Goal: Task Accomplishment & Management: Manage account settings

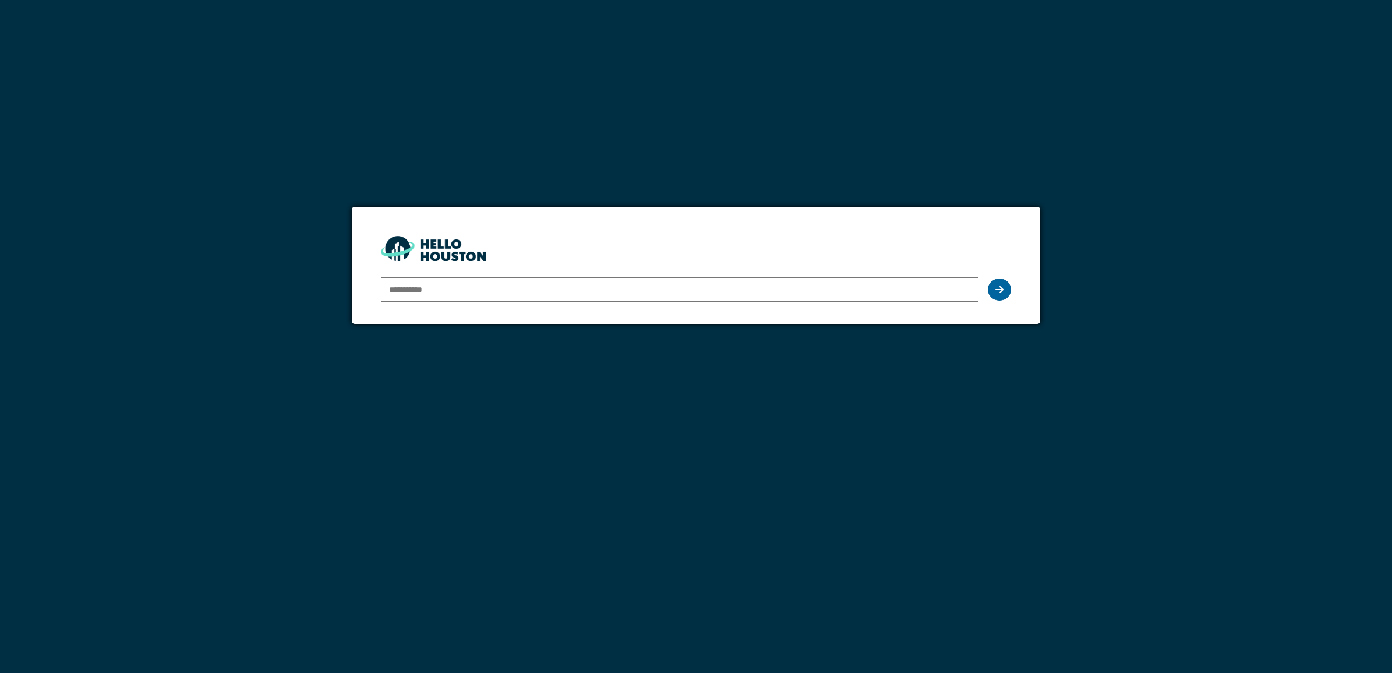
type input "**********"
click at [1008, 293] on div at bounding box center [999, 289] width 23 height 22
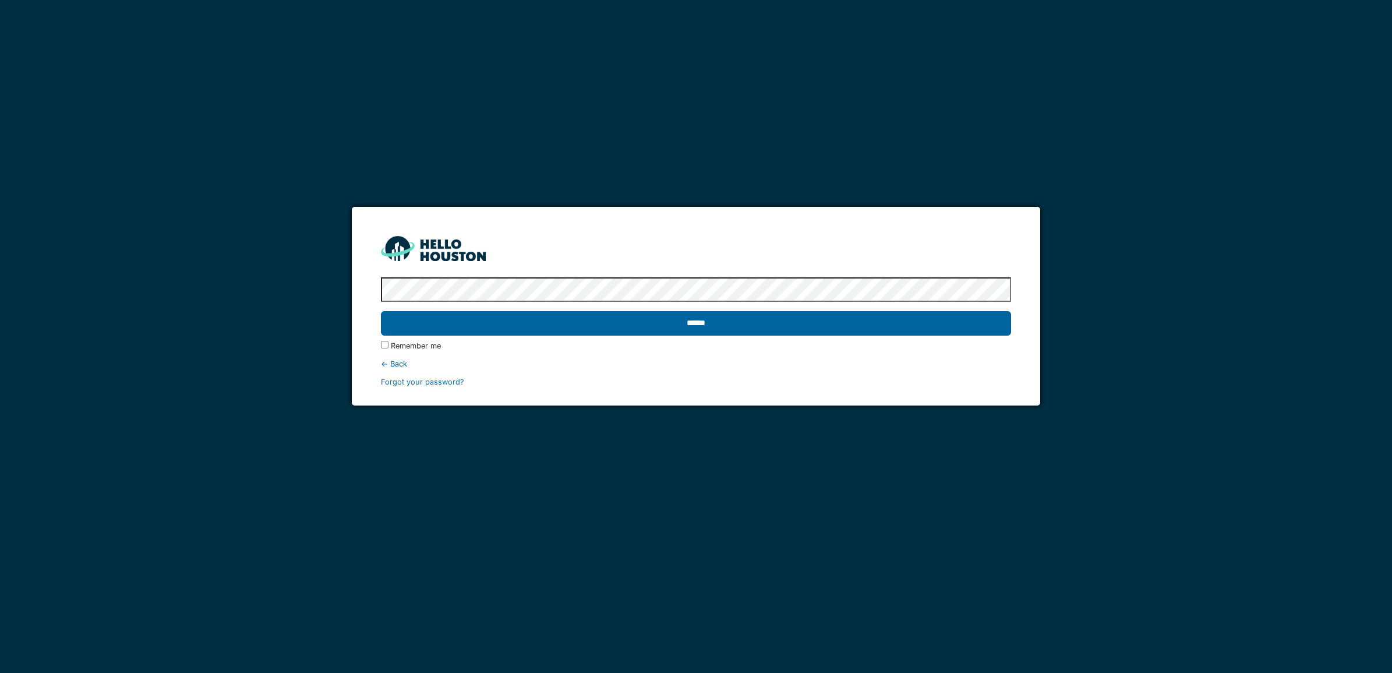
click at [638, 327] on input "******" at bounding box center [696, 323] width 630 height 24
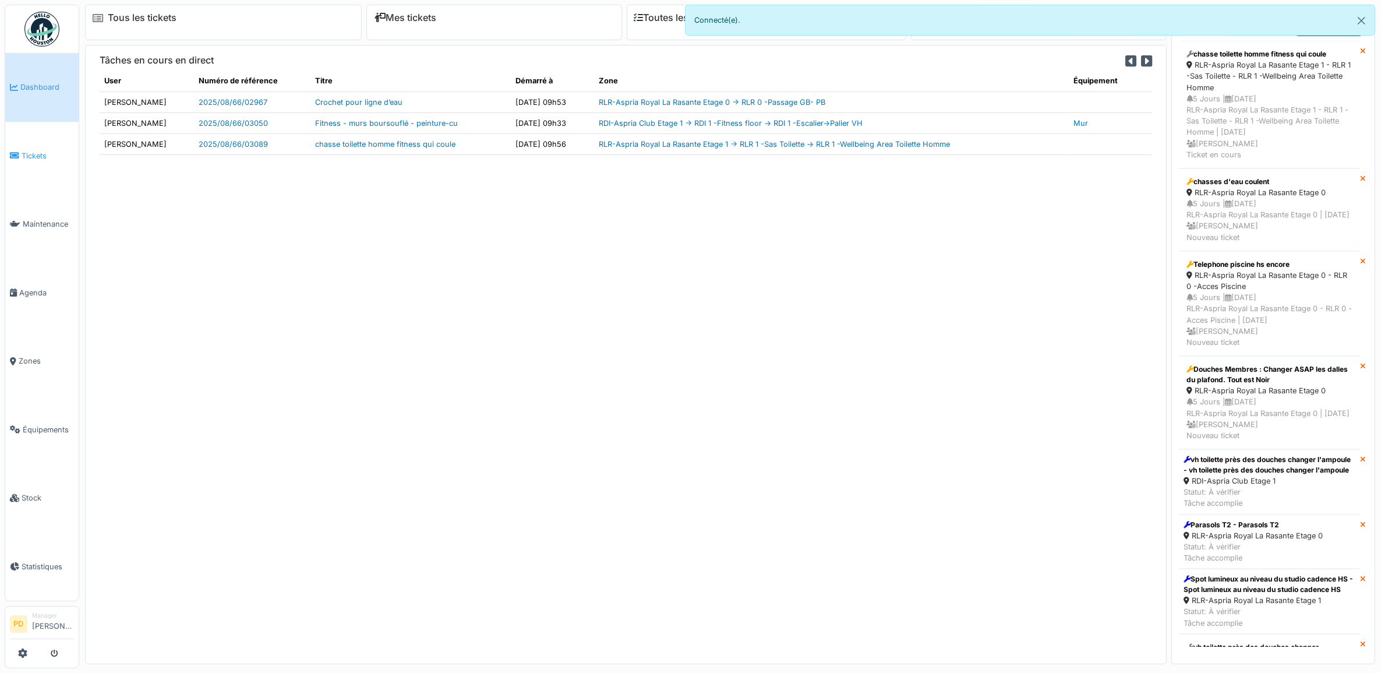
click at [39, 152] on span "Tickets" at bounding box center [48, 155] width 52 height 11
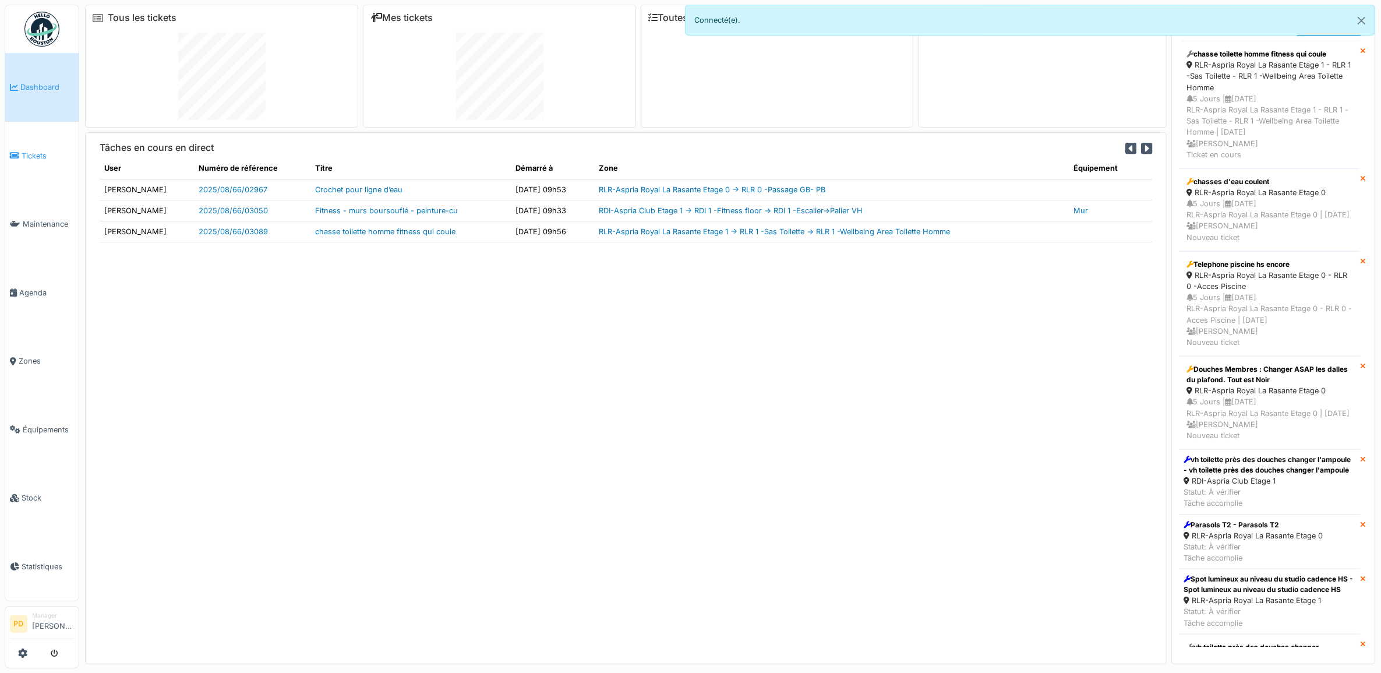
click at [28, 153] on span "Tickets" at bounding box center [48, 155] width 52 height 11
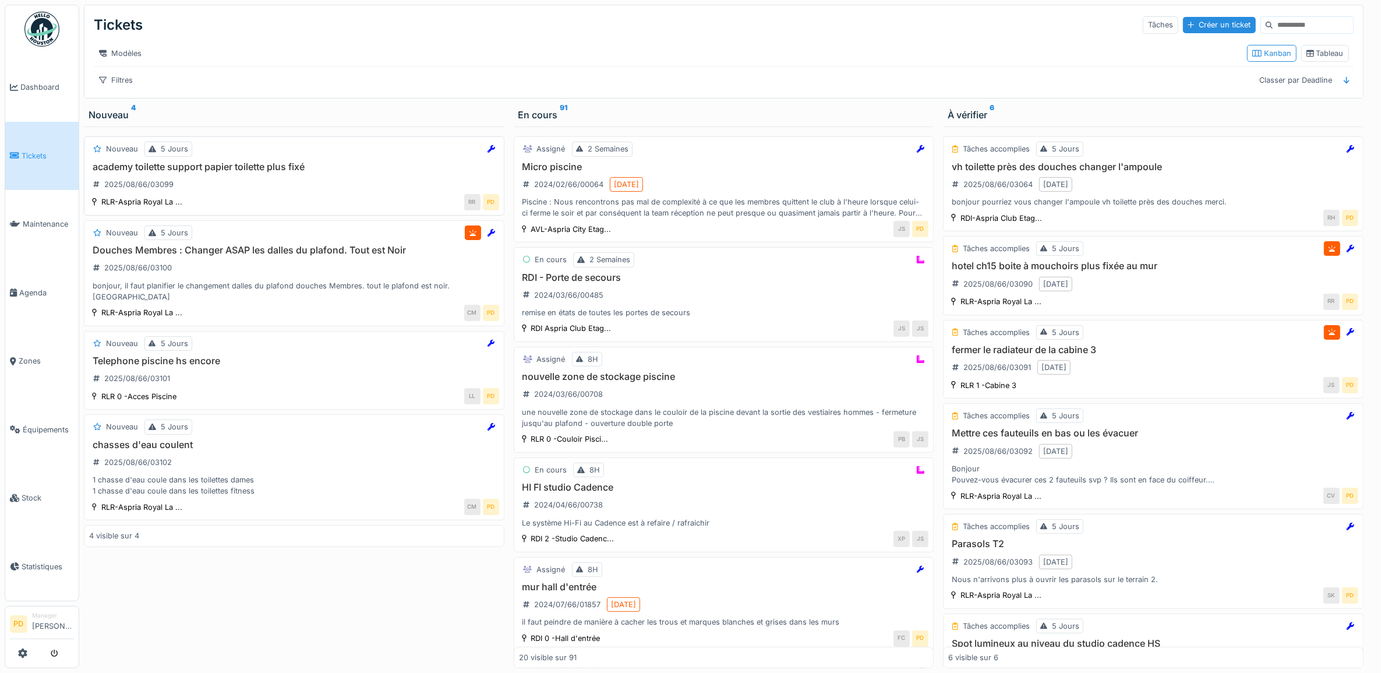
click at [292, 172] on h3 "academy toilette support papier toilette plus fixé" at bounding box center [294, 166] width 410 height 11
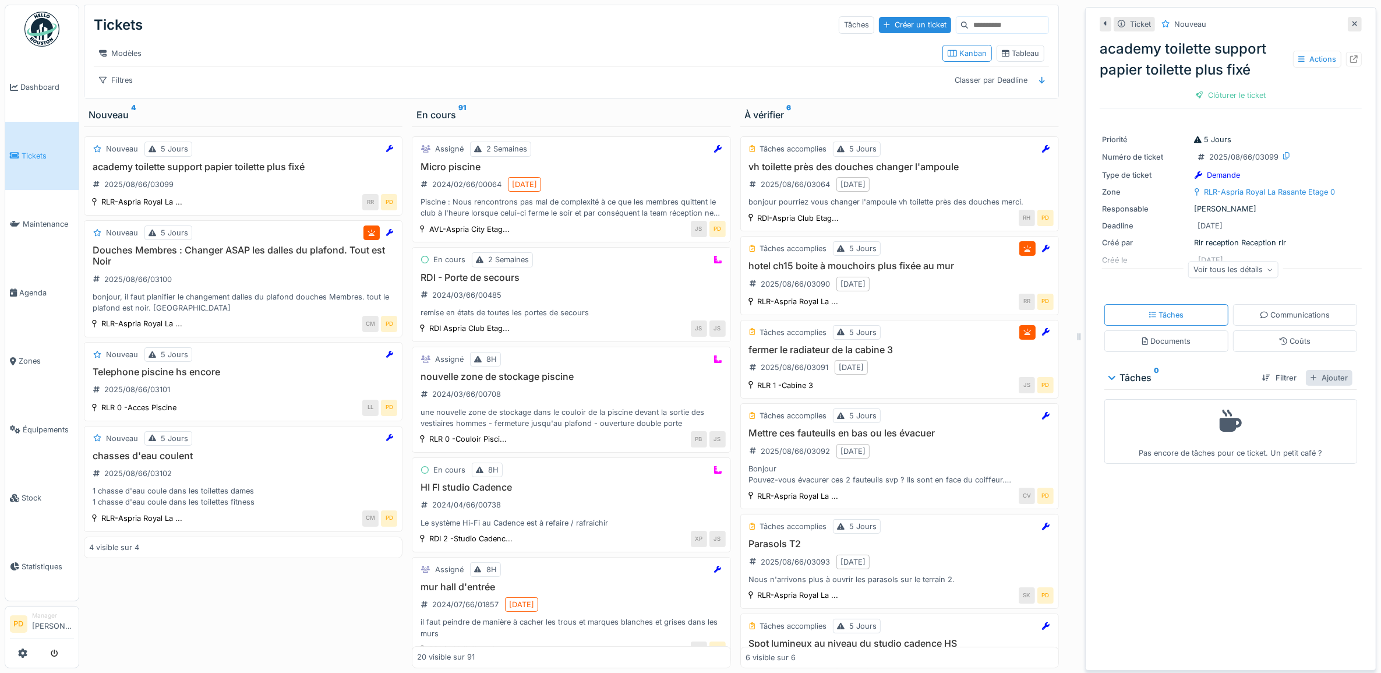
click at [1328, 380] on div "Ajouter" at bounding box center [1328, 378] width 47 height 16
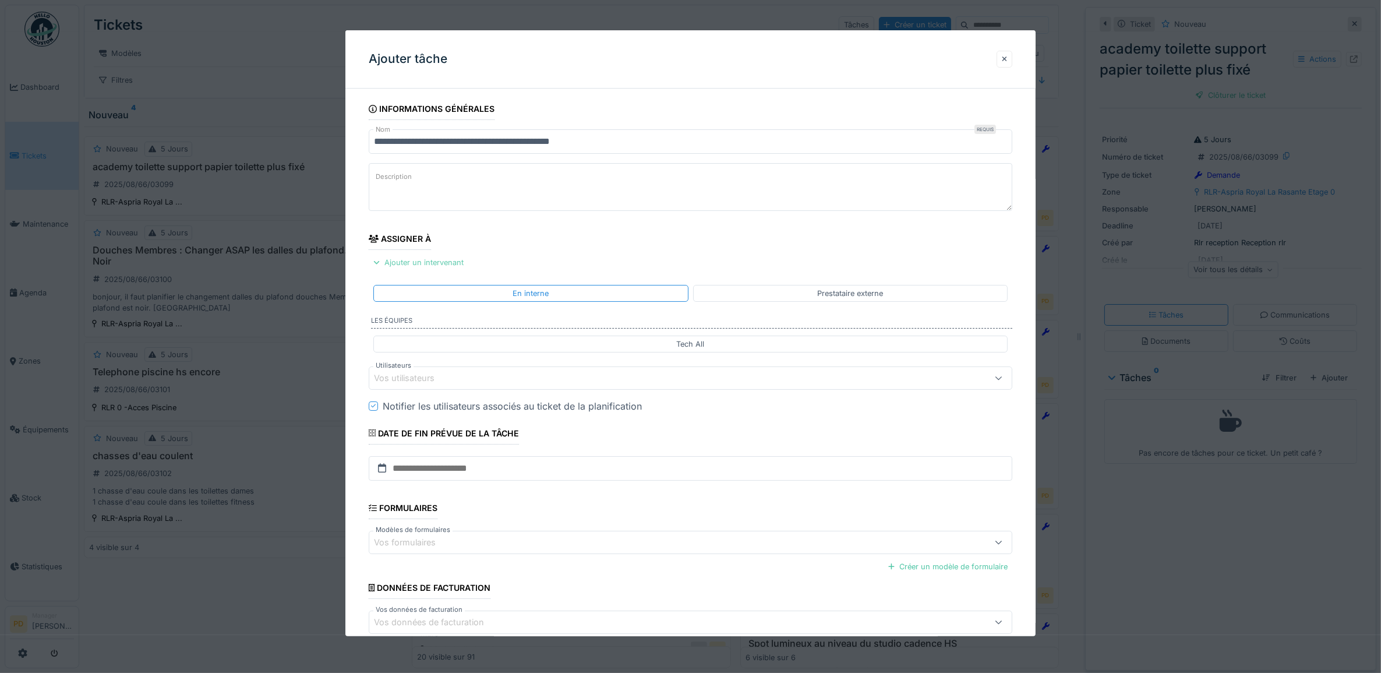
click at [447, 262] on div "Ajouter un intervenant" at bounding box center [419, 262] width 100 height 16
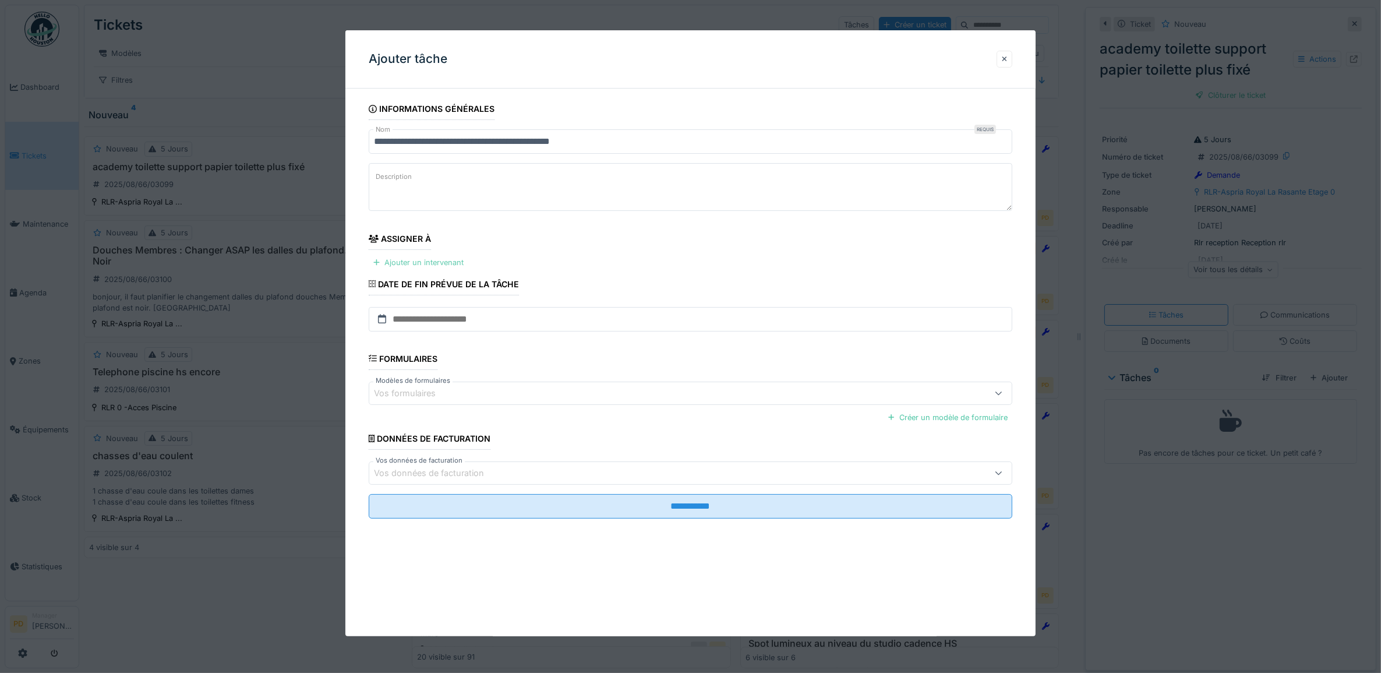
click at [445, 260] on div "Ajouter un intervenant" at bounding box center [419, 262] width 100 height 16
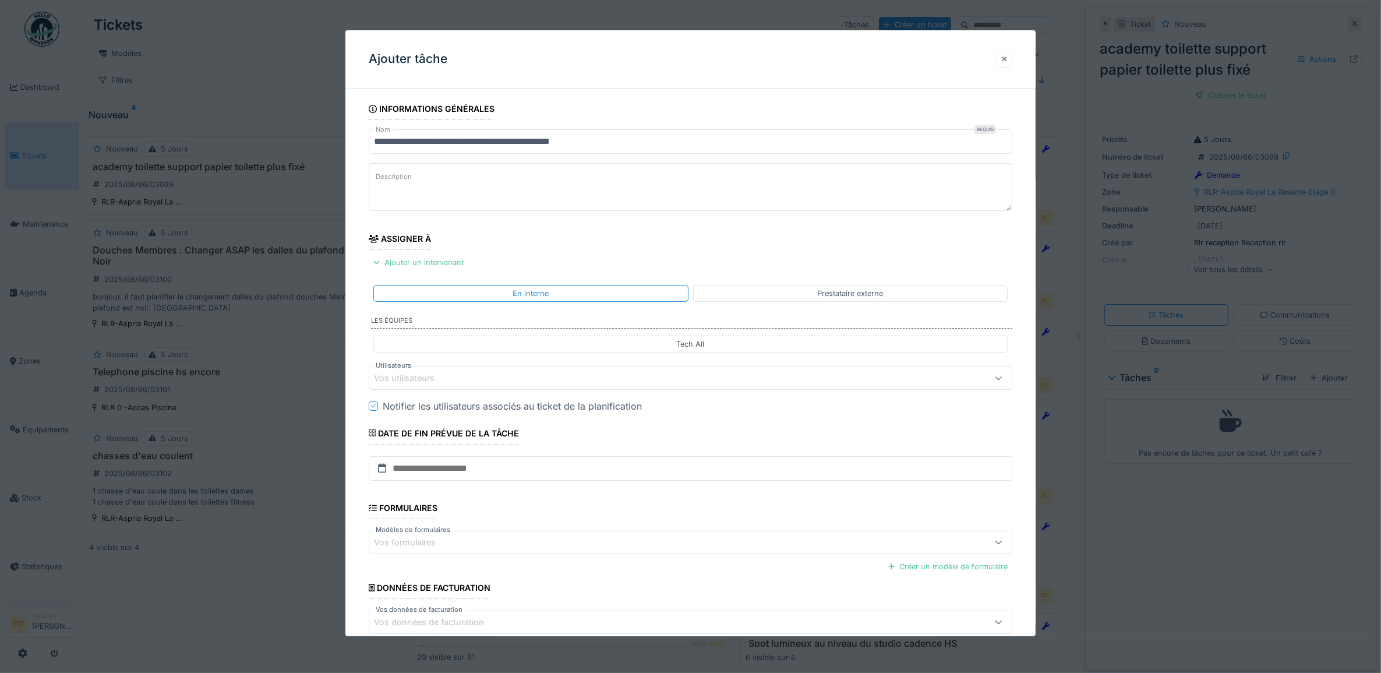
click at [466, 380] on div "Vos utilisateurs" at bounding box center [654, 377] width 561 height 13
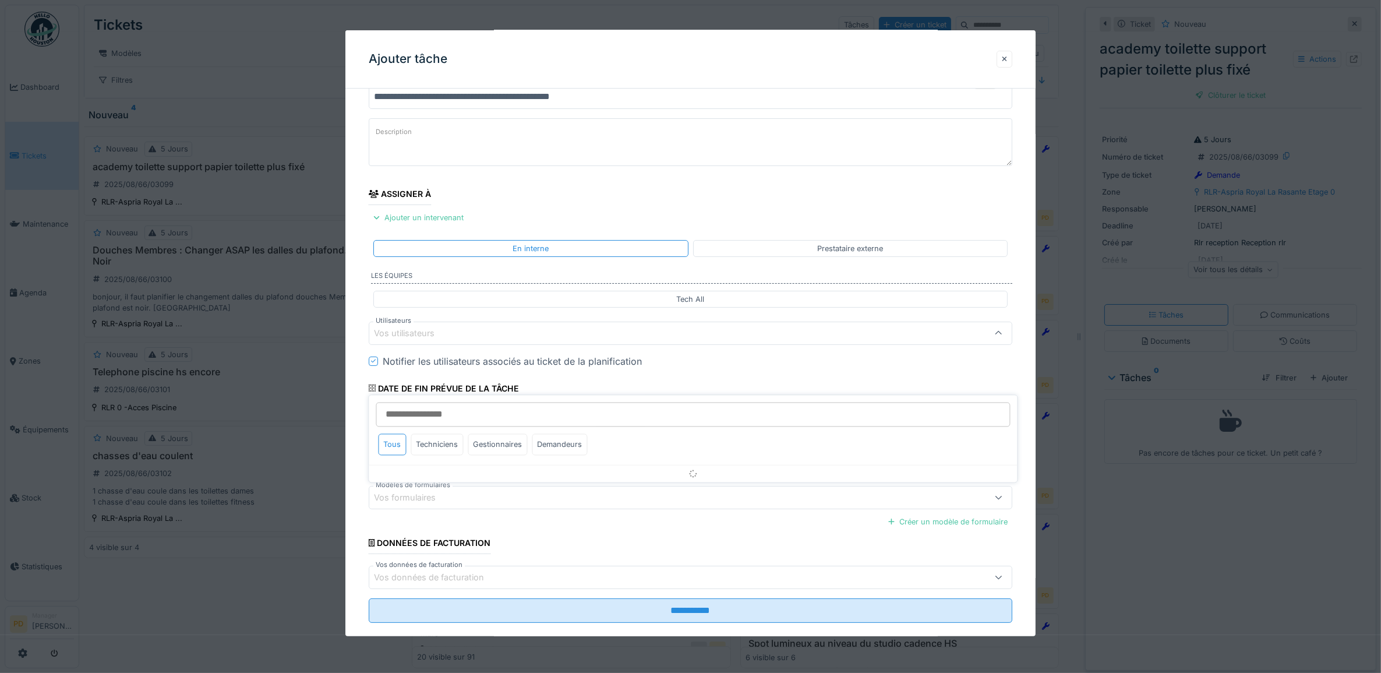
scroll to position [47, 0]
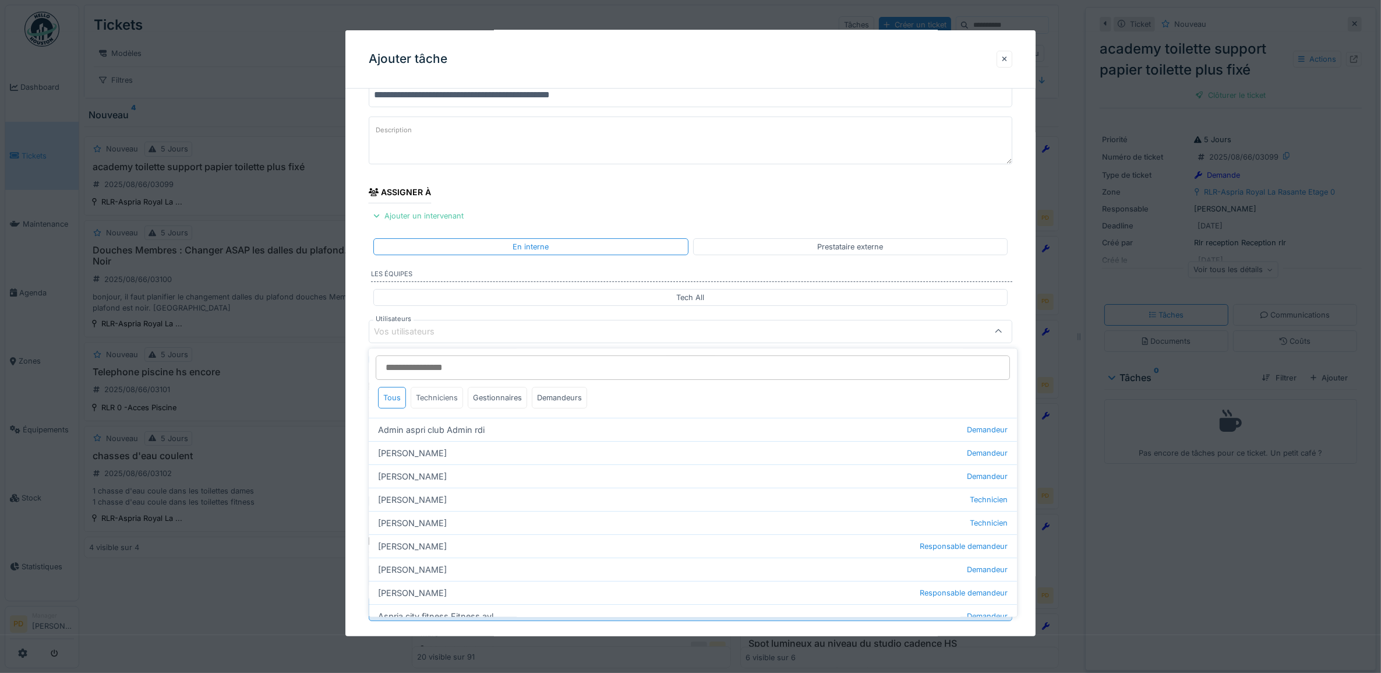
click at [441, 398] on div "Techniciens" at bounding box center [437, 398] width 52 height 22
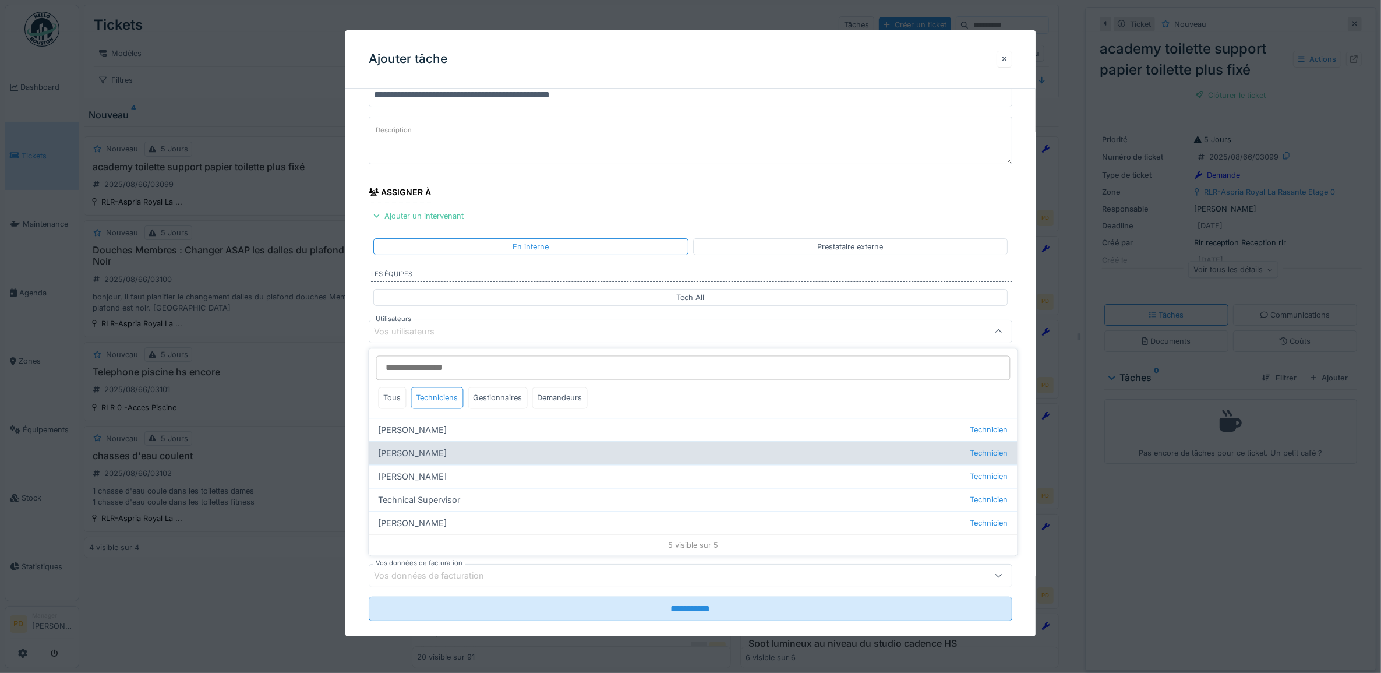
click at [443, 455] on div "Alexsander Batista Technicien" at bounding box center [693, 452] width 648 height 23
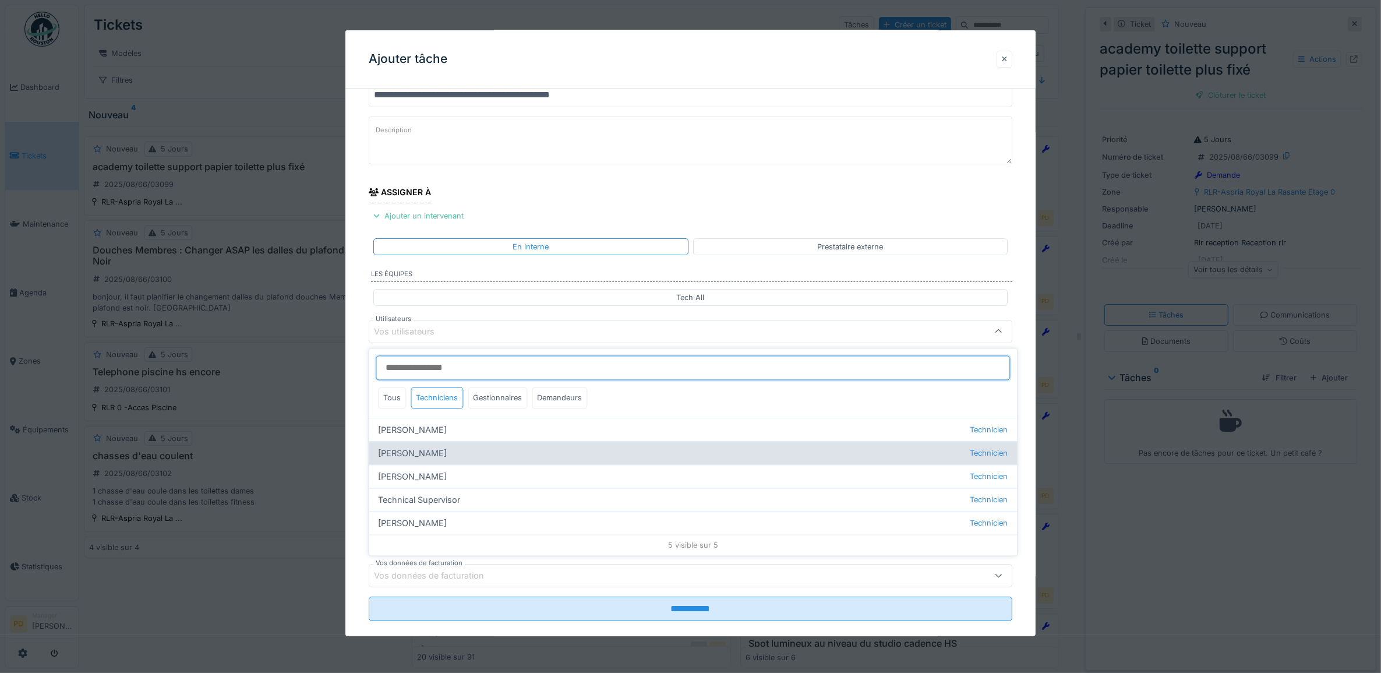
type input "*****"
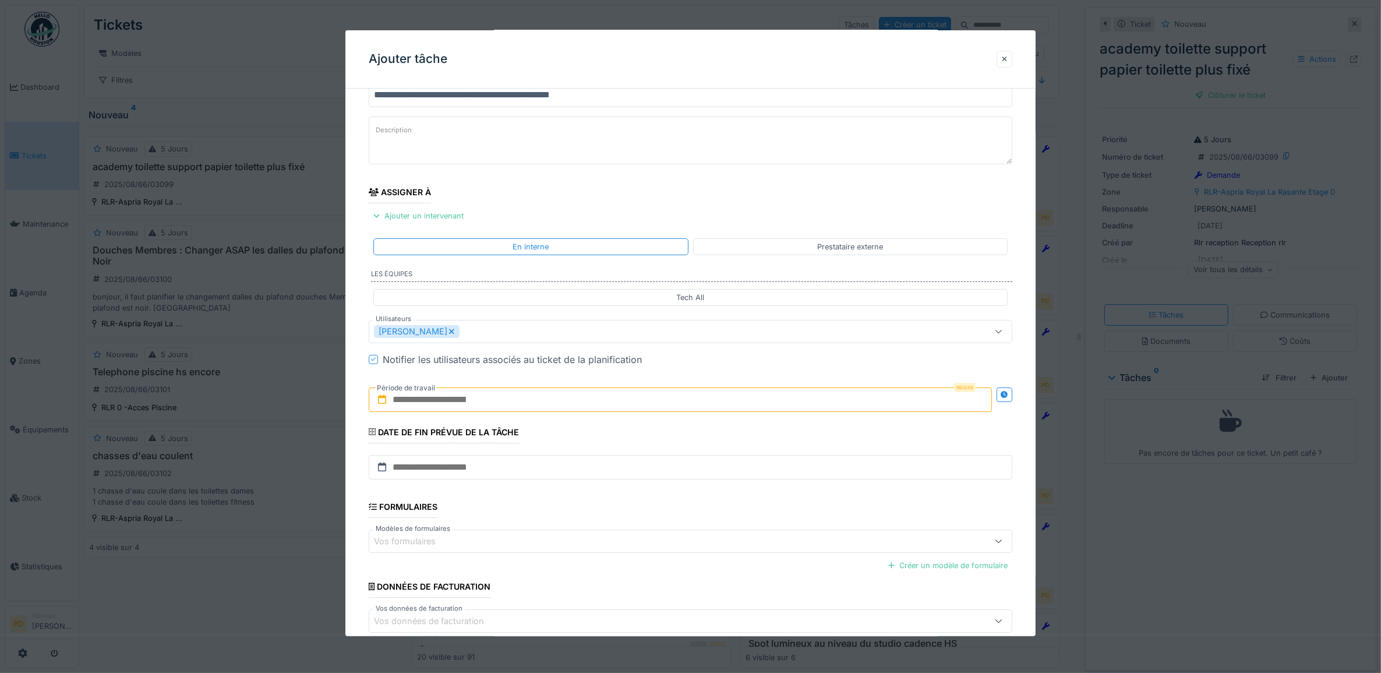
click at [362, 373] on div "**********" at bounding box center [690, 374] width 691 height 647
click at [427, 402] on input "text" at bounding box center [681, 399] width 624 height 24
click at [647, 516] on div "12" at bounding box center [645, 513] width 16 height 17
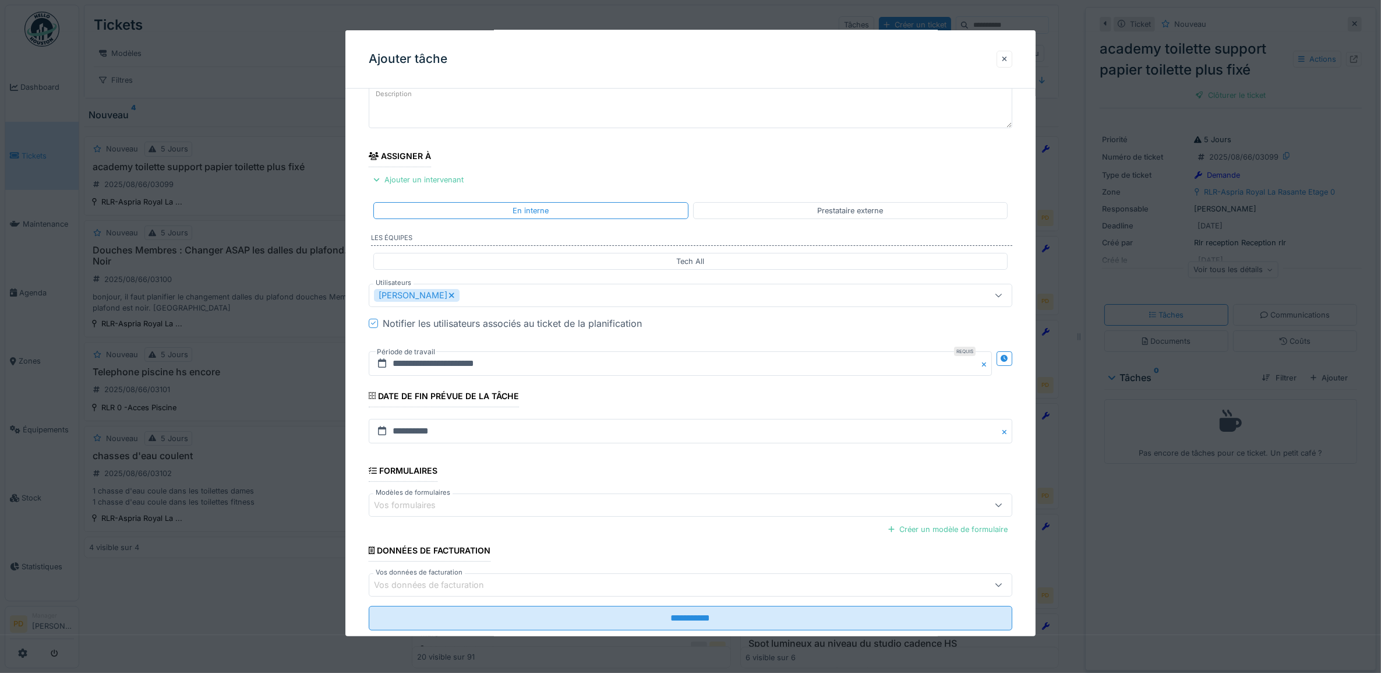
scroll to position [112, 0]
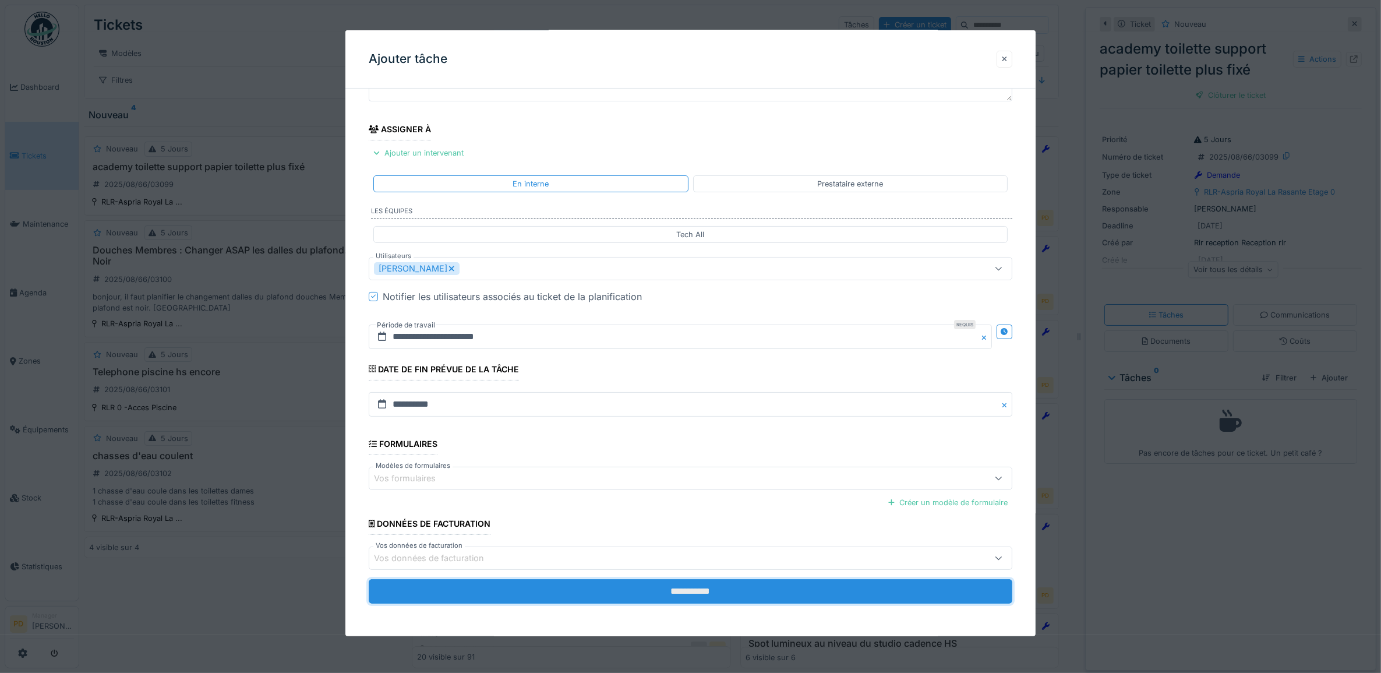
click at [702, 590] on input "**********" at bounding box center [691, 591] width 644 height 24
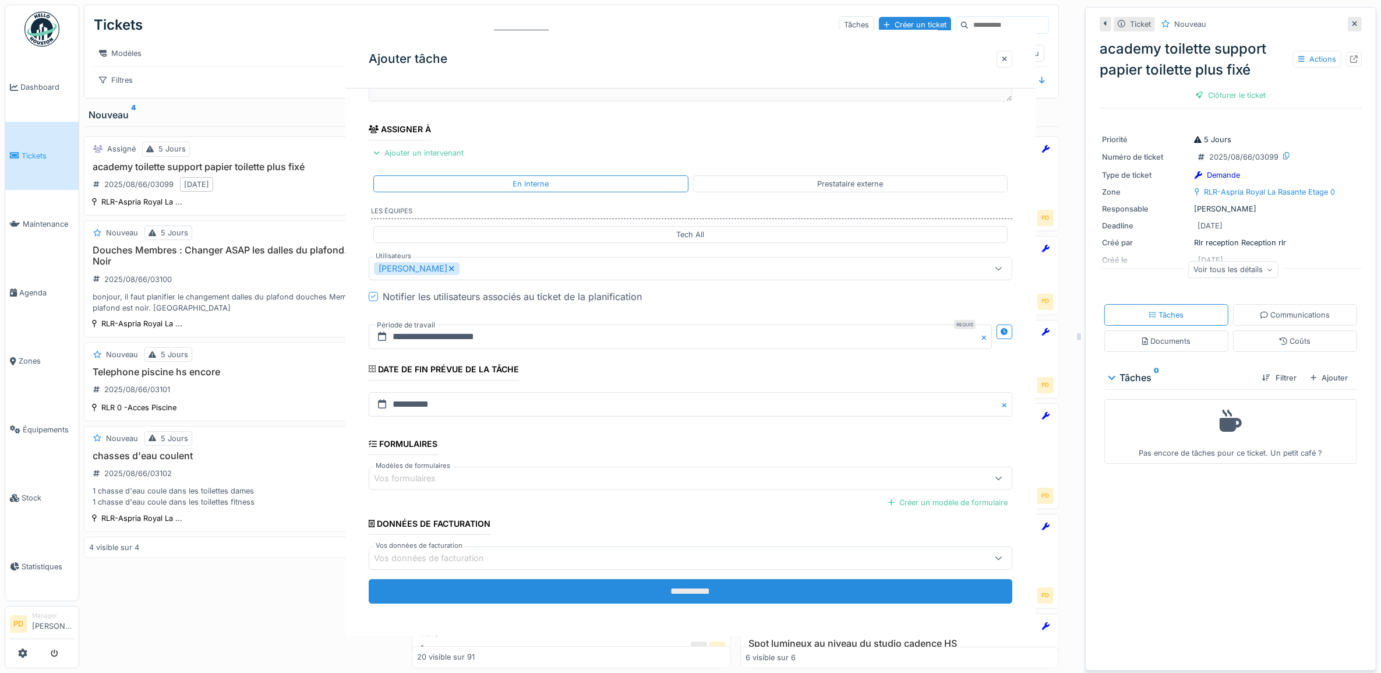
scroll to position [0, 0]
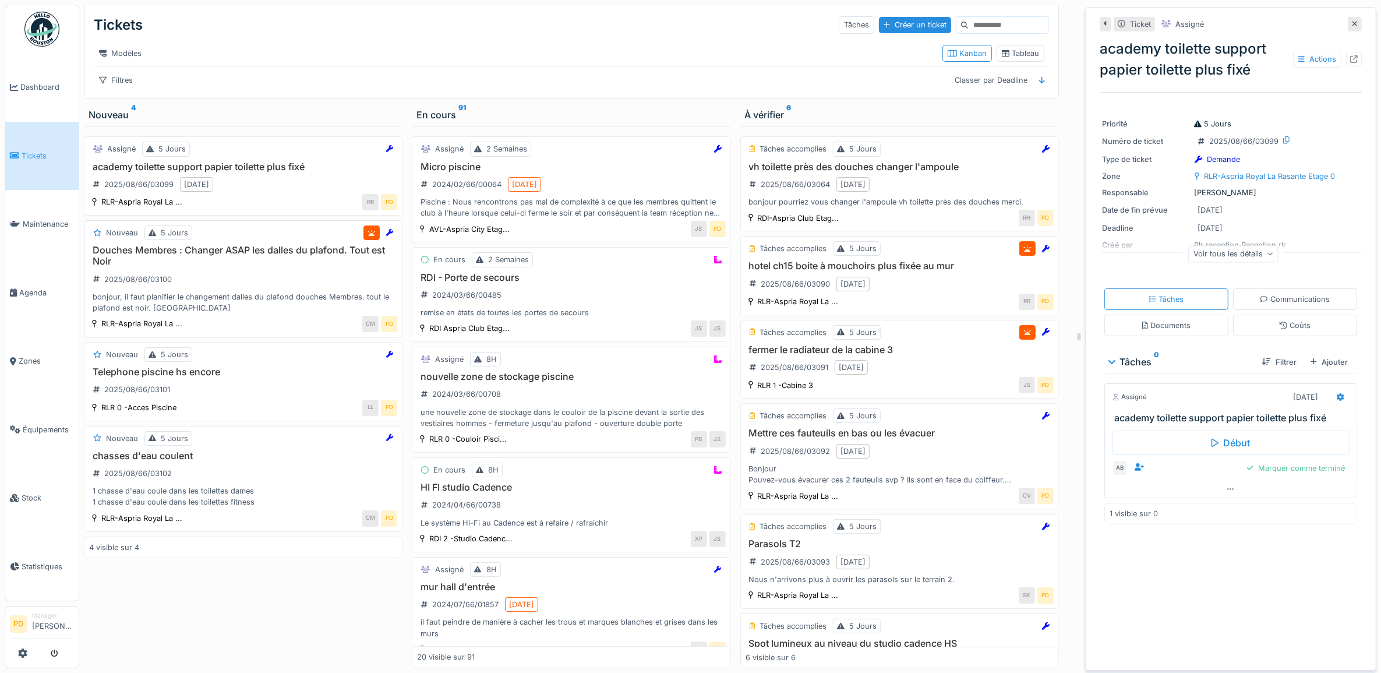
click at [257, 266] on h3 "Douches Membres : Changer ASAP les dalles du plafond. Tout est Noir" at bounding box center [243, 256] width 308 height 22
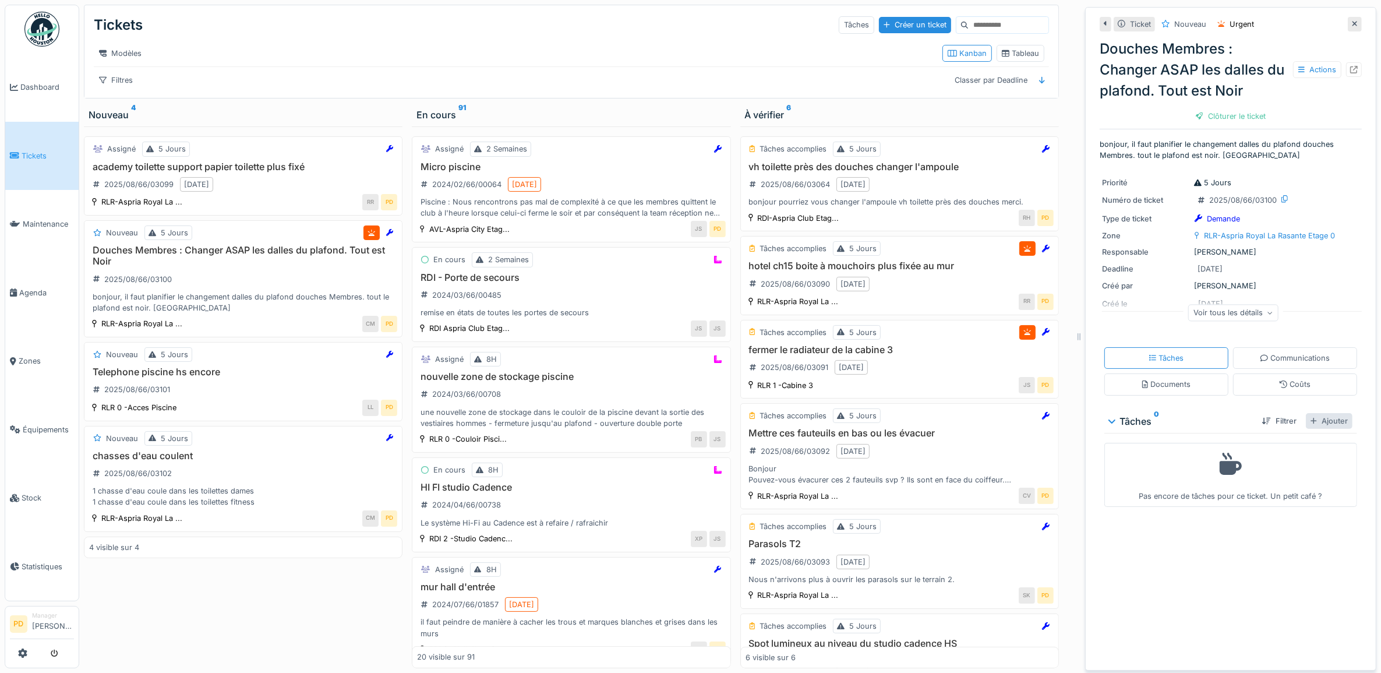
click at [1308, 425] on div "Ajouter" at bounding box center [1328, 421] width 47 height 16
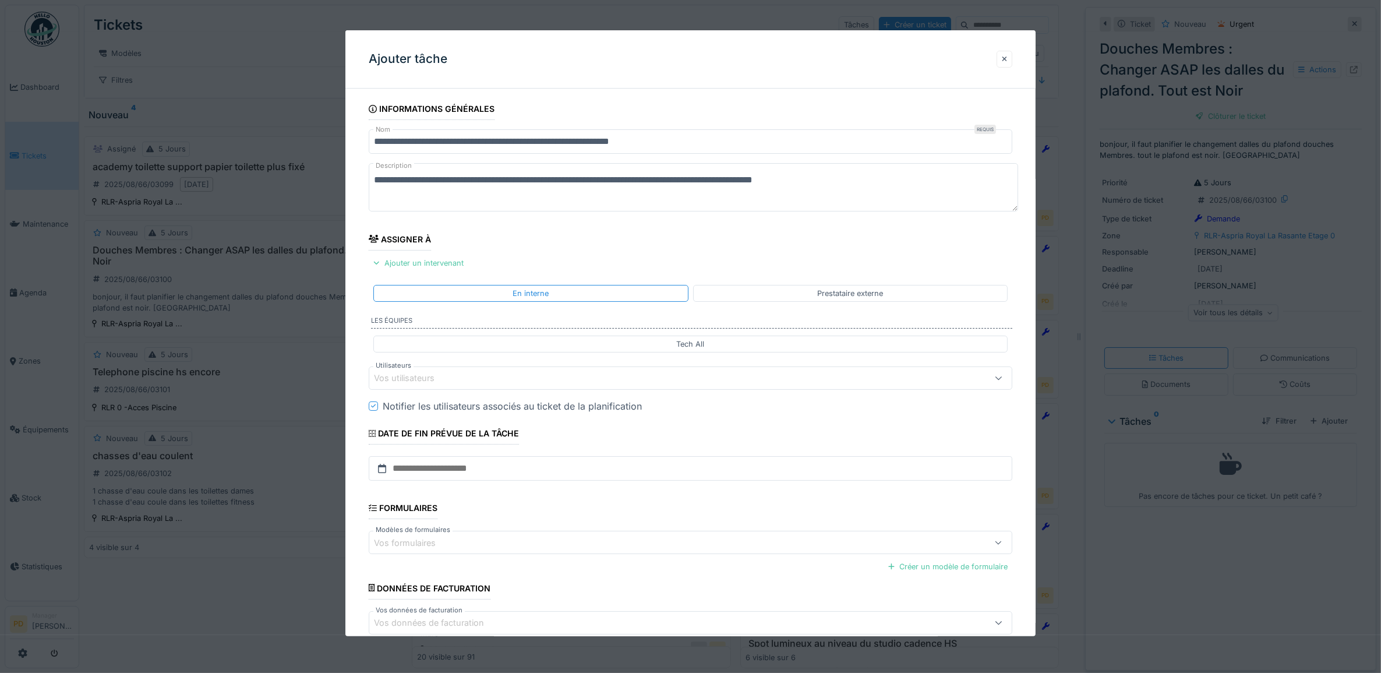
click at [479, 374] on div "Vos utilisateurs" at bounding box center [654, 377] width 561 height 13
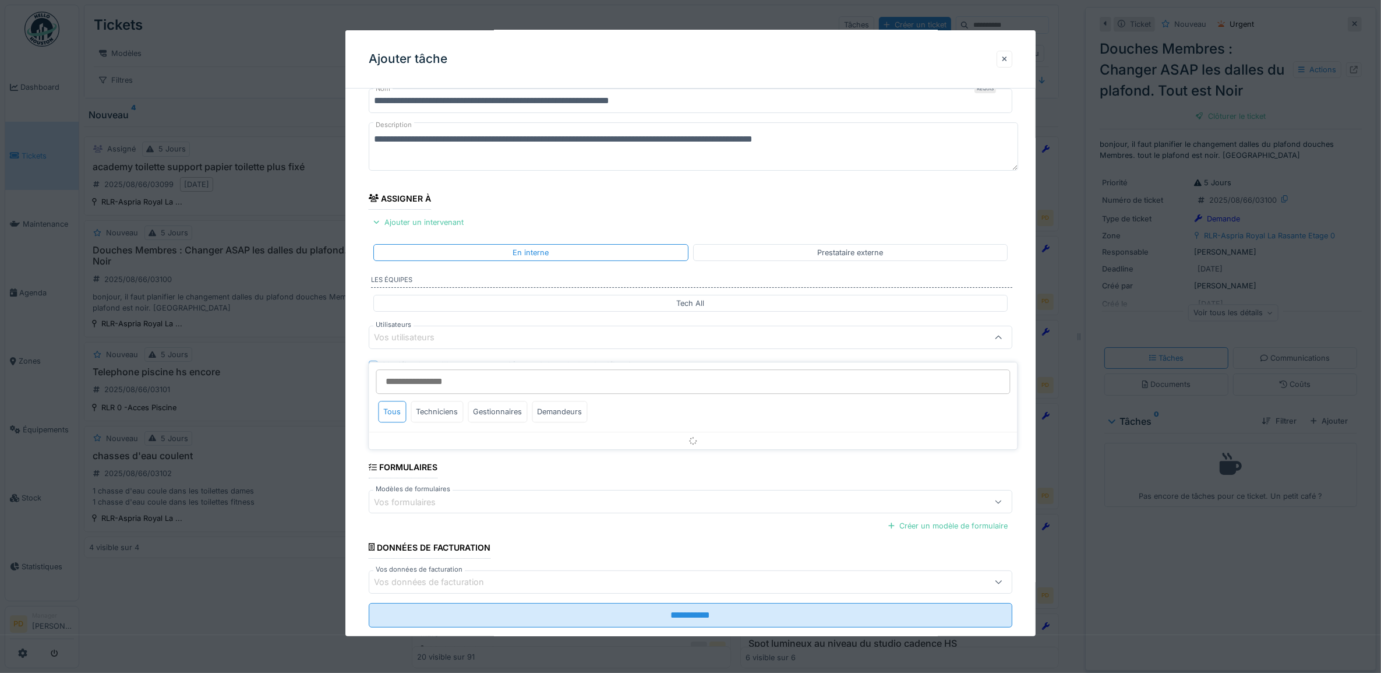
scroll to position [47, 0]
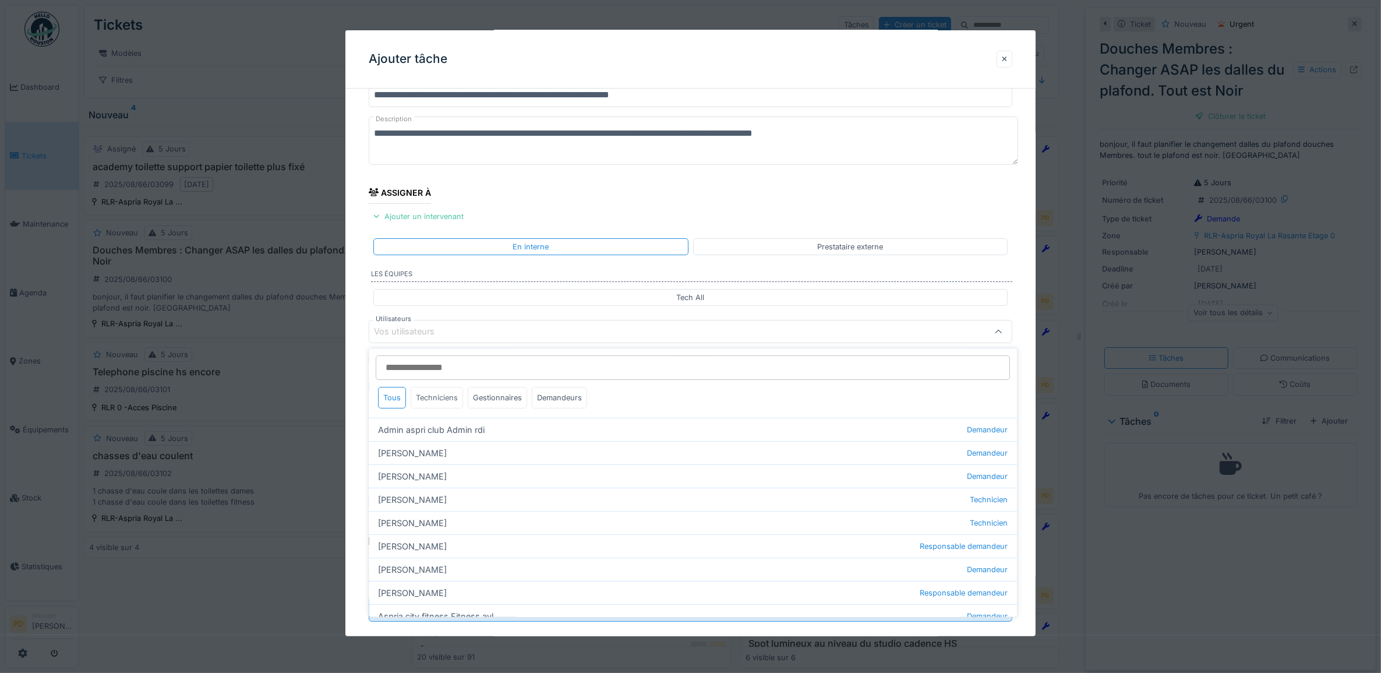
click at [450, 397] on div "Techniciens" at bounding box center [437, 398] width 52 height 22
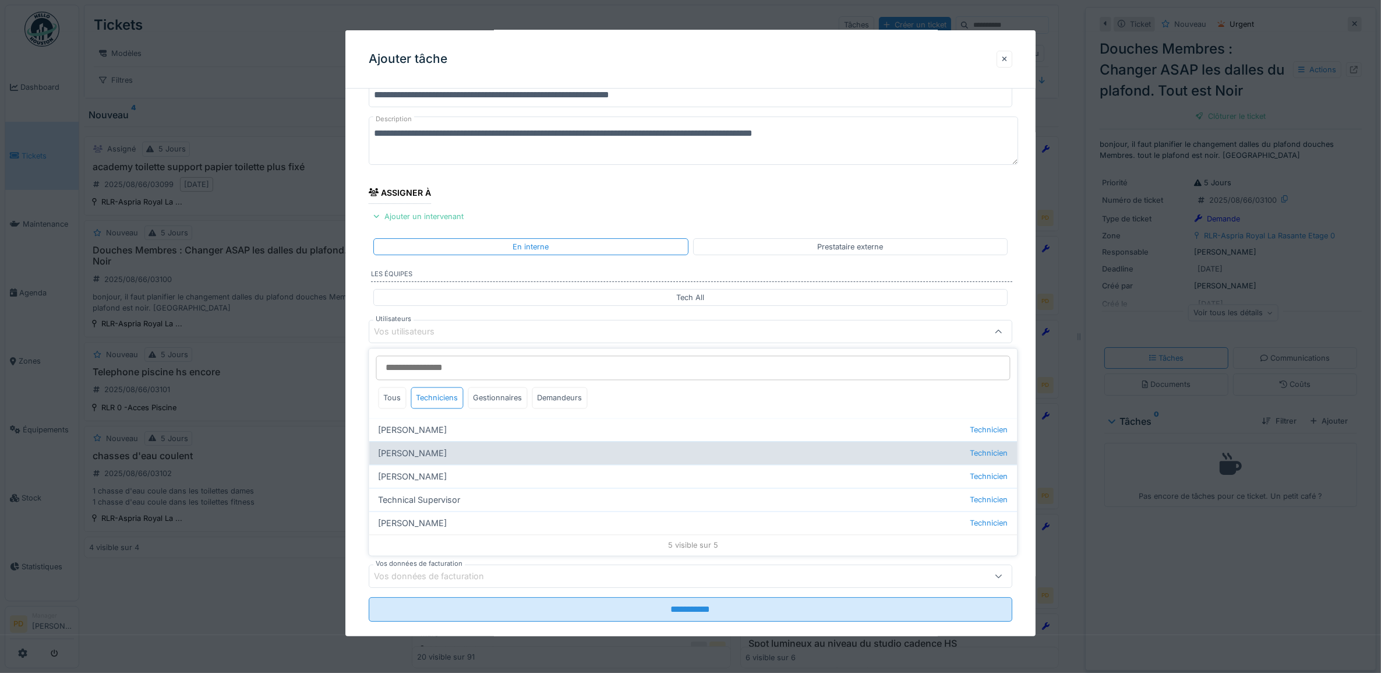
click at [448, 449] on div "Alexsander Batista Technicien" at bounding box center [693, 452] width 648 height 23
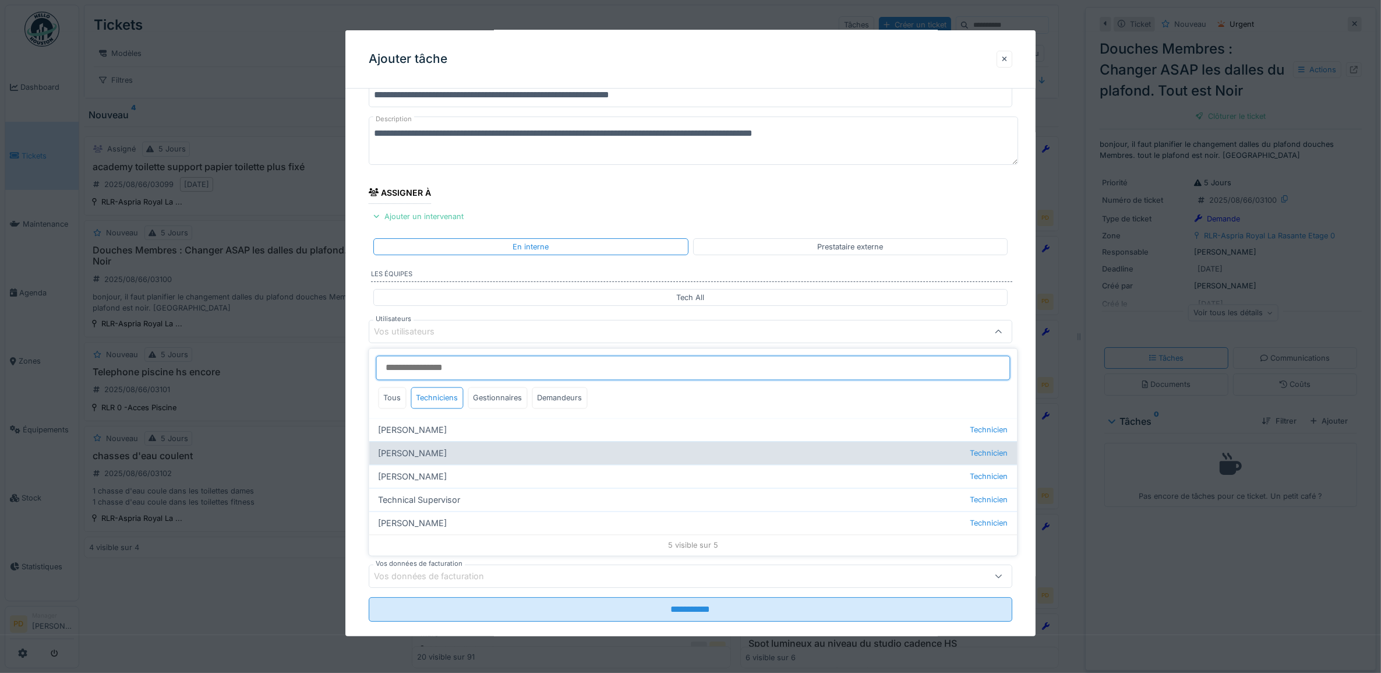
type input "*****"
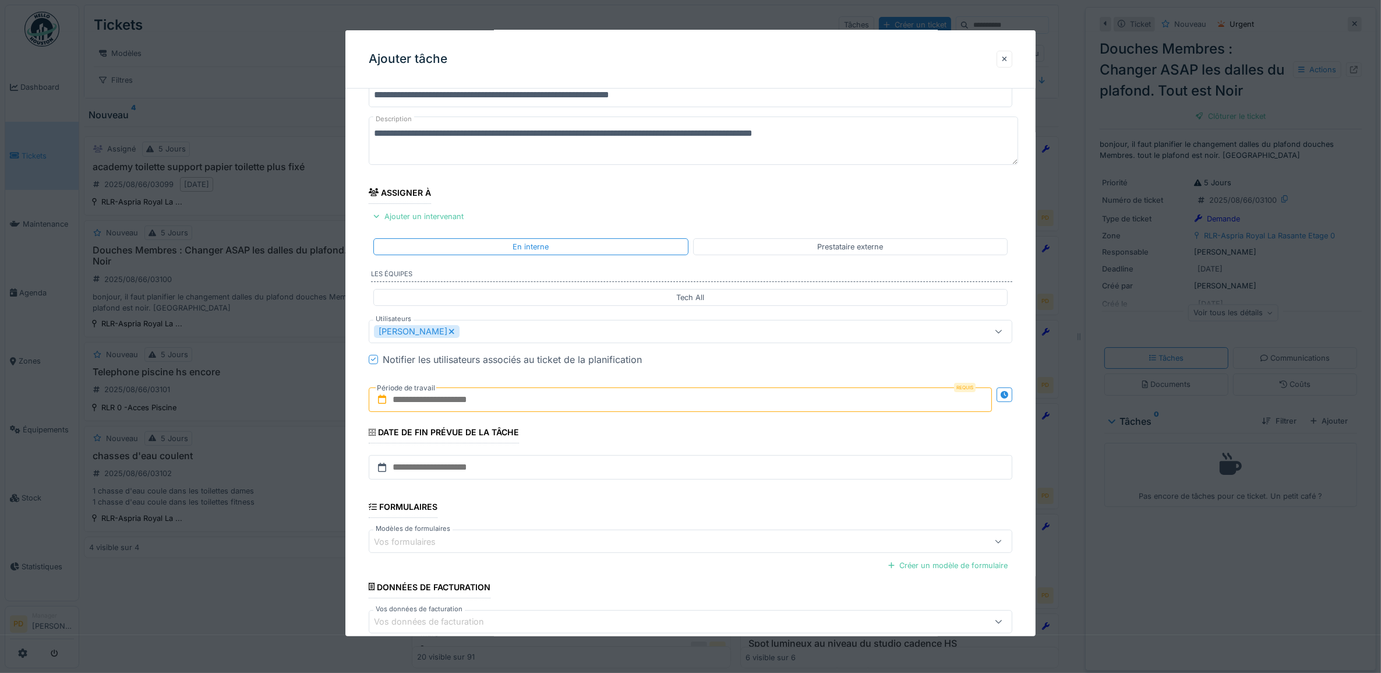
click at [362, 346] on div "**********" at bounding box center [690, 375] width 691 height 648
click at [420, 403] on input "text" at bounding box center [681, 399] width 624 height 24
click at [646, 514] on div "12" at bounding box center [645, 513] width 16 height 17
click at [645, 514] on div "12" at bounding box center [645, 513] width 16 height 17
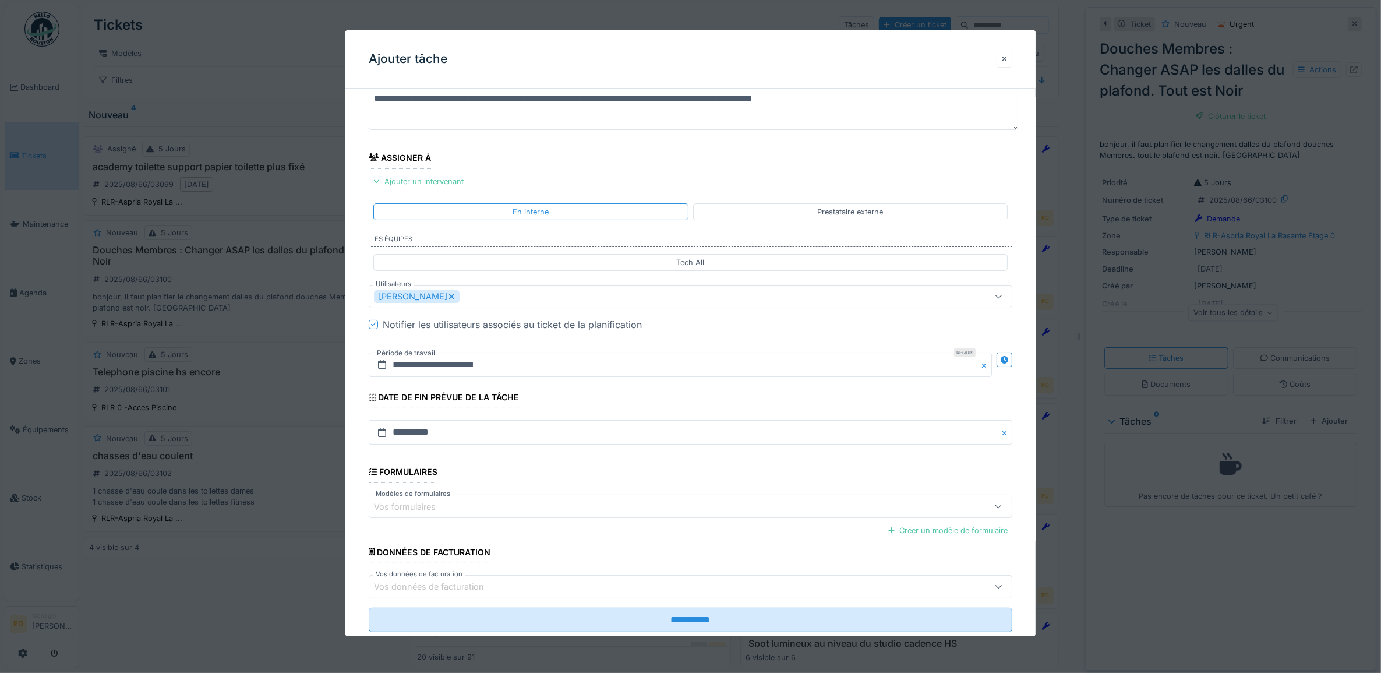
scroll to position [112, 0]
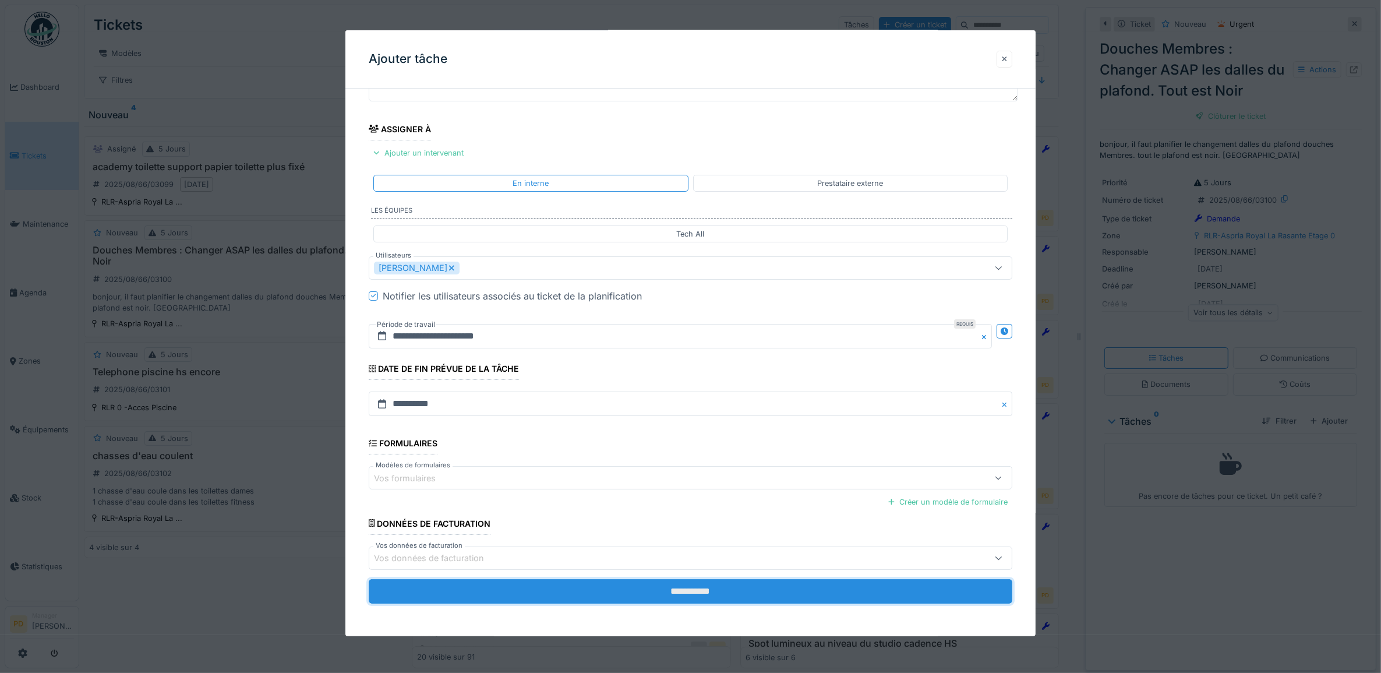
click at [702, 584] on input "**********" at bounding box center [691, 591] width 644 height 24
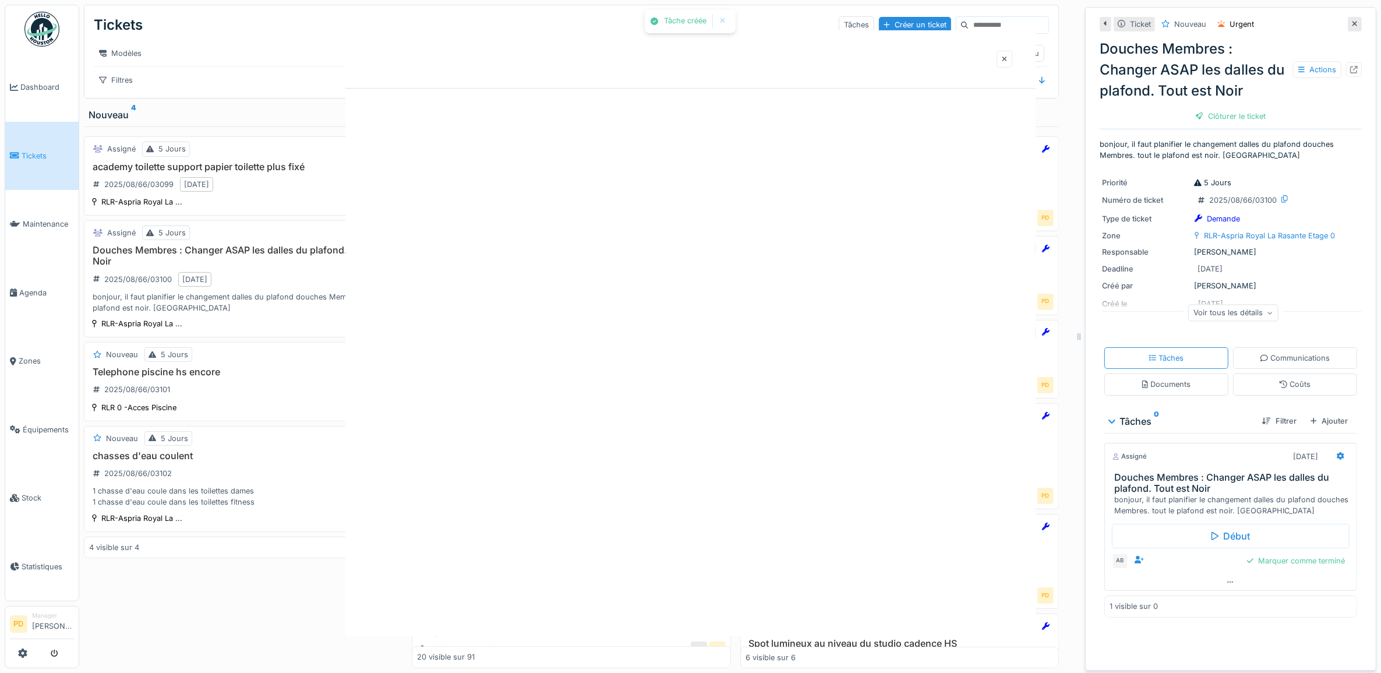
scroll to position [0, 0]
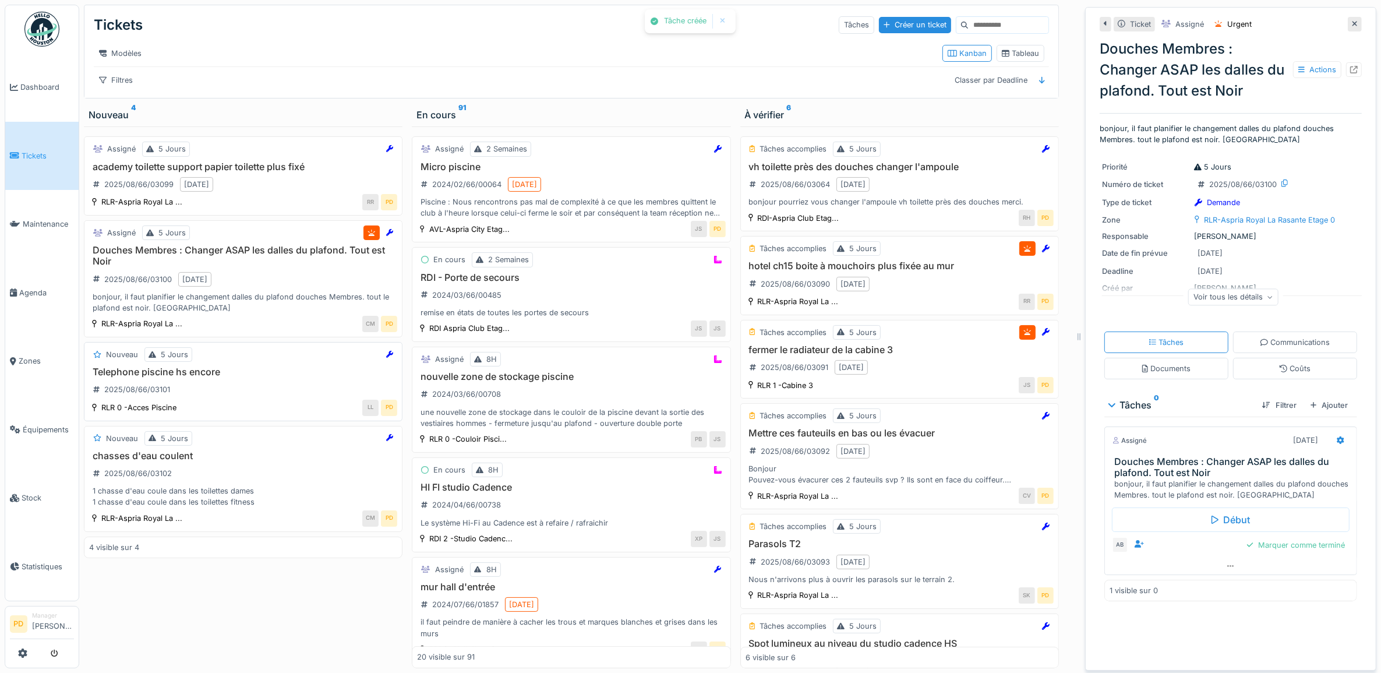
click at [286, 377] on h3 "Telephone piscine hs encore" at bounding box center [243, 371] width 308 height 11
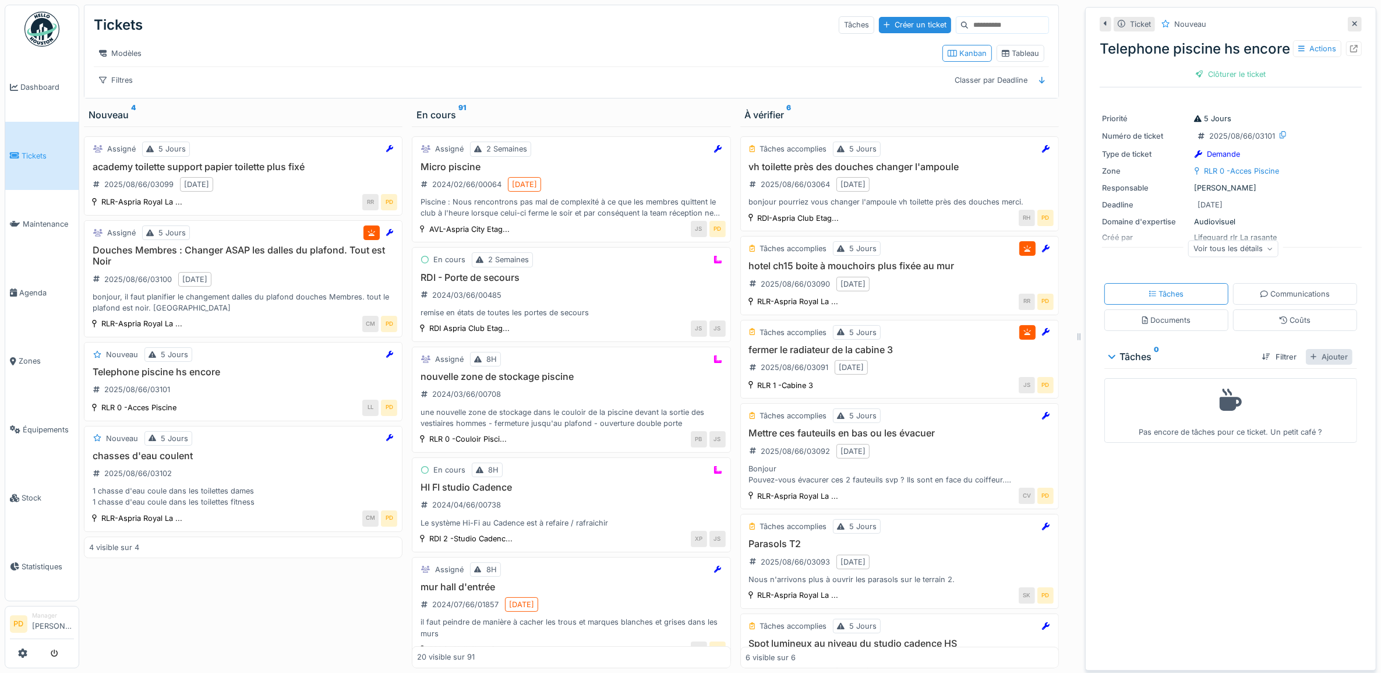
click at [1306, 364] on div "Ajouter" at bounding box center [1328, 357] width 47 height 16
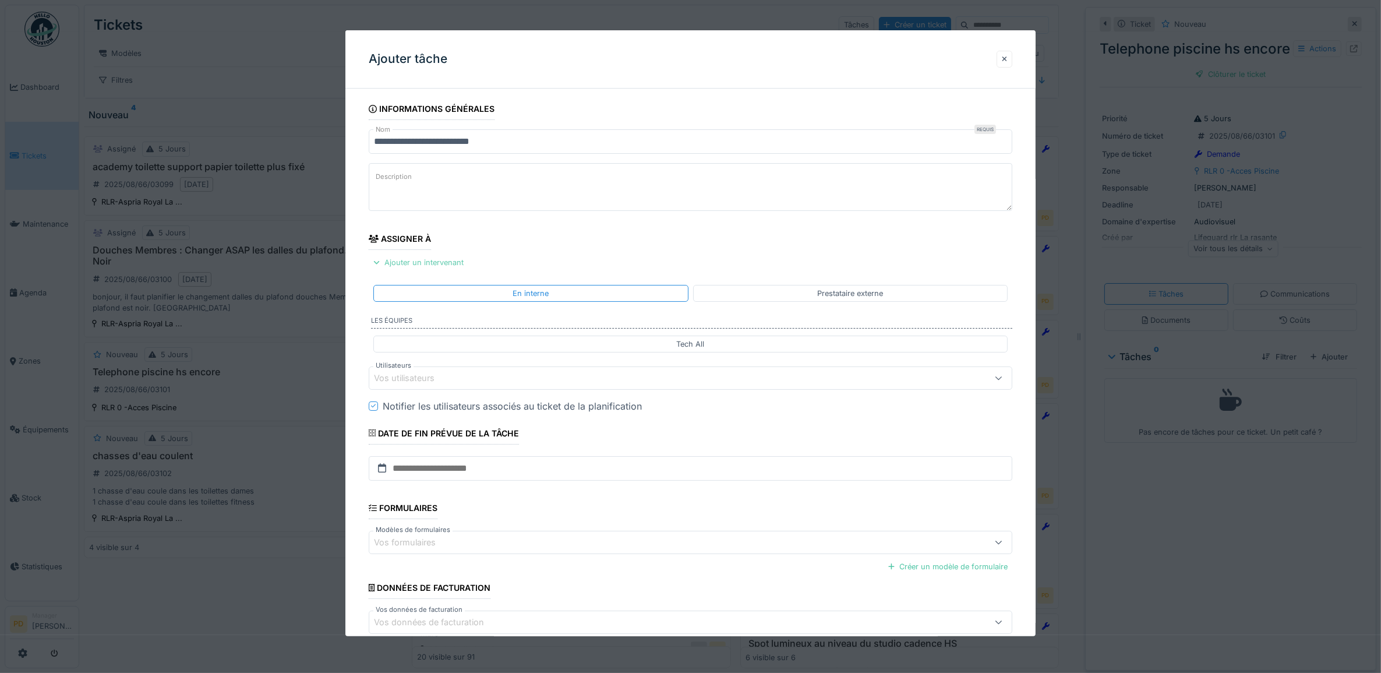
click at [430, 266] on div "Ajouter un intervenant" at bounding box center [419, 262] width 100 height 16
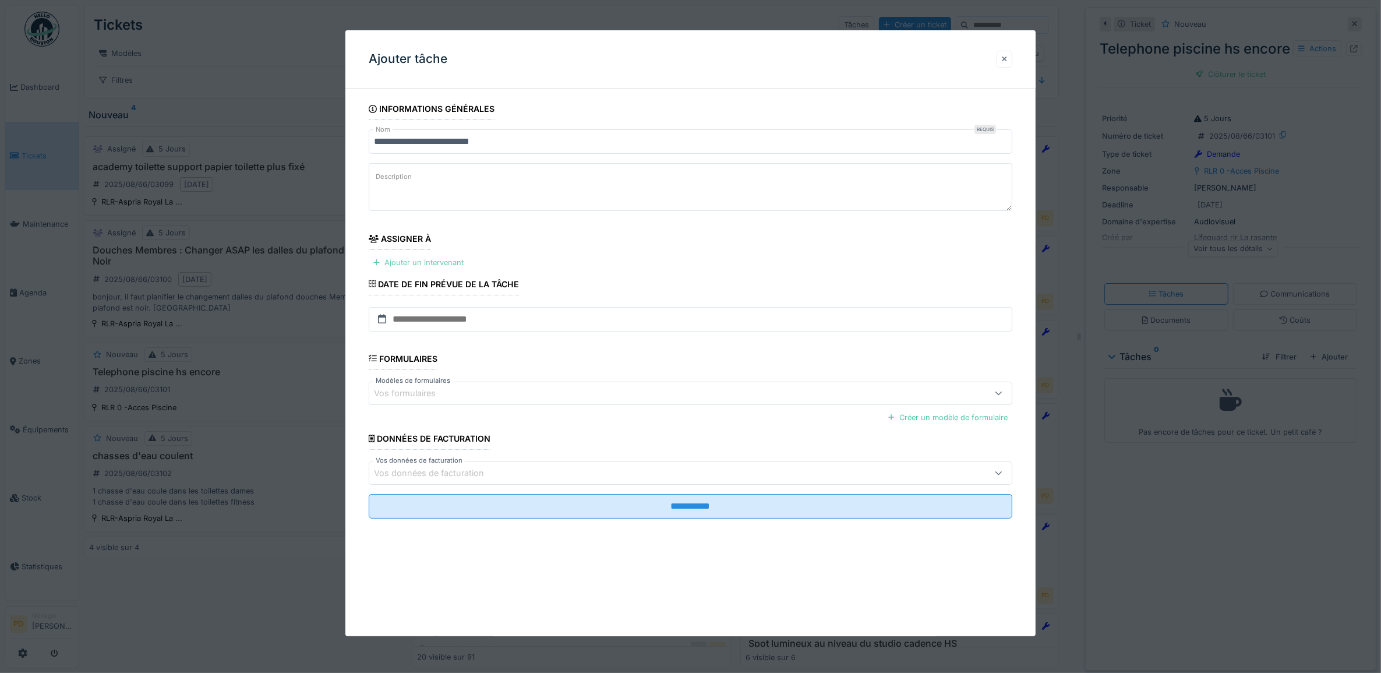
click at [461, 261] on div "Ajouter un intervenant" at bounding box center [419, 262] width 100 height 16
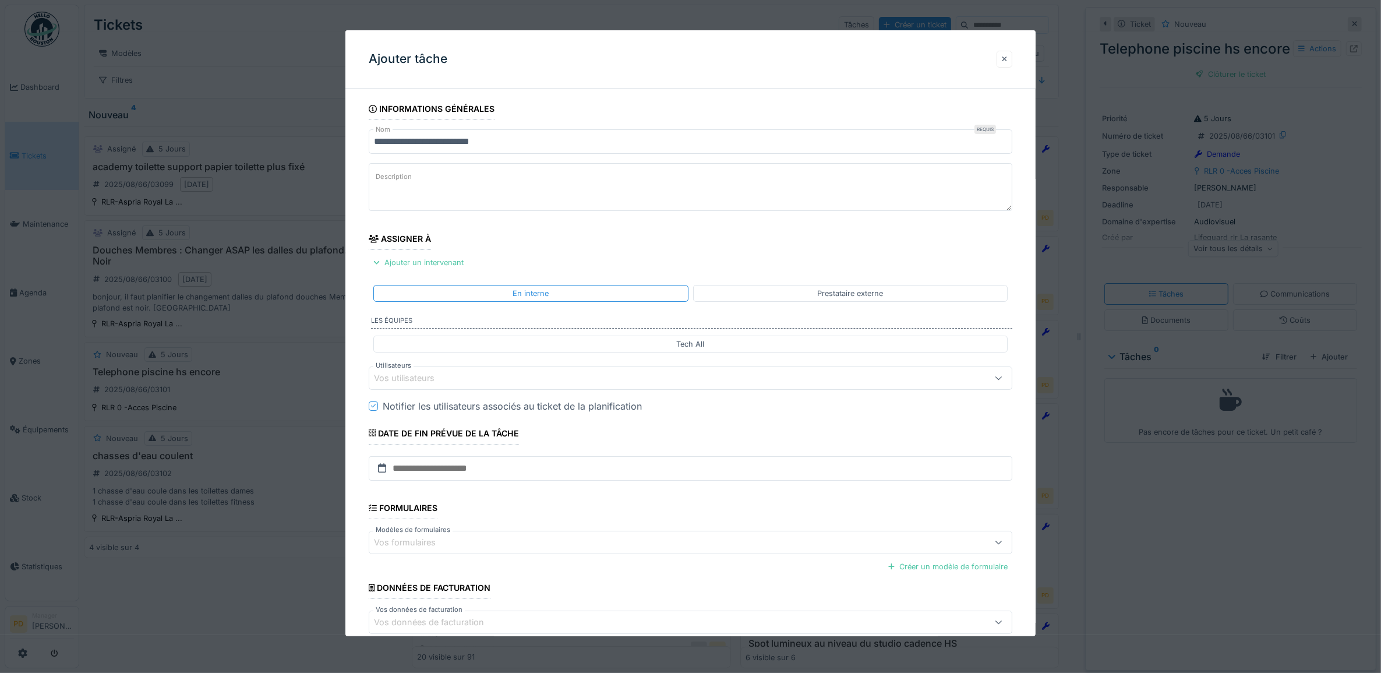
click at [463, 376] on div "Vos utilisateurs" at bounding box center [654, 377] width 561 height 13
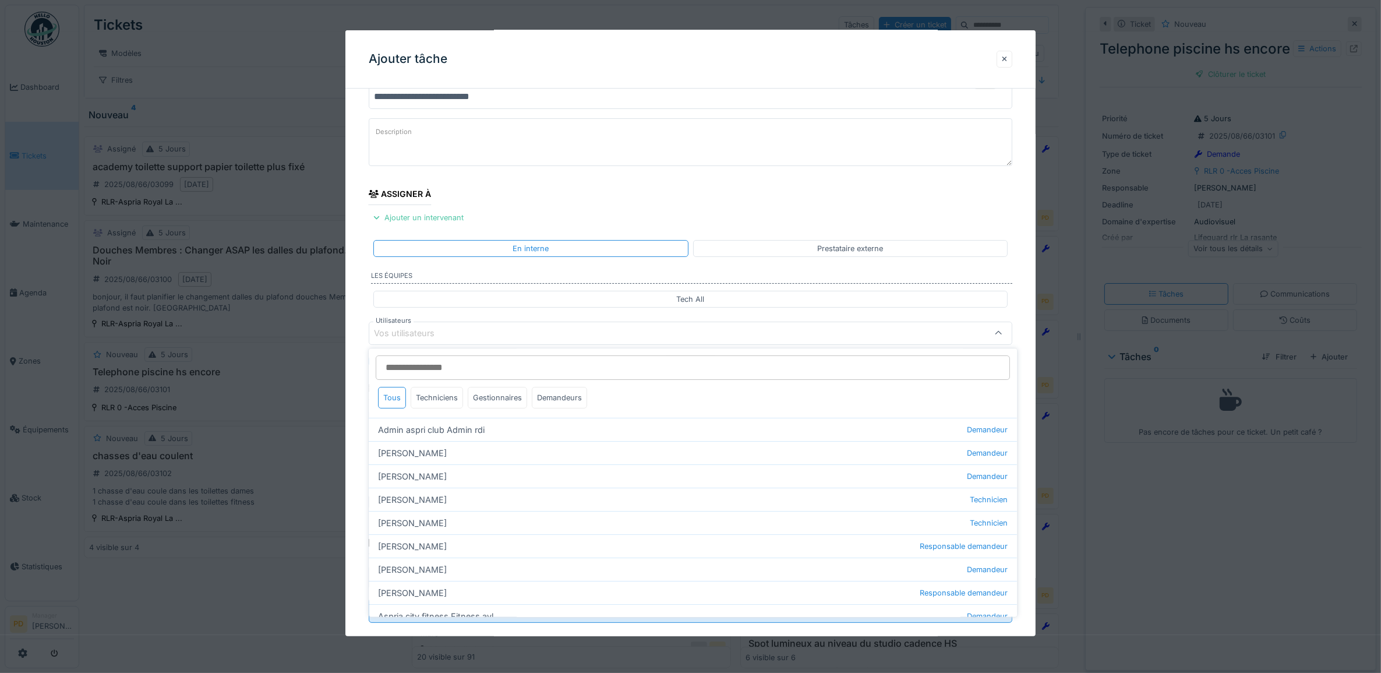
scroll to position [47, 0]
click at [452, 395] on div "Techniciens" at bounding box center [437, 398] width 52 height 22
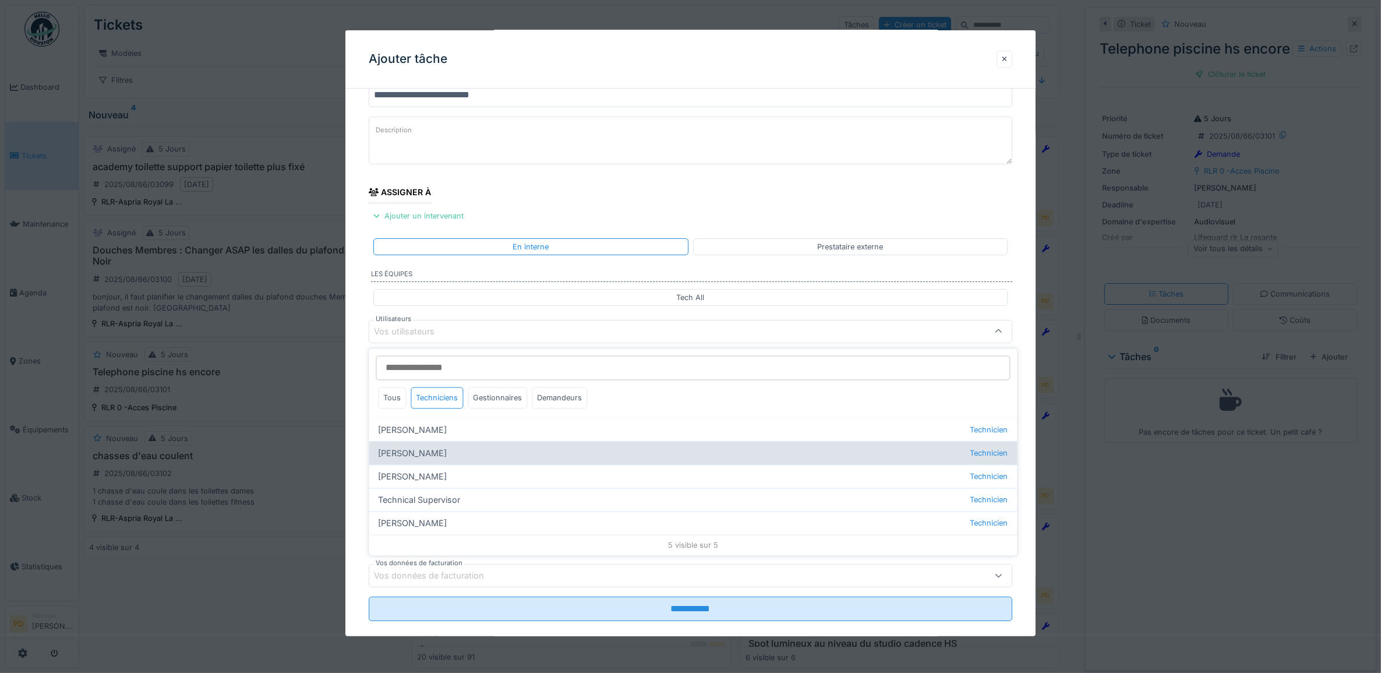
drag, startPoint x: 447, startPoint y: 452, endPoint x: 440, endPoint y: 448, distance: 7.8
click at [447, 452] on div "Alexsander Batista Technicien" at bounding box center [693, 452] width 648 height 23
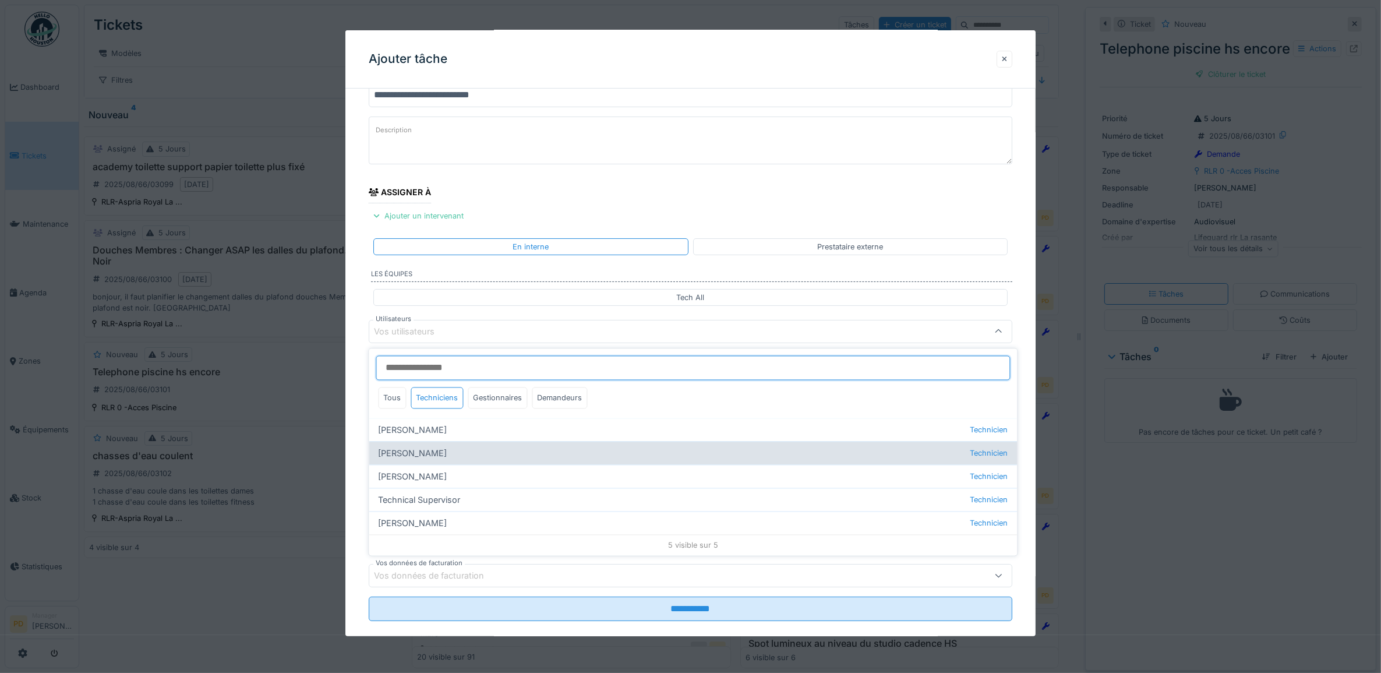
type input "*****"
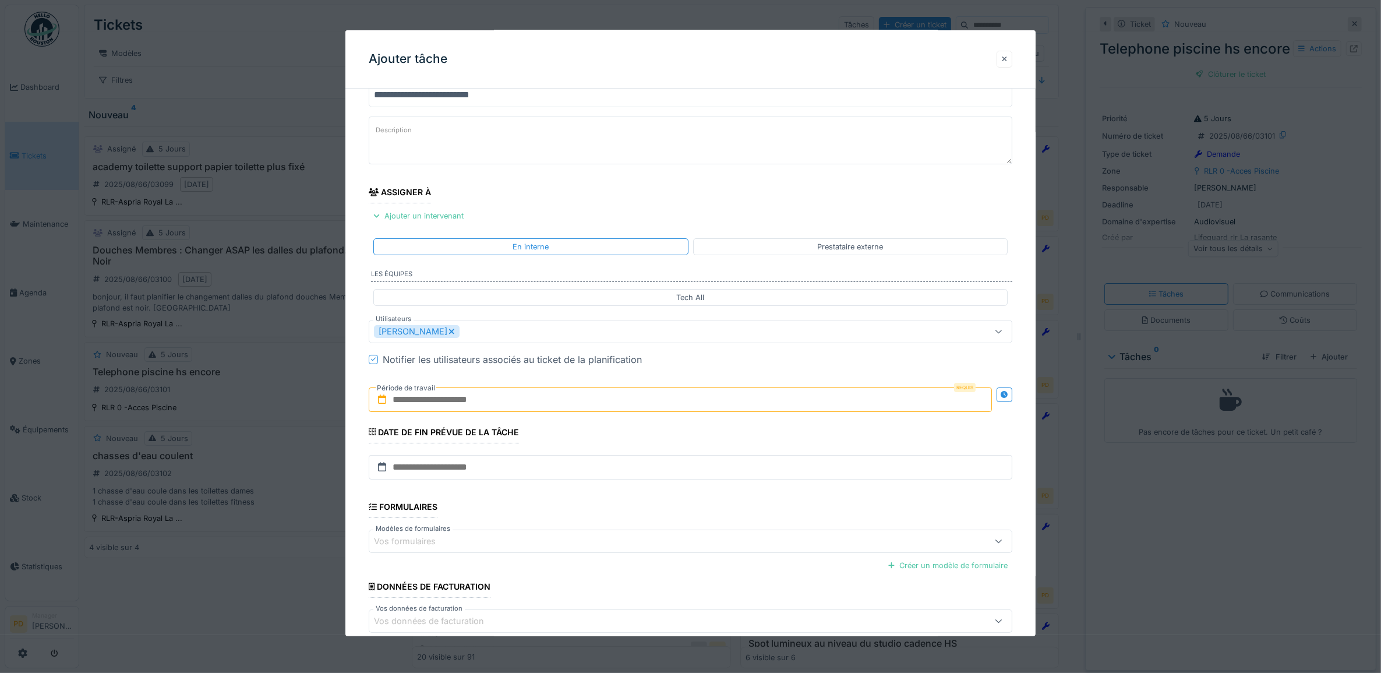
drag, startPoint x: 359, startPoint y: 386, endPoint x: 392, endPoint y: 430, distance: 54.5
click at [358, 387] on div "**********" at bounding box center [690, 374] width 691 height 647
drag, startPoint x: 454, startPoint y: 402, endPoint x: 460, endPoint y: 408, distance: 7.8
click at [457, 404] on input "text" at bounding box center [681, 399] width 624 height 24
click at [640, 521] on div "12" at bounding box center [645, 513] width 16 height 17
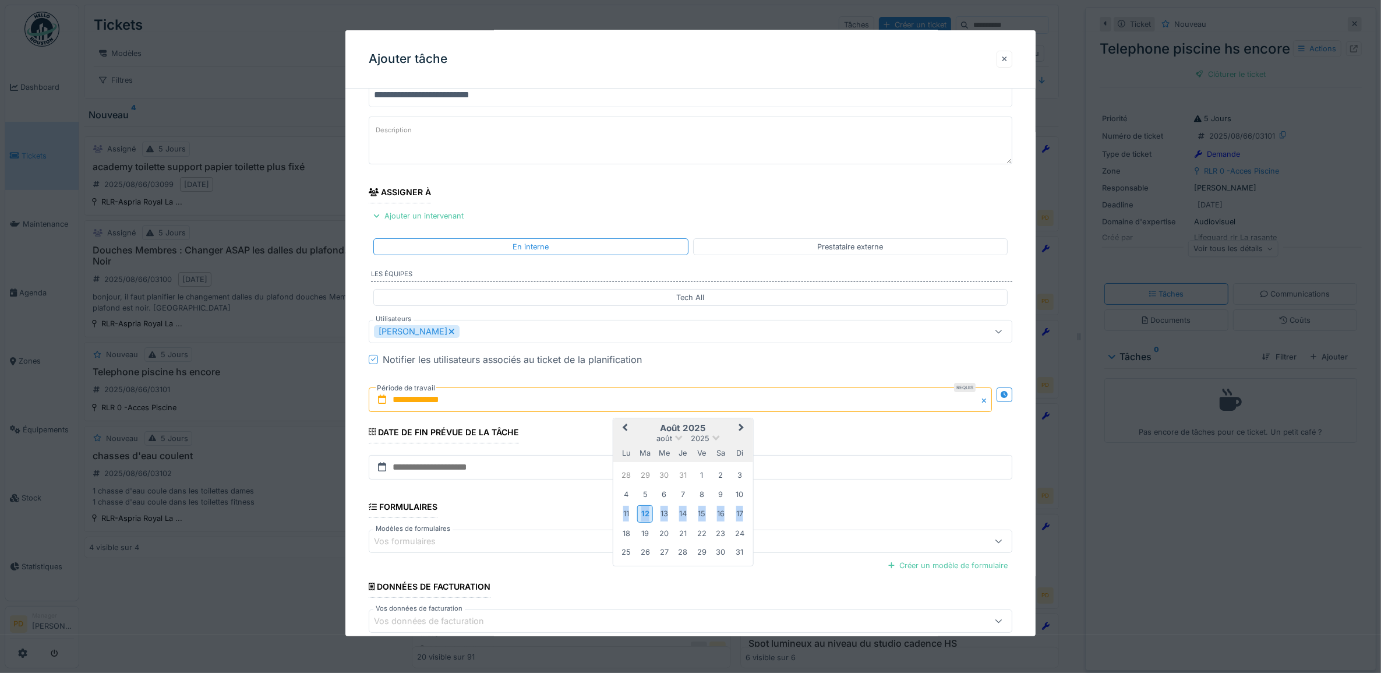
drag, startPoint x: 640, startPoint y: 521, endPoint x: 632, endPoint y: 517, distance: 9.1
click at [640, 521] on div "12" at bounding box center [645, 513] width 16 height 17
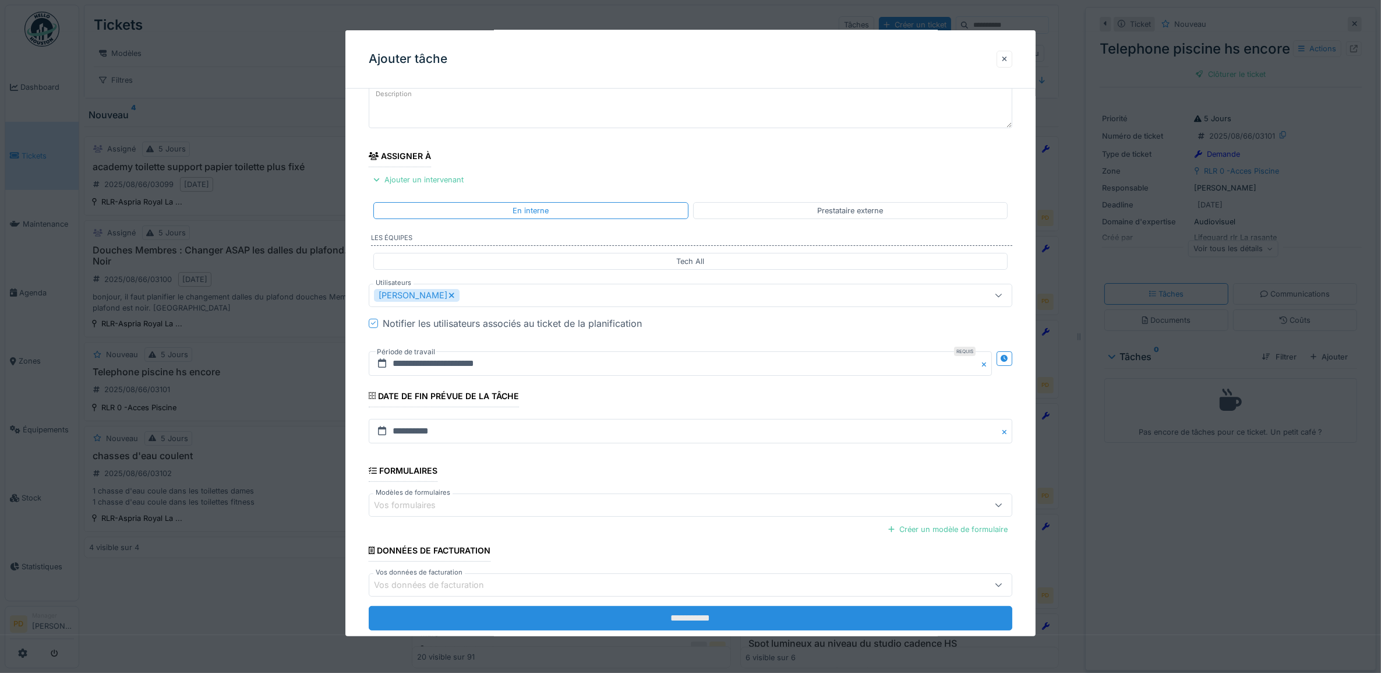
scroll to position [112, 0]
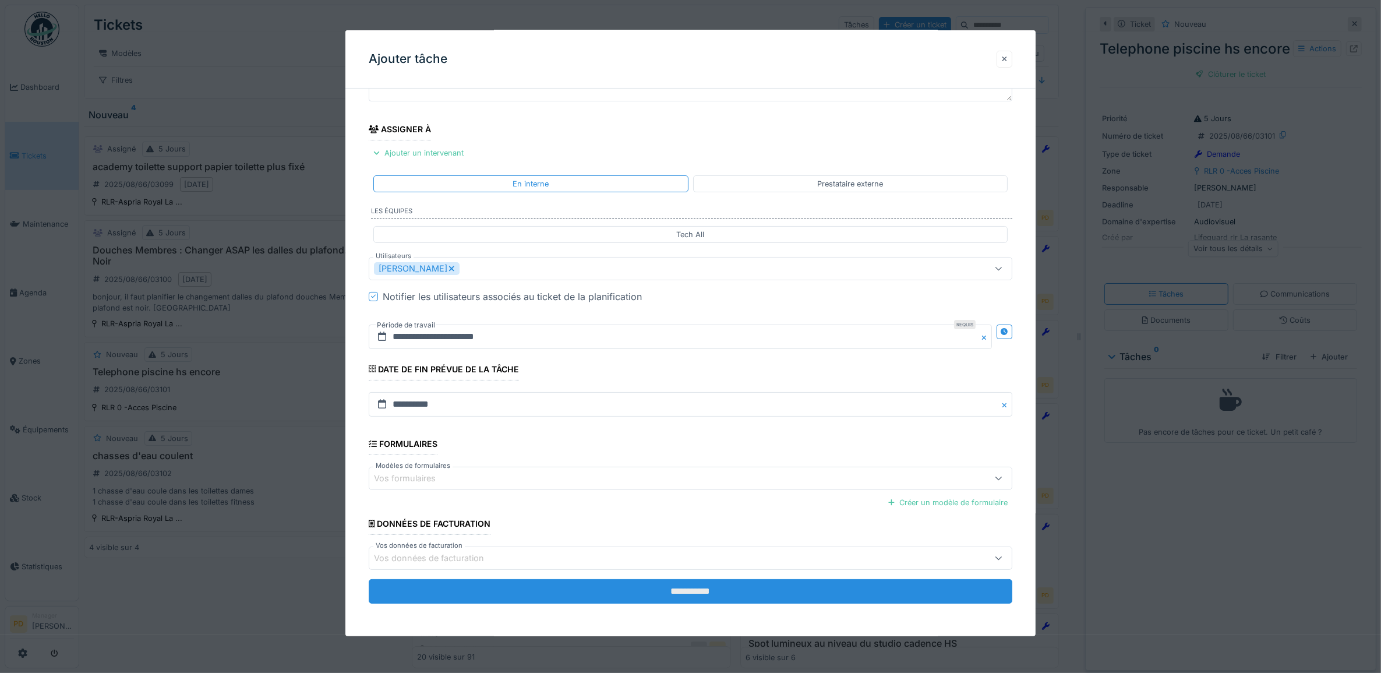
click at [702, 594] on input "**********" at bounding box center [691, 591] width 644 height 24
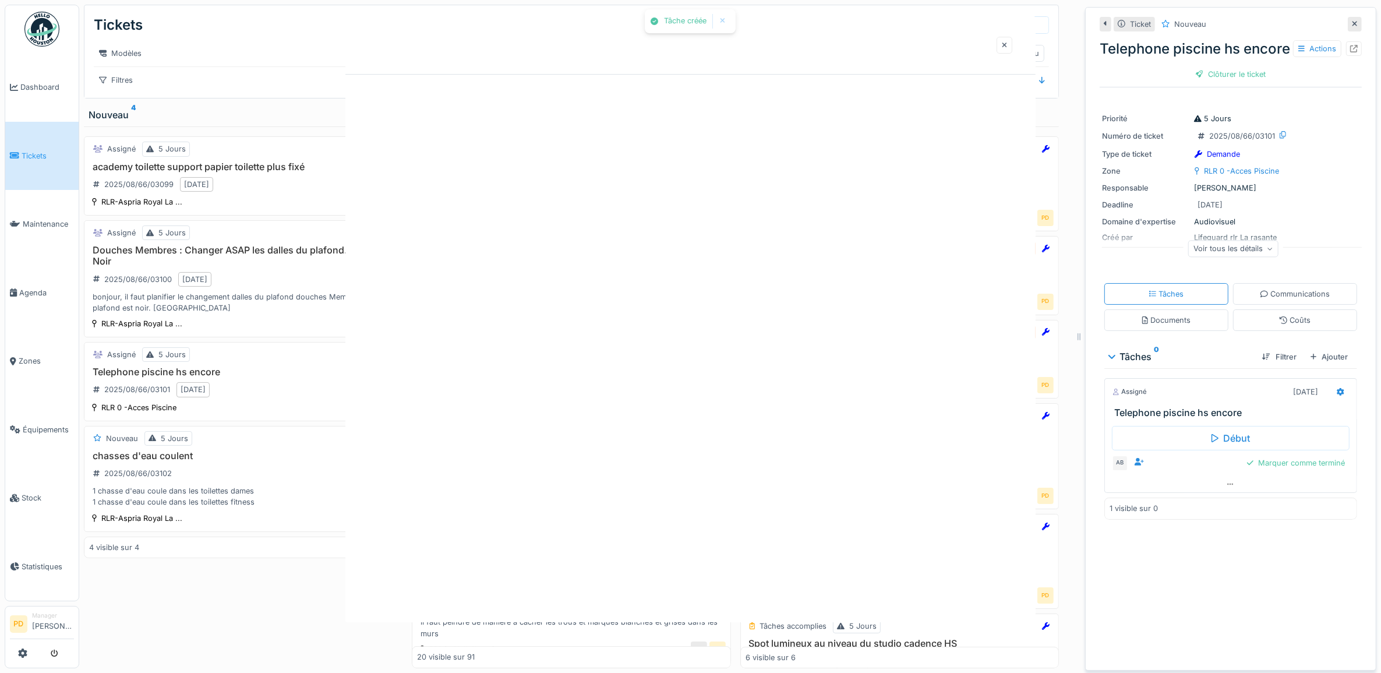
scroll to position [0, 0]
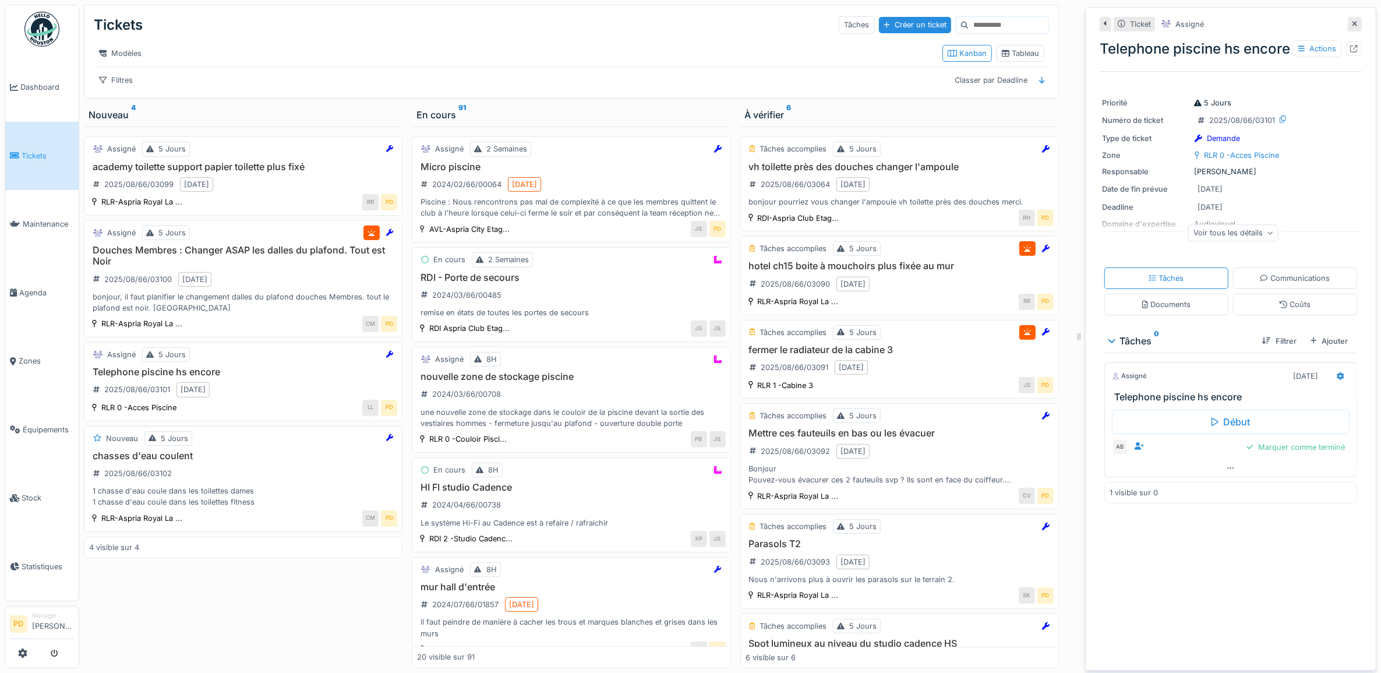
click at [260, 461] on h3 "chasses d'eau coulent" at bounding box center [243, 455] width 308 height 11
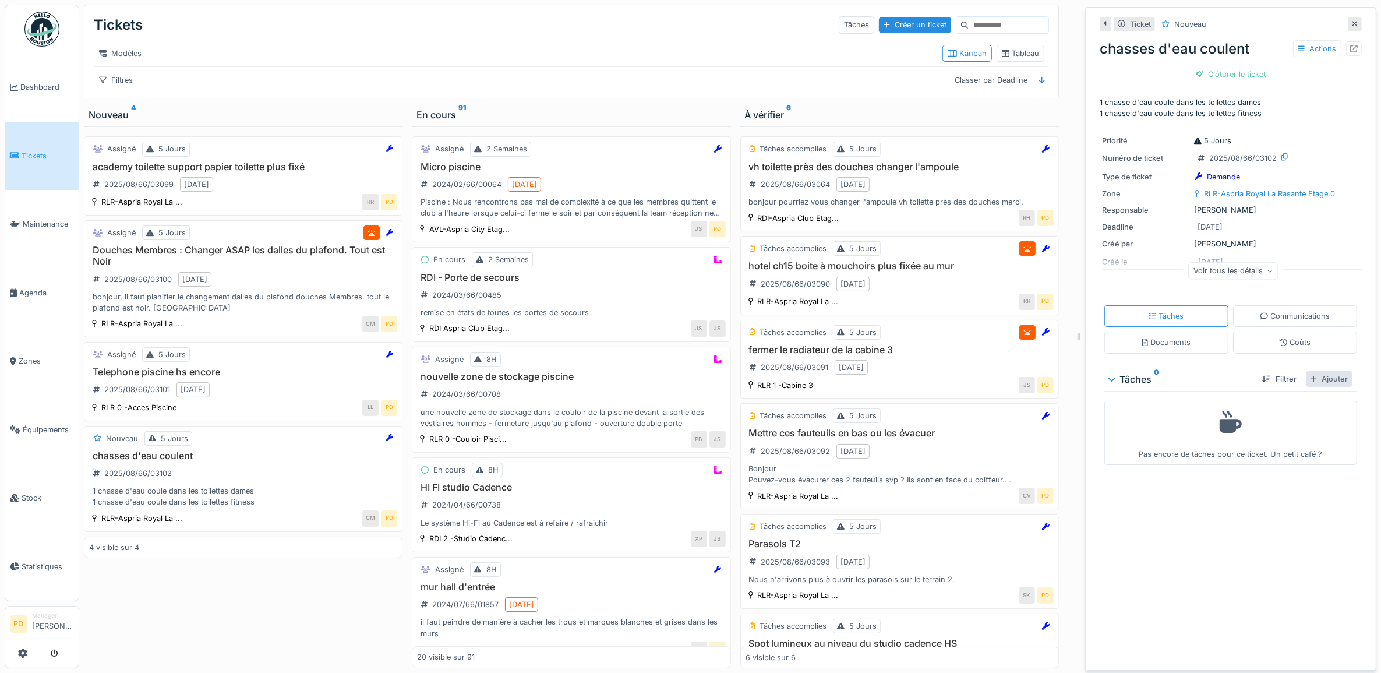
click at [1306, 376] on div "Ajouter" at bounding box center [1328, 379] width 47 height 16
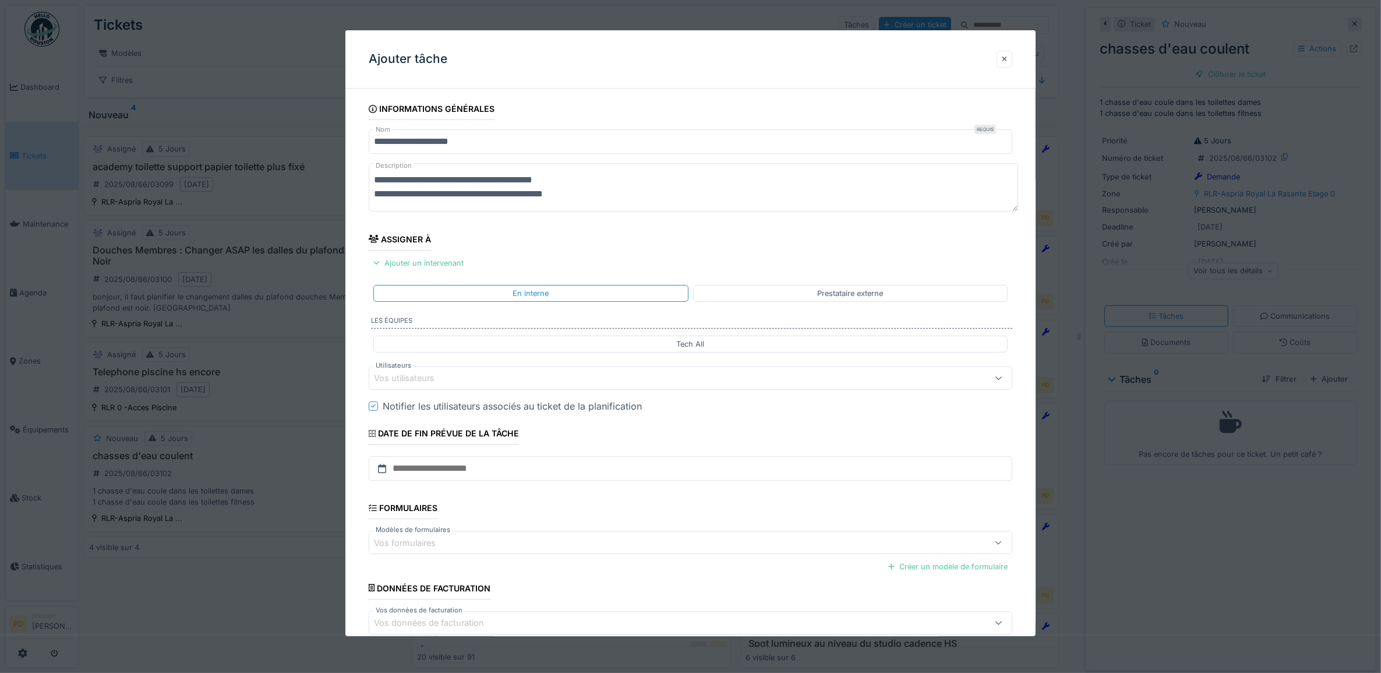
click at [473, 379] on div "Vos utilisateurs" at bounding box center [654, 377] width 561 height 13
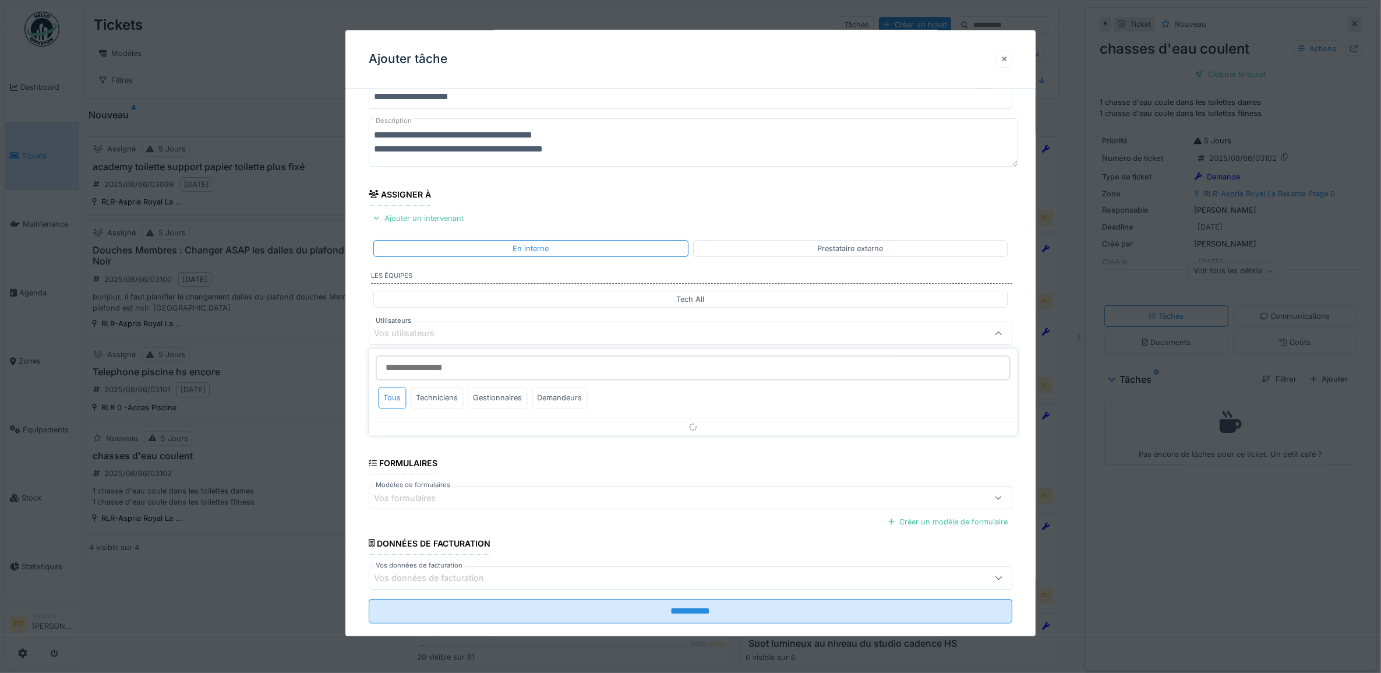
scroll to position [47, 0]
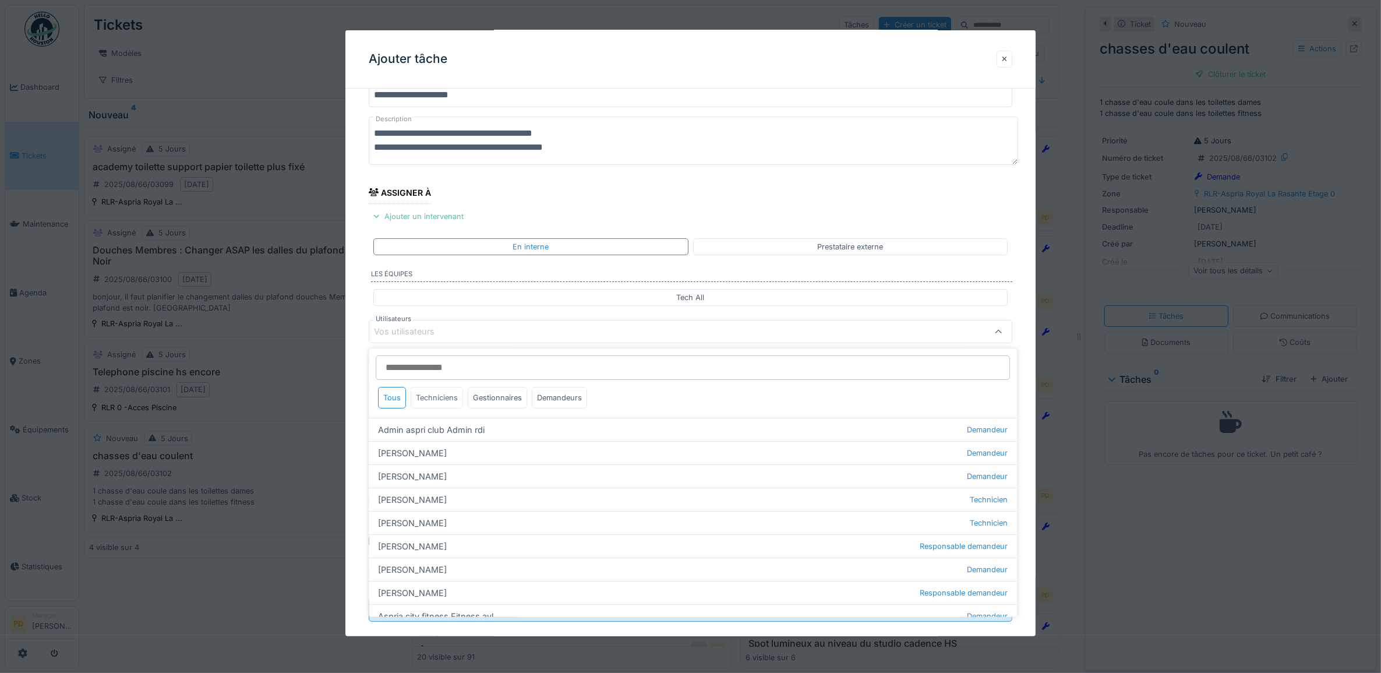
click at [443, 399] on div "Techniciens" at bounding box center [437, 398] width 52 height 22
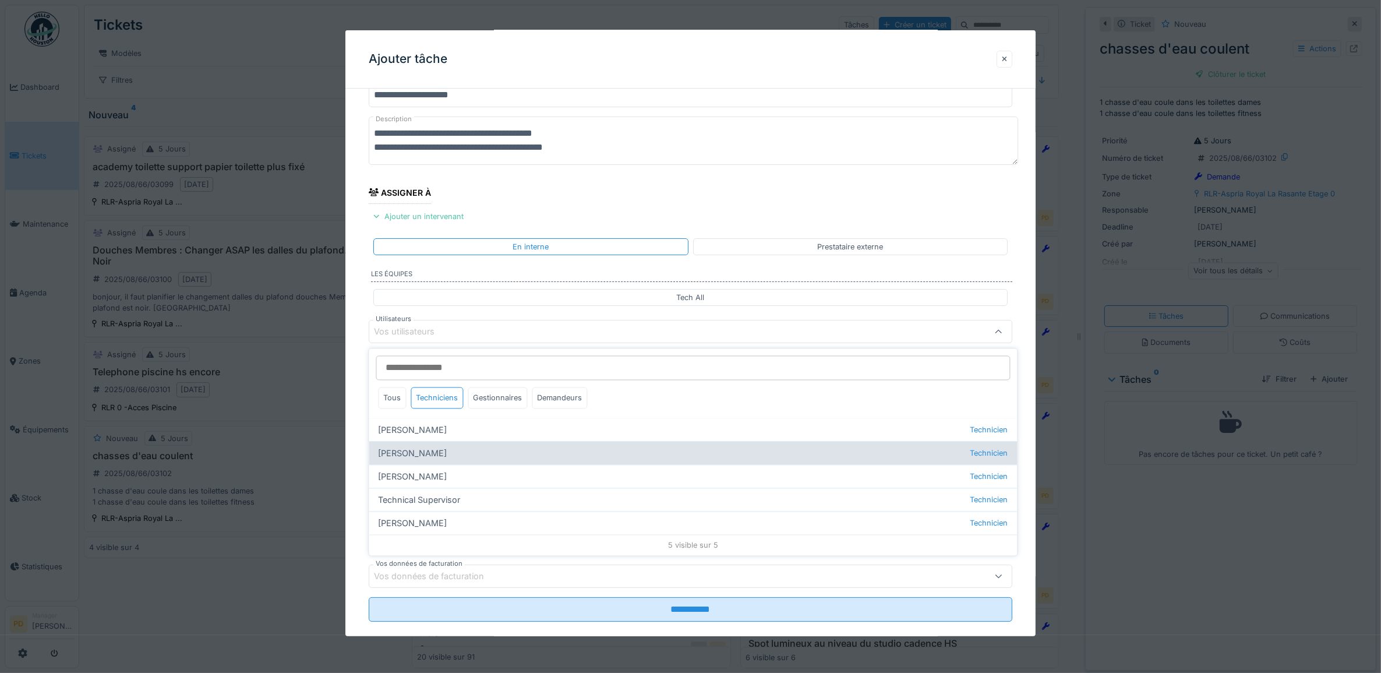
click at [438, 451] on div "Alexsander Batista Technicien" at bounding box center [693, 452] width 648 height 23
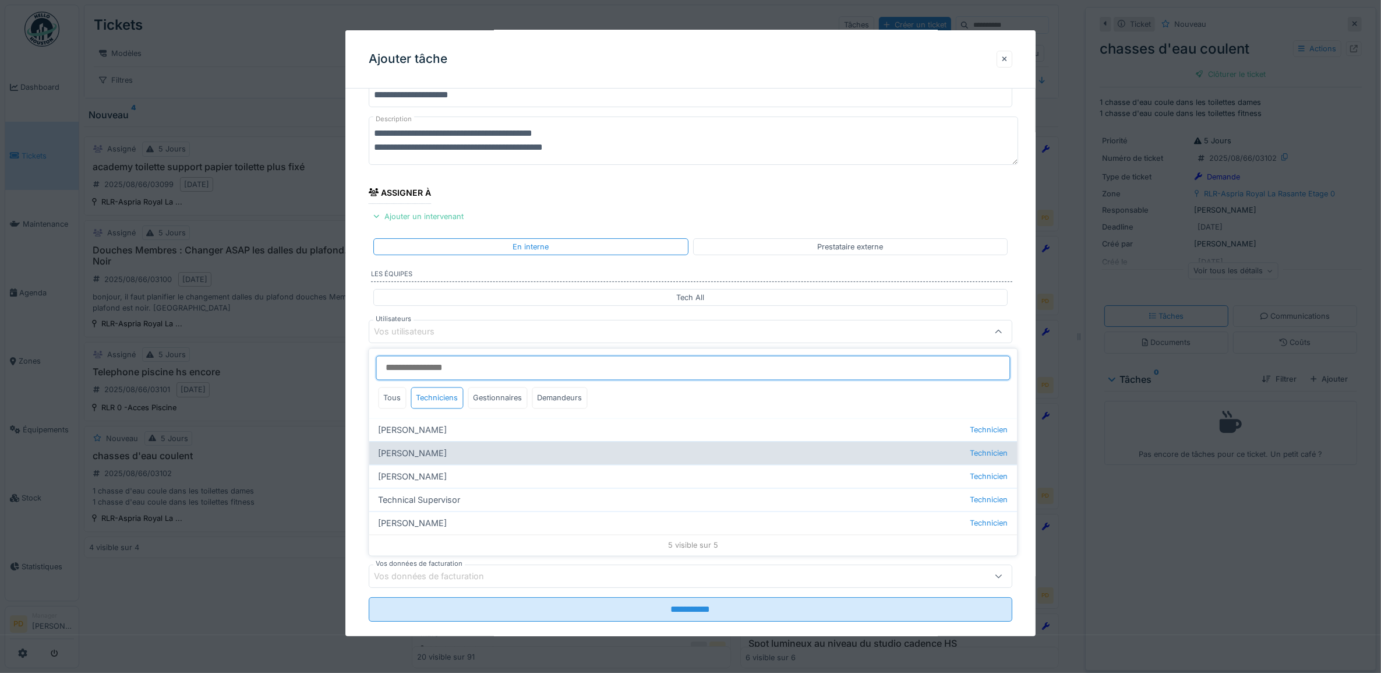
type input "*****"
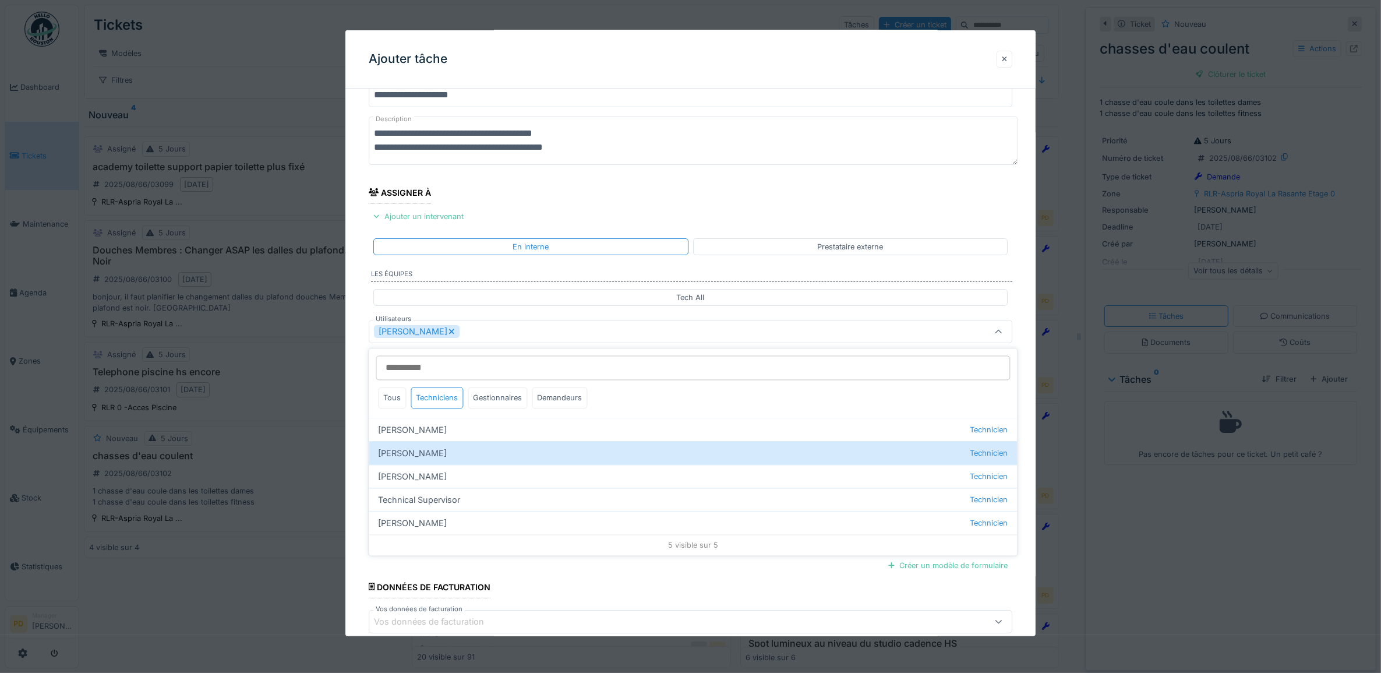
click at [355, 406] on div "**********" at bounding box center [690, 375] width 691 height 648
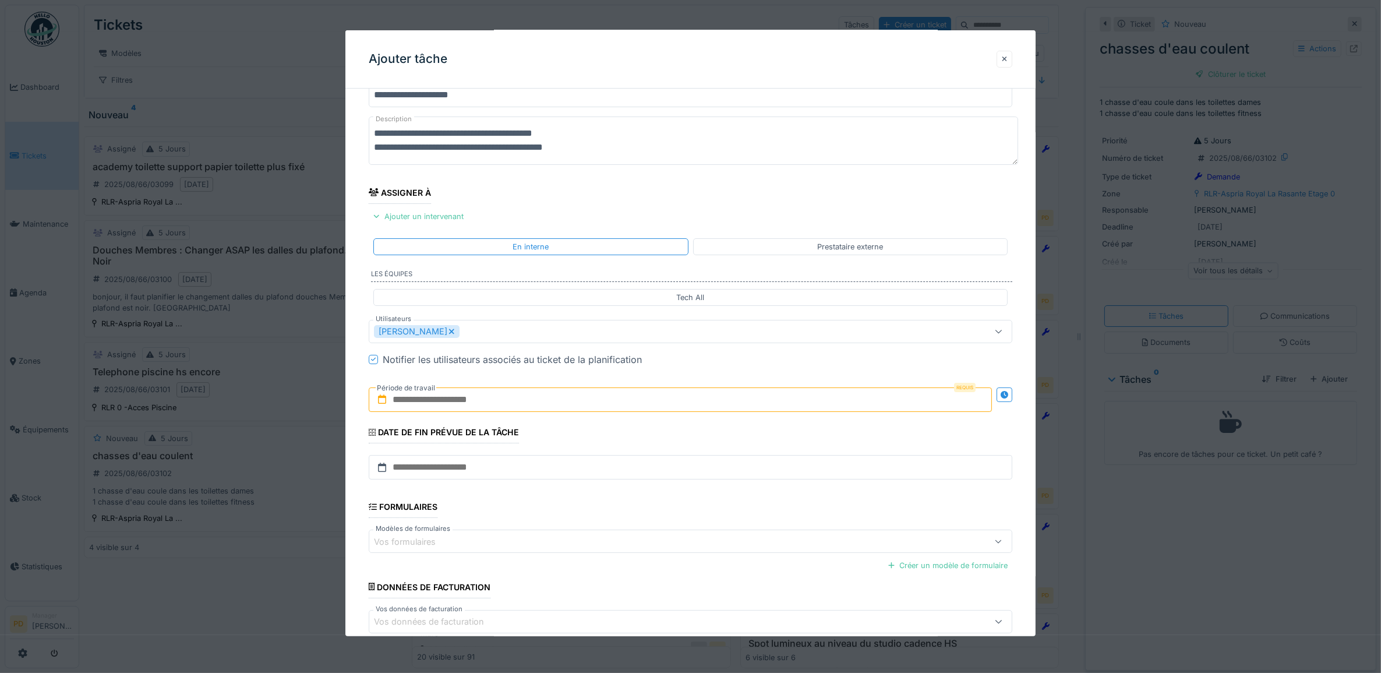
click at [447, 406] on input "text" at bounding box center [681, 399] width 624 height 24
click at [646, 516] on div "12" at bounding box center [645, 513] width 16 height 17
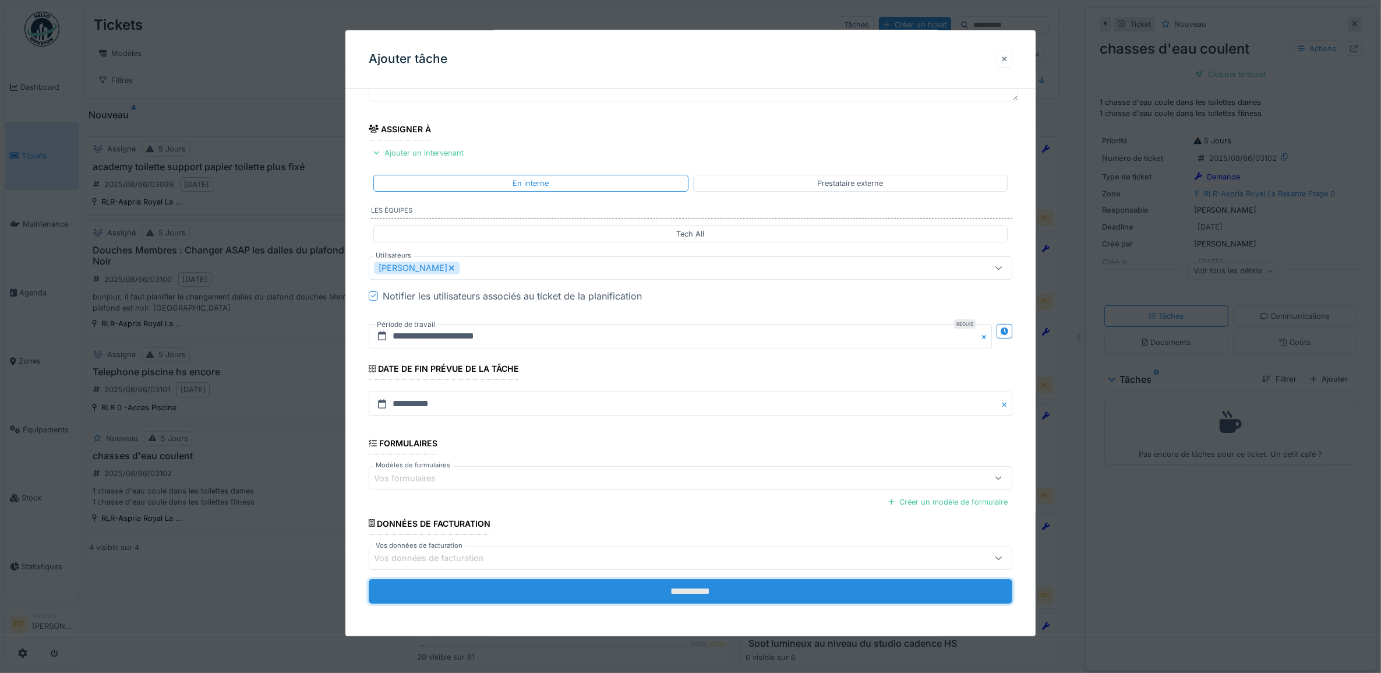
click at [659, 590] on input "**********" at bounding box center [691, 591] width 644 height 24
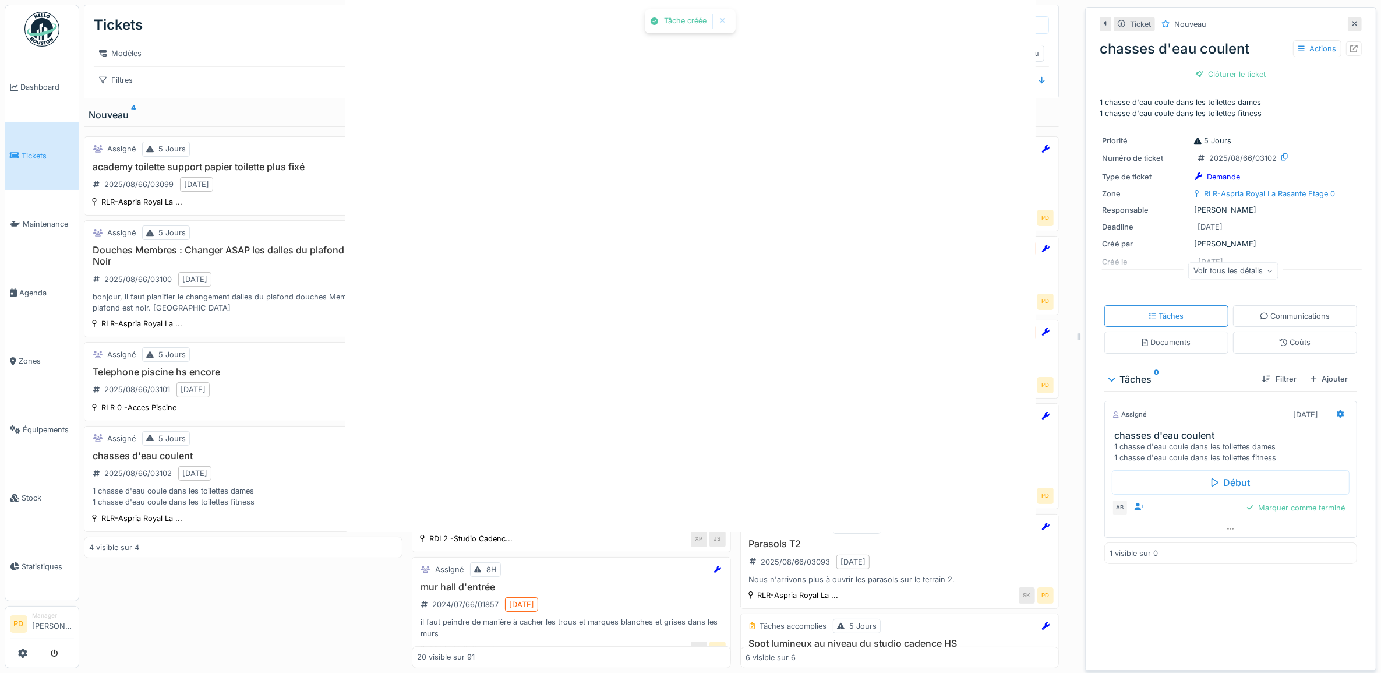
scroll to position [0, 0]
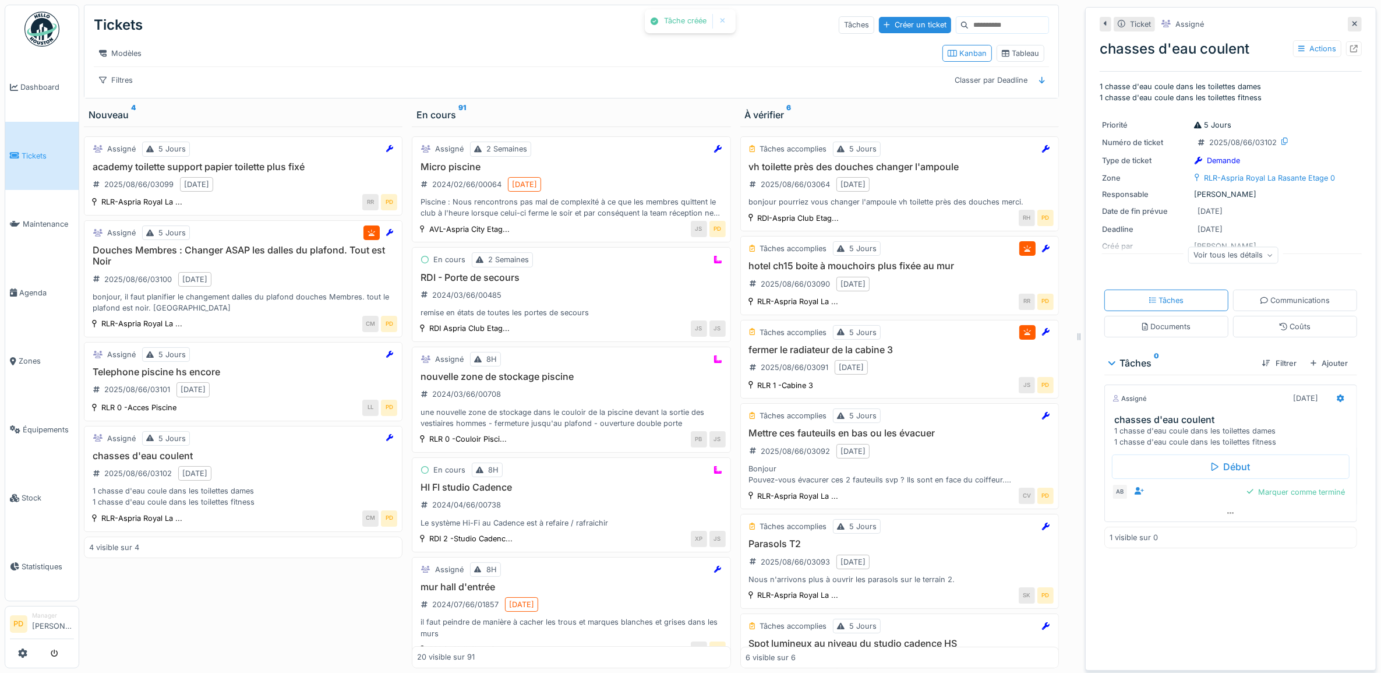
click at [28, 153] on span "Tickets" at bounding box center [48, 155] width 52 height 11
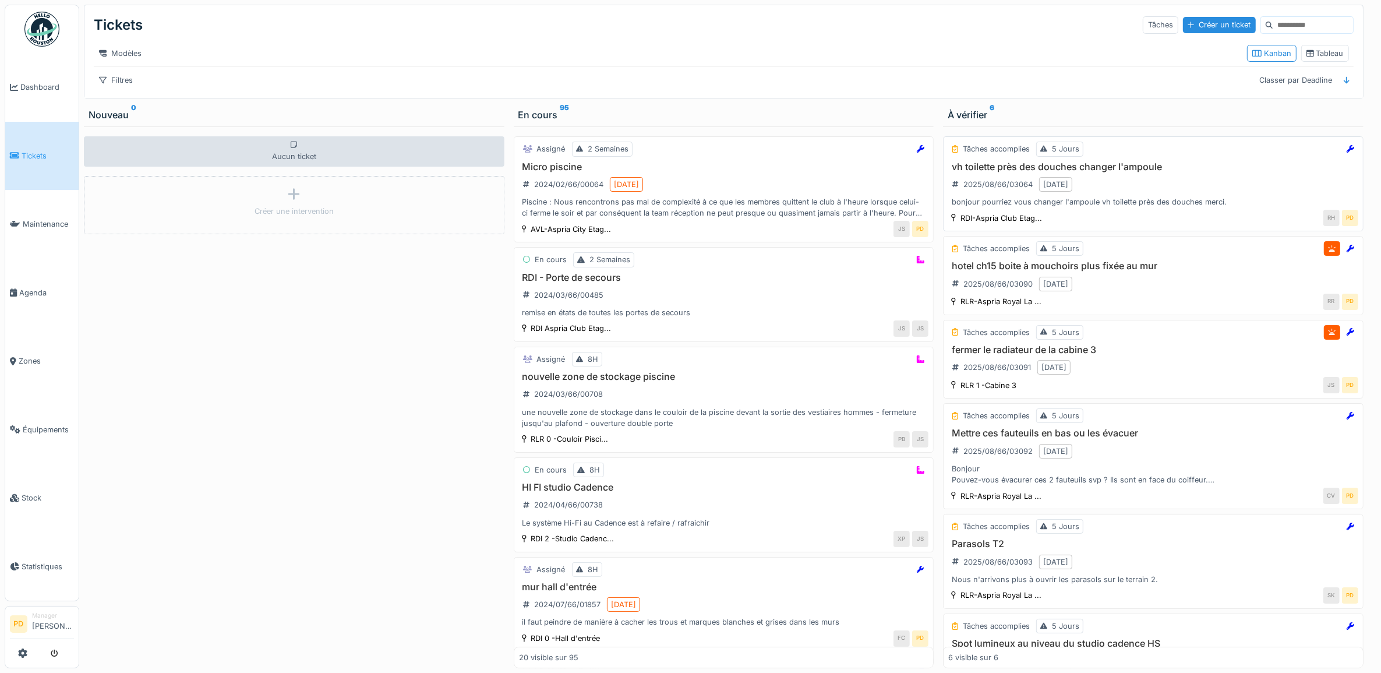
click at [1168, 191] on div "vh toilette près des douches changer l'ampoule 2025/08/66/03064 12/08/2025 bonj…" at bounding box center [1153, 184] width 410 height 47
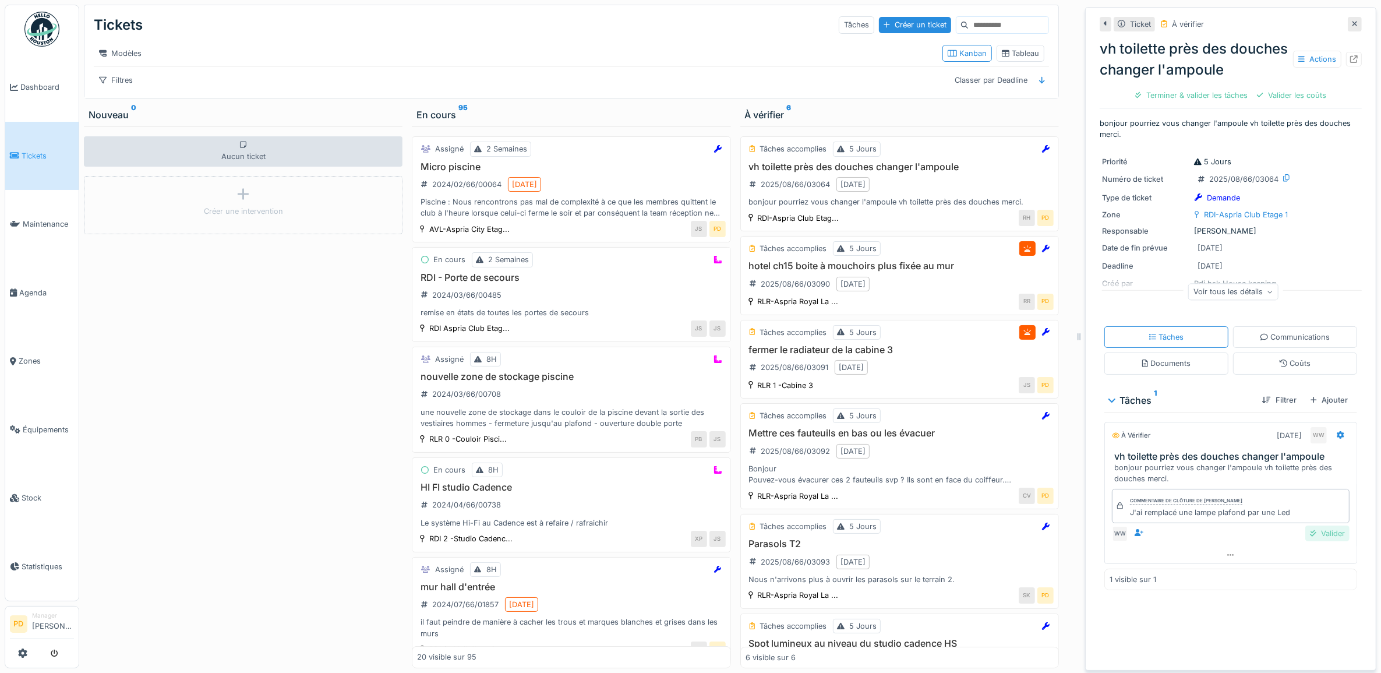
click at [1306, 541] on div "Valider" at bounding box center [1327, 533] width 44 height 16
click at [1202, 103] on div "Valider les coûts" at bounding box center [1191, 95] width 79 height 16
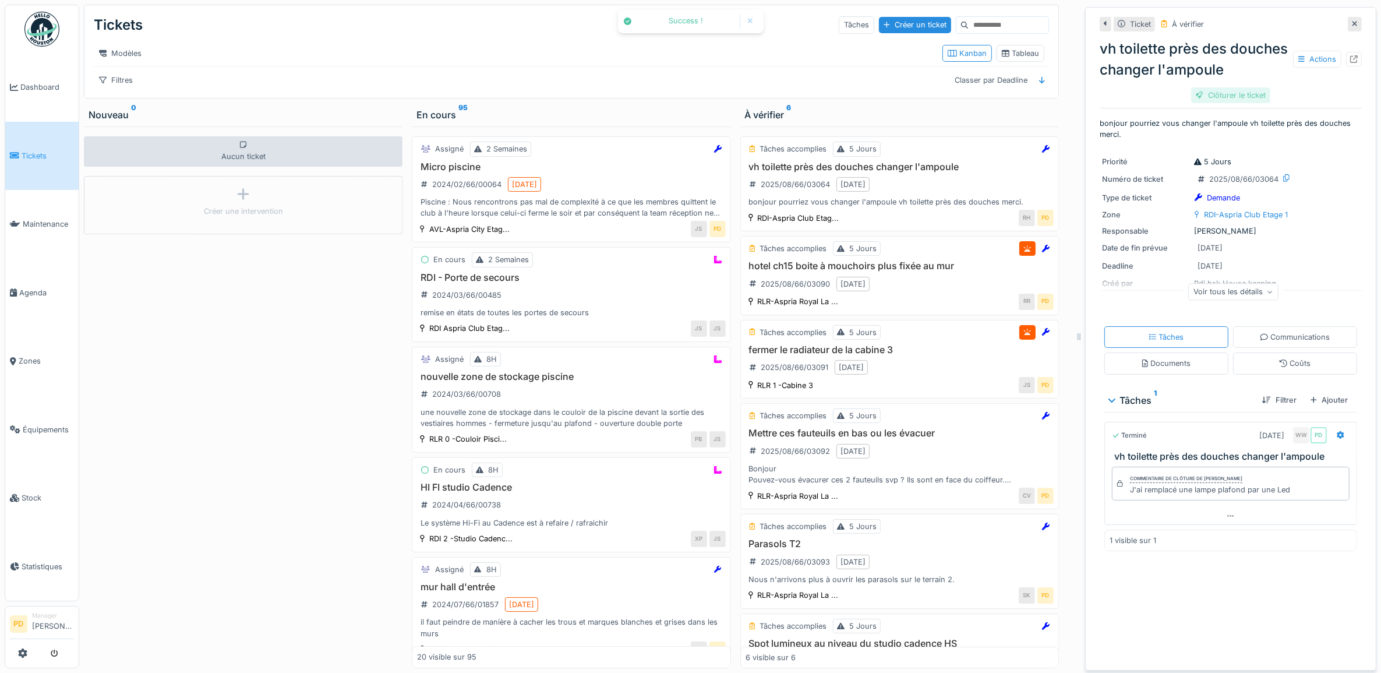
click at [1200, 103] on div "Clôturer le ticket" at bounding box center [1230, 95] width 79 height 16
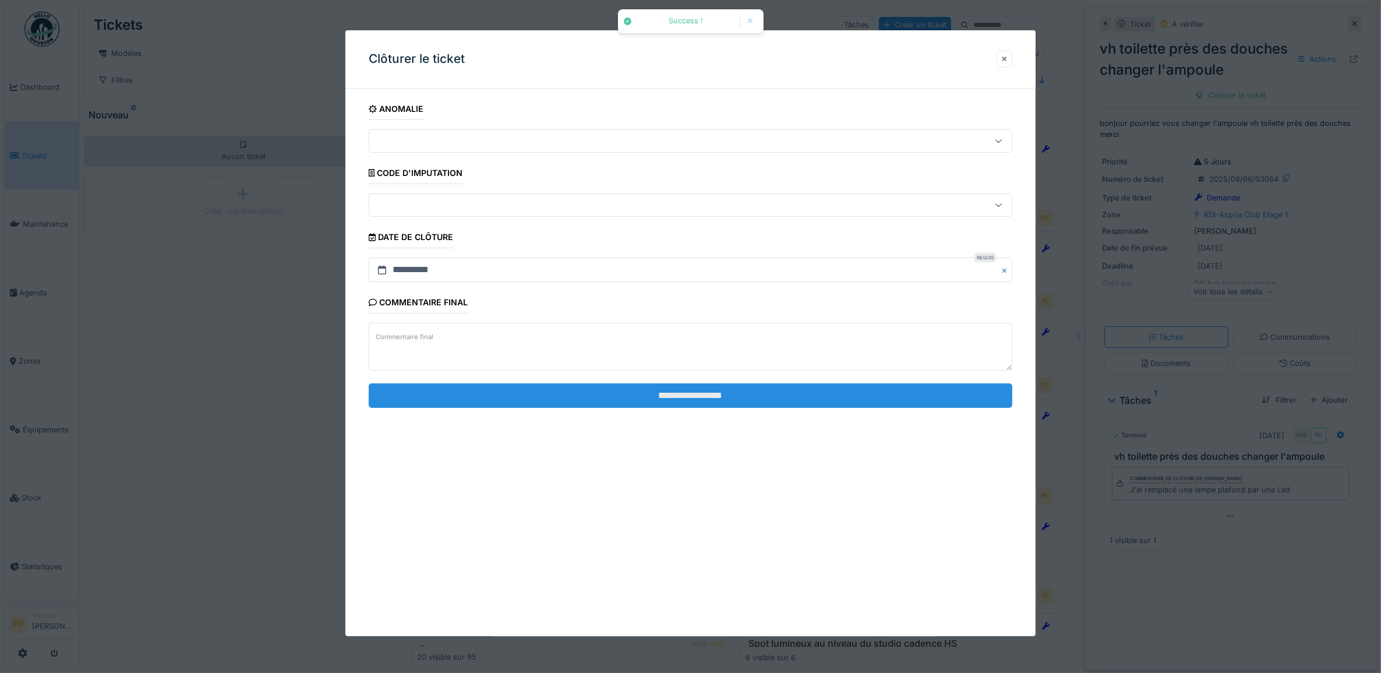
click at [953, 391] on input "**********" at bounding box center [691, 395] width 644 height 24
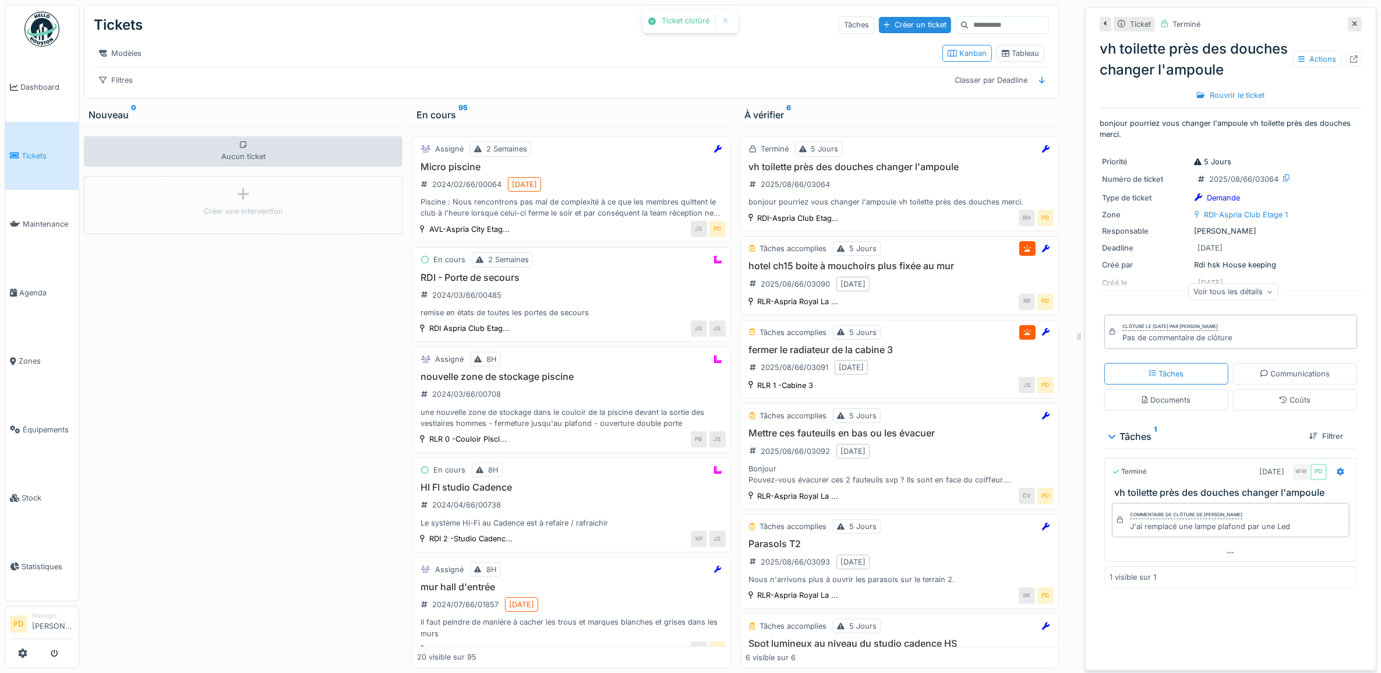
click at [910, 271] on h3 "hotel ch15 boite à mouchoirs plus fixée au mur" at bounding box center [899, 265] width 308 height 11
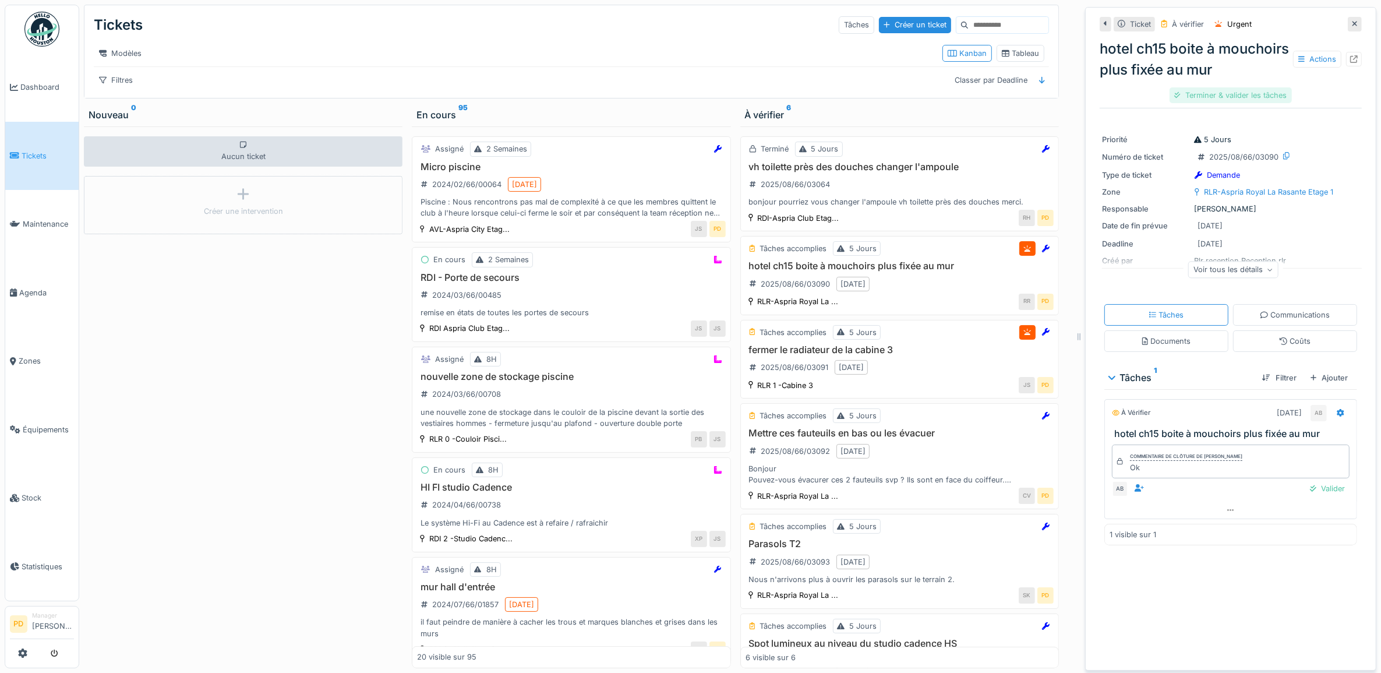
click at [1189, 103] on div "Terminer & valider les tâches" at bounding box center [1230, 95] width 122 height 16
click at [1234, 103] on div "Clôturer le ticket" at bounding box center [1230, 95] width 79 height 16
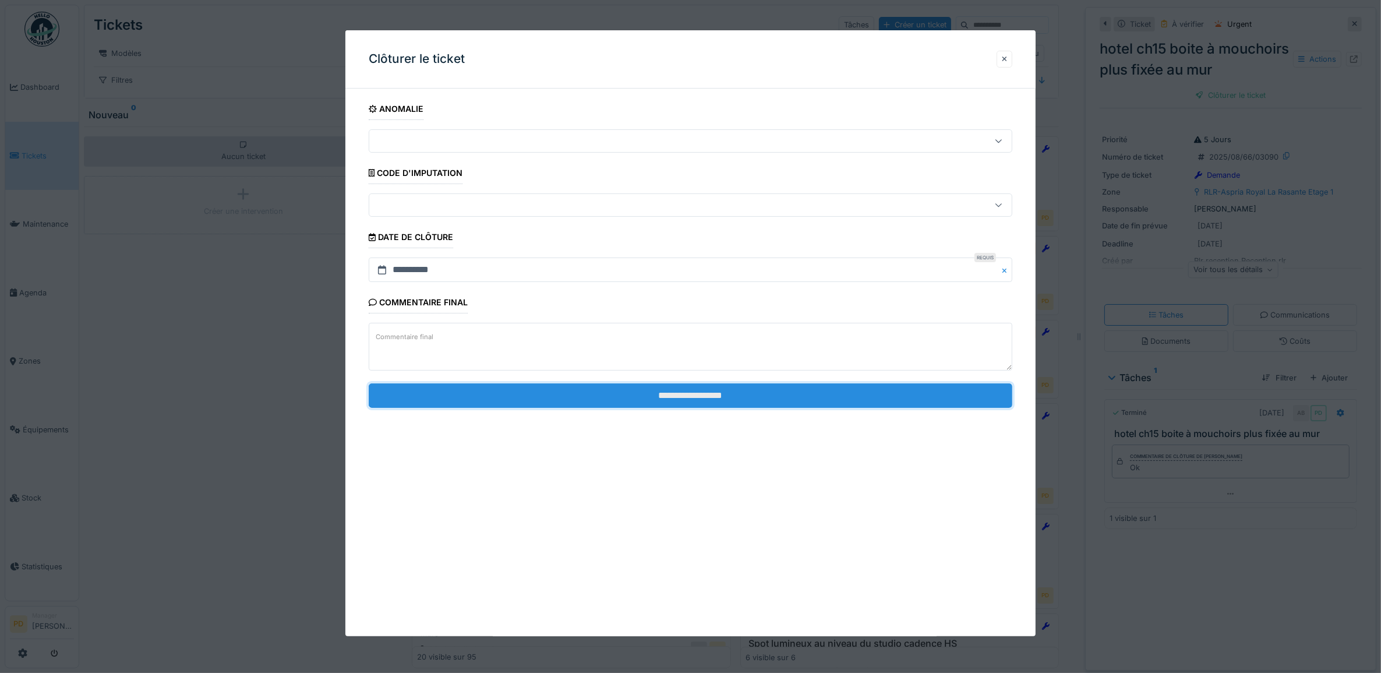
click at [939, 392] on input "**********" at bounding box center [691, 395] width 644 height 24
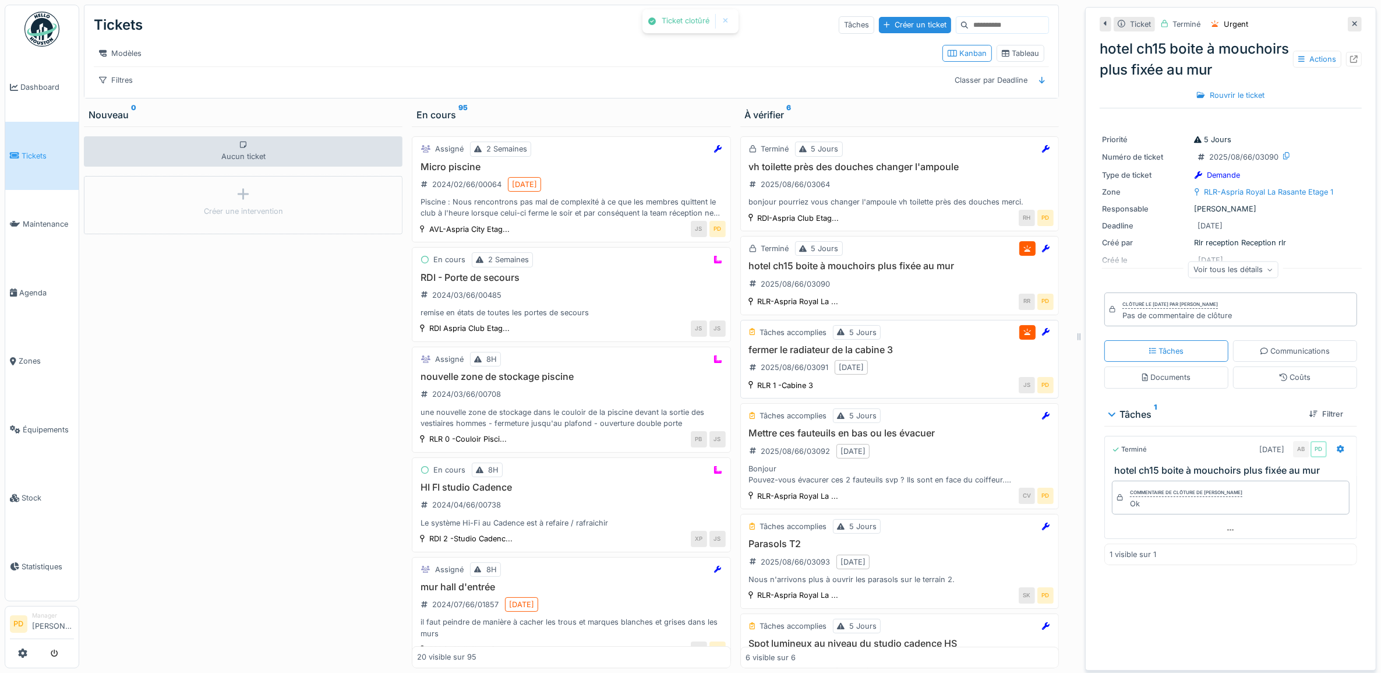
click at [913, 354] on div "Tâches accomplies 5 Jours fermer le radiateur de la cabine 3 2025/08/66/03091 1…" at bounding box center [899, 359] width 318 height 79
click at [882, 355] on h3 "fermer le radiateur de la cabine 3" at bounding box center [899, 349] width 308 height 11
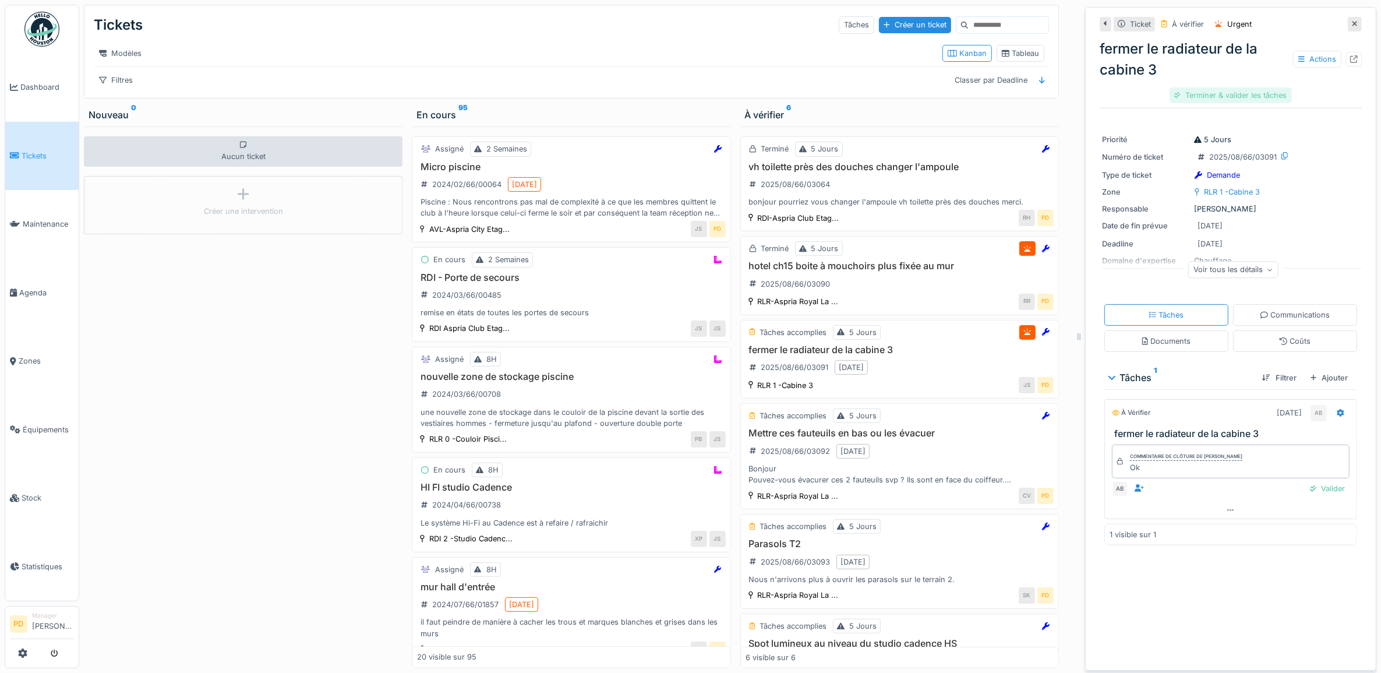
click at [1197, 89] on div "Terminer & valider les tâches" at bounding box center [1230, 95] width 122 height 16
click at [1197, 91] on div "Clôturer le ticket" at bounding box center [1230, 95] width 79 height 16
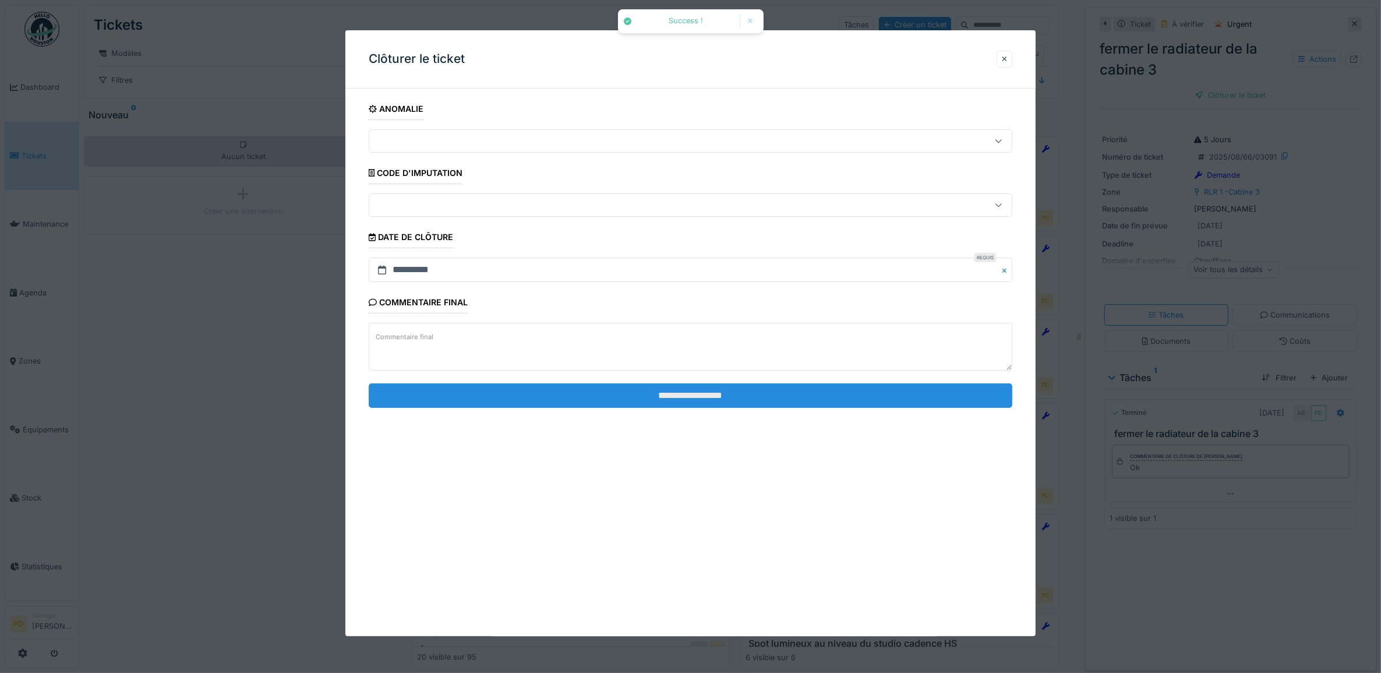
click at [817, 408] on fieldset "**********" at bounding box center [691, 257] width 644 height 319
click at [817, 402] on input "**********" at bounding box center [691, 395] width 644 height 24
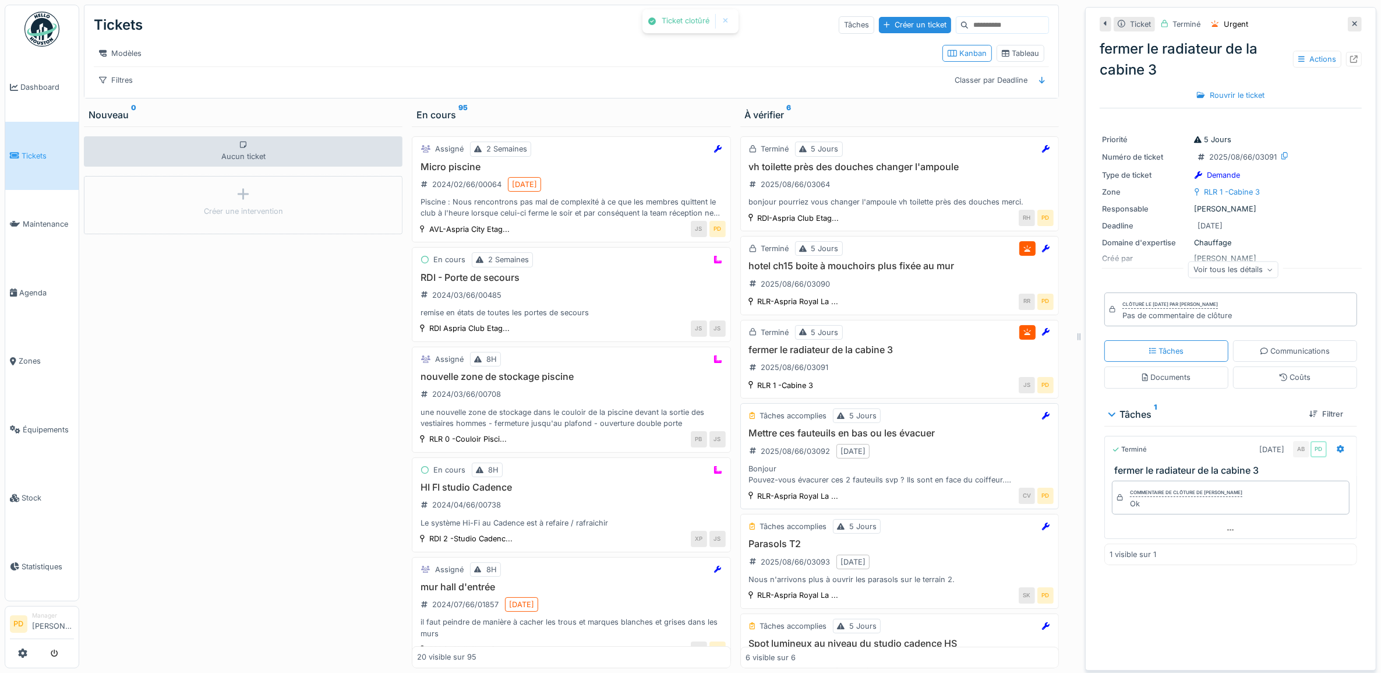
click at [922, 455] on div "Mettre ces fauteuils en bas ou les évacuer 2025/08/66/03092 12/08/2025 Bonjour …" at bounding box center [899, 456] width 308 height 58
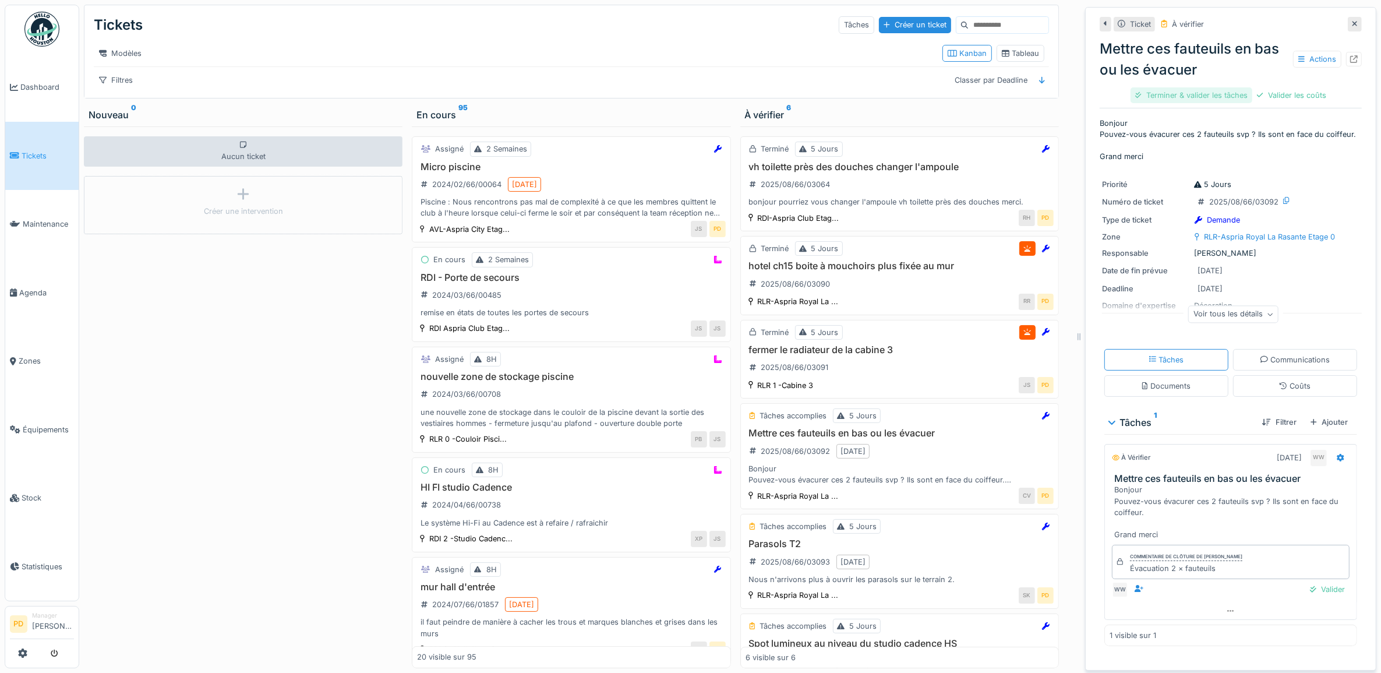
click at [1186, 94] on div "Terminer & valider les tâches" at bounding box center [1191, 95] width 122 height 16
click at [1268, 96] on div "Clôturer le ticket" at bounding box center [1269, 95] width 79 height 16
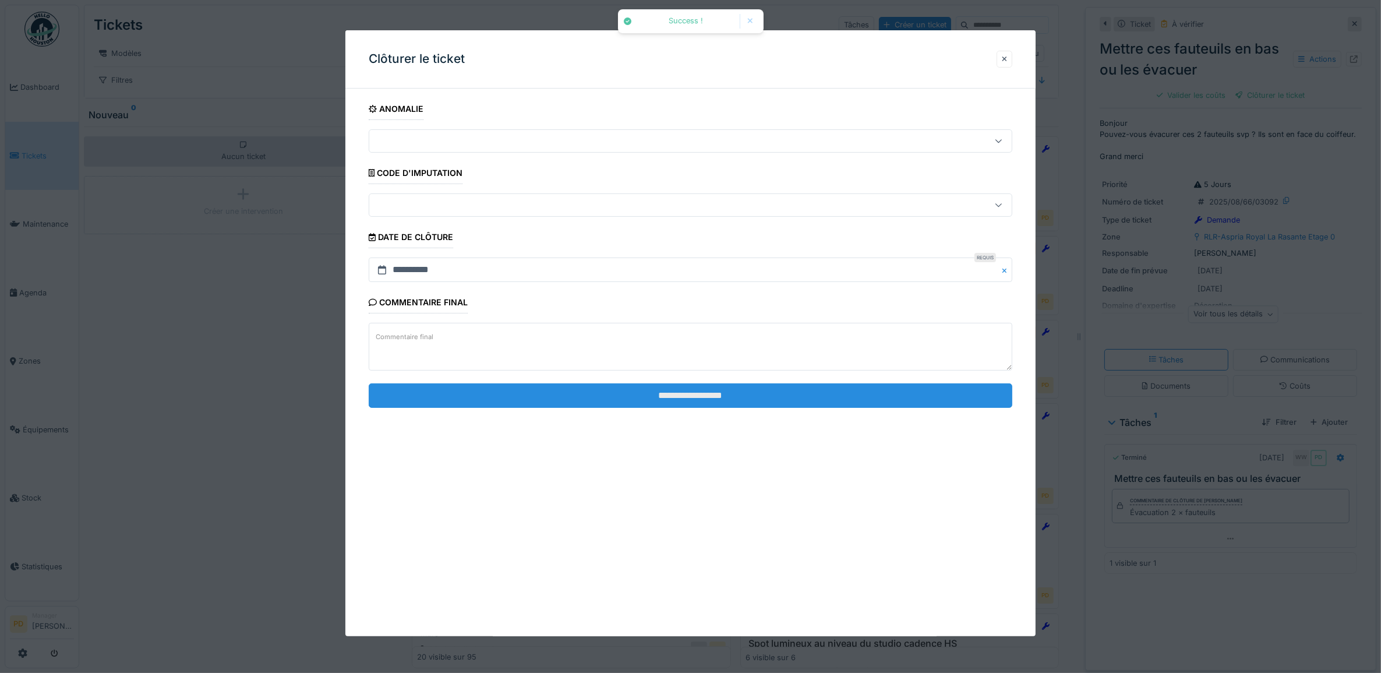
click at [962, 397] on input "**********" at bounding box center [691, 395] width 644 height 24
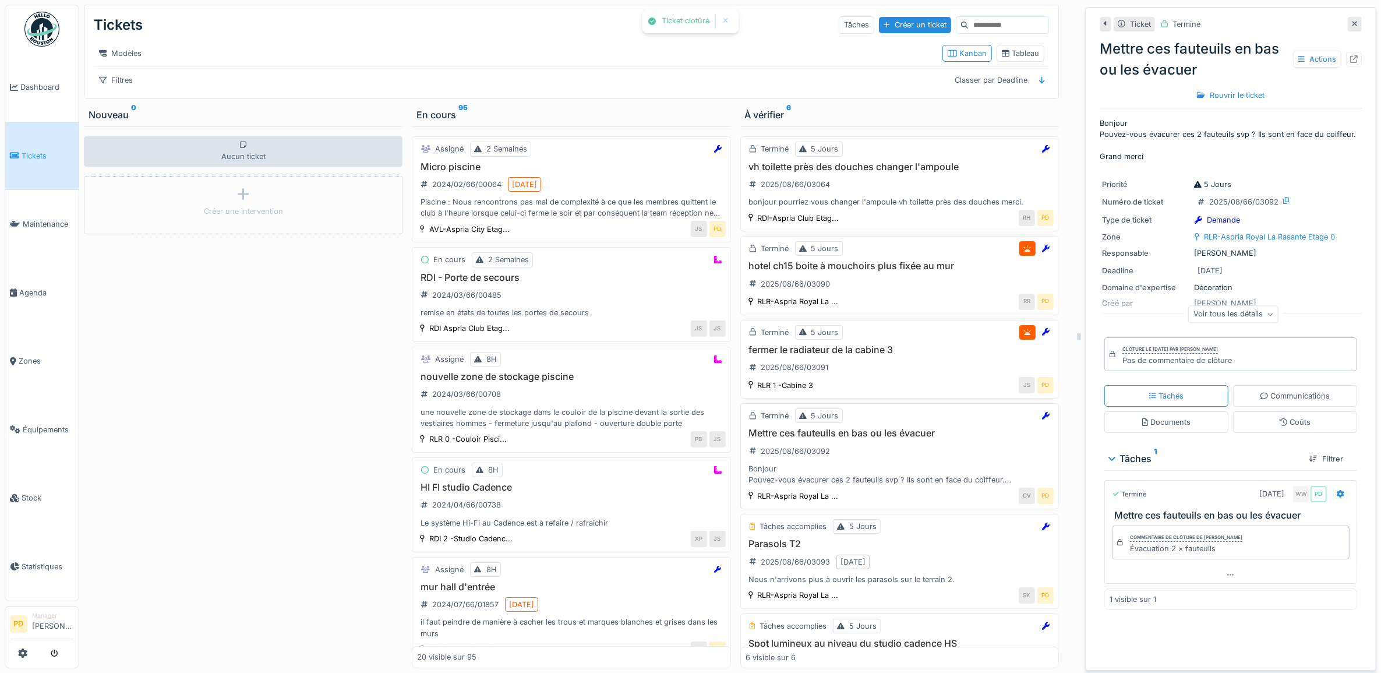
scroll to position [73, 0]
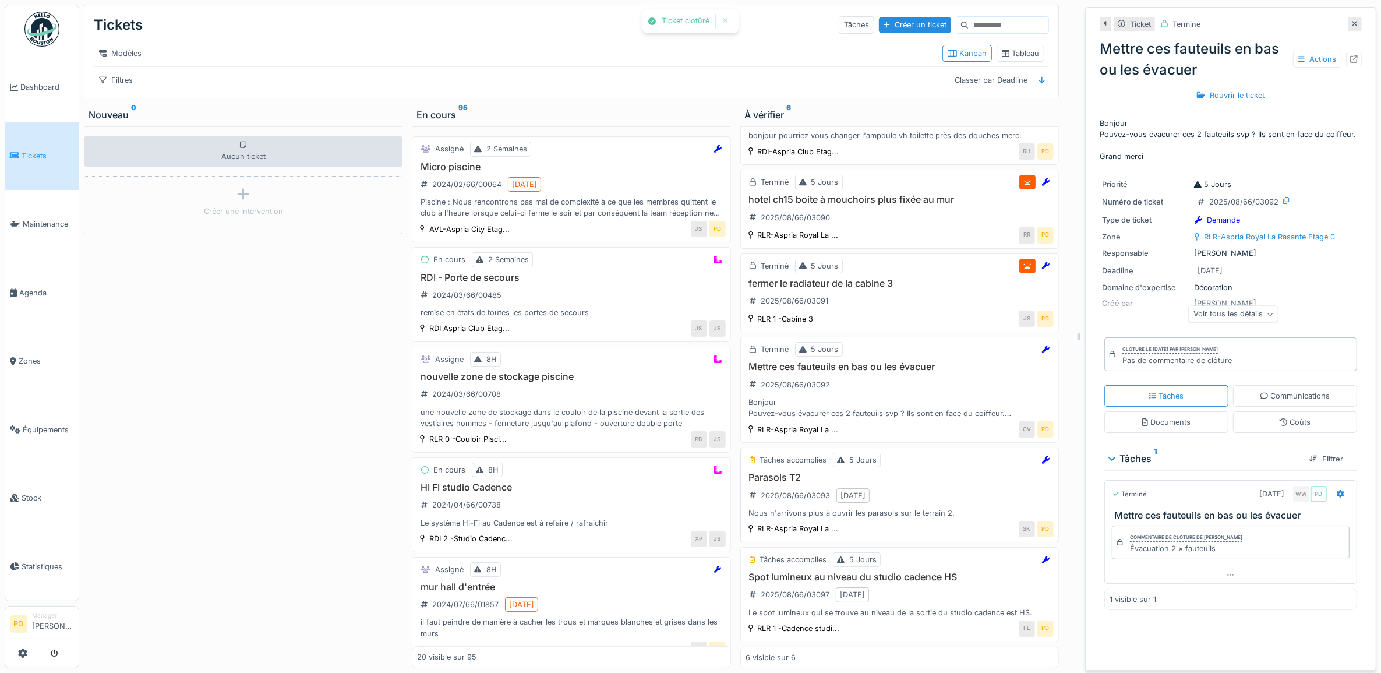
click at [918, 483] on h3 "Parasols T2" at bounding box center [899, 477] width 308 height 11
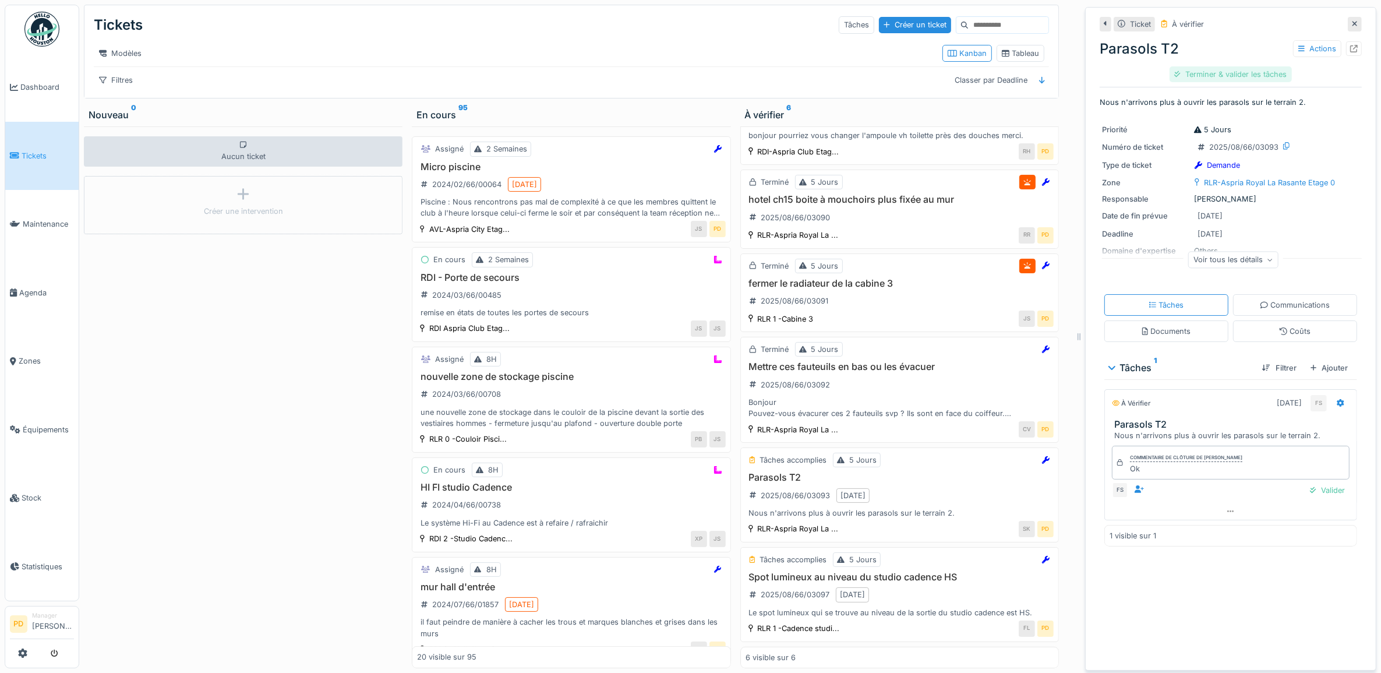
click at [1227, 73] on div "Terminer & valider les tâches" at bounding box center [1230, 74] width 122 height 16
click at [1224, 77] on div "Clôturer le ticket" at bounding box center [1230, 74] width 79 height 16
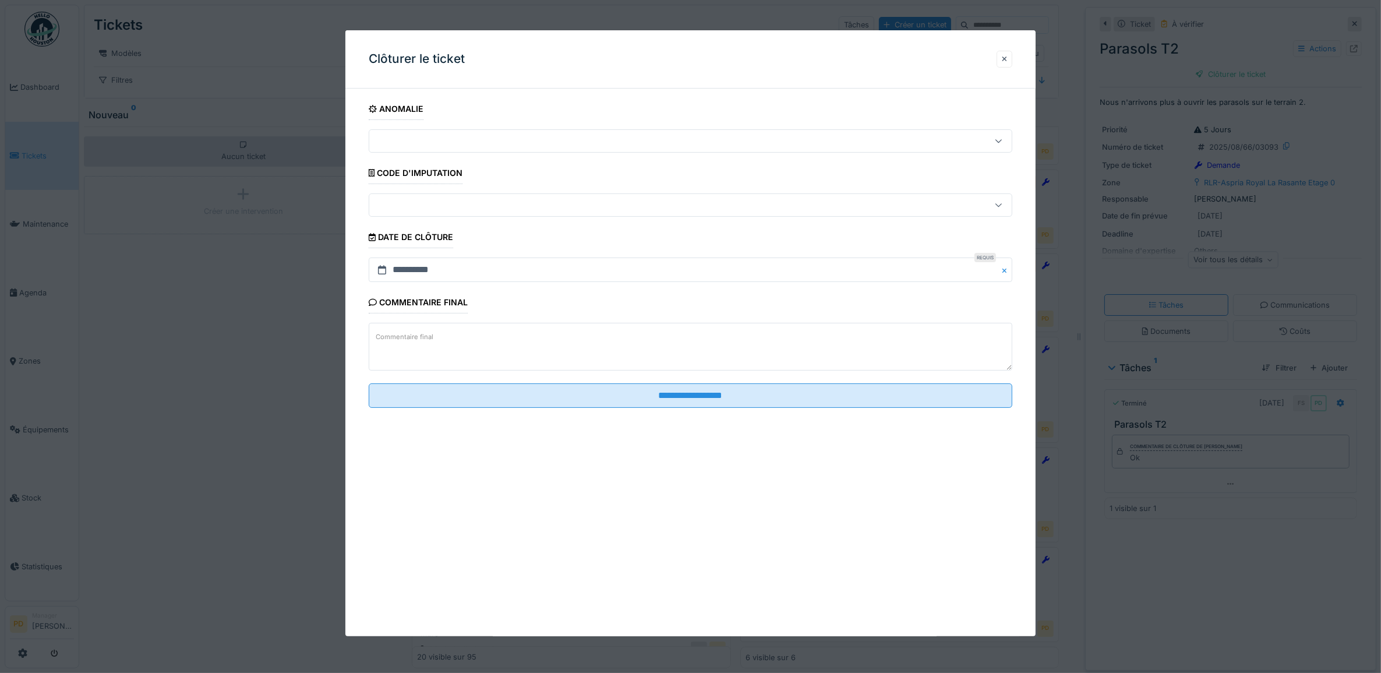
click at [908, 409] on fieldset "**********" at bounding box center [691, 257] width 644 height 319
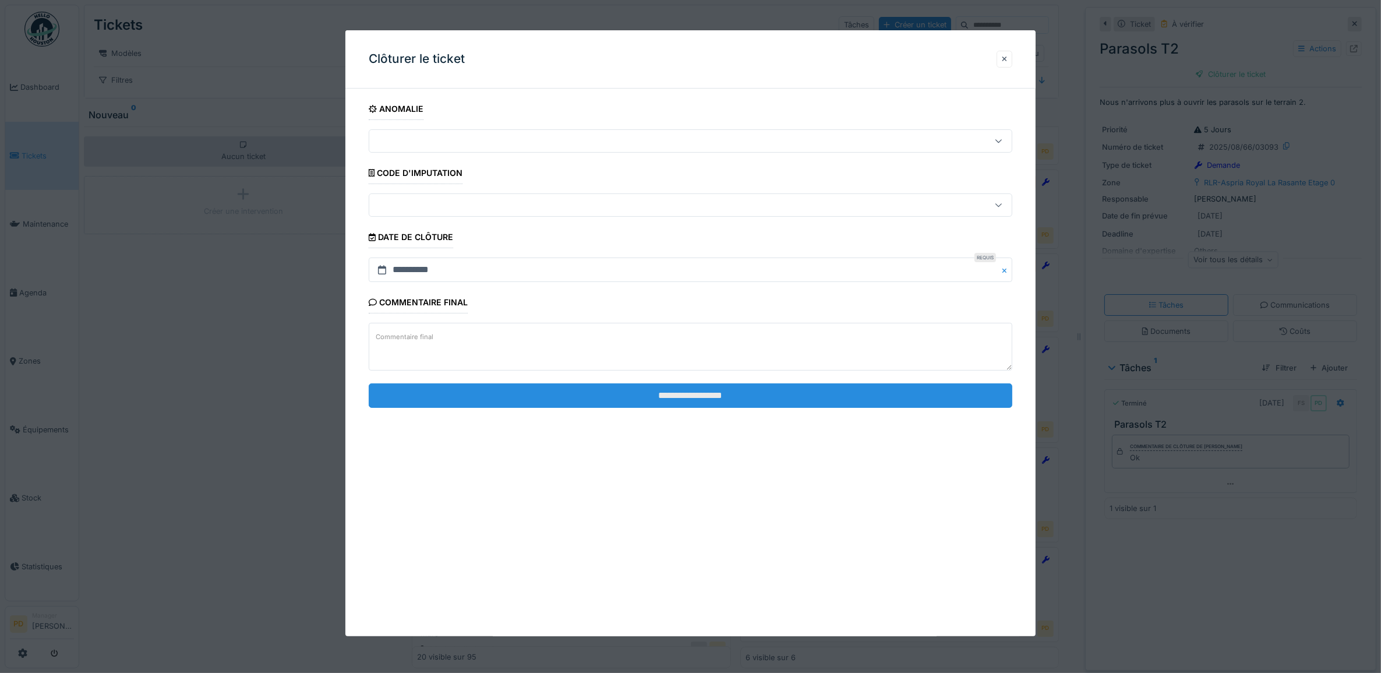
click at [906, 396] on input "**********" at bounding box center [691, 395] width 644 height 24
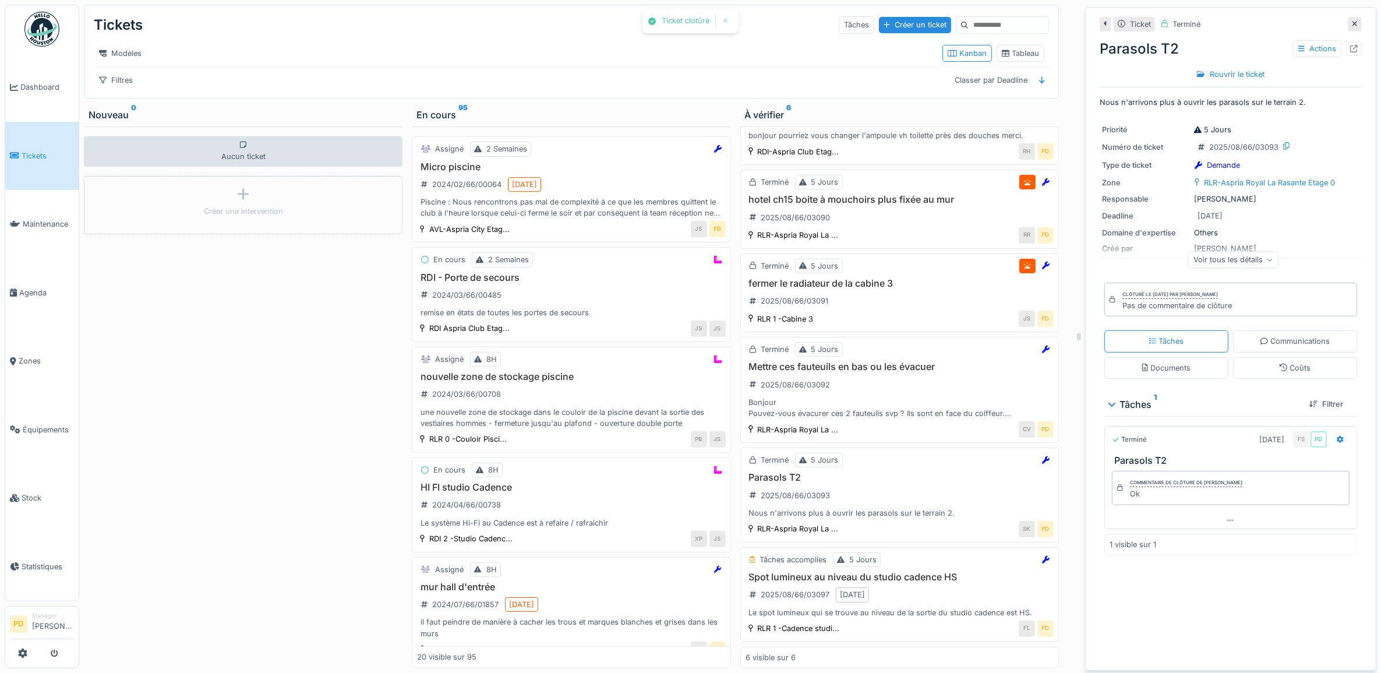
scroll to position [83, 0]
click at [909, 560] on div "Tâches accomplies 5 Jours" at bounding box center [899, 559] width 308 height 15
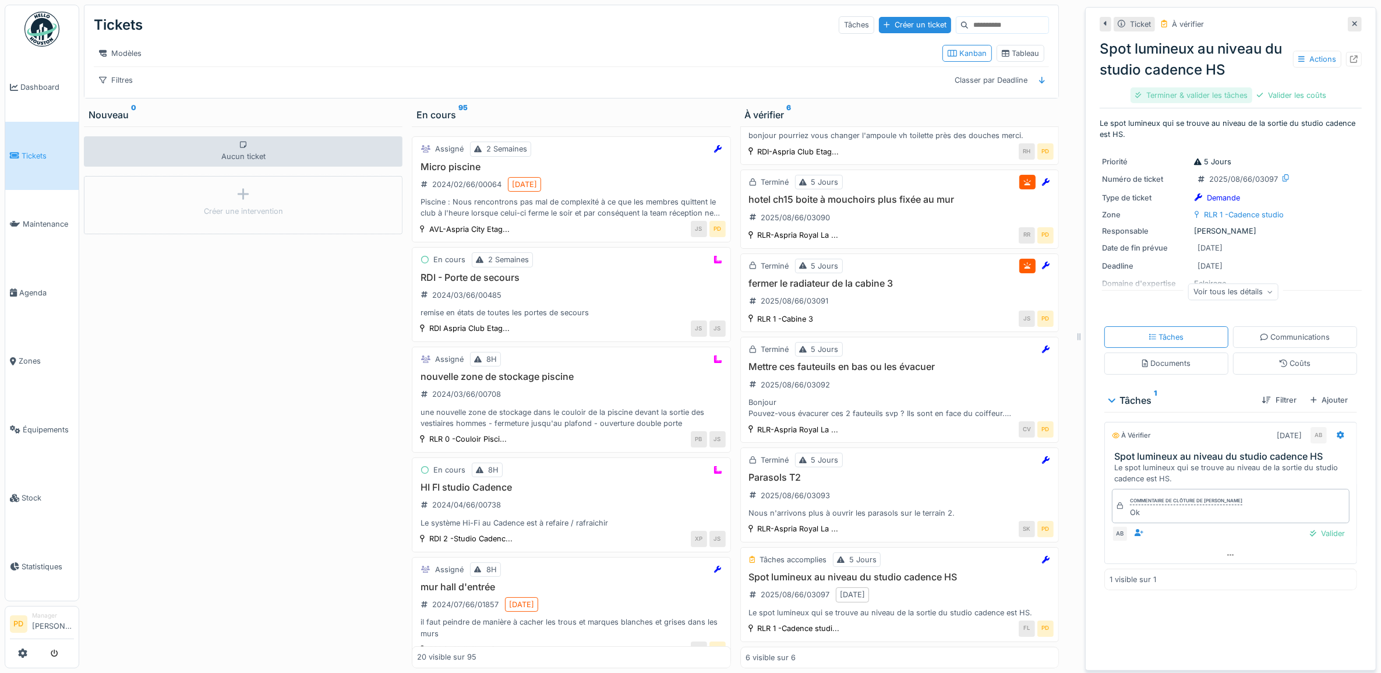
click at [1162, 91] on div "Terminer & valider les tâches" at bounding box center [1191, 95] width 122 height 16
click at [1198, 93] on div "Valider les coûts" at bounding box center [1191, 95] width 79 height 16
click at [1207, 94] on div "Clôturer le ticket" at bounding box center [1230, 95] width 79 height 16
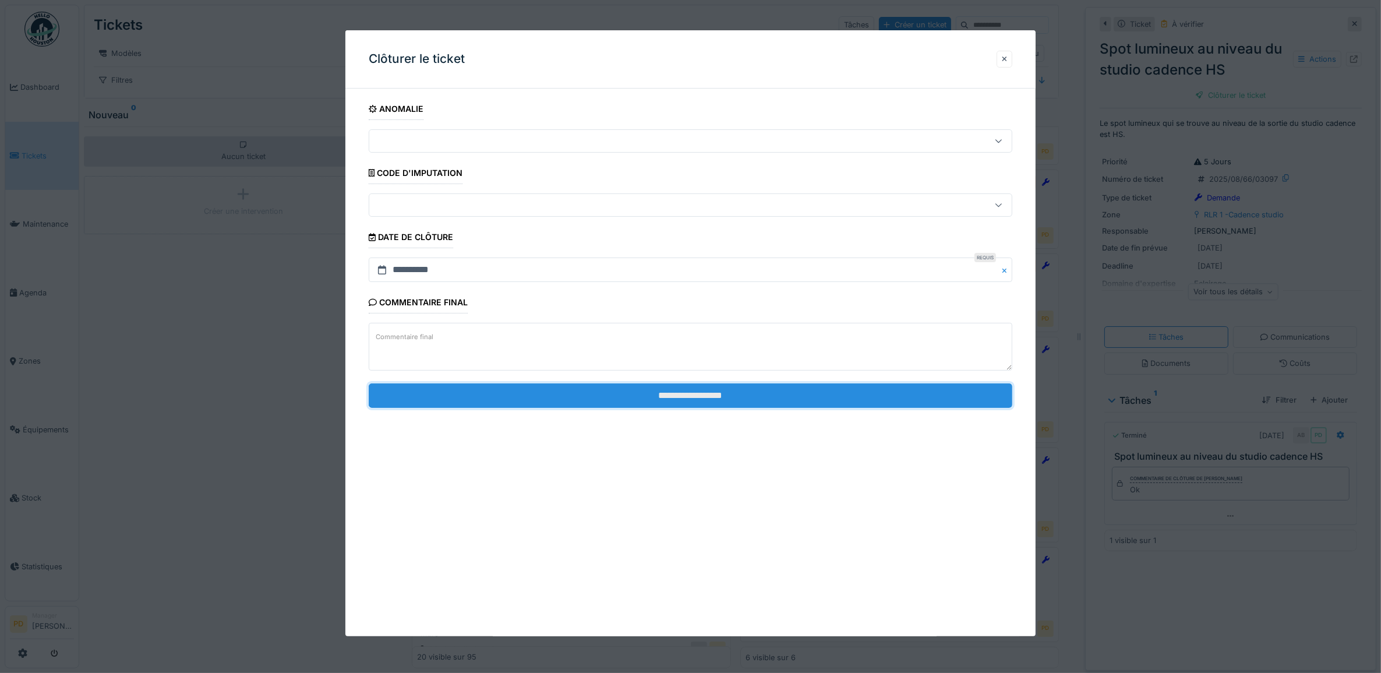
click at [869, 399] on input "**********" at bounding box center [691, 395] width 644 height 24
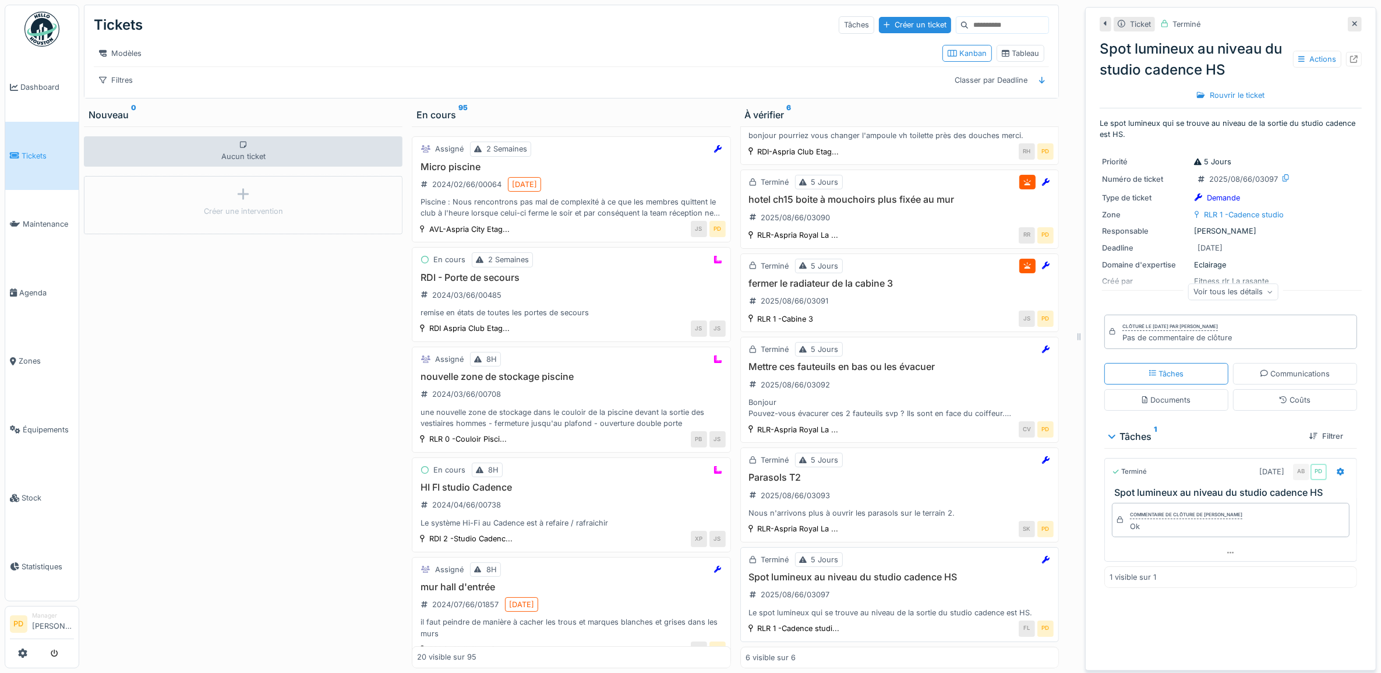
scroll to position [10, 0]
click at [40, 150] on span "Tickets" at bounding box center [48, 155] width 52 height 11
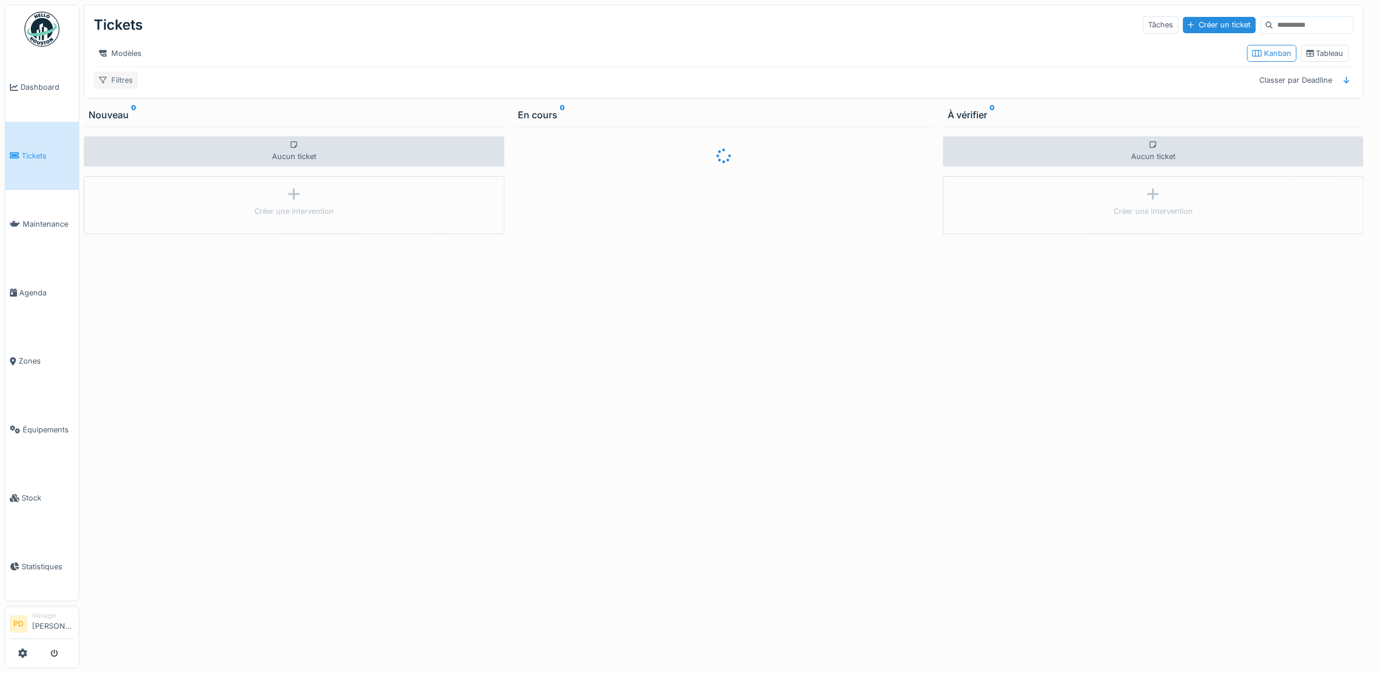
click at [125, 89] on div "Filtres" at bounding box center [116, 80] width 44 height 17
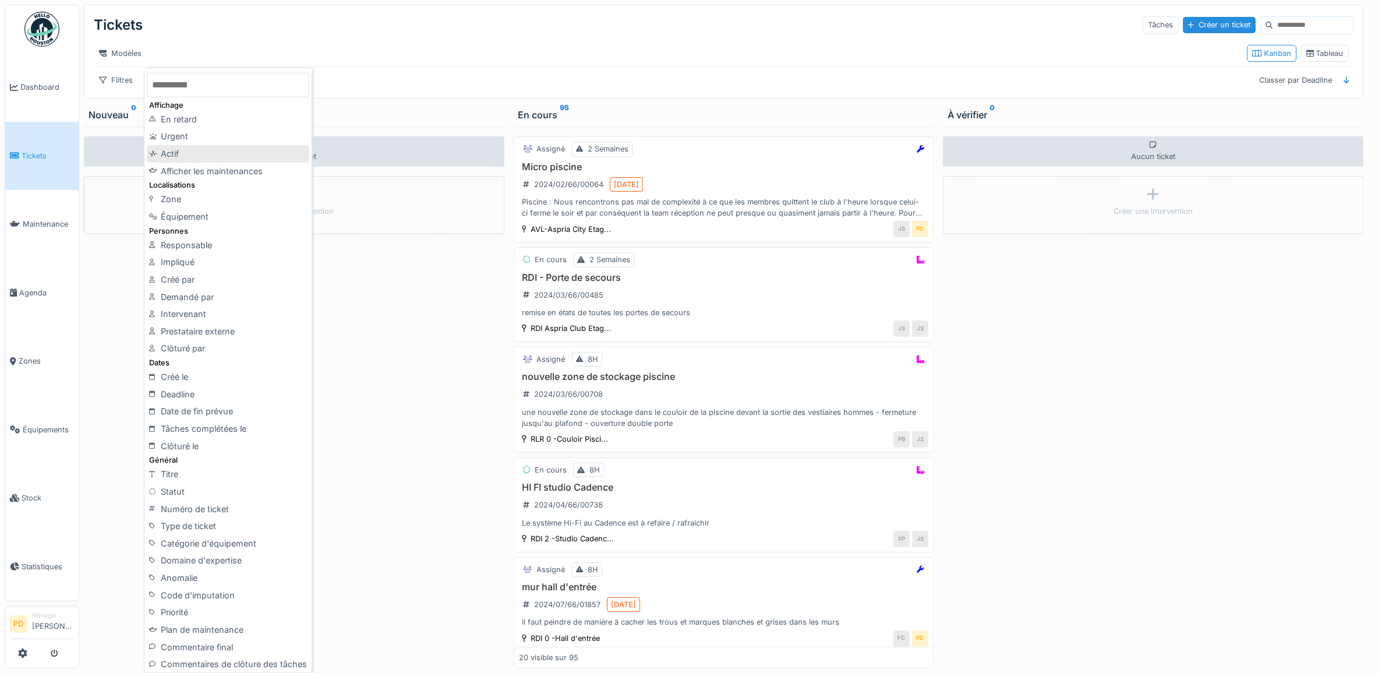
click at [204, 161] on div "Actif" at bounding box center [228, 153] width 162 height 17
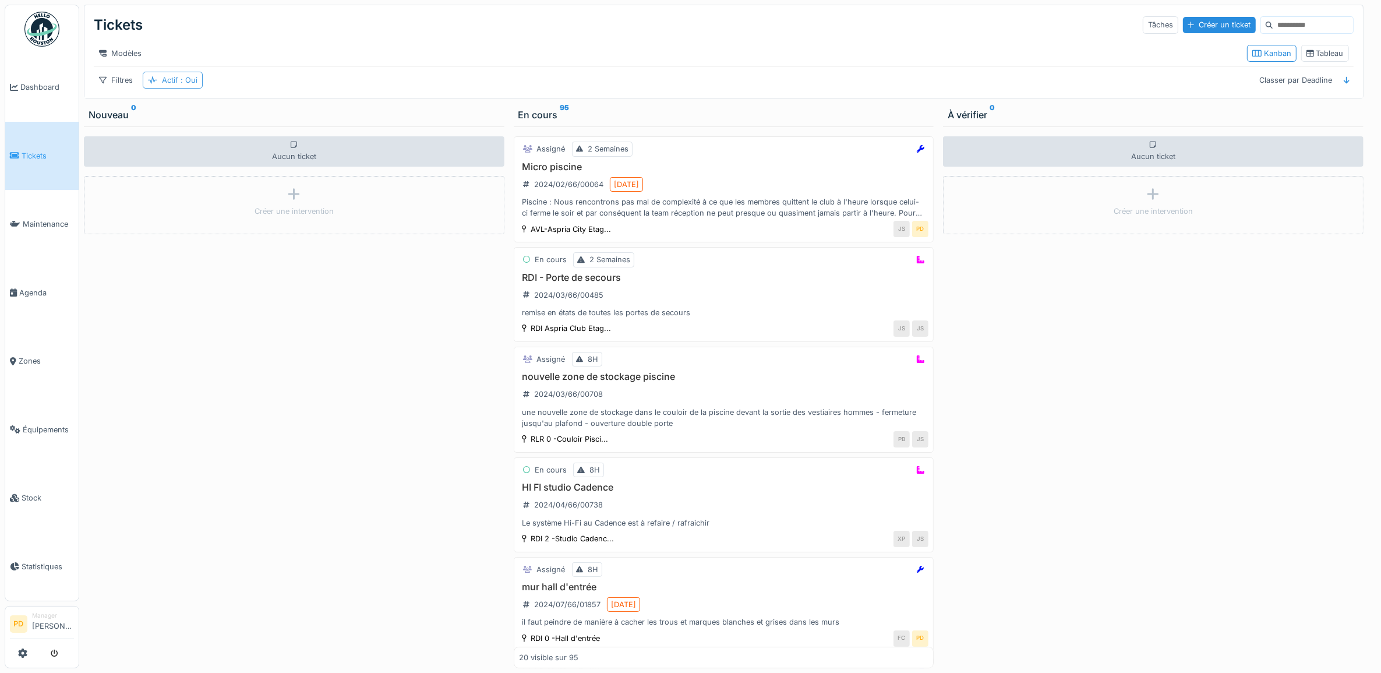
click at [151, 84] on icon at bounding box center [152, 80] width 9 height 8
click at [240, 127] on div "Supprimer" at bounding box center [232, 122] width 56 height 16
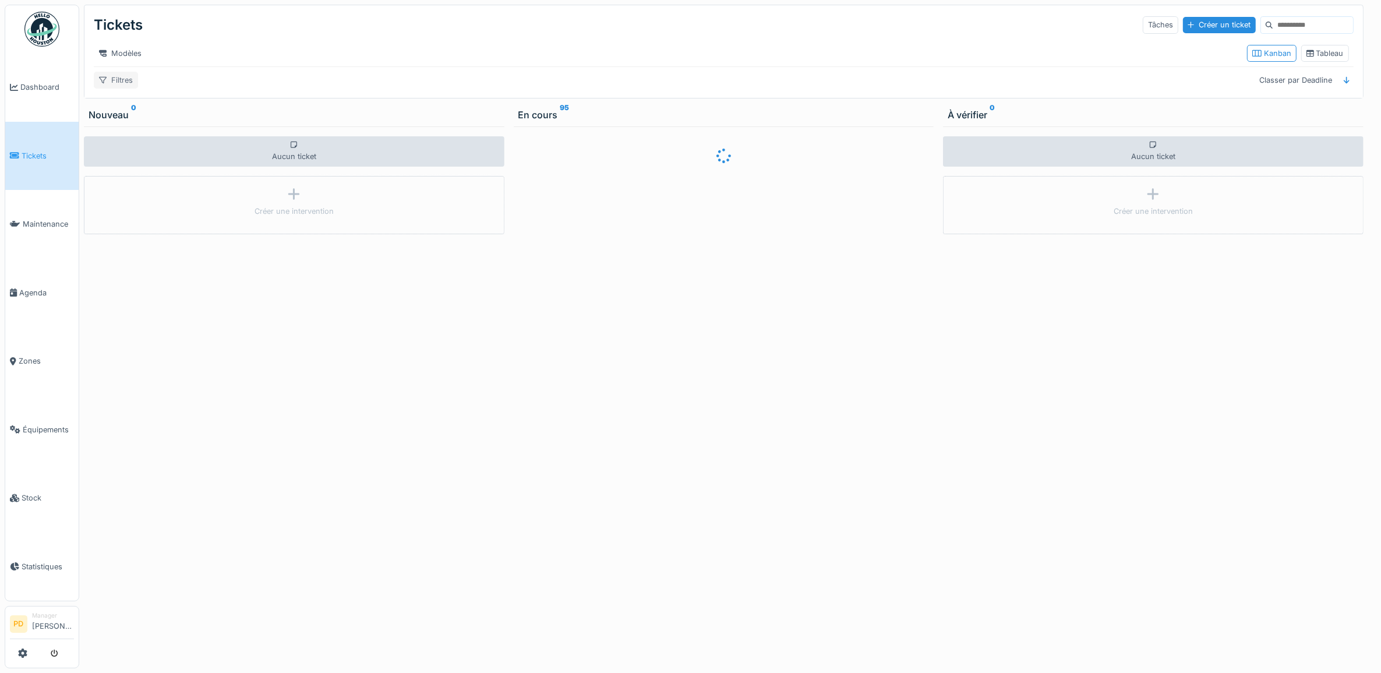
click at [118, 89] on div "Filtres" at bounding box center [116, 80] width 44 height 17
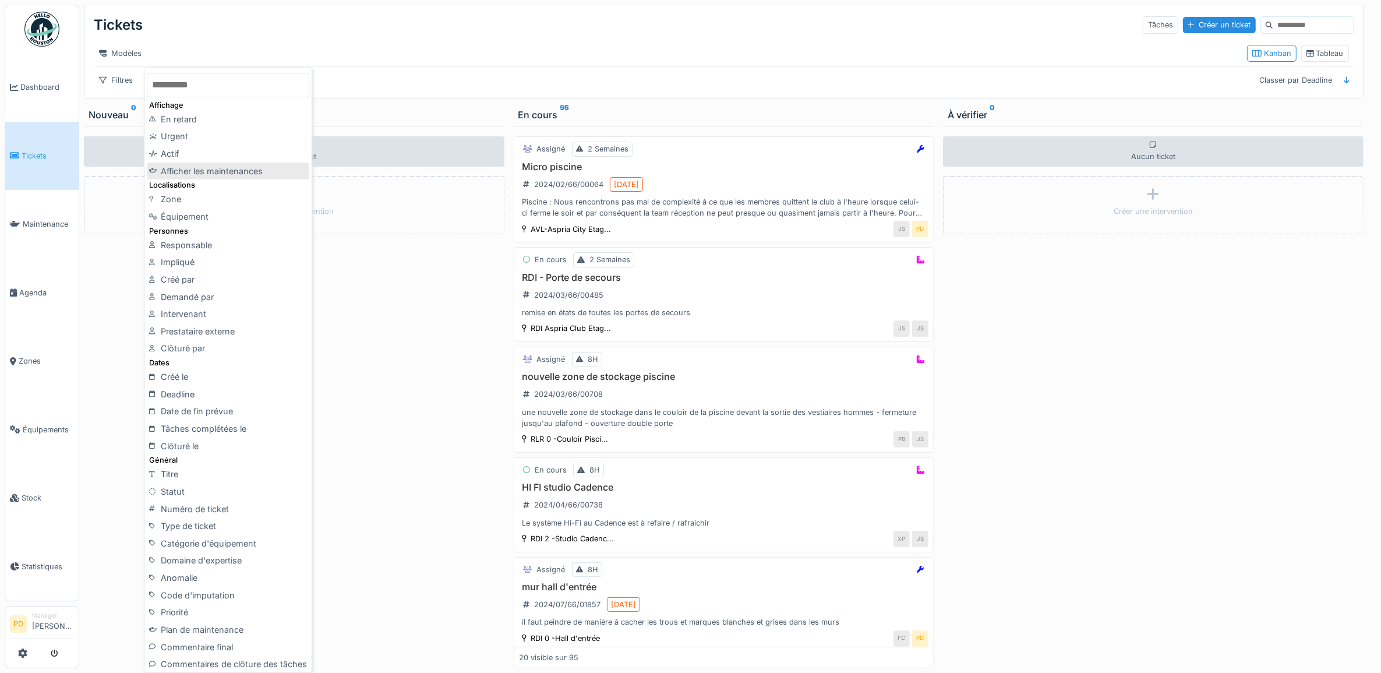
click at [222, 169] on div "Afficher les maintenances" at bounding box center [228, 170] width 162 height 17
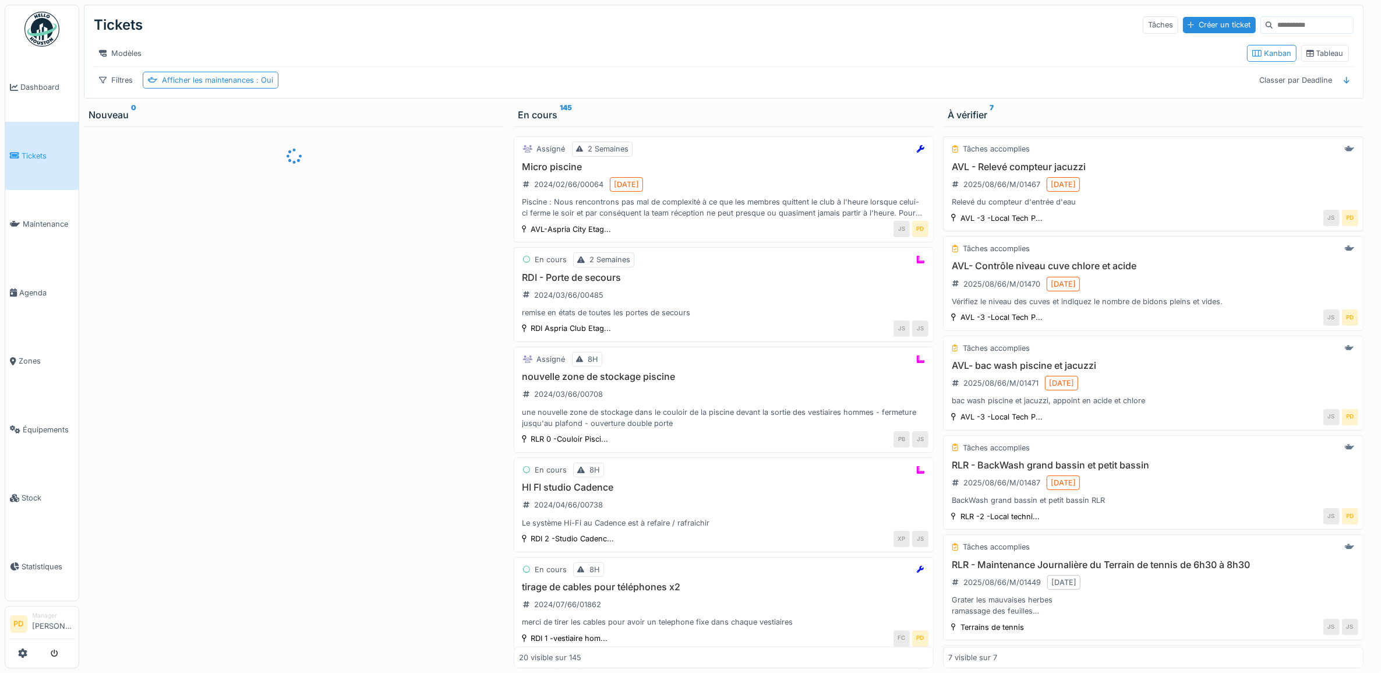
click at [1145, 203] on div "AVL - Relevé compteur jacuzzi 2025/08/66/M/01467 11/08/2025 Relevé du compteur …" at bounding box center [1153, 184] width 410 height 47
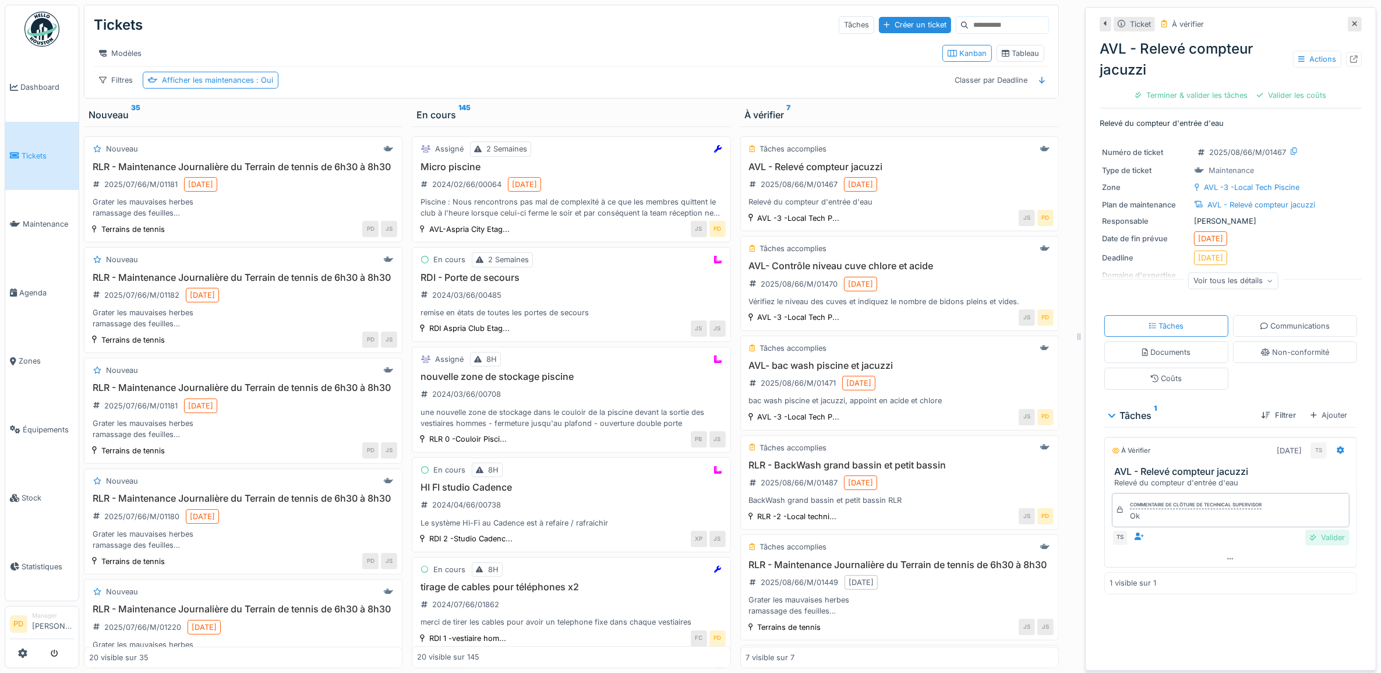
click at [1311, 542] on div "Valider" at bounding box center [1327, 537] width 44 height 16
click at [1274, 90] on div "Clôturer le ticket" at bounding box center [1269, 95] width 79 height 16
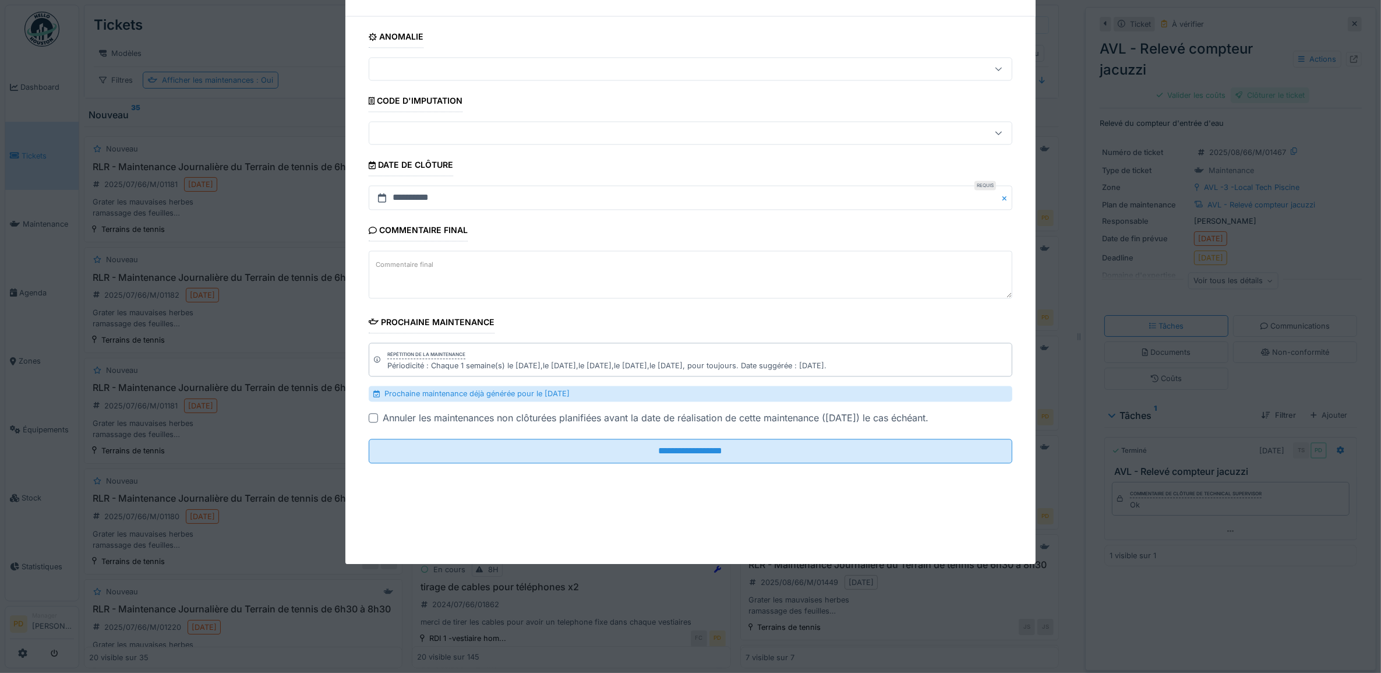
click at [1273, 91] on div at bounding box center [690, 336] width 1381 height 673
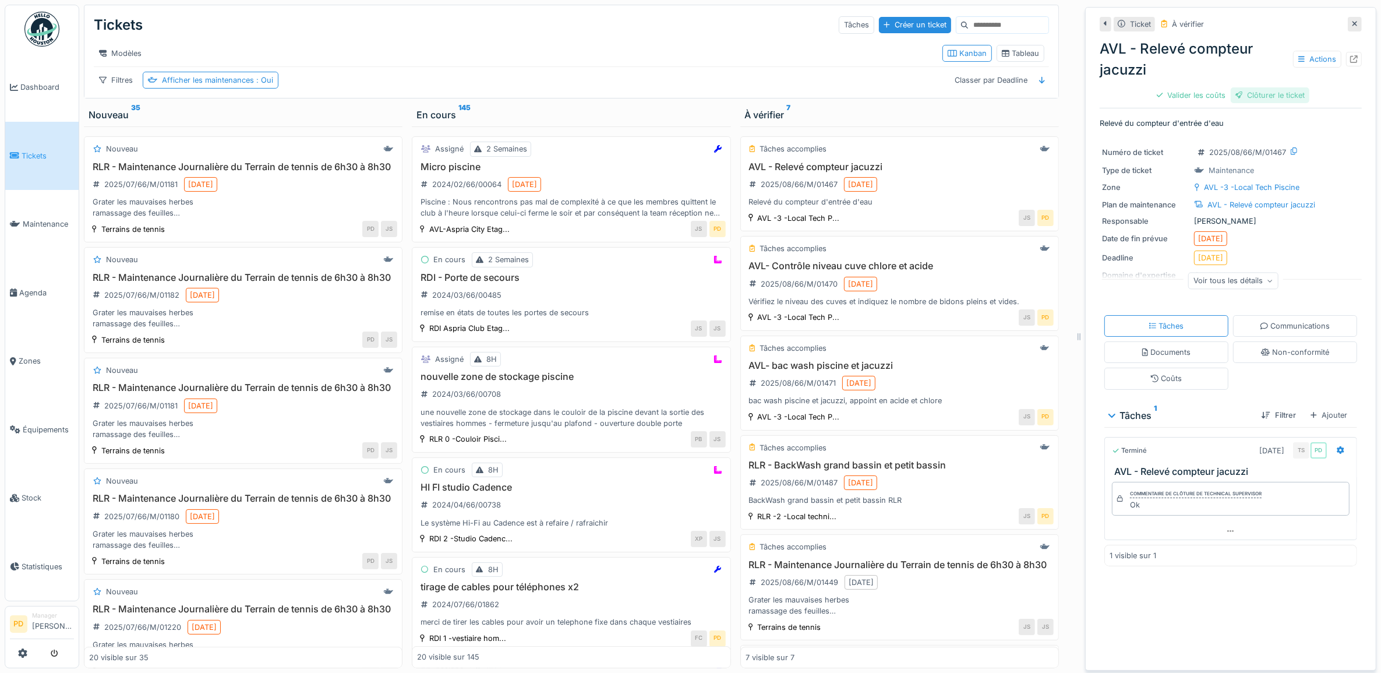
click at [1244, 94] on div "Clôturer le ticket" at bounding box center [1269, 95] width 79 height 16
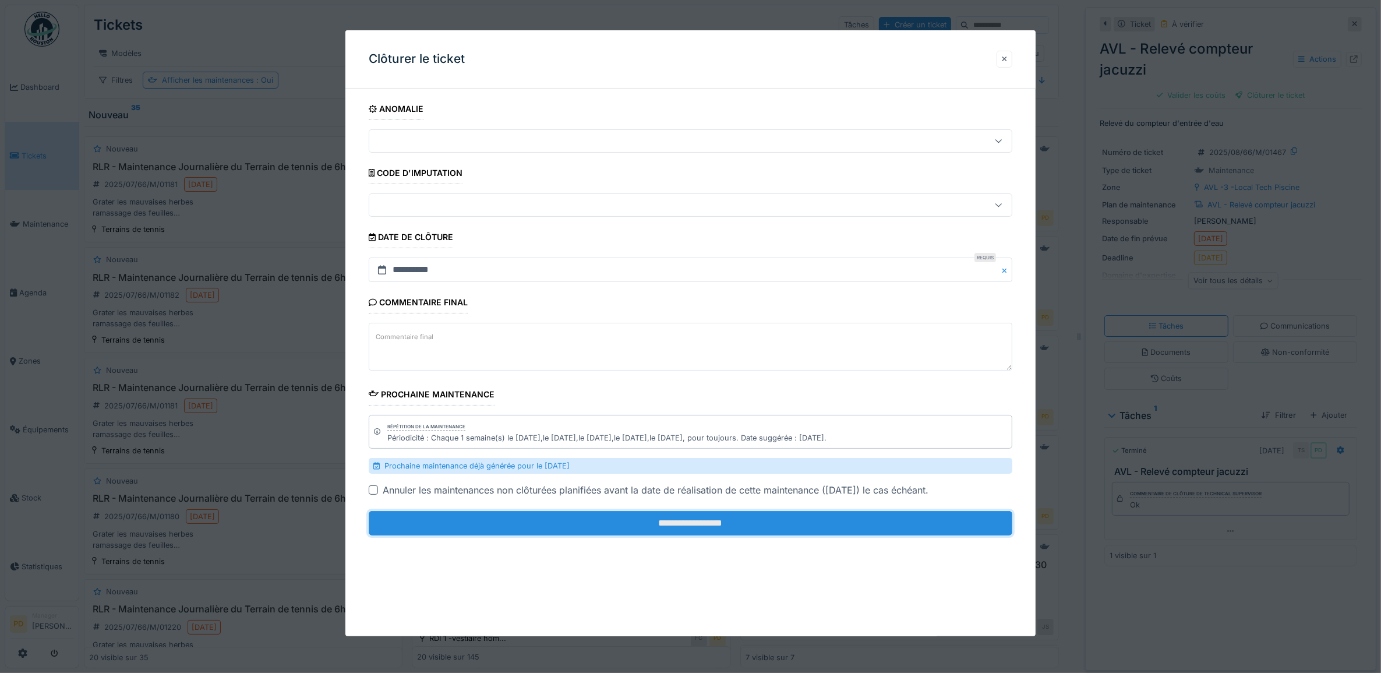
click at [927, 523] on input "**********" at bounding box center [691, 523] width 644 height 24
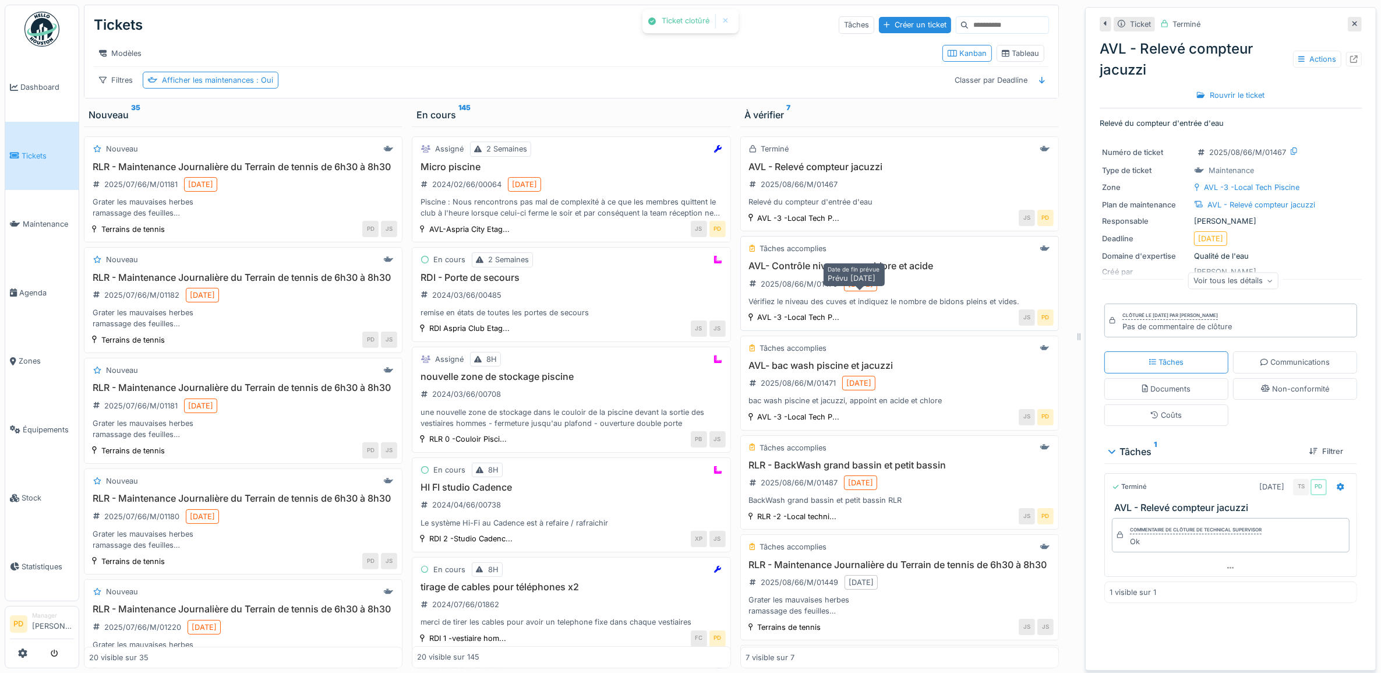
click at [863, 289] on div "11/08/2025" at bounding box center [860, 284] width 33 height 15
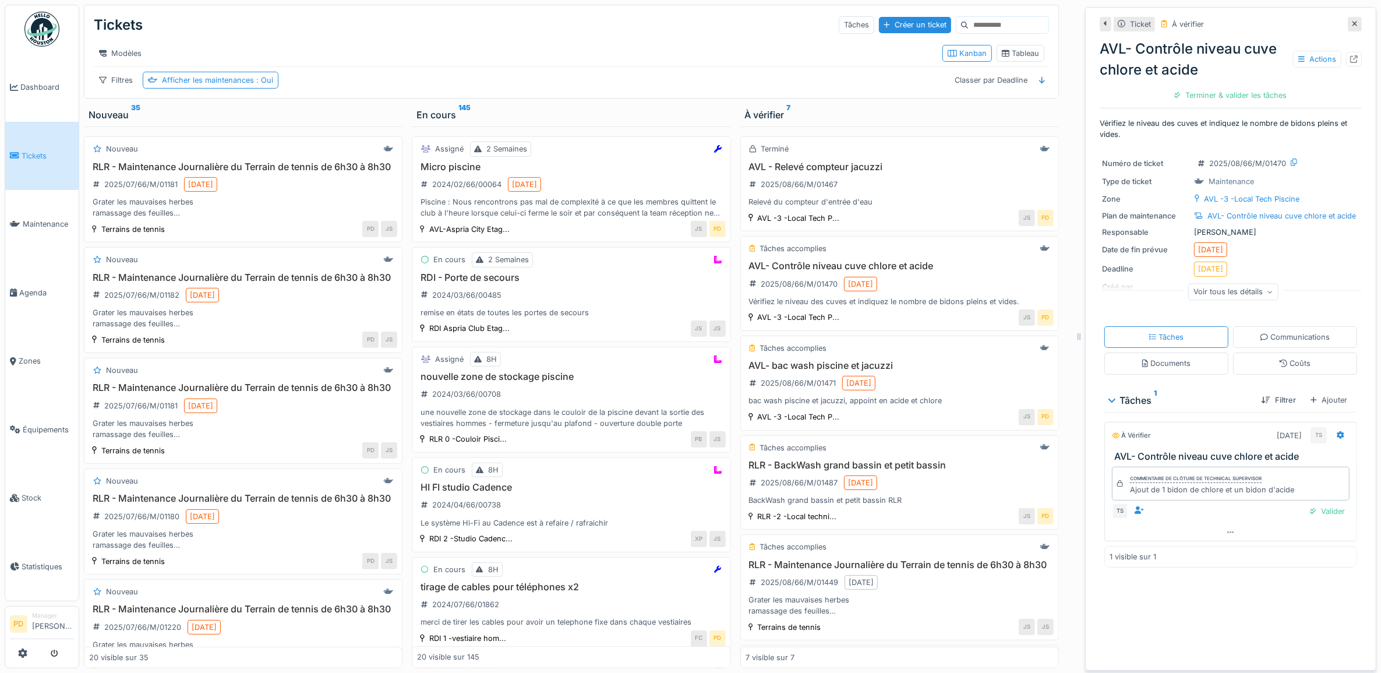
click at [34, 147] on link "Tickets" at bounding box center [41, 156] width 73 height 69
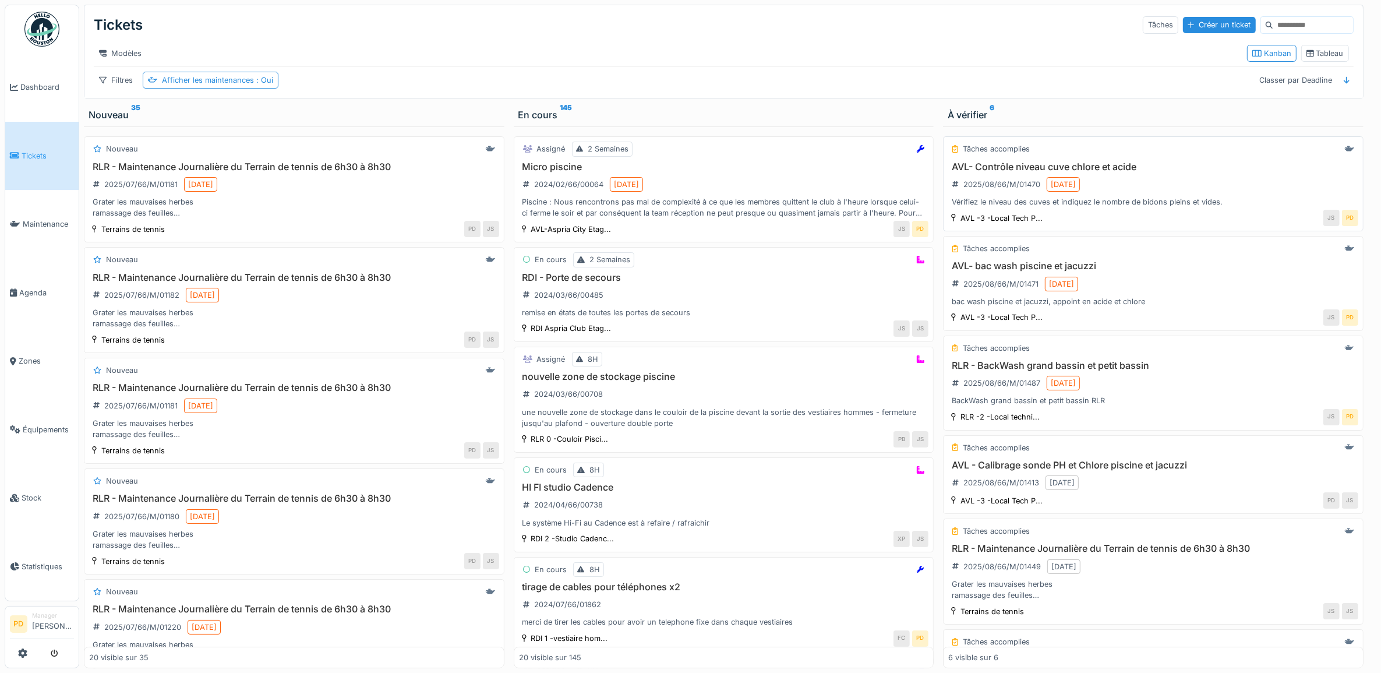
click at [1208, 207] on div "Vérifiez le niveau des cuves et indiquez le nombre de bidons pleins et vides." at bounding box center [1153, 201] width 410 height 11
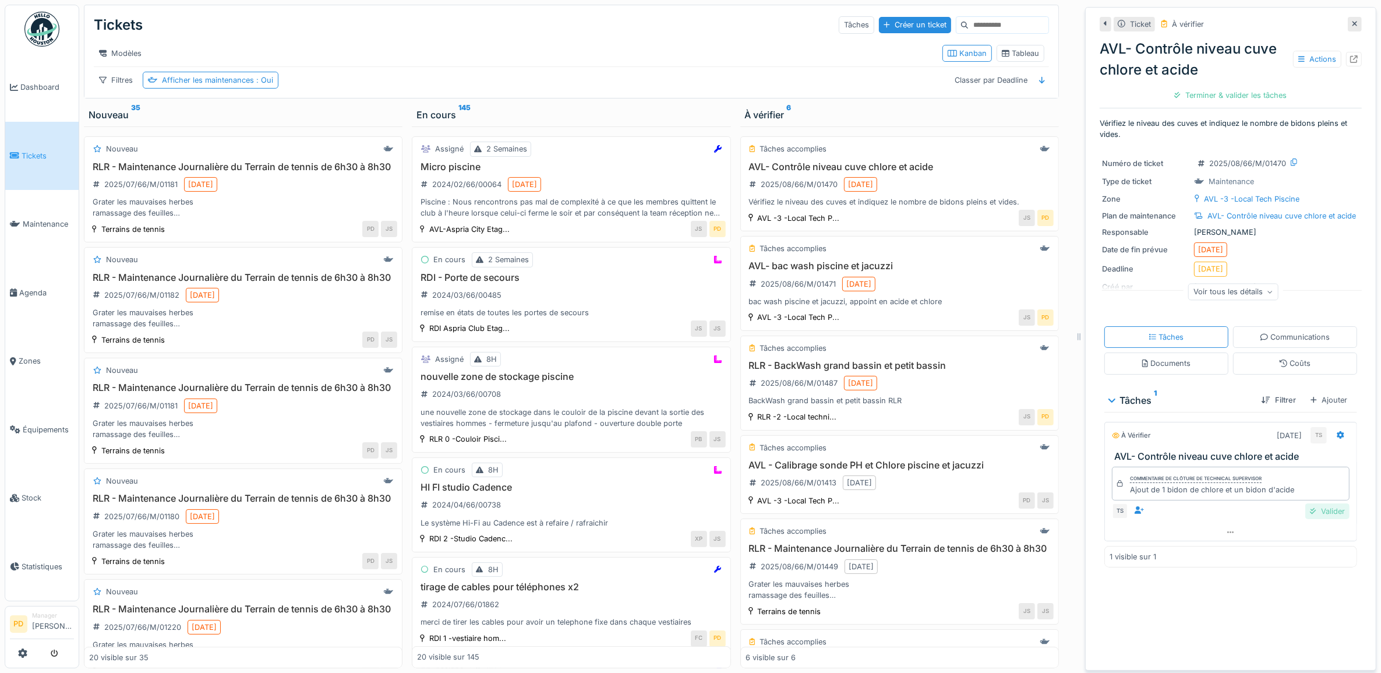
click at [1305, 516] on div "Valider" at bounding box center [1327, 511] width 44 height 16
click at [1222, 94] on div "Clôturer le ticket" at bounding box center [1230, 95] width 79 height 16
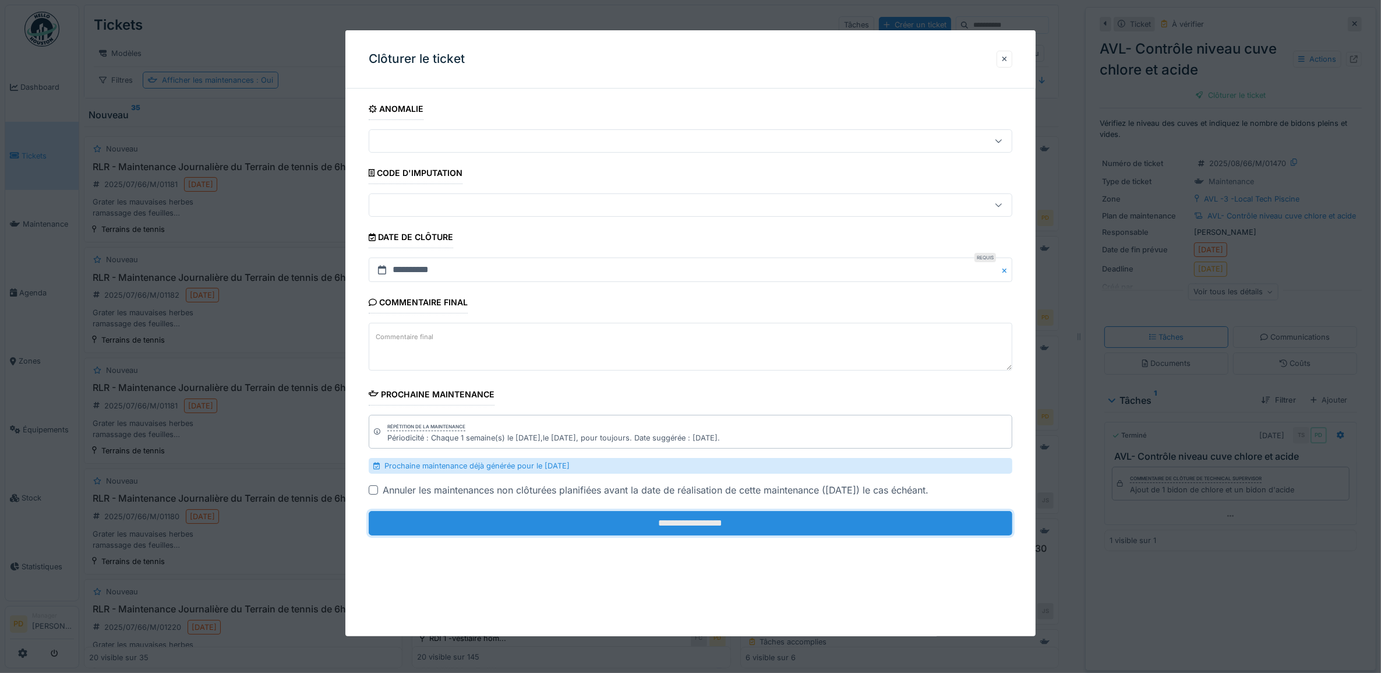
click at [915, 531] on input "**********" at bounding box center [691, 523] width 644 height 24
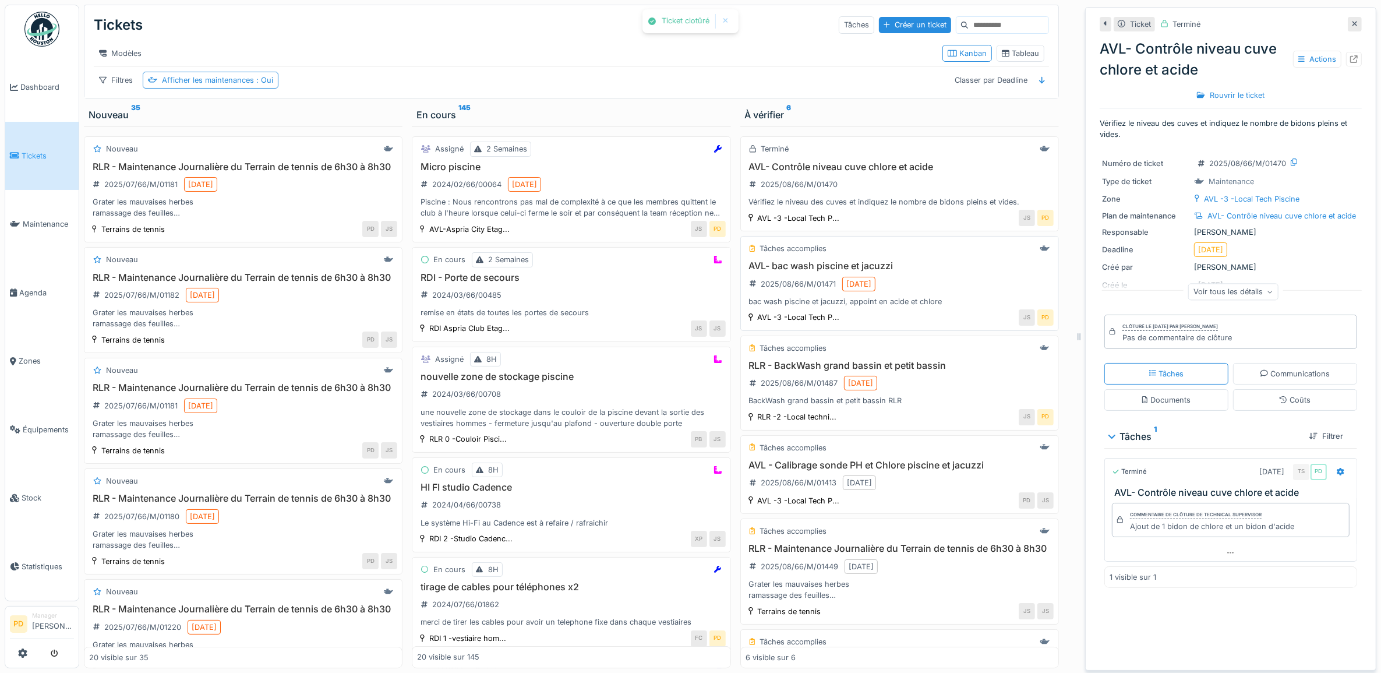
click at [958, 295] on div "AVL- bac wash piscine et jacuzzi 2025/08/66/M/01471 11/08/2025 bac wash piscine…" at bounding box center [899, 283] width 308 height 47
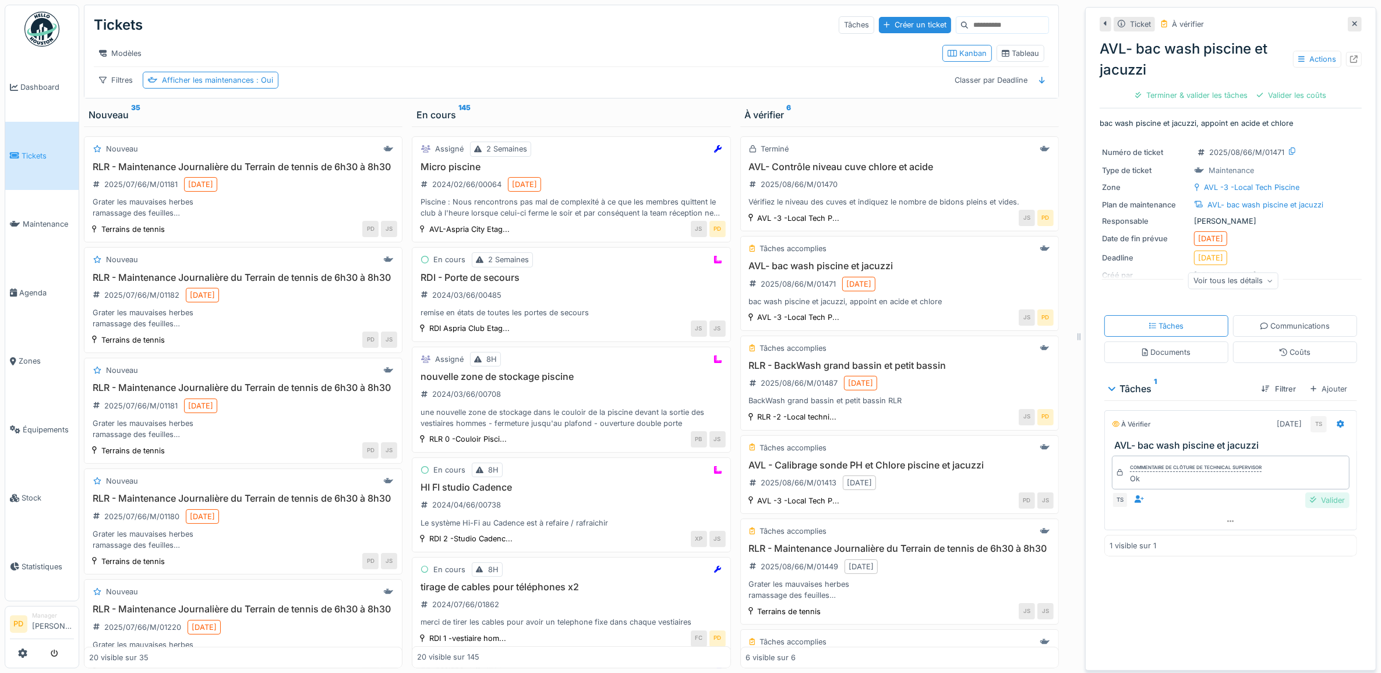
click at [1311, 507] on div "Valider" at bounding box center [1327, 500] width 44 height 16
click at [1191, 97] on div "Valider les coûts" at bounding box center [1191, 95] width 79 height 16
click at [1215, 96] on div "Clôturer le ticket" at bounding box center [1230, 95] width 79 height 16
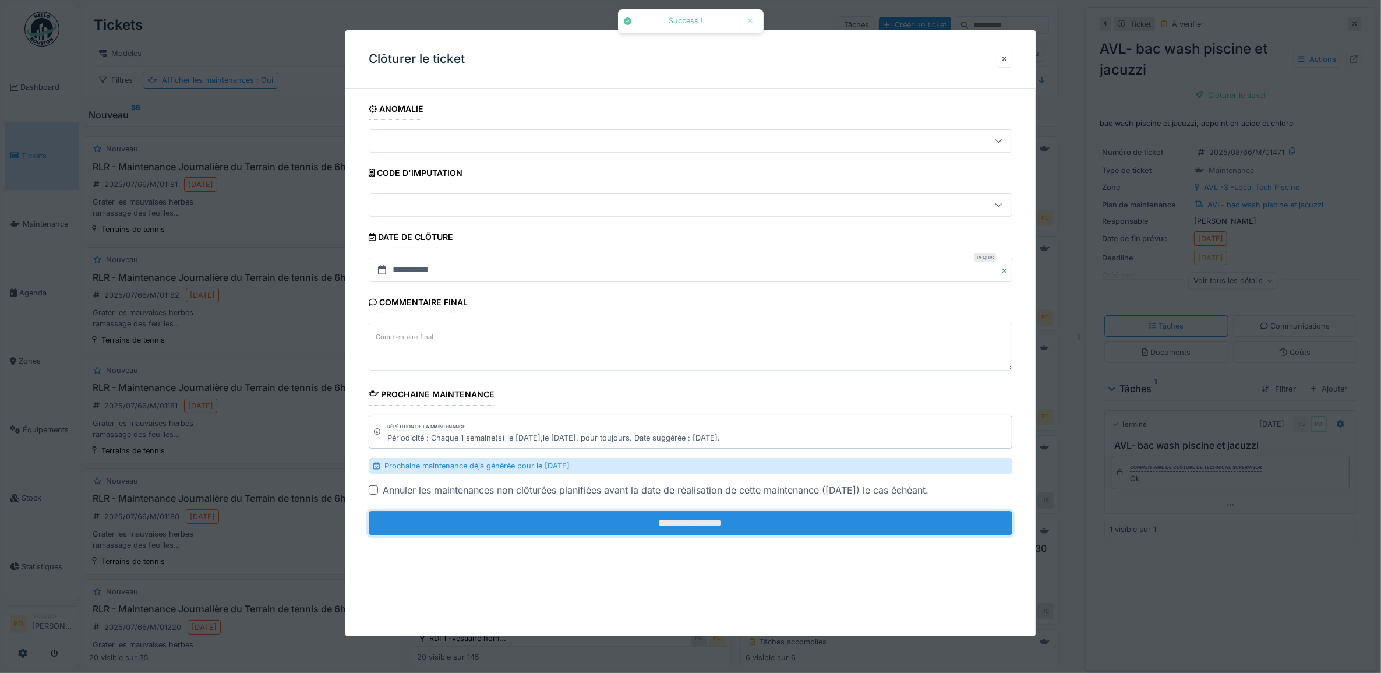
click at [882, 530] on input "**********" at bounding box center [691, 523] width 644 height 24
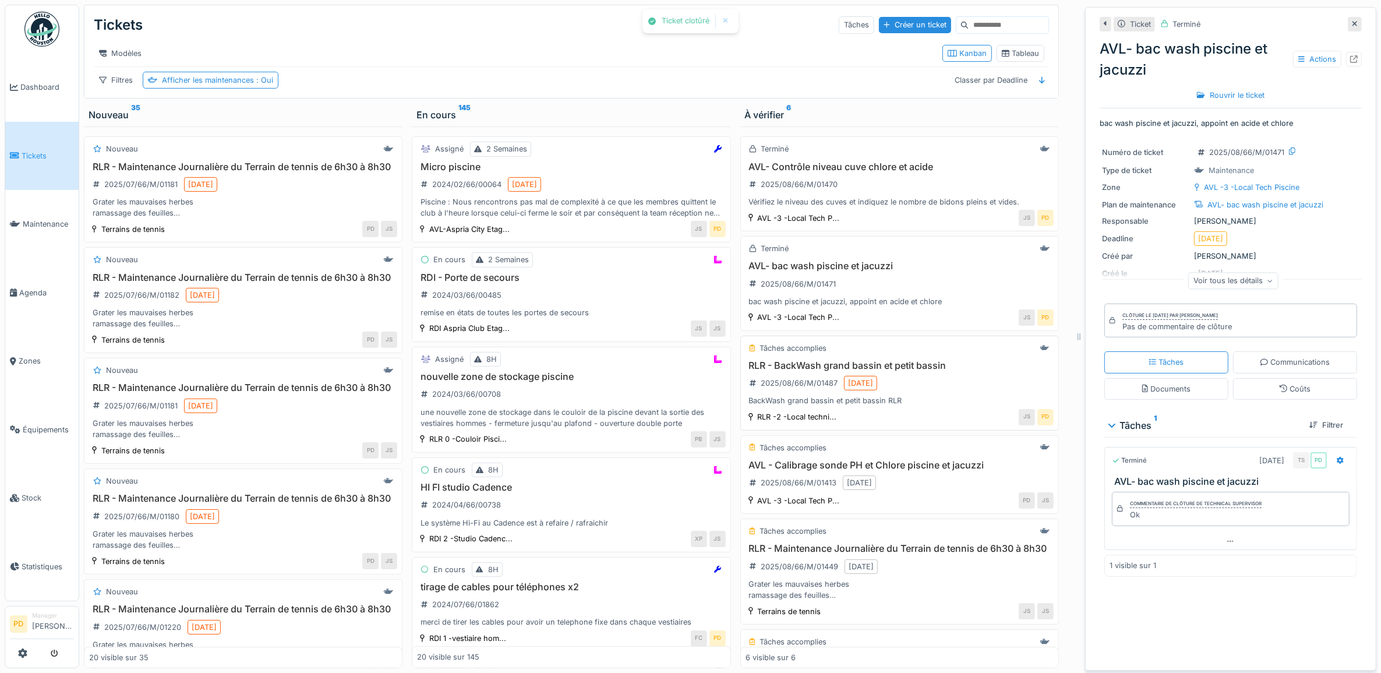
click at [932, 397] on div "RLR - BackWash grand bassin et petit bassin 2025/08/66/M/01487 11/08/2025 BackW…" at bounding box center [899, 383] width 308 height 47
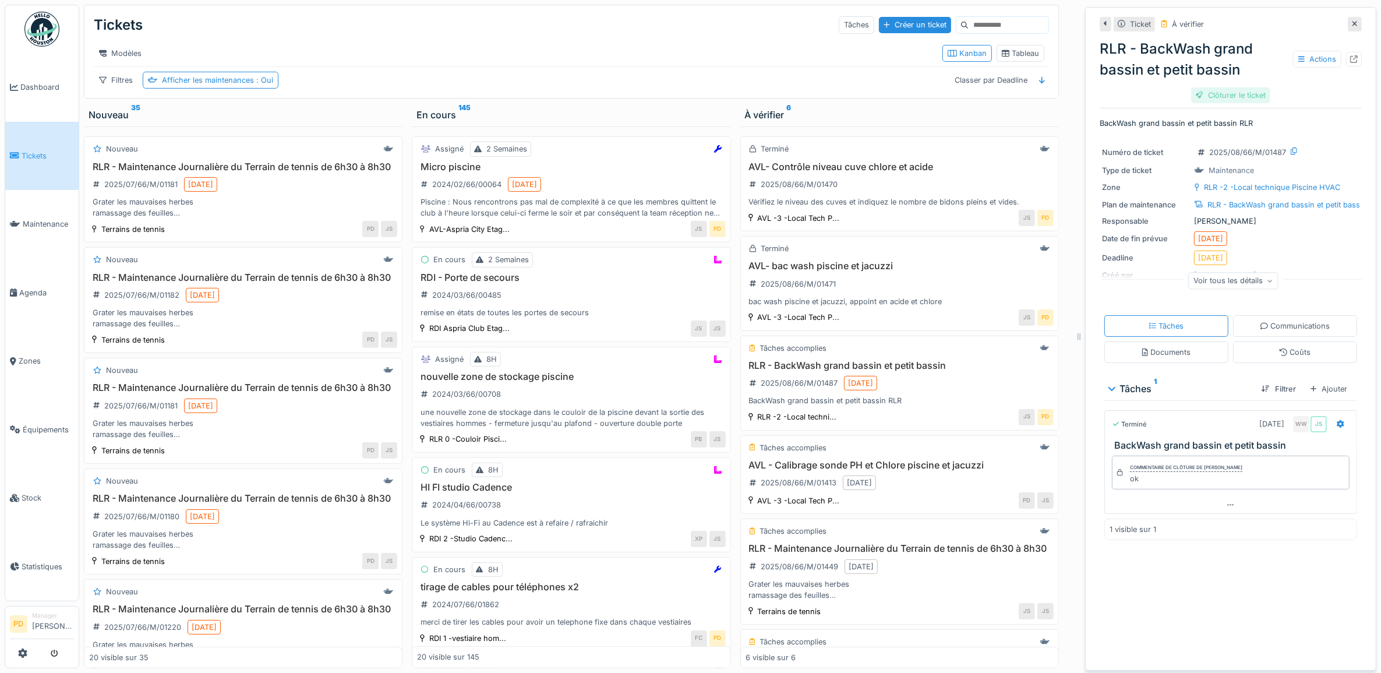
click at [1220, 93] on div "Clôturer le ticket" at bounding box center [1230, 95] width 79 height 16
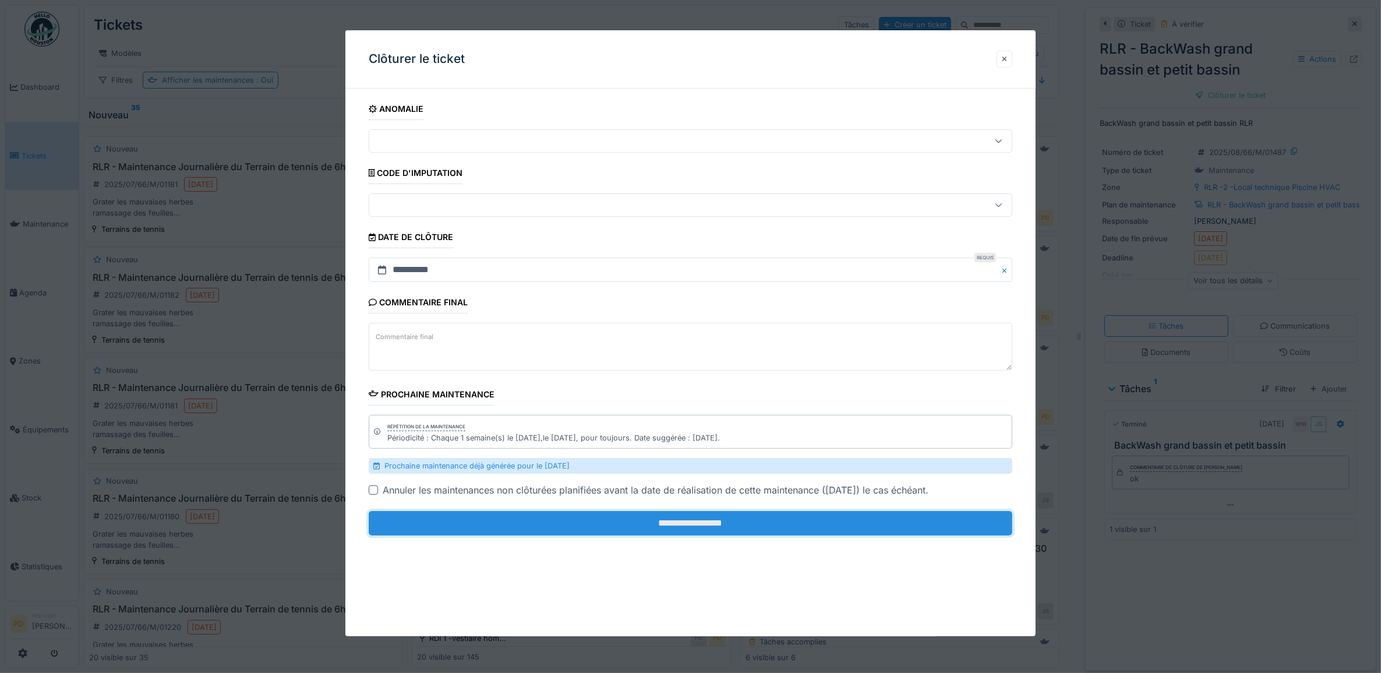
click at [842, 521] on input "**********" at bounding box center [691, 523] width 644 height 24
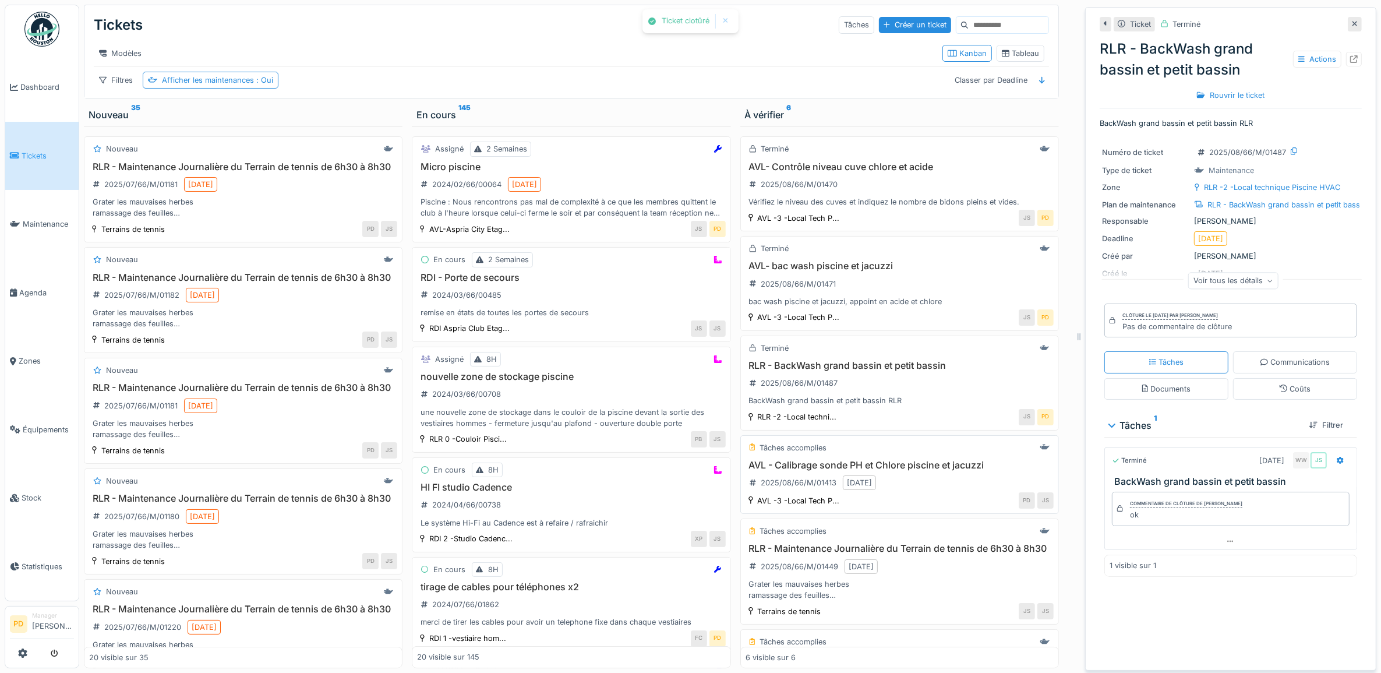
click at [904, 470] on h3 "AVL - Calibrage sonde PH et Chlore piscine et jacuzzi" at bounding box center [899, 464] width 308 height 11
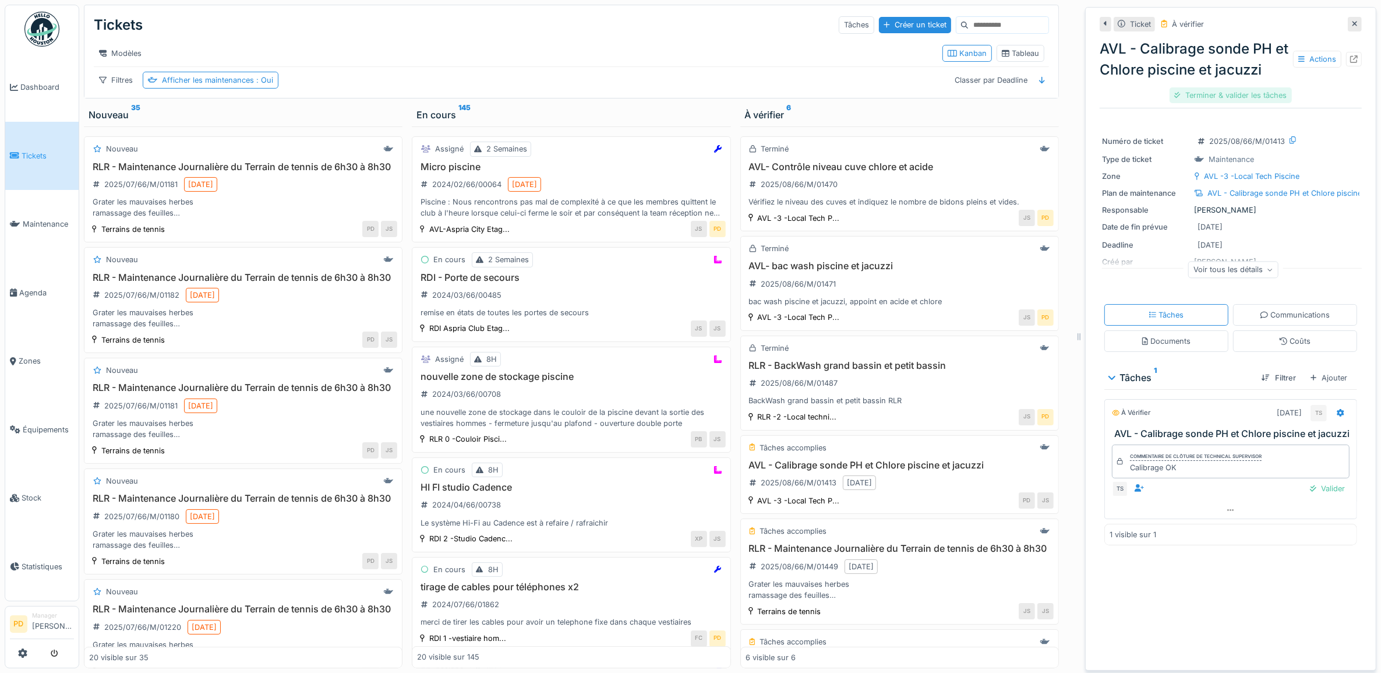
click at [1227, 103] on div "Terminer & valider les tâches" at bounding box center [1230, 95] width 122 height 16
click at [1227, 103] on div "Clôturer le ticket" at bounding box center [1230, 95] width 79 height 16
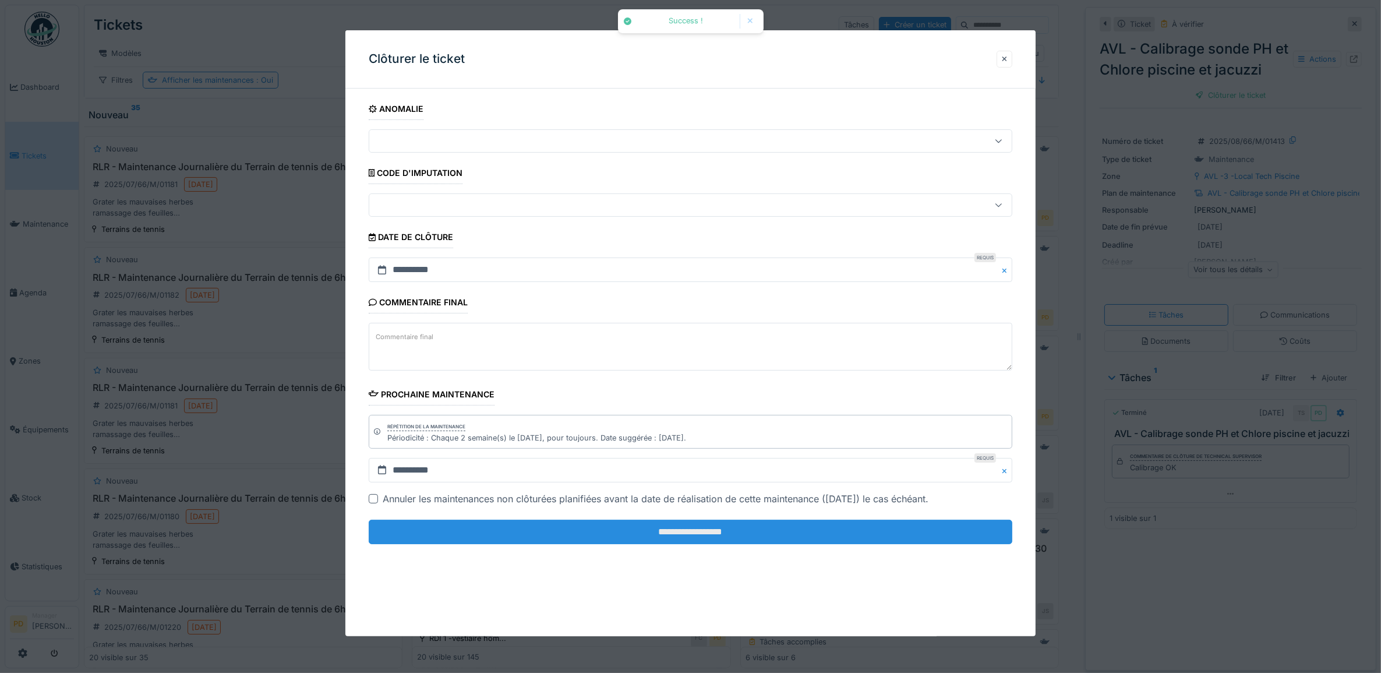
click at [913, 533] on input "**********" at bounding box center [691, 531] width 644 height 24
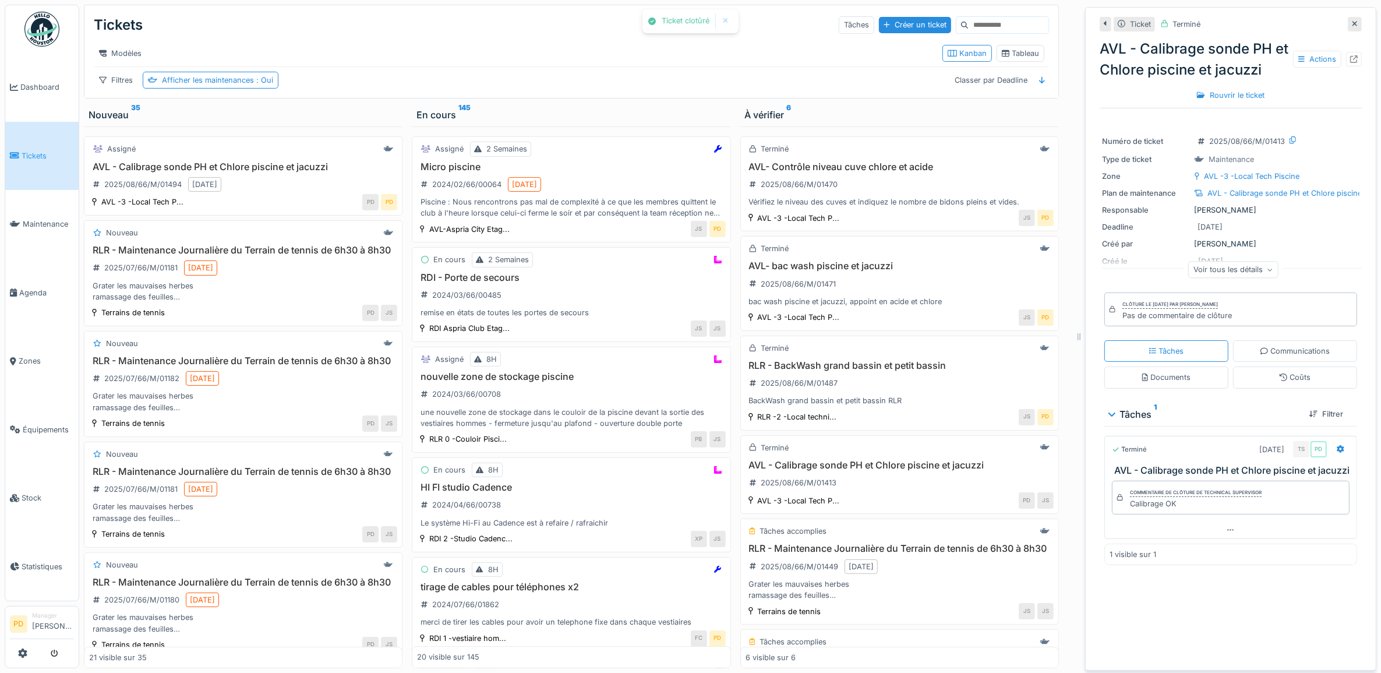
click at [43, 153] on span "Tickets" at bounding box center [48, 155] width 52 height 11
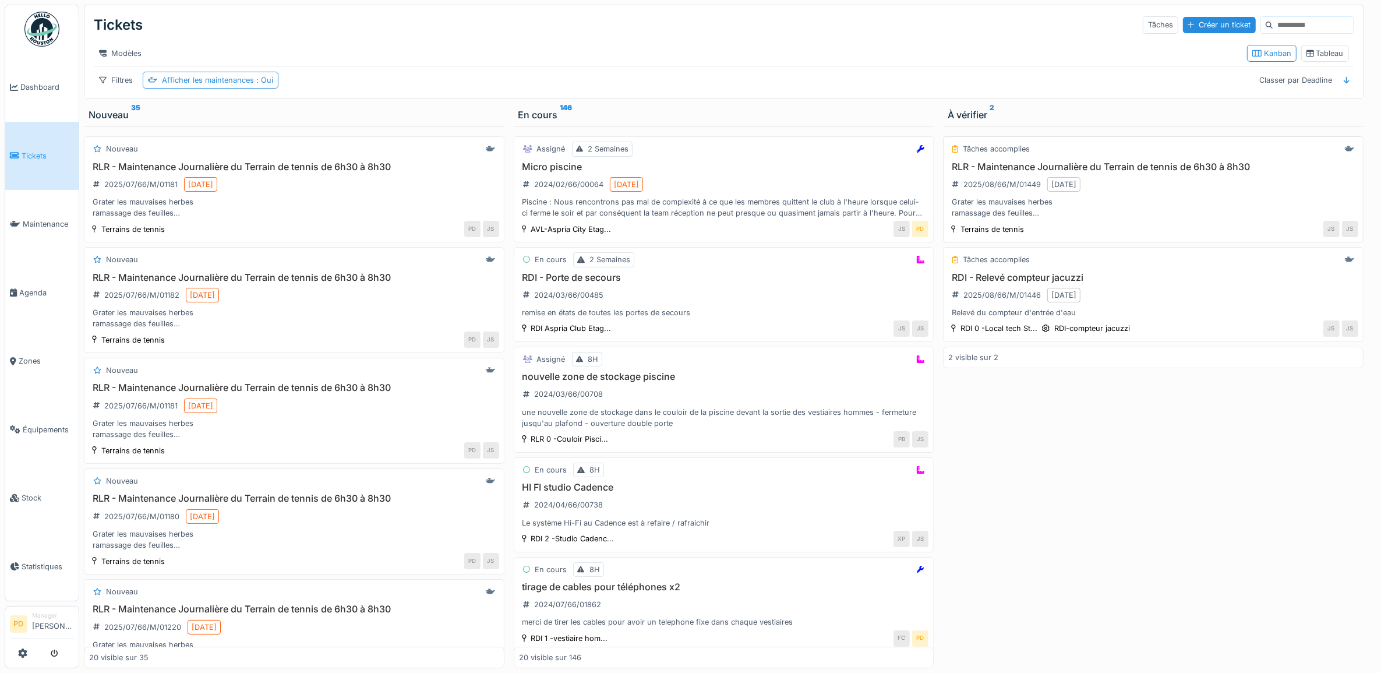
click at [1209, 203] on div "RLR - Maintenance Journalière du Terrain de tennis de 6h30 à 8h30 2025/08/66/M/…" at bounding box center [1153, 190] width 410 height 58
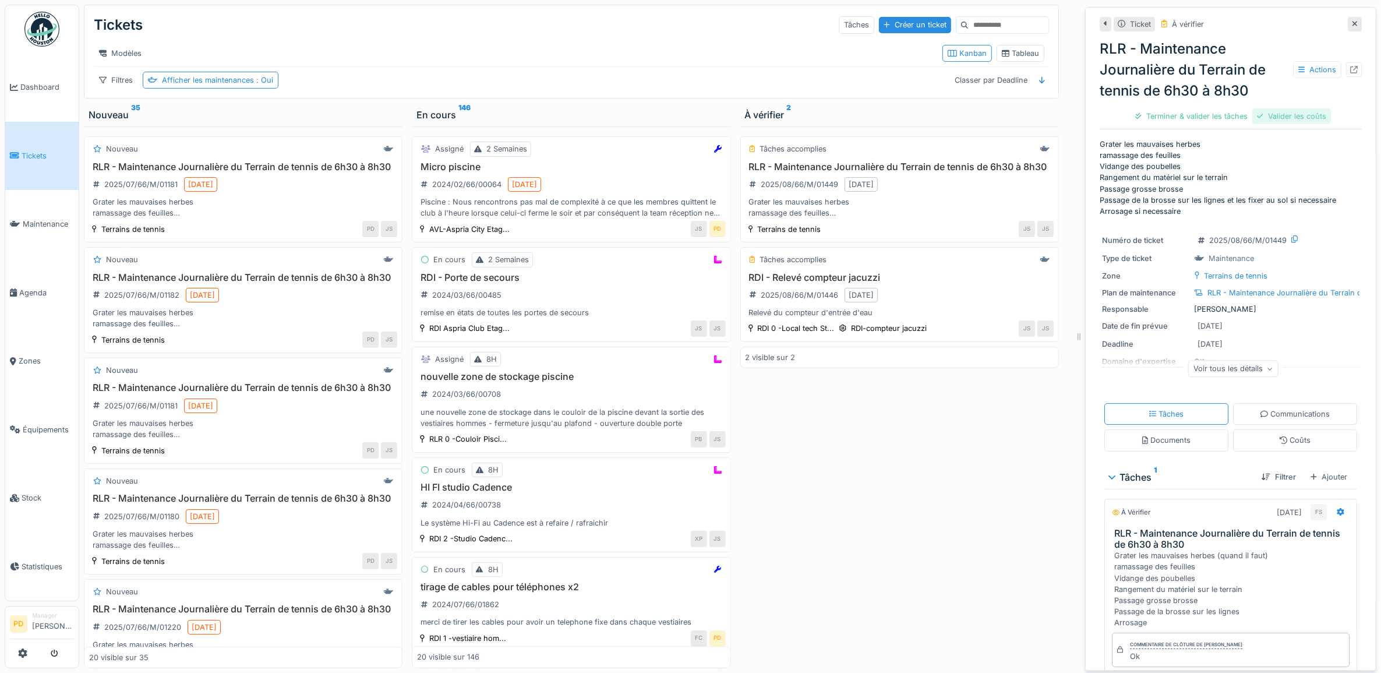
click at [1269, 117] on div "Valider les coûts" at bounding box center [1291, 116] width 79 height 16
click at [1256, 118] on div "Terminer & valider les tâches" at bounding box center [1230, 116] width 122 height 16
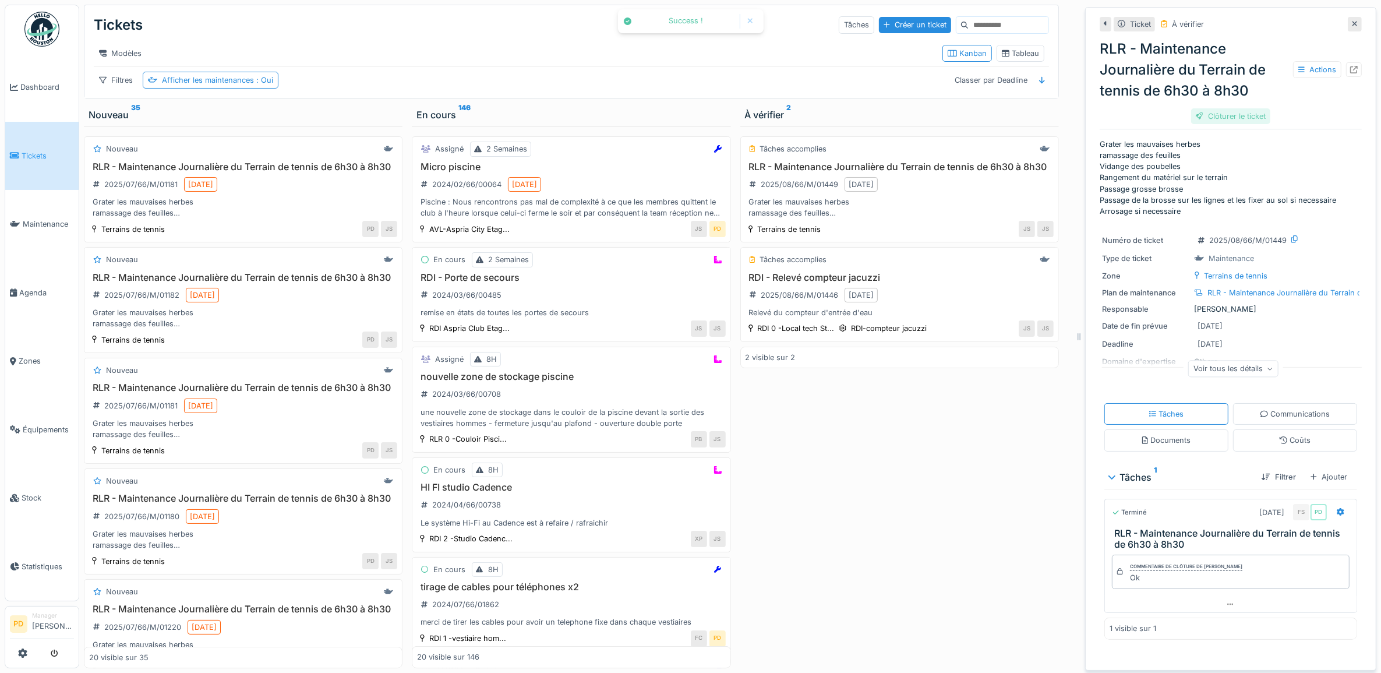
click at [1195, 118] on div "Clôturer le ticket" at bounding box center [1230, 116] width 79 height 16
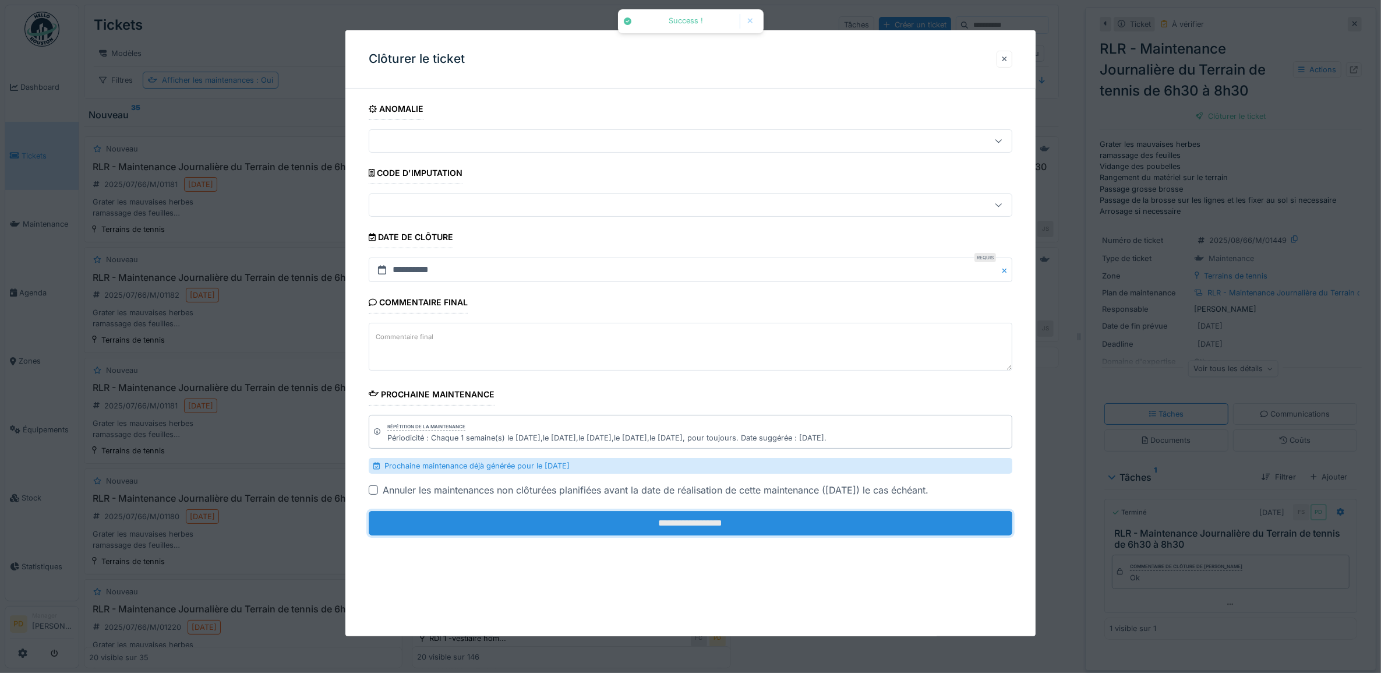
click at [947, 529] on input "**********" at bounding box center [691, 523] width 644 height 24
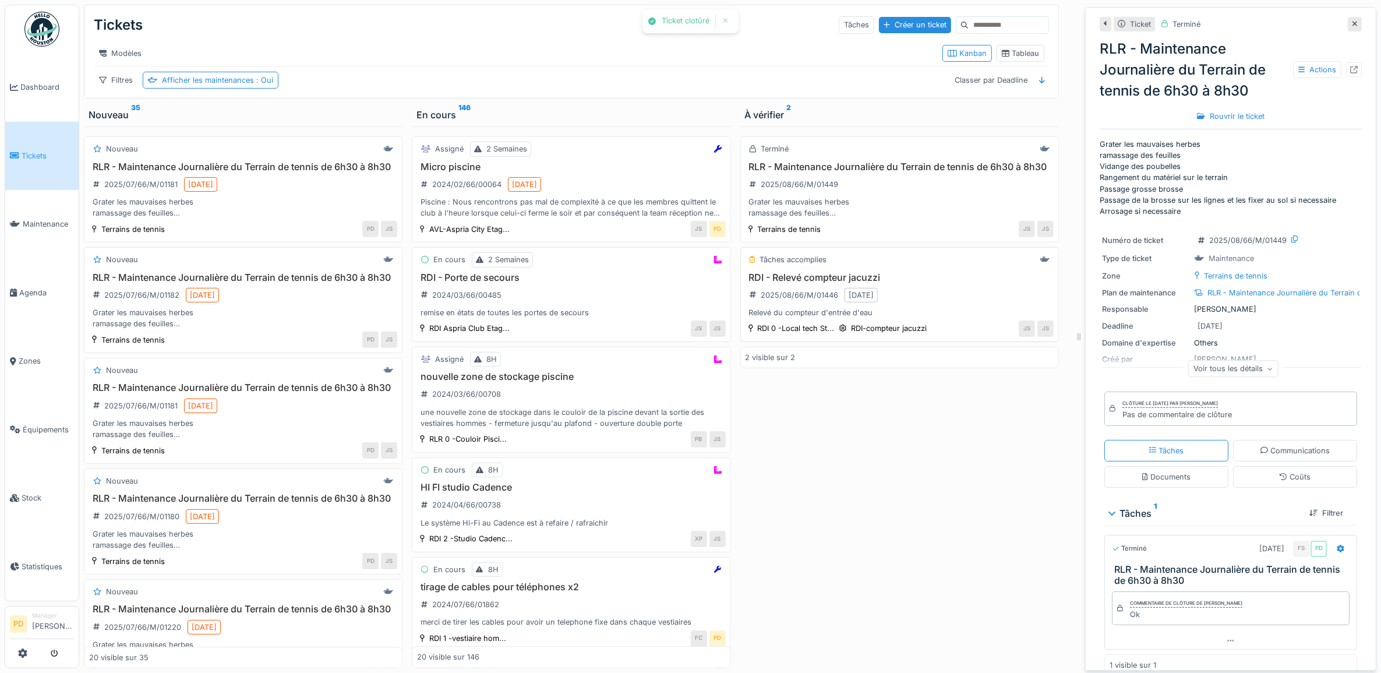
click at [989, 283] on h3 "RDI - Relevé compteur jacuzzi" at bounding box center [899, 277] width 308 height 11
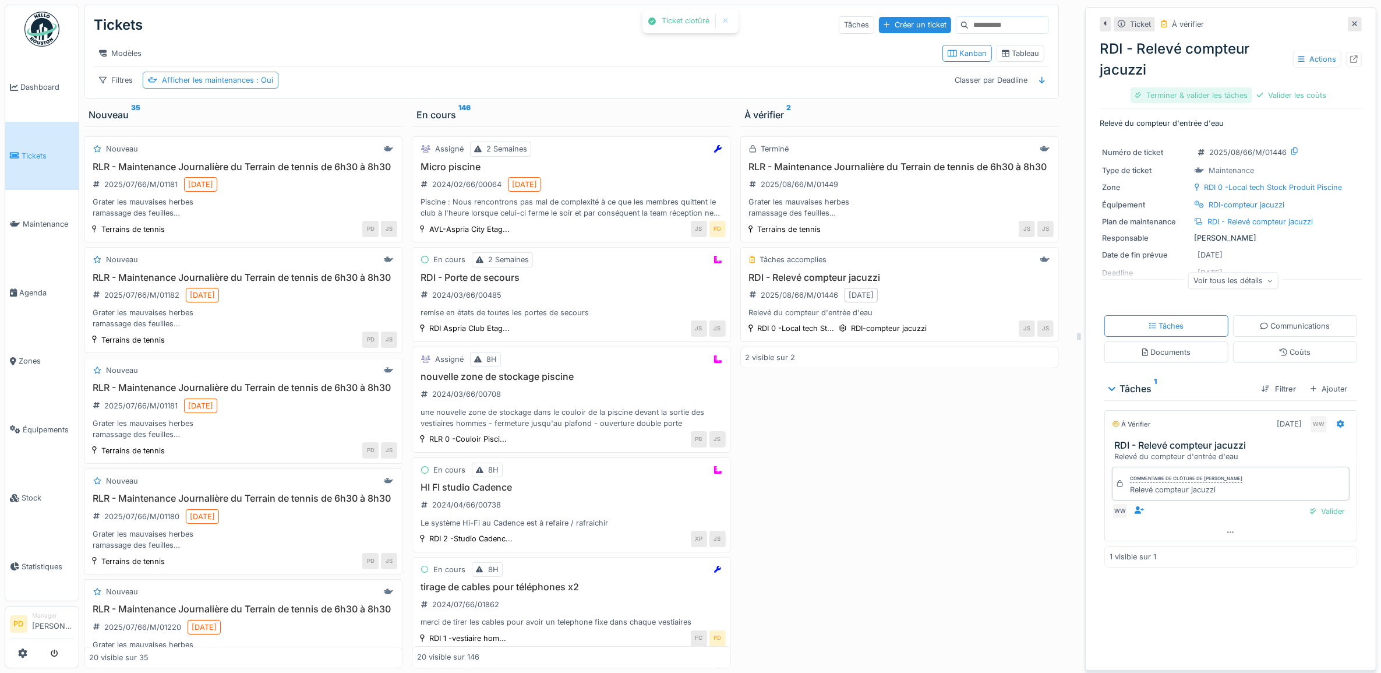
click at [1201, 92] on div "Terminer & valider les tâches" at bounding box center [1191, 95] width 122 height 16
click at [1201, 92] on div "Valider les coûts" at bounding box center [1191, 95] width 79 height 16
click at [1206, 94] on div "Clôturer le ticket" at bounding box center [1230, 95] width 79 height 16
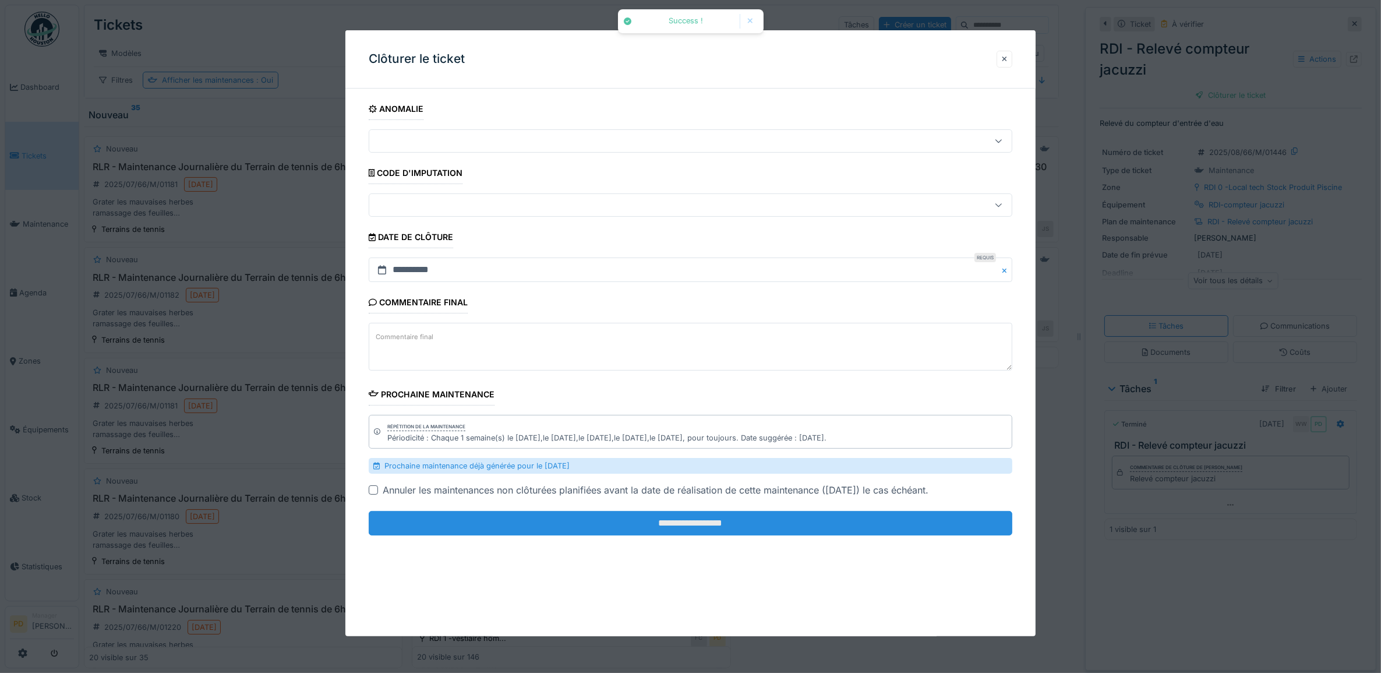
click at [753, 536] on fieldset "**********" at bounding box center [691, 321] width 644 height 447
click at [752, 526] on input "**********" at bounding box center [691, 523] width 644 height 24
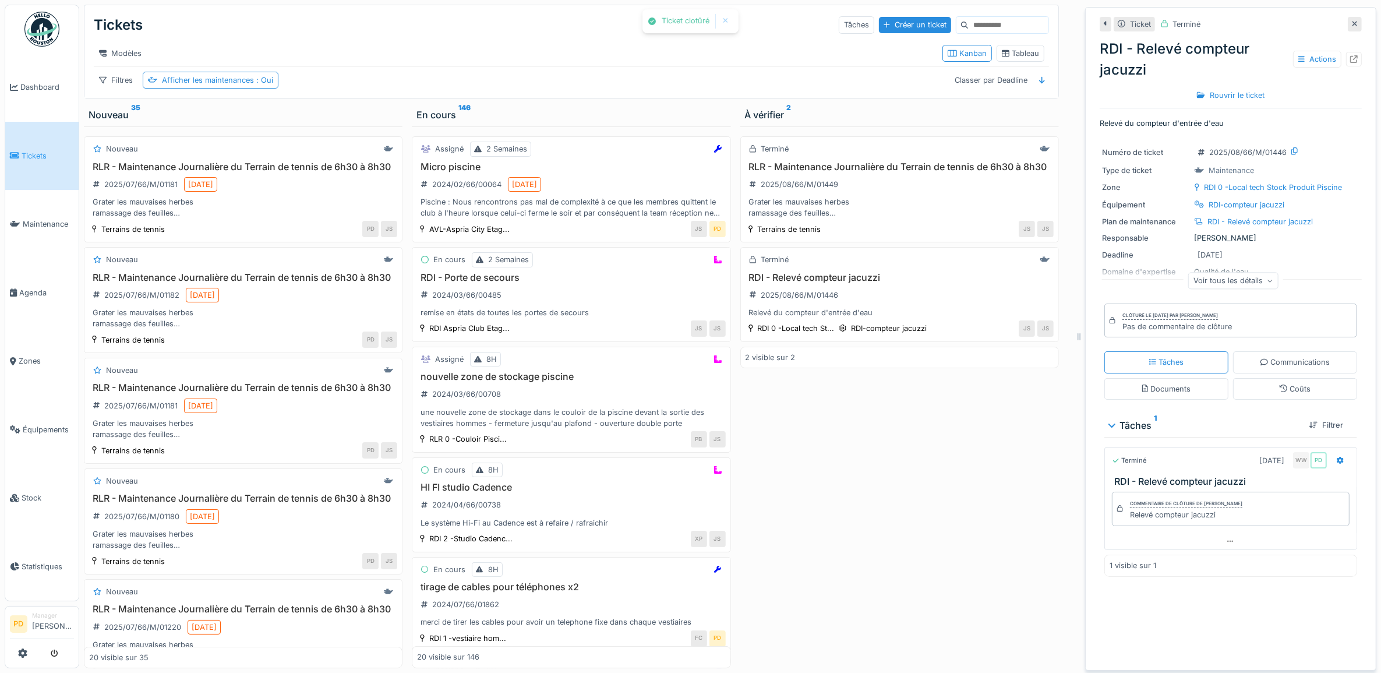
click at [38, 150] on span "Tickets" at bounding box center [48, 155] width 52 height 11
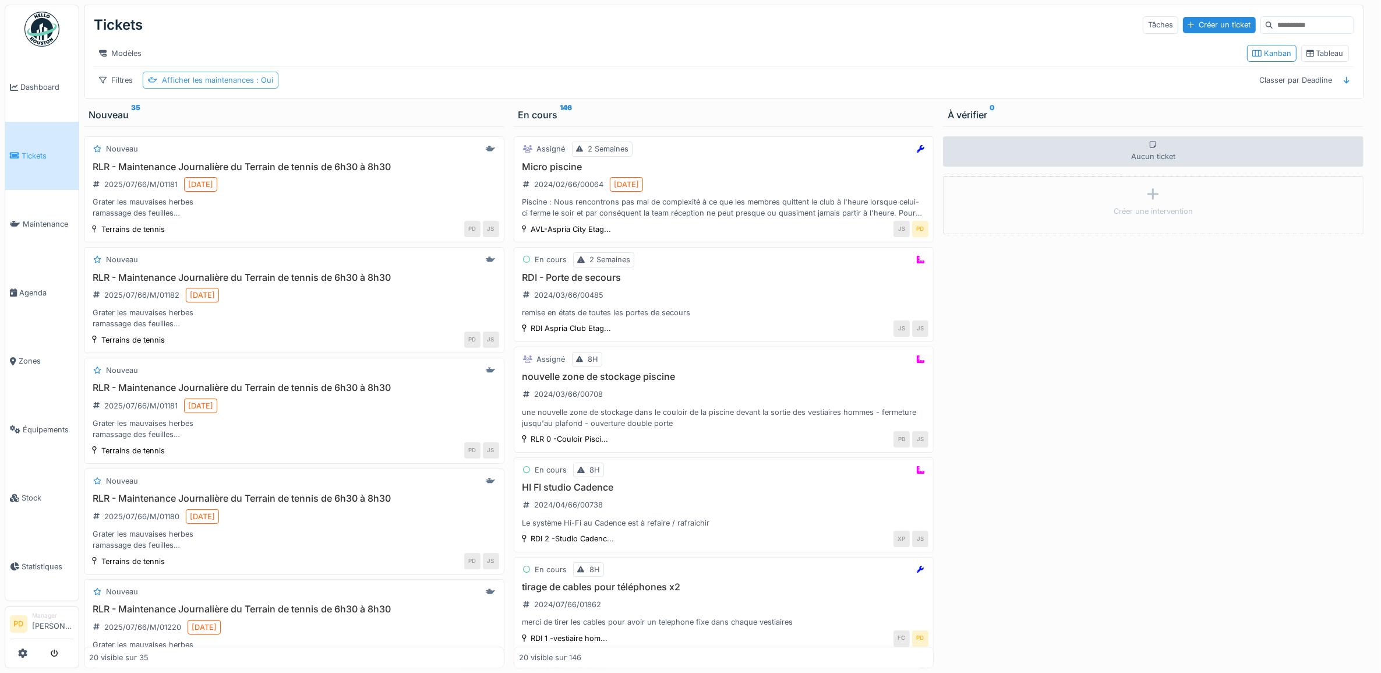
click at [225, 86] on div "Afficher les maintenances : Oui" at bounding box center [217, 80] width 111 height 11
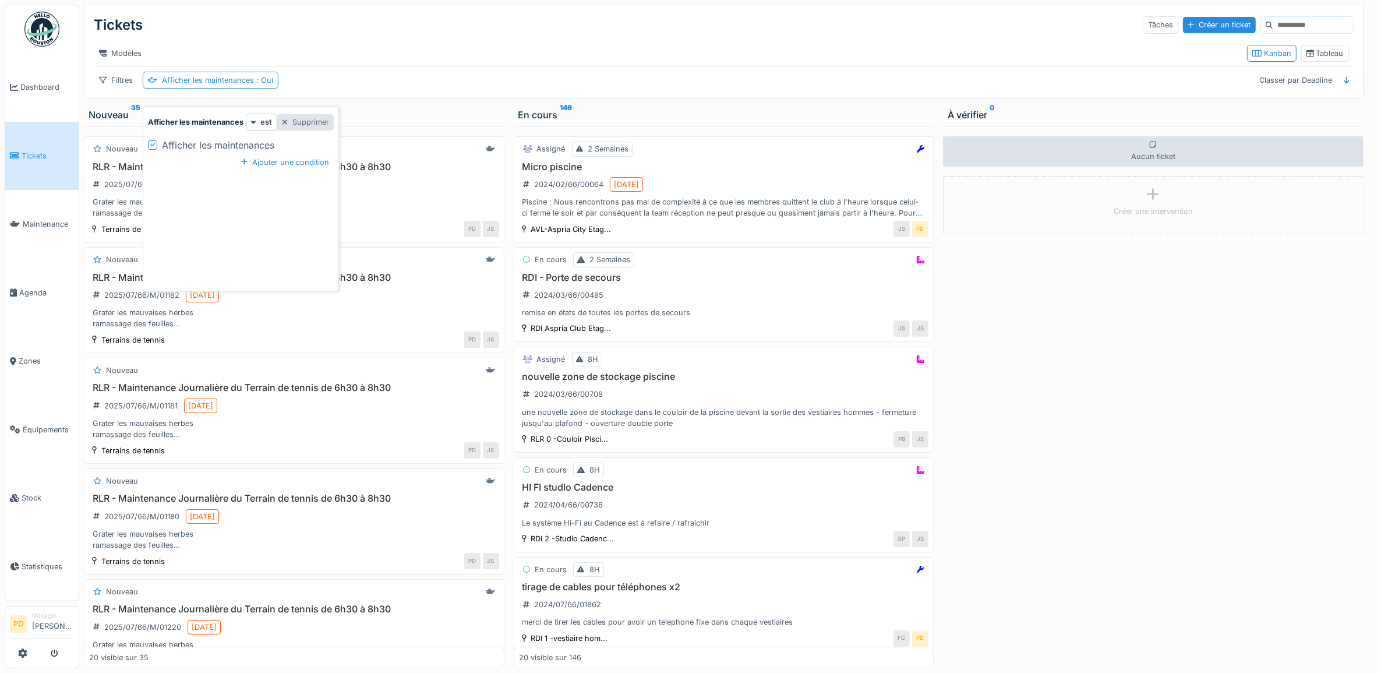
click at [309, 121] on div "Supprimer" at bounding box center [305, 122] width 56 height 16
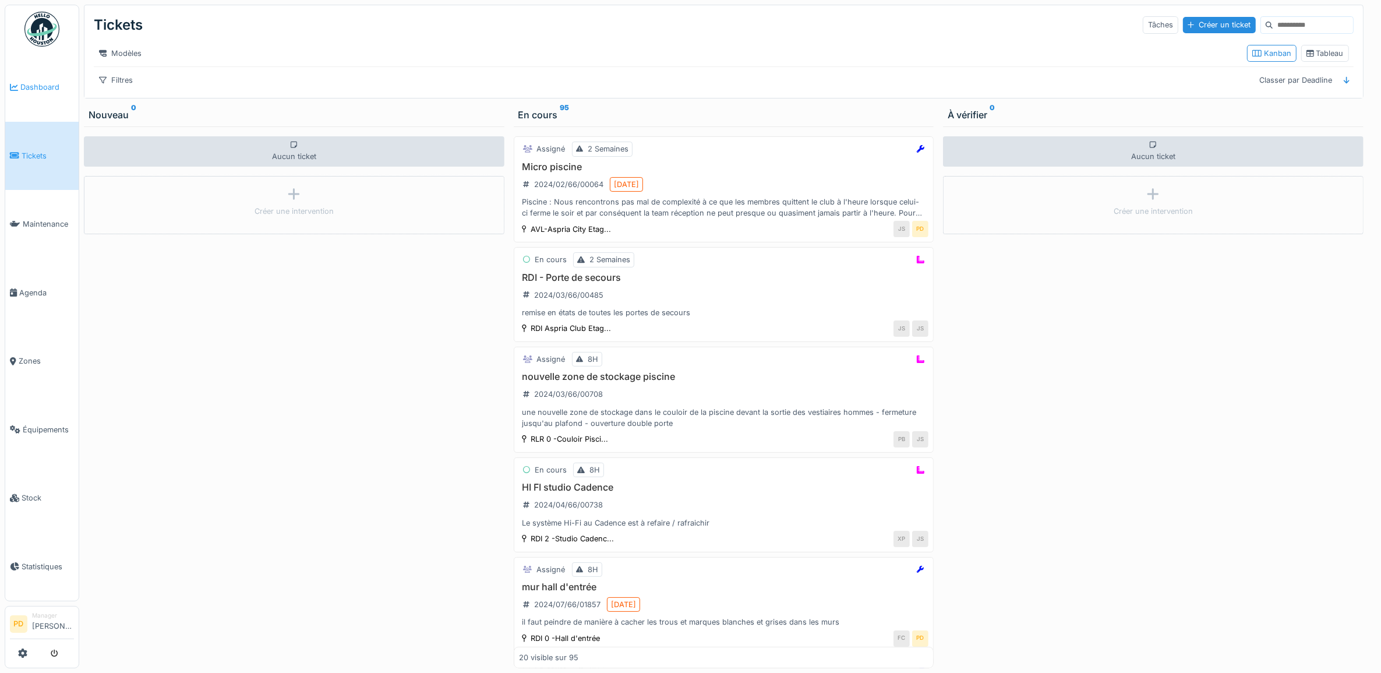
click at [47, 83] on span "Dashboard" at bounding box center [47, 87] width 54 height 11
click at [38, 84] on span "Dashboard" at bounding box center [47, 87] width 54 height 11
click at [7, 71] on link "Dashboard" at bounding box center [41, 87] width 73 height 69
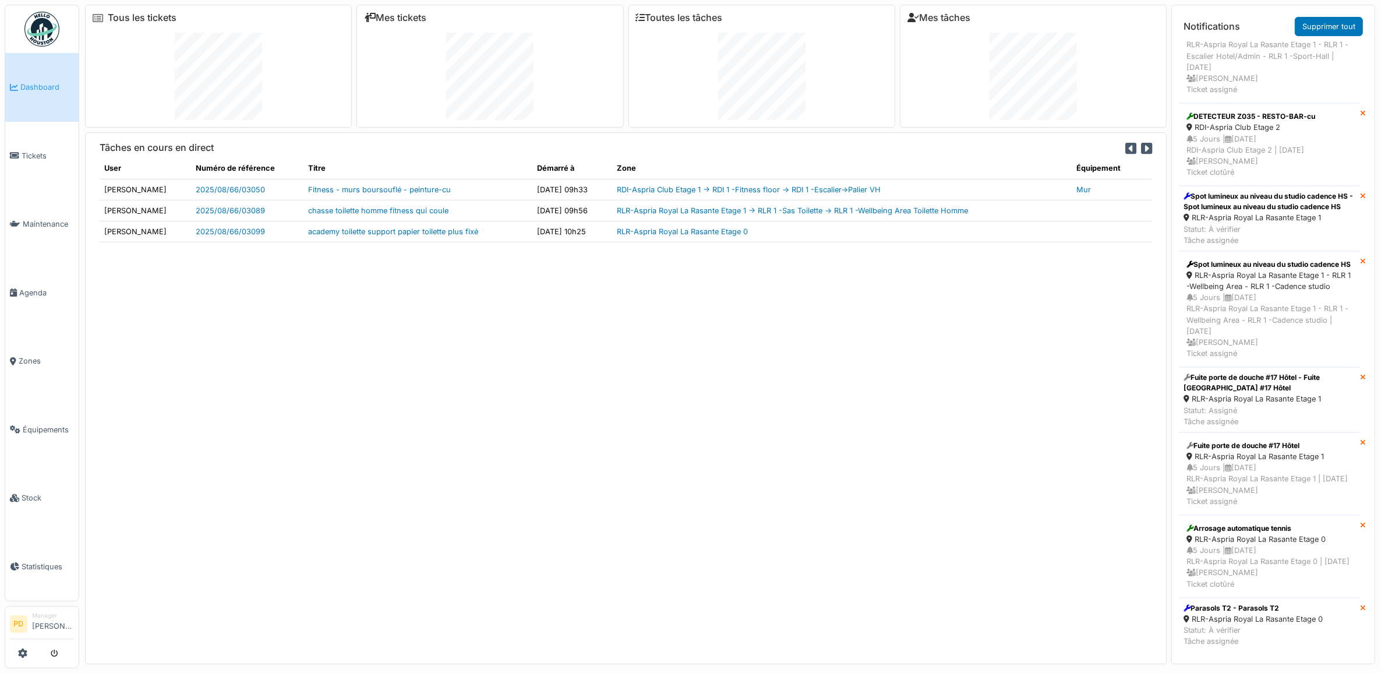
scroll to position [1965, 0]
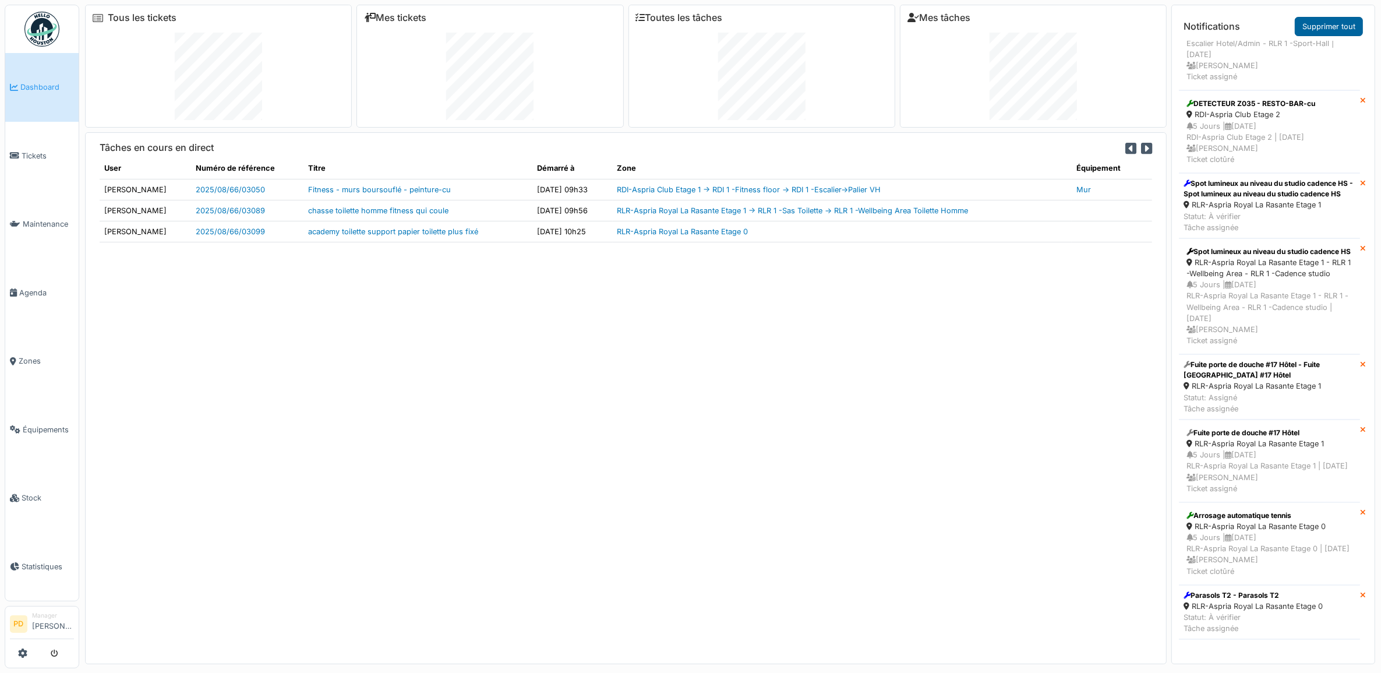
click at [1350, 23] on link "Supprimer tout" at bounding box center [1328, 26] width 68 height 19
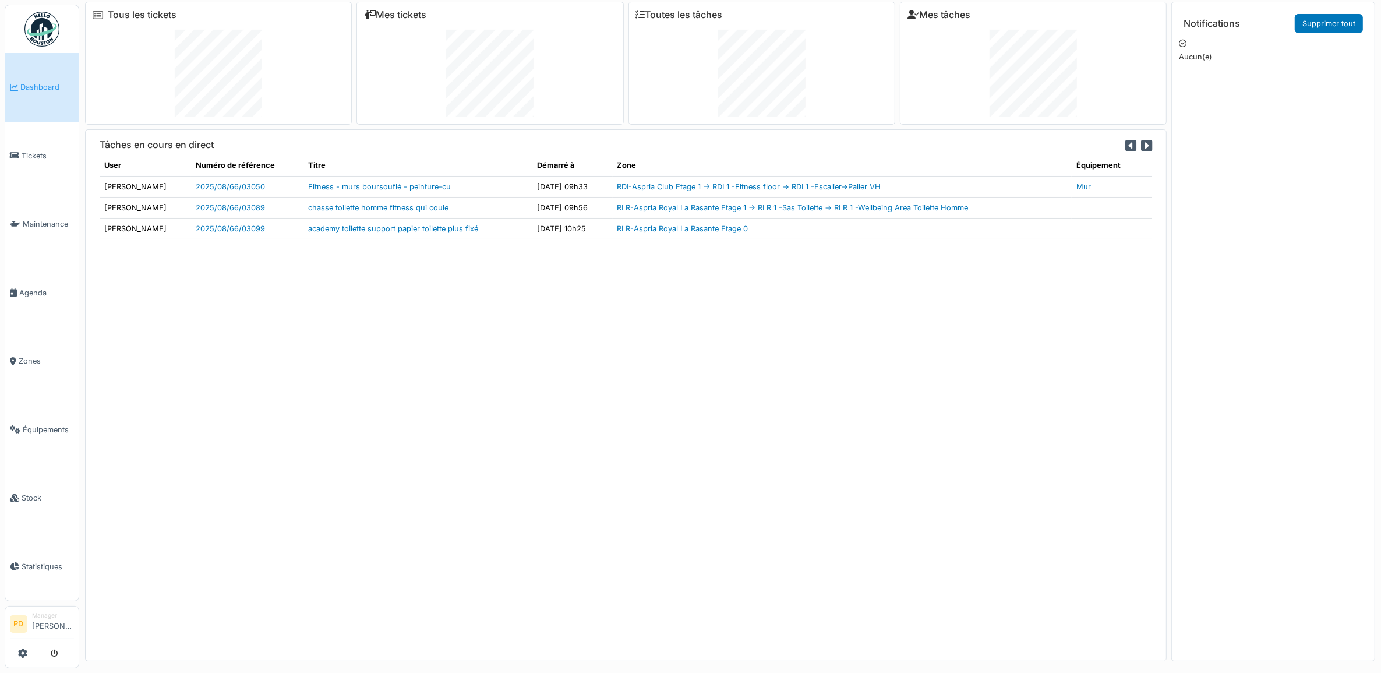
scroll to position [0, 0]
click at [51, 218] on span "Maintenance" at bounding box center [48, 223] width 51 height 11
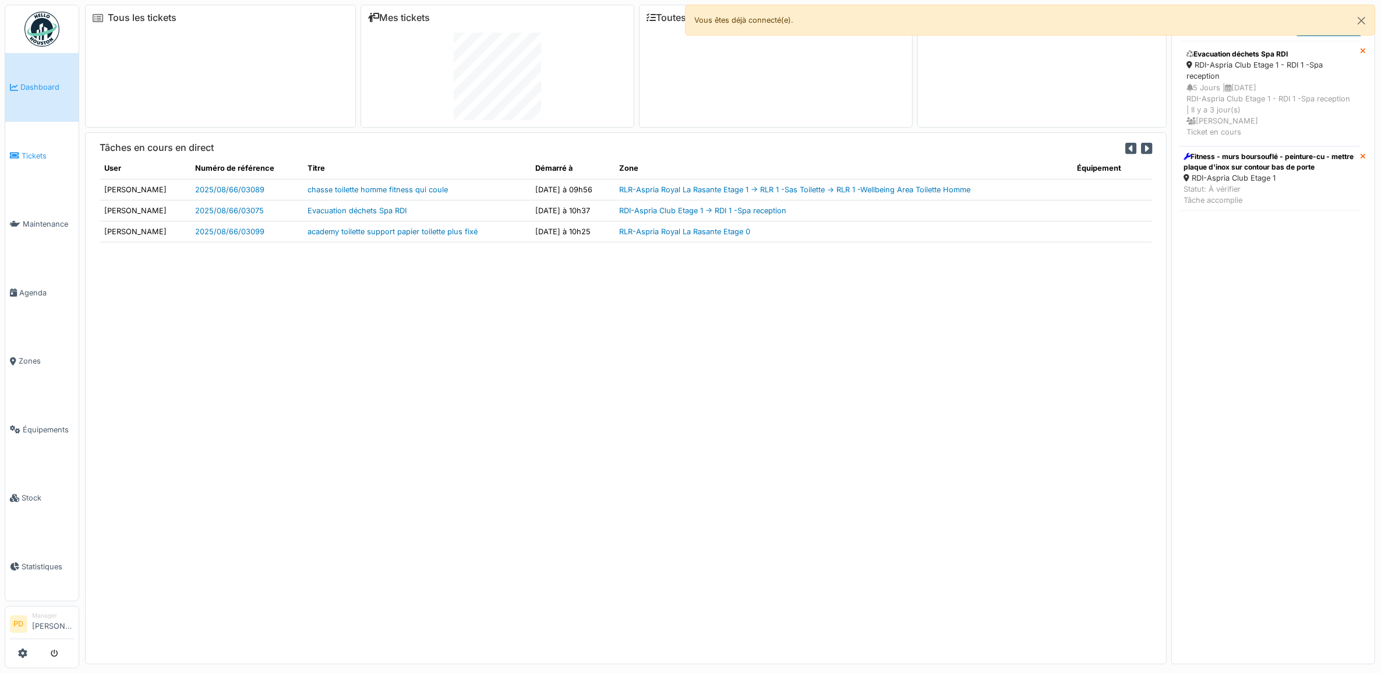
click at [45, 154] on span "Tickets" at bounding box center [48, 155] width 52 height 11
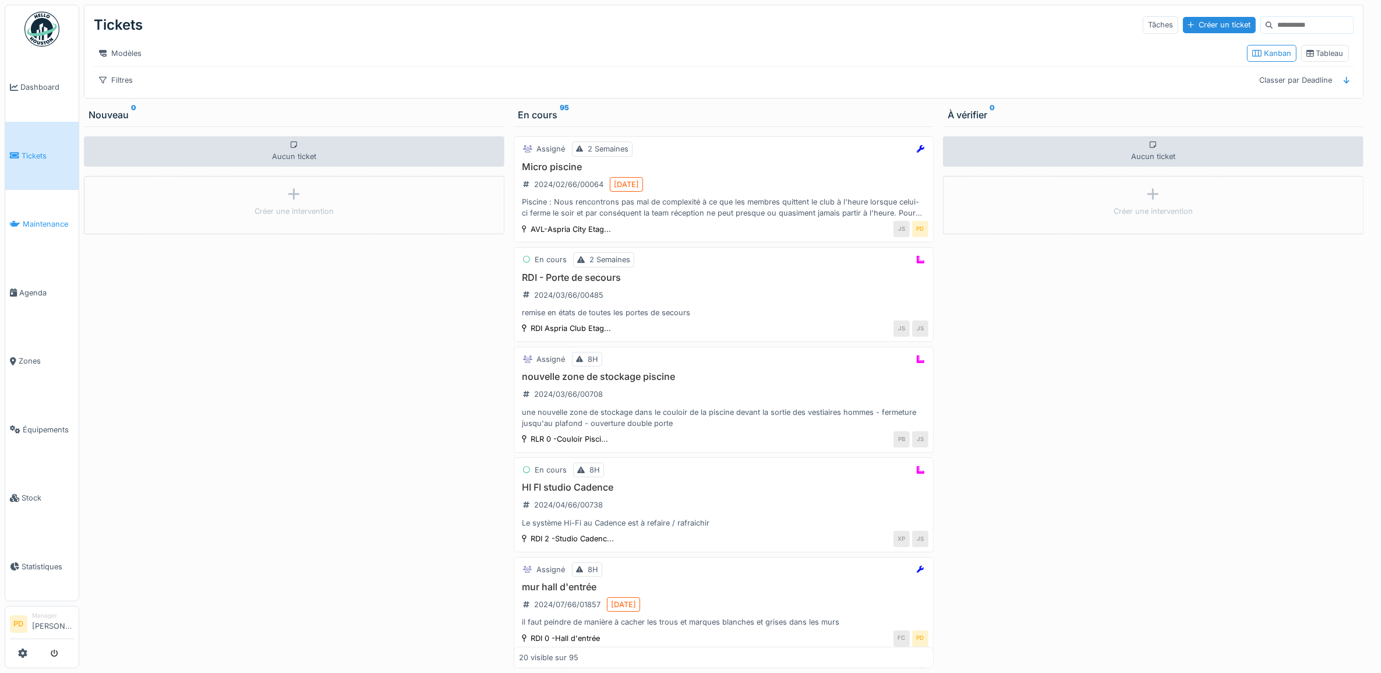
click at [38, 218] on span "Maintenance" at bounding box center [48, 223] width 51 height 11
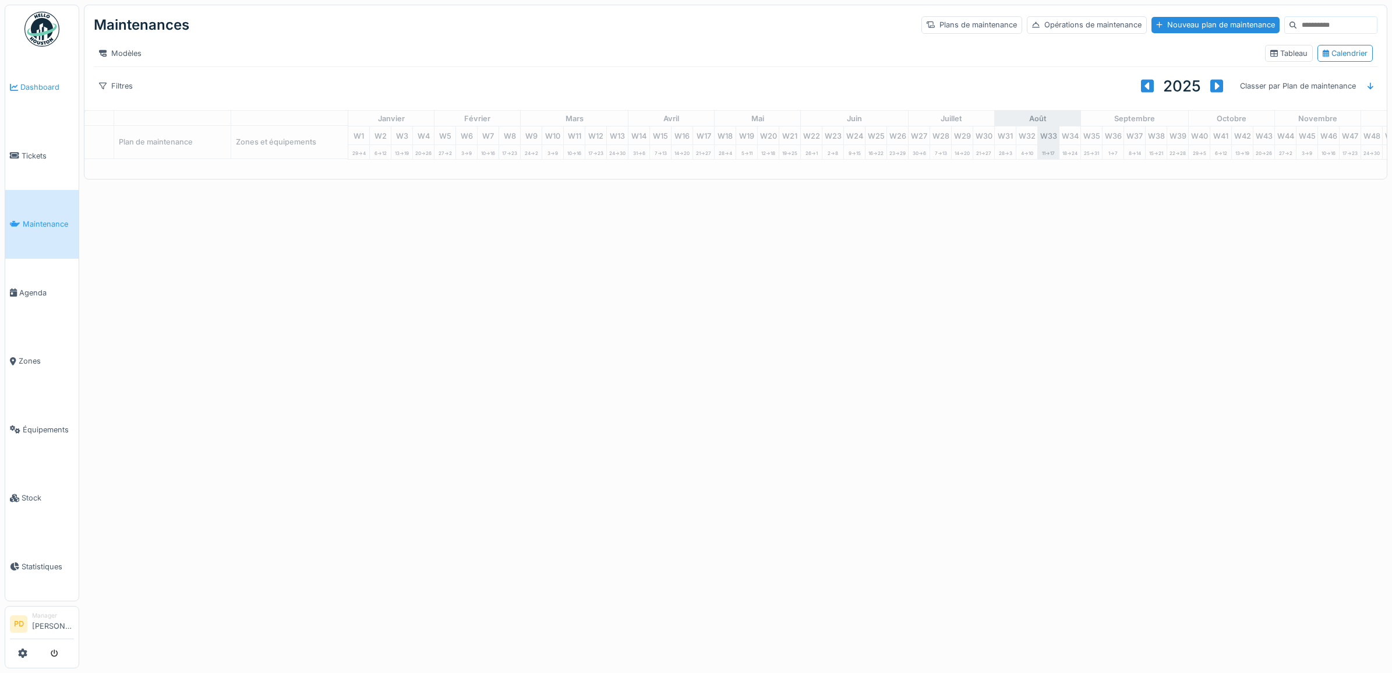
click at [33, 83] on body "Dashboard Tickets Maintenance [GEOGRAPHIC_DATA] Zones Équipements Stock Statist…" at bounding box center [696, 336] width 1392 height 673
click at [33, 85] on span "Dashboard" at bounding box center [47, 87] width 54 height 11
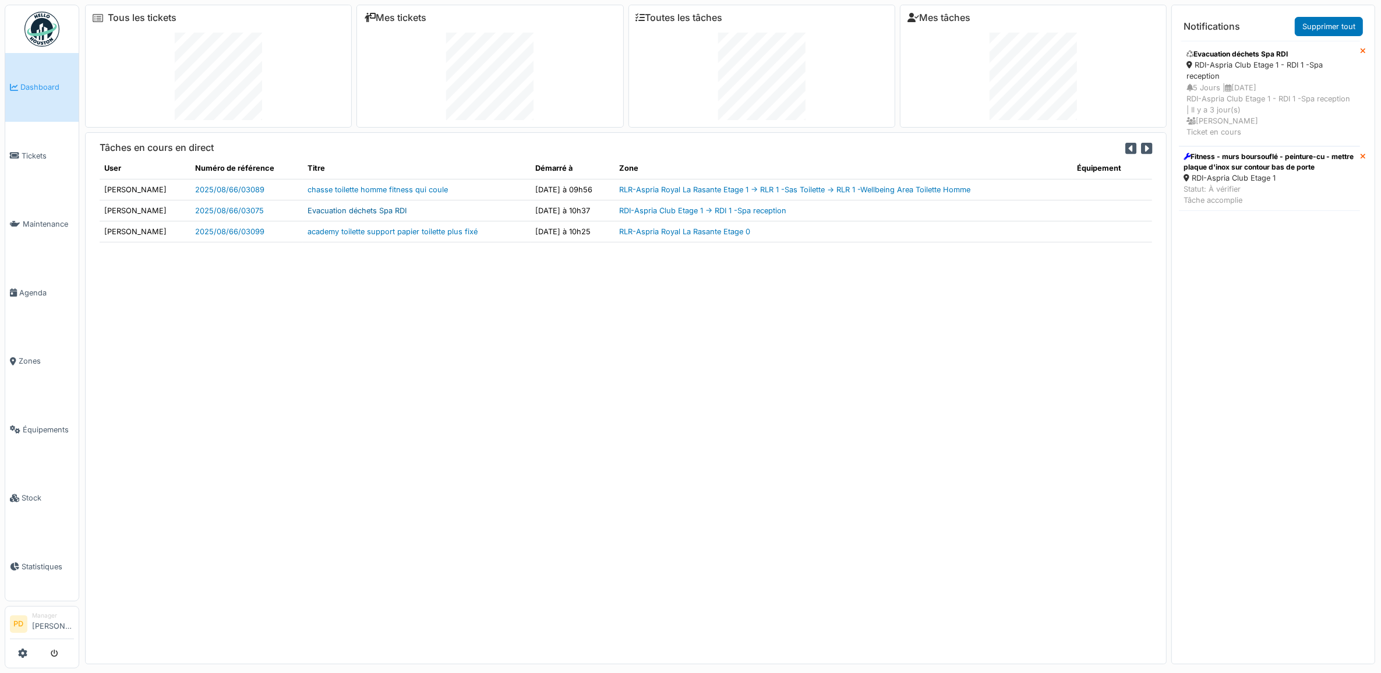
click at [368, 210] on link "Evacuation déchets Spa RDI" at bounding box center [356, 210] width 99 height 9
click at [36, 150] on span "Tickets" at bounding box center [48, 155] width 52 height 11
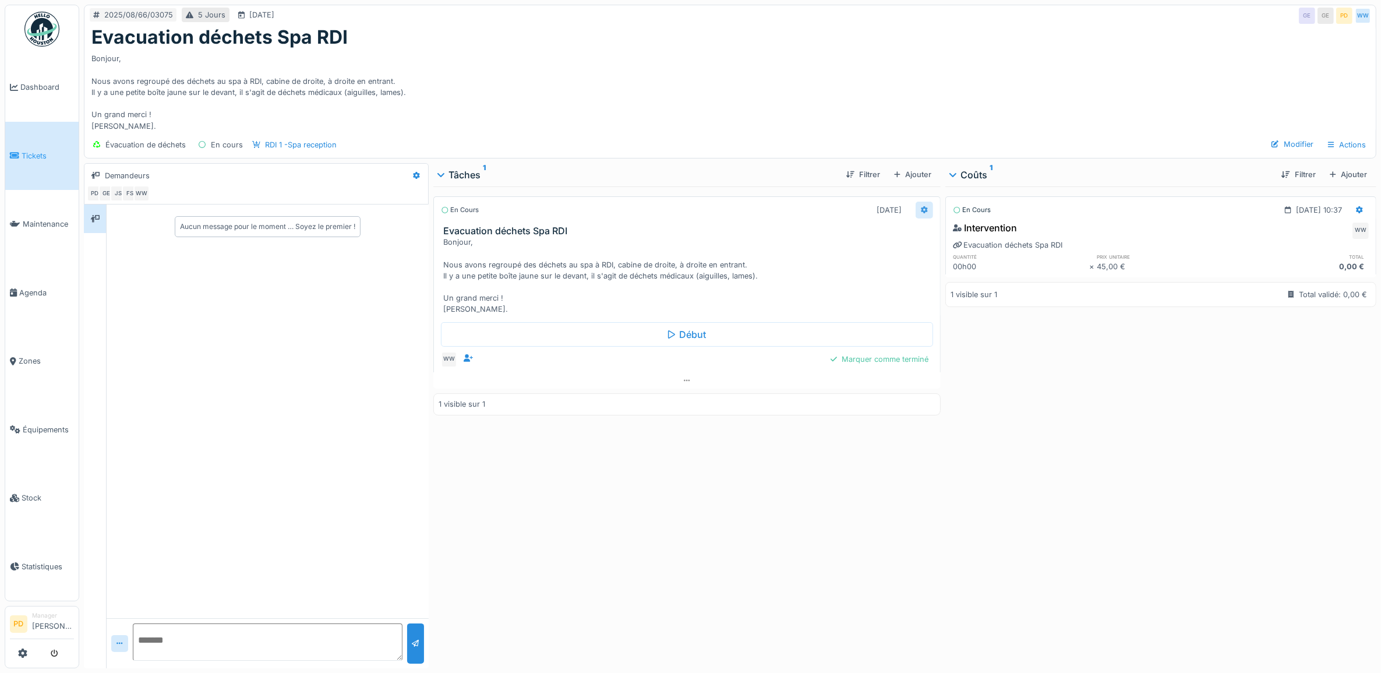
click at [921, 211] on icon at bounding box center [924, 210] width 7 height 8
click at [1205, 369] on div "En cours [DATE] 10:37 Intervention WW Evacuation déchets Spa RDI quantité prix …" at bounding box center [1160, 424] width 431 height 477
click at [1105, 236] on div "Intervention WW" at bounding box center [1161, 230] width 416 height 19
click at [31, 287] on span "Agenda" at bounding box center [46, 292] width 55 height 11
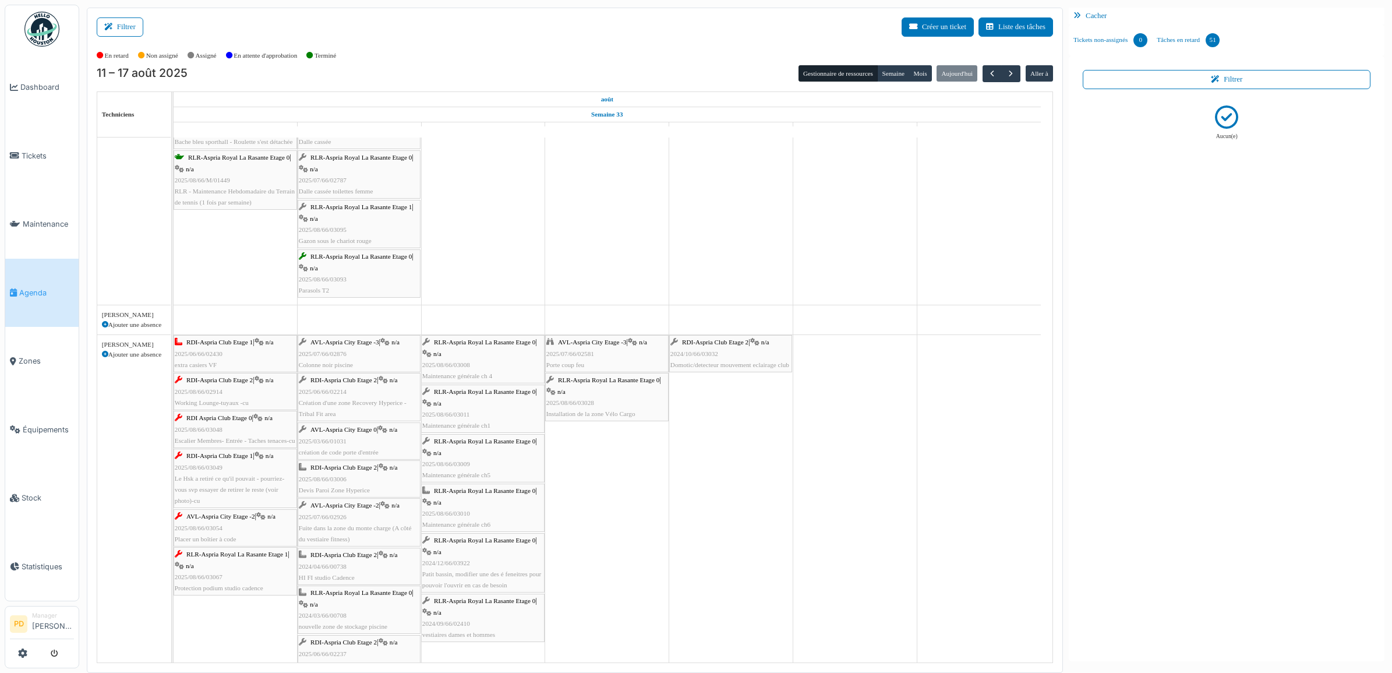
scroll to position [1237, 0]
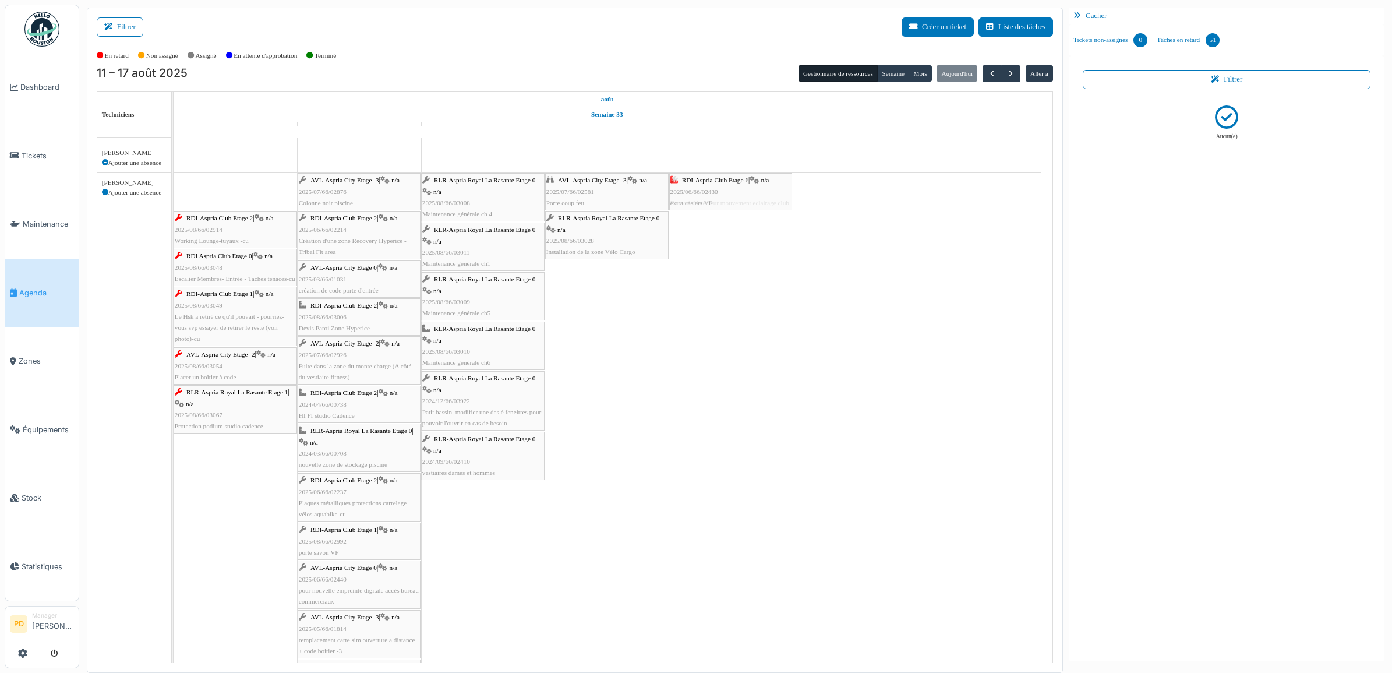
drag, startPoint x: 245, startPoint y: 195, endPoint x: 700, endPoint y: 217, distance: 455.9
click at [700, 217] on div "Congé RDI 0 -Local tech Stock Produit Piscine | RDI-compteur jacuzzi RDI - Rele…" at bounding box center [613, 602] width 879 height 3404
drag, startPoint x: 231, startPoint y: 199, endPoint x: 615, endPoint y: 210, distance: 384.5
click at [174, 211] on div "RDI-Aspria Club Etage 2 | n/a 2025/08/66/02914 Working Lounge-tuyaux -cu AVL-As…" at bounding box center [174, 462] width 0 height 579
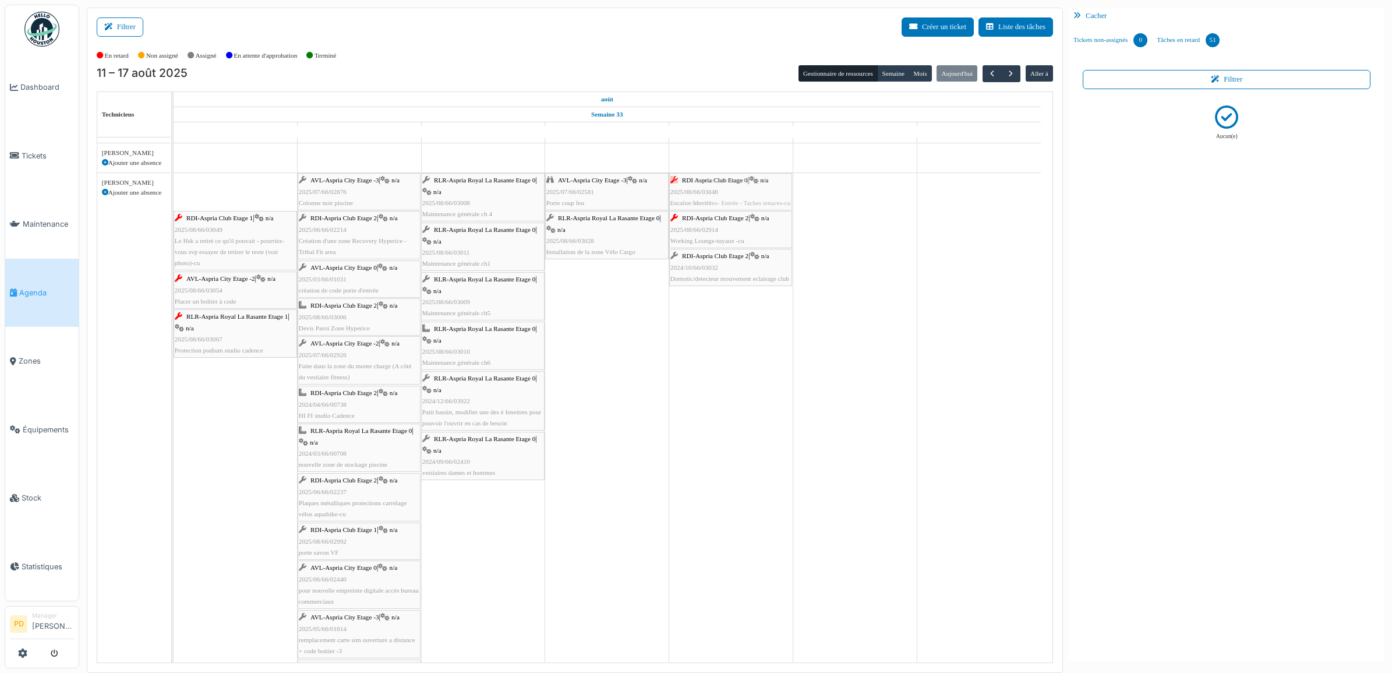
drag, startPoint x: 228, startPoint y: 193, endPoint x: 695, endPoint y: 196, distance: 466.4
click at [174, 196] on div "RDI Aspria Club Etage 0 | n/a 2025/08/66/03048 Escalier Membres- Entrée - Tache…" at bounding box center [174, 462] width 0 height 579
drag, startPoint x: 236, startPoint y: 194, endPoint x: 607, endPoint y: 196, distance: 370.9
click at [174, 196] on div "RDI-Aspria Club Etage 1 | n/a 2025/08/66/03049 Le Hsk a retiré ce qu'il pouvait…" at bounding box center [174, 462] width 0 height 579
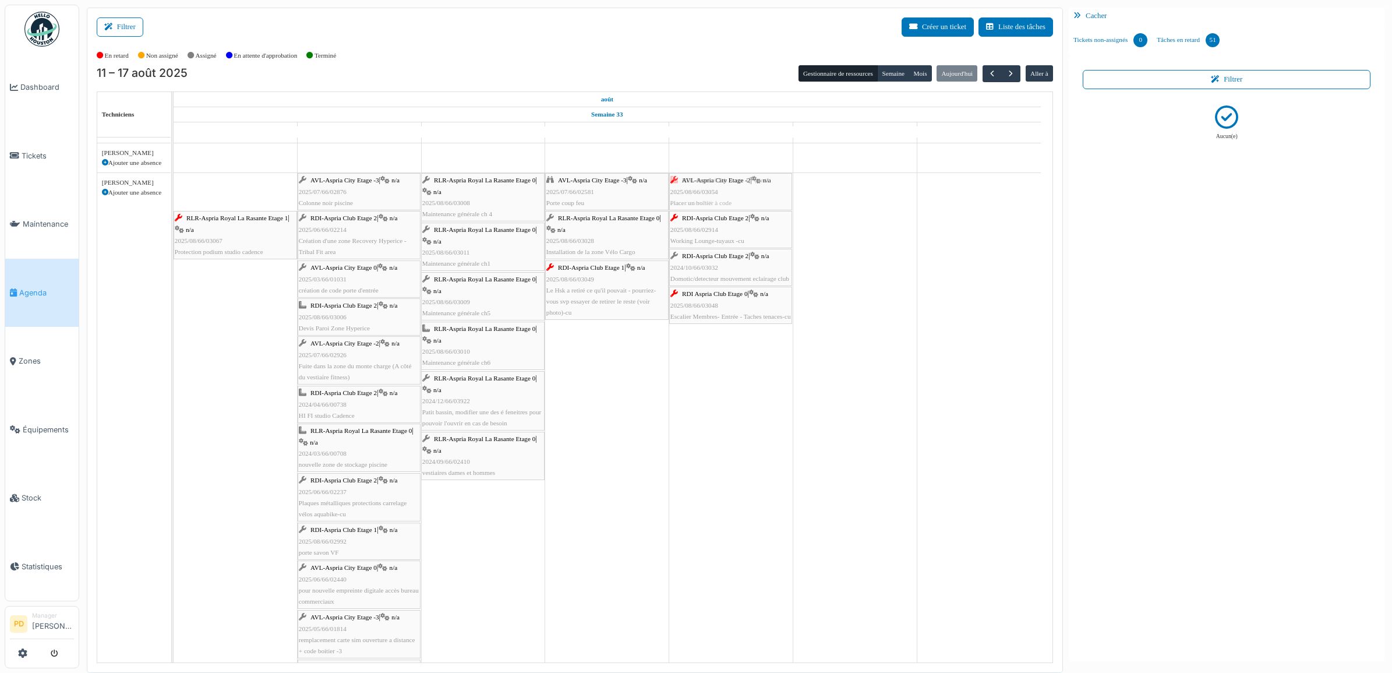
drag, startPoint x: 250, startPoint y: 194, endPoint x: 448, endPoint y: 197, distance: 198.0
click at [174, 198] on div "AVL-Aspria City Etage -2 | n/a 2025/08/66/03054 Placer un boîtier à code AVL-As…" at bounding box center [174, 462] width 0 height 579
drag, startPoint x: 265, startPoint y: 201, endPoint x: 767, endPoint y: 204, distance: 502.5
click at [174, 207] on div "RLR-Aspria Royal La Rasante Etage 1 | n/a 2025/08/66/03067 Protection podium st…" at bounding box center [174, 462] width 0 height 579
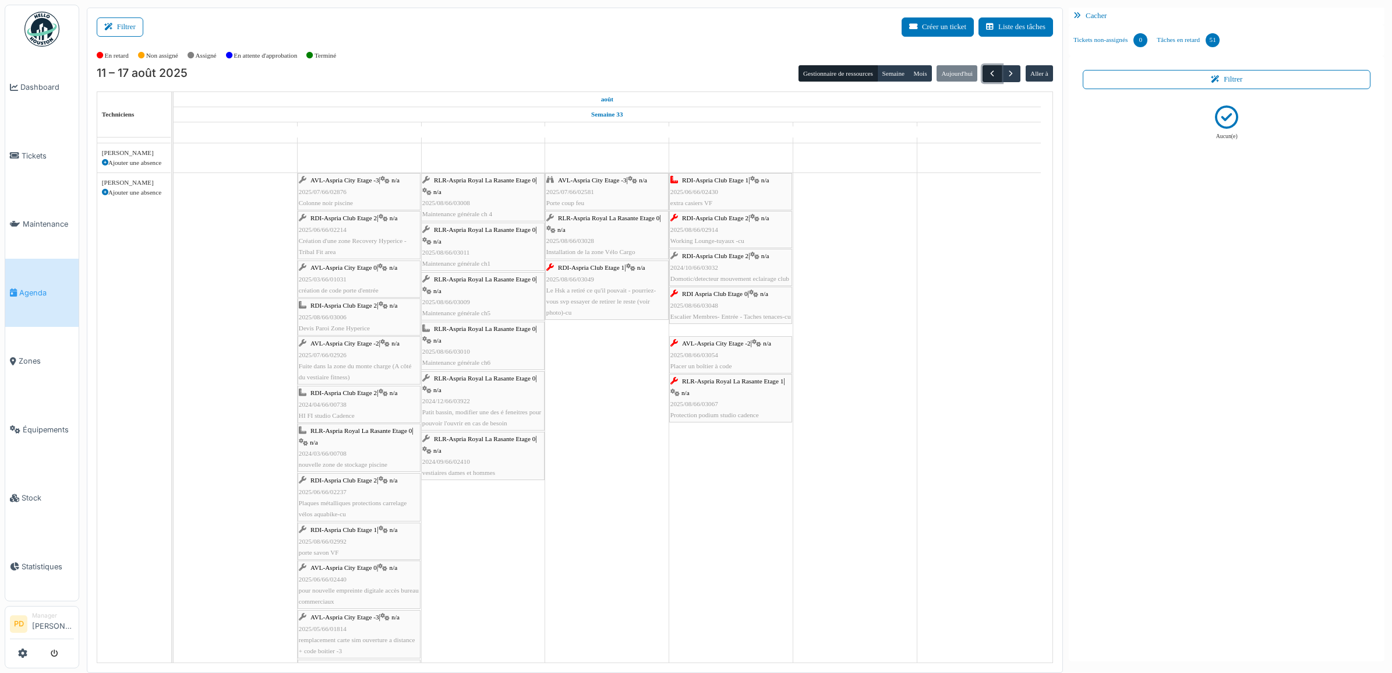
drag, startPoint x: 993, startPoint y: 72, endPoint x: 986, endPoint y: 79, distance: 10.3
click at [993, 73] on span "button" at bounding box center [992, 74] width 10 height 10
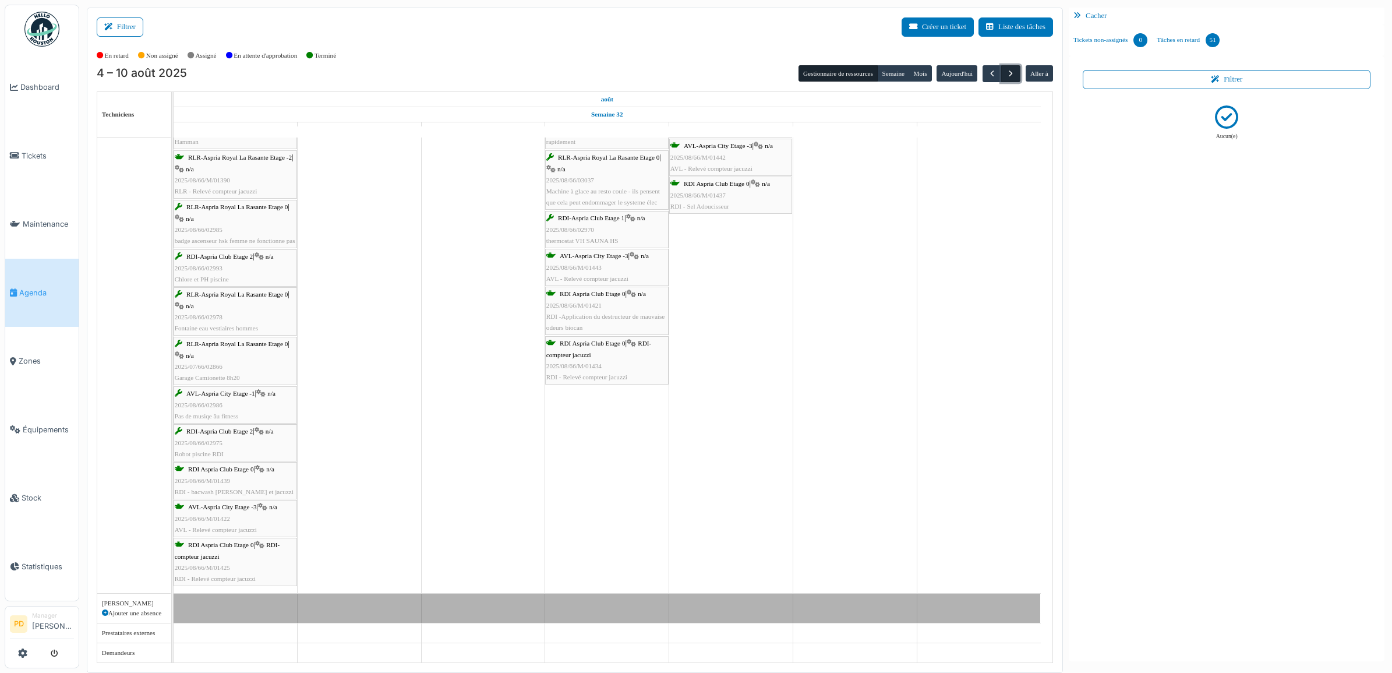
click at [1008, 72] on span "button" at bounding box center [1011, 74] width 10 height 10
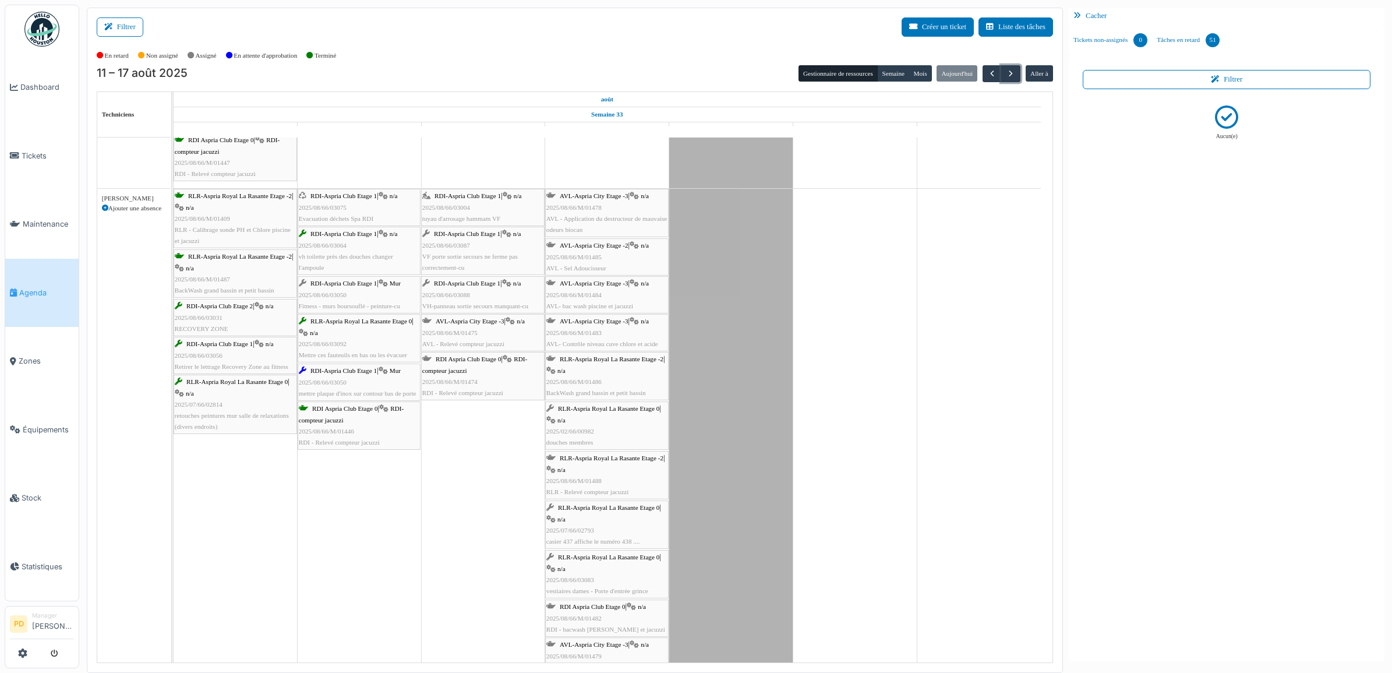
click at [360, 199] on span "RDI-Aspria Club Etage 1" at bounding box center [343, 195] width 66 height 7
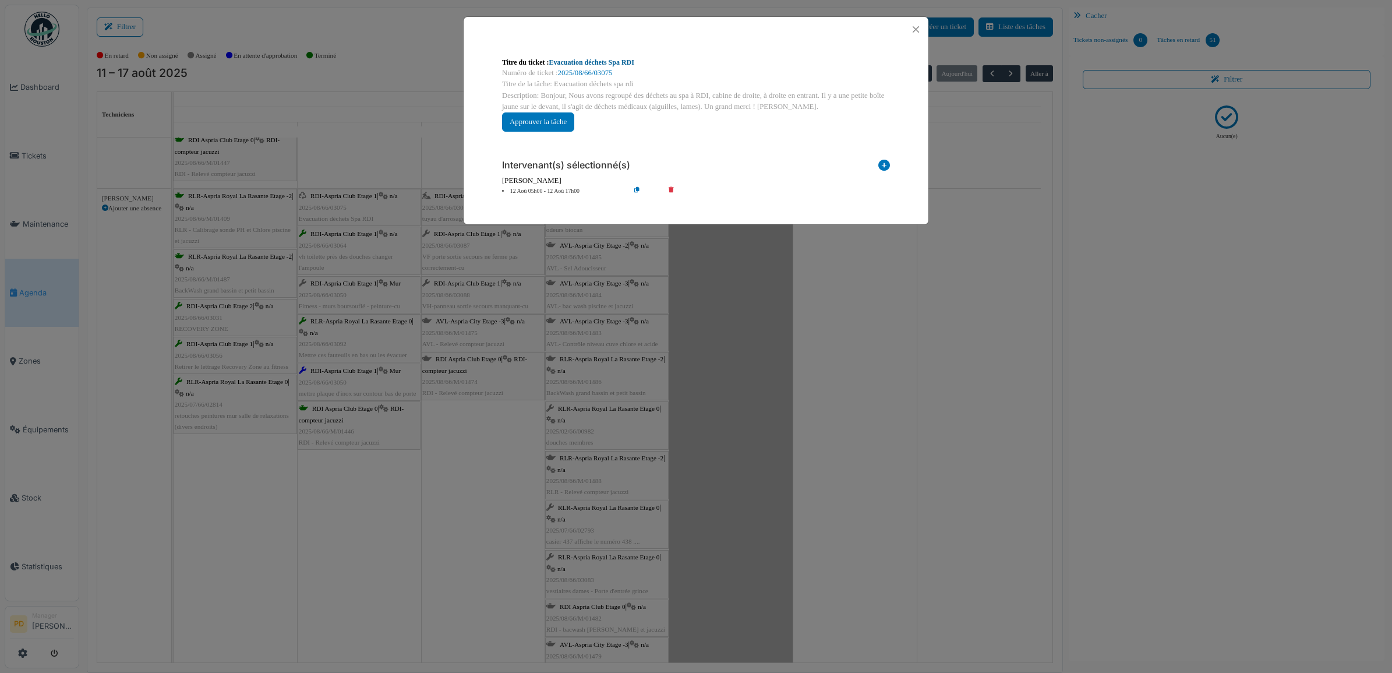
click at [620, 59] on link "Evacuation déchets Spa RDI" at bounding box center [591, 62] width 85 height 8
click at [915, 27] on button "Close" at bounding box center [916, 30] width 16 height 16
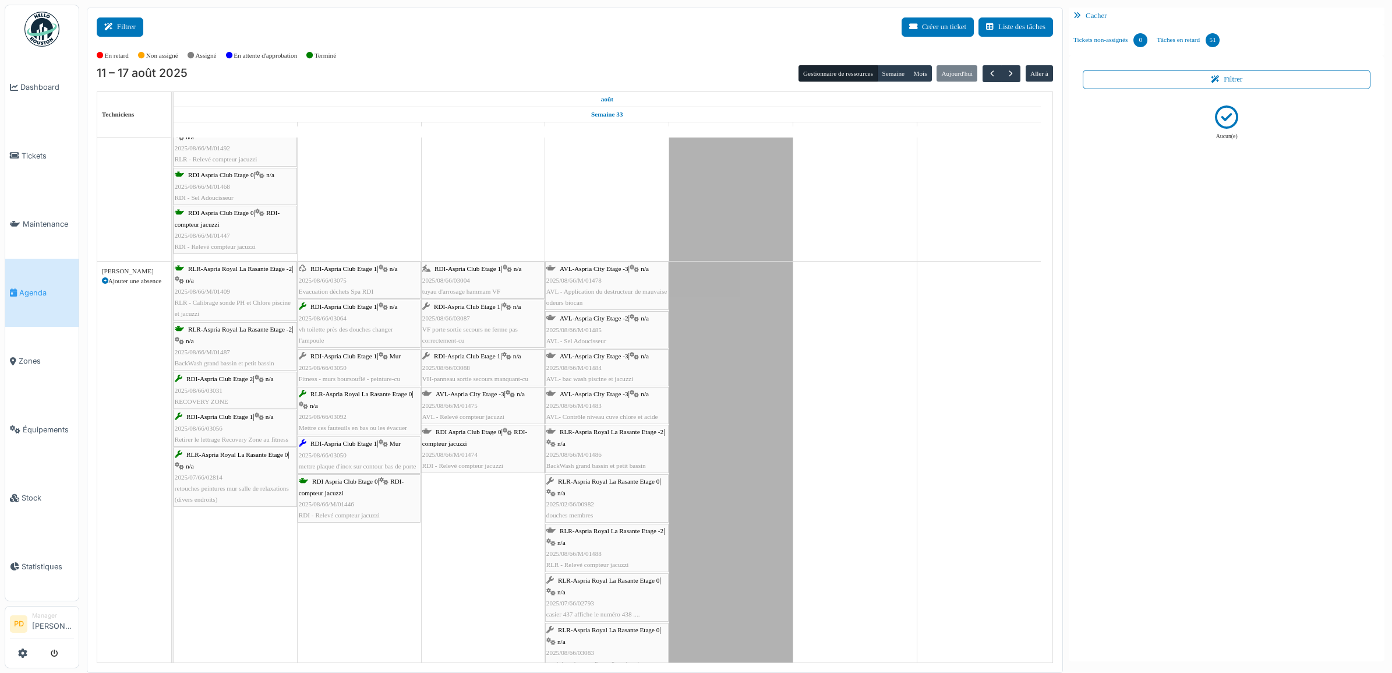
click at [129, 25] on button "Filtrer" at bounding box center [120, 26] width 47 height 19
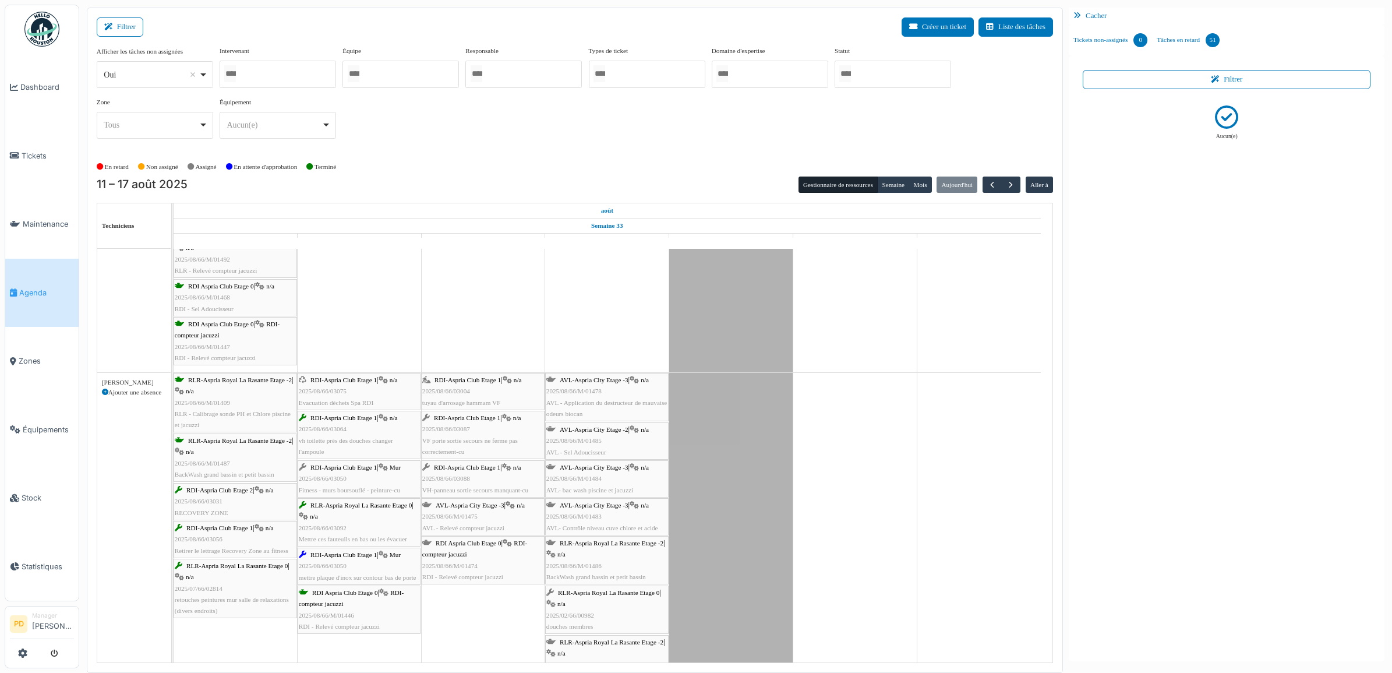
click at [881, 71] on div at bounding box center [892, 74] width 116 height 27
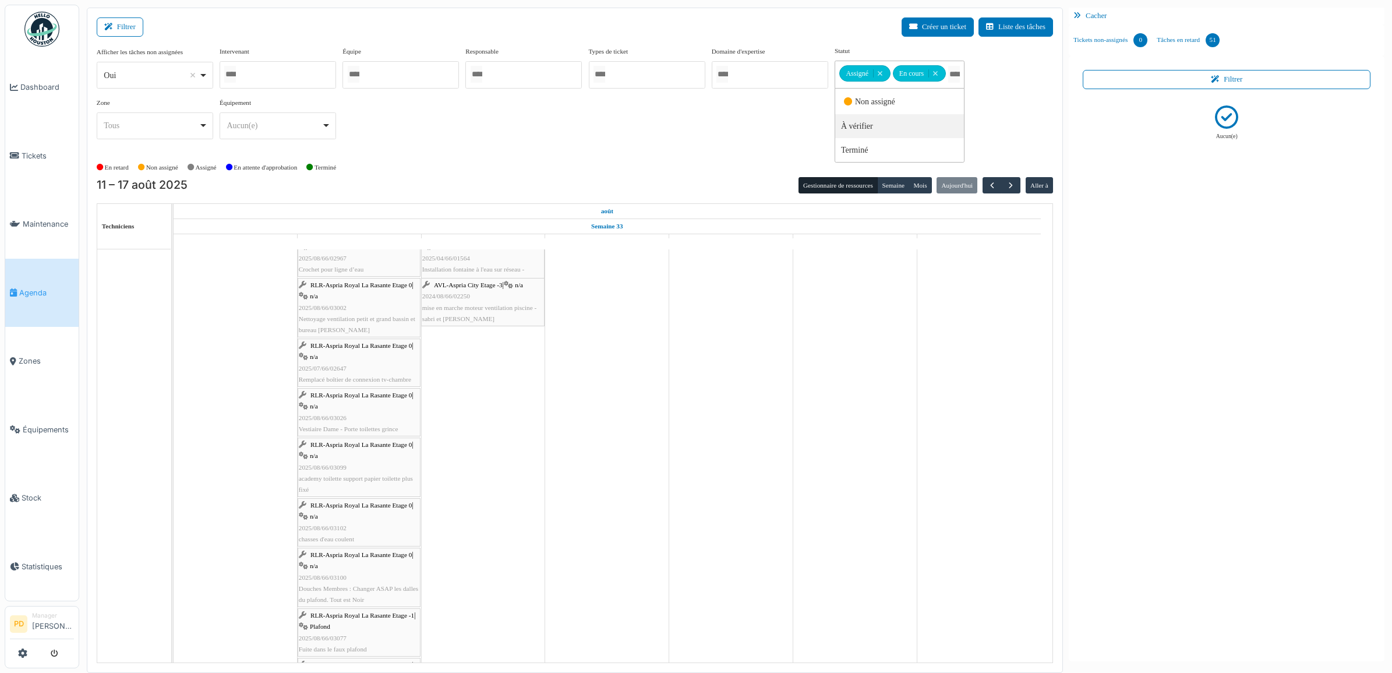
click at [367, 285] on span "RLR-Aspria Royal La Rasante Etage 0" at bounding box center [360, 284] width 101 height 7
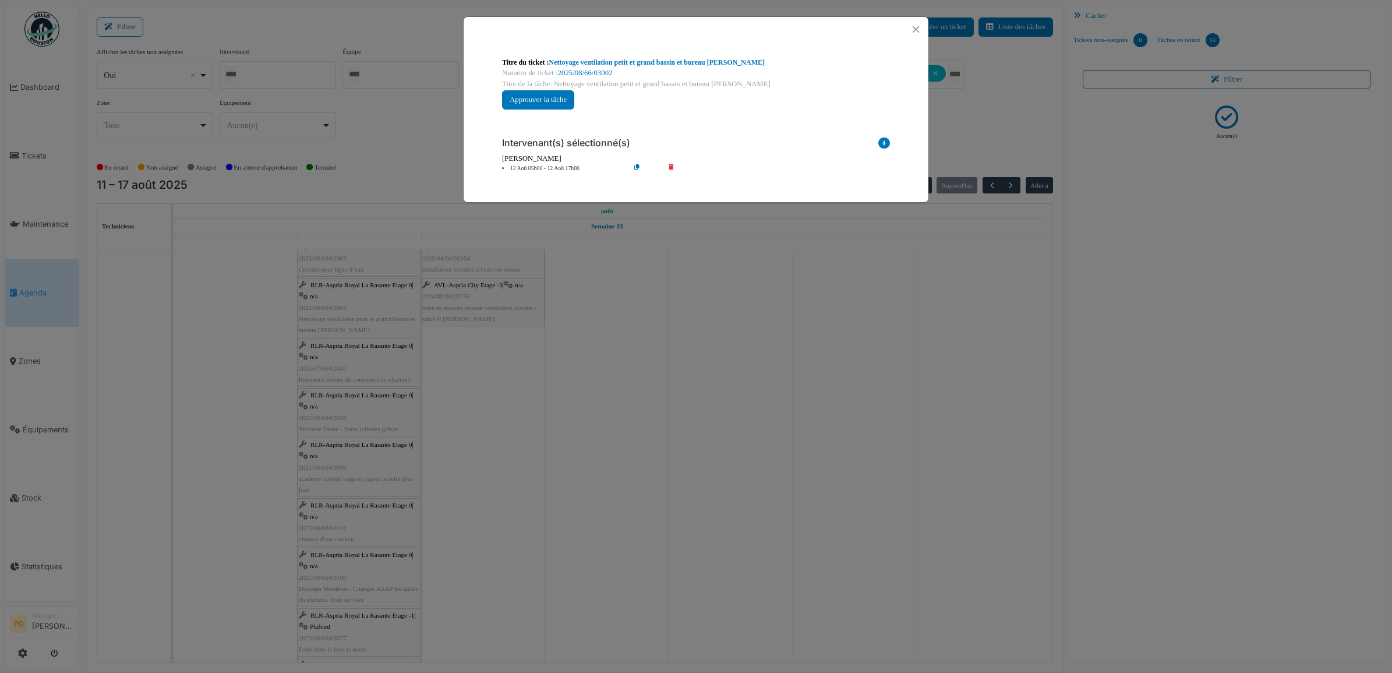
drag, startPoint x: 671, startPoint y: 165, endPoint x: 678, endPoint y: 164, distance: 7.6
click at [673, 165] on icon at bounding box center [679, 168] width 33 height 9
click at [881, 144] on icon at bounding box center [884, 145] width 12 height 16
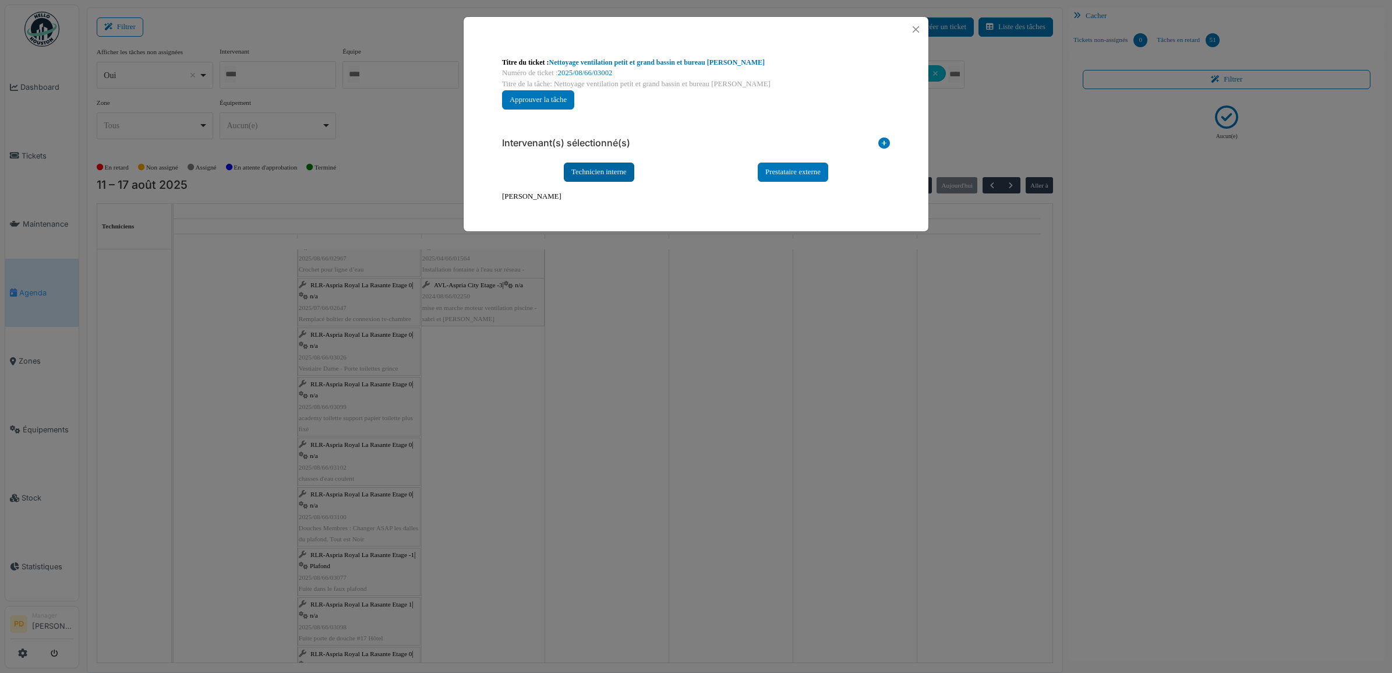
click at [626, 179] on div "Technicien interne" at bounding box center [599, 171] width 70 height 19
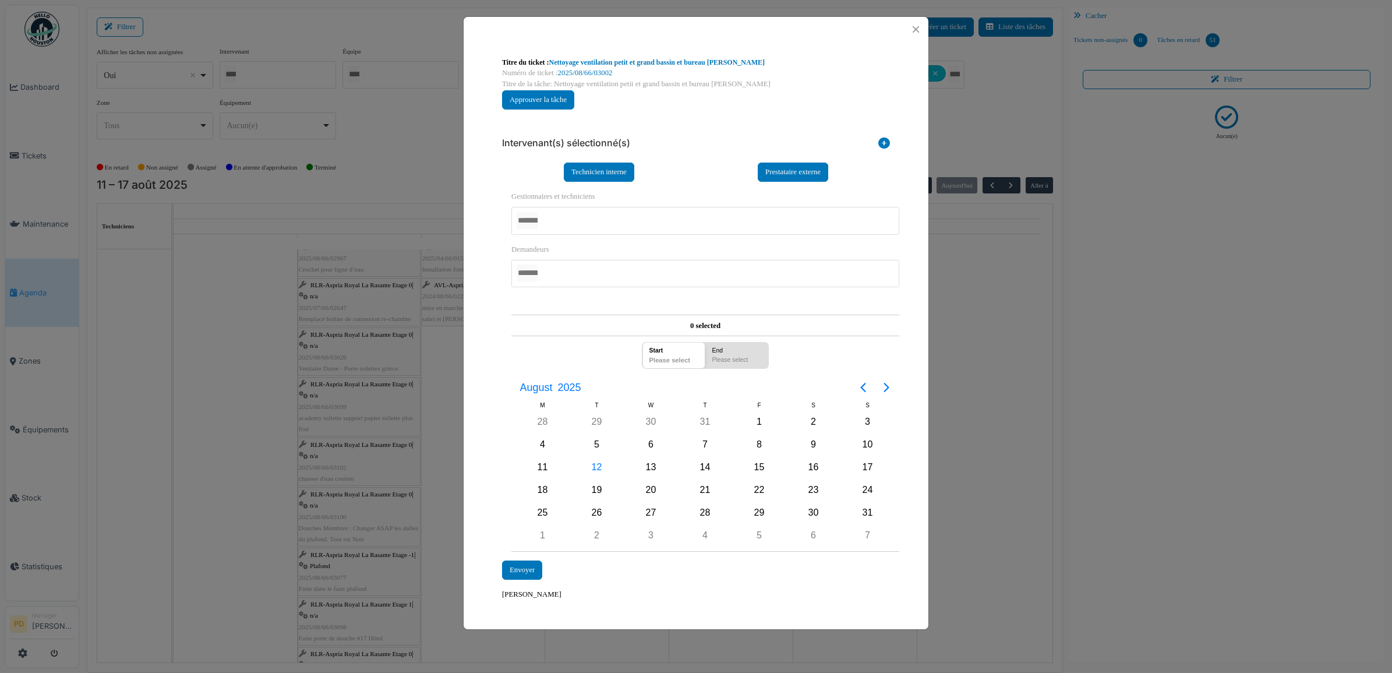
click at [589, 222] on div at bounding box center [705, 220] width 388 height 27
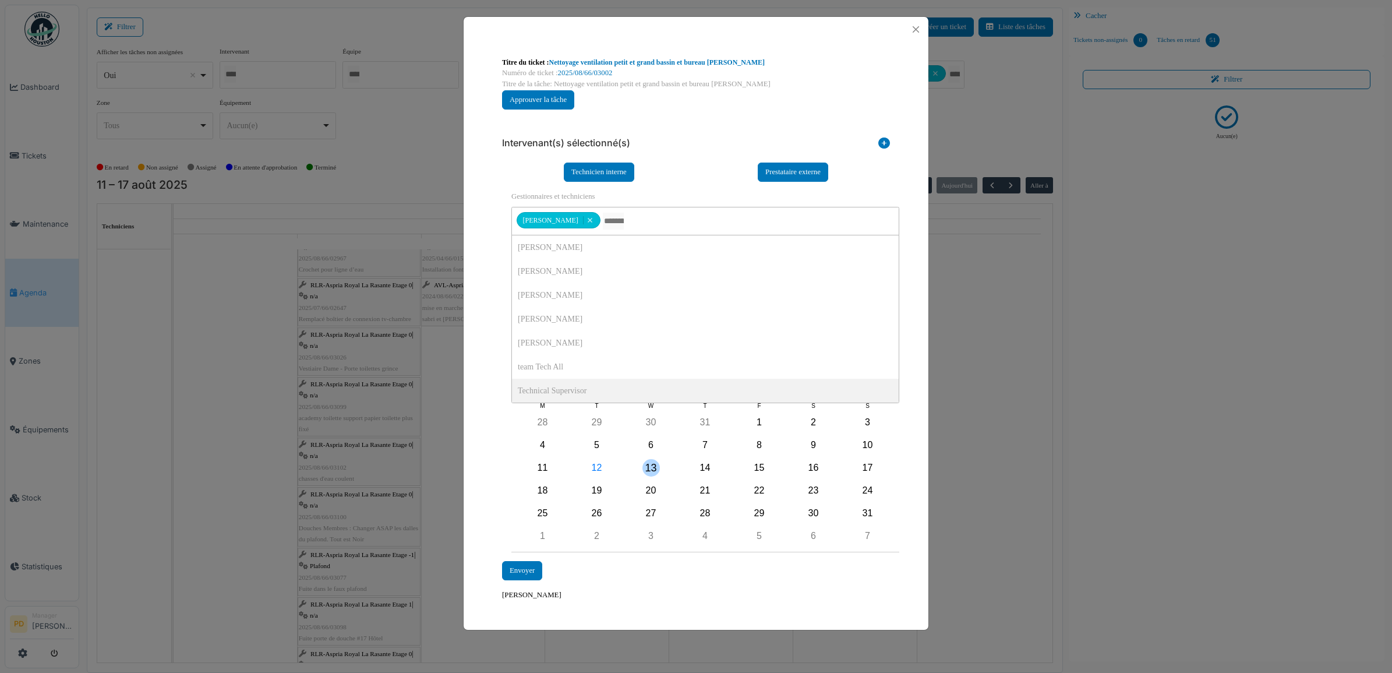
click at [645, 466] on div "13" at bounding box center [650, 467] width 17 height 17
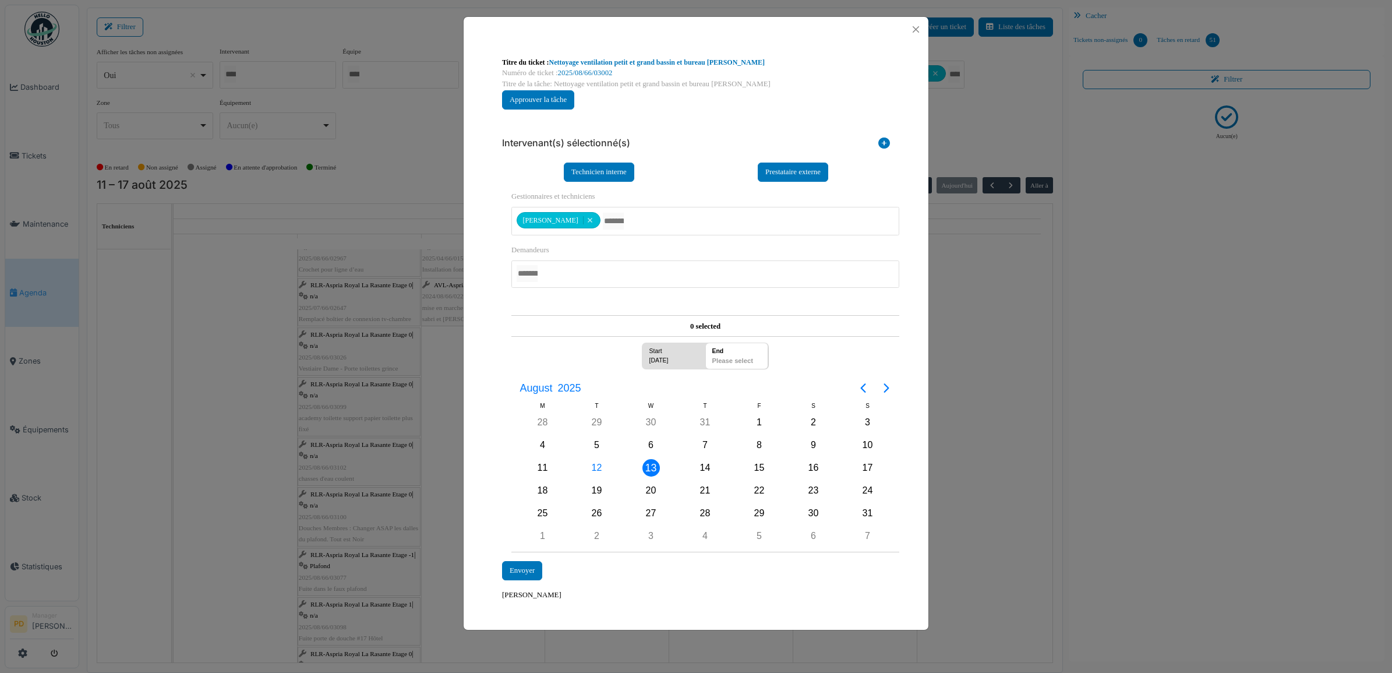
click at [645, 466] on div "13" at bounding box center [650, 467] width 17 height 17
click at [531, 565] on div "Envoyer" at bounding box center [522, 570] width 40 height 19
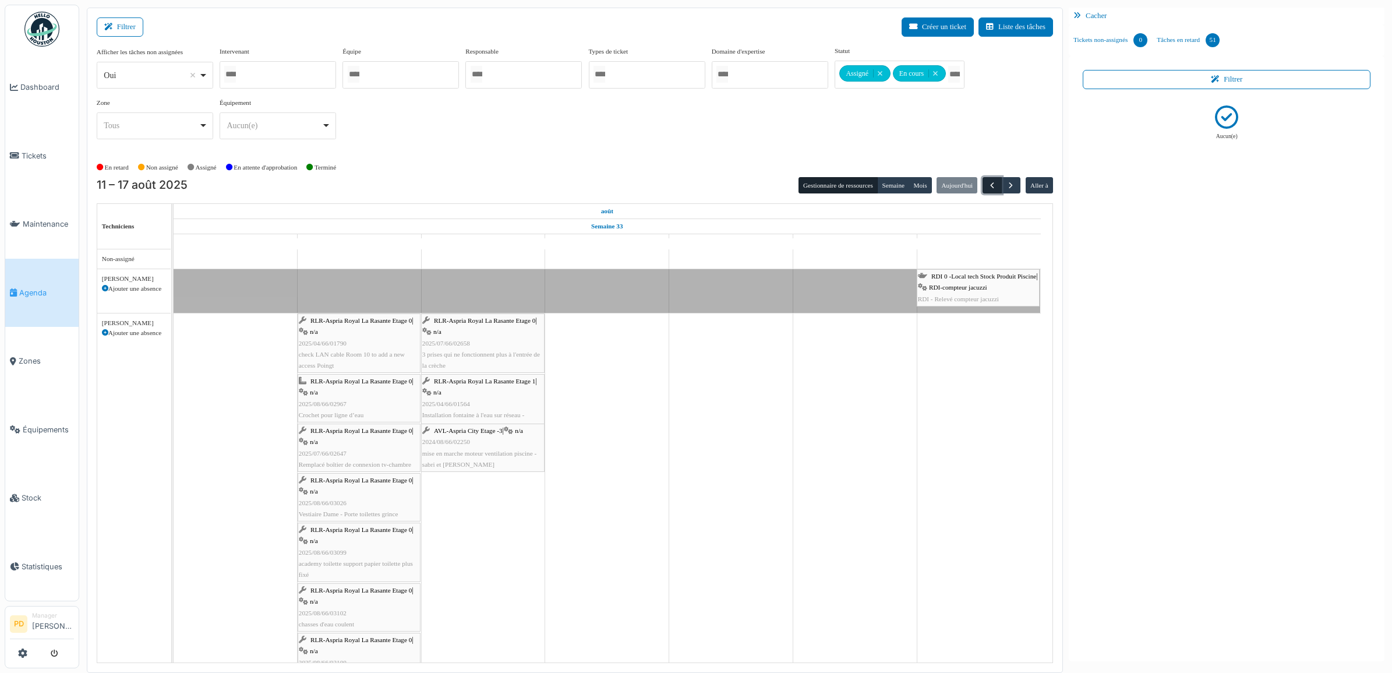
click at [987, 190] on span "button" at bounding box center [992, 186] width 10 height 10
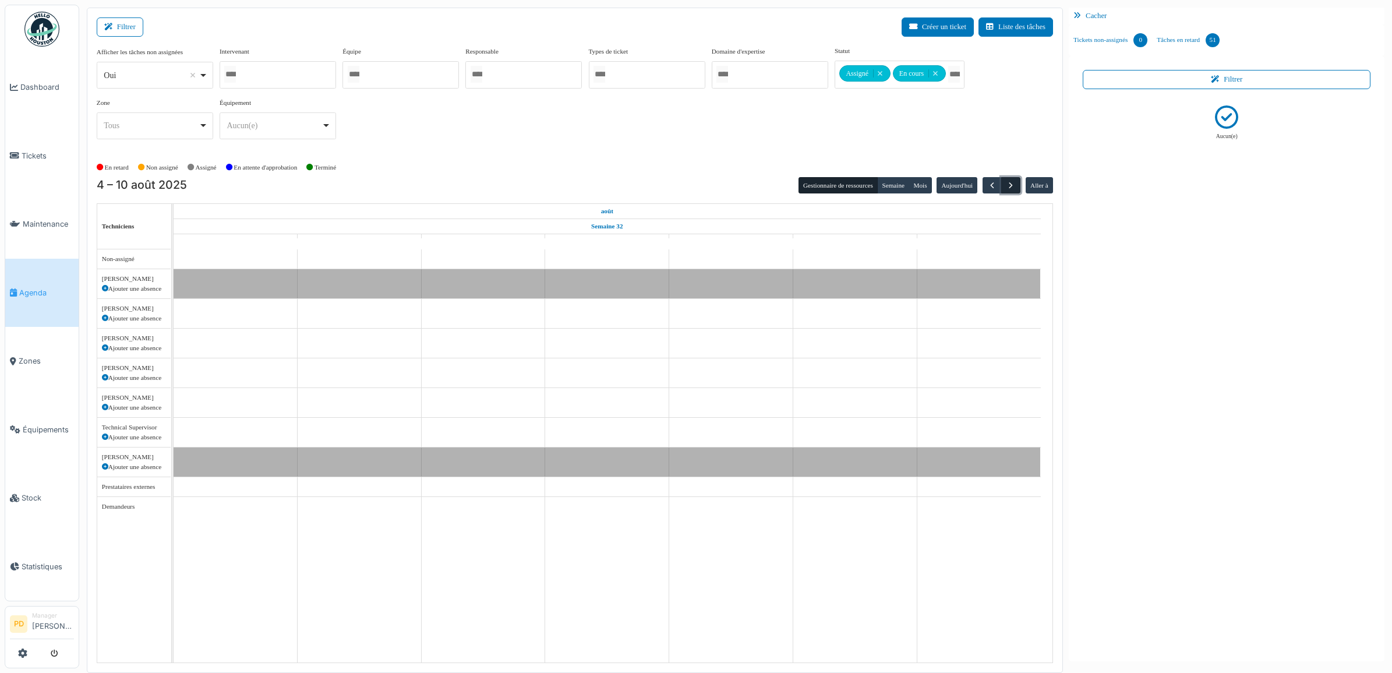
click at [1008, 185] on span "button" at bounding box center [1011, 186] width 10 height 10
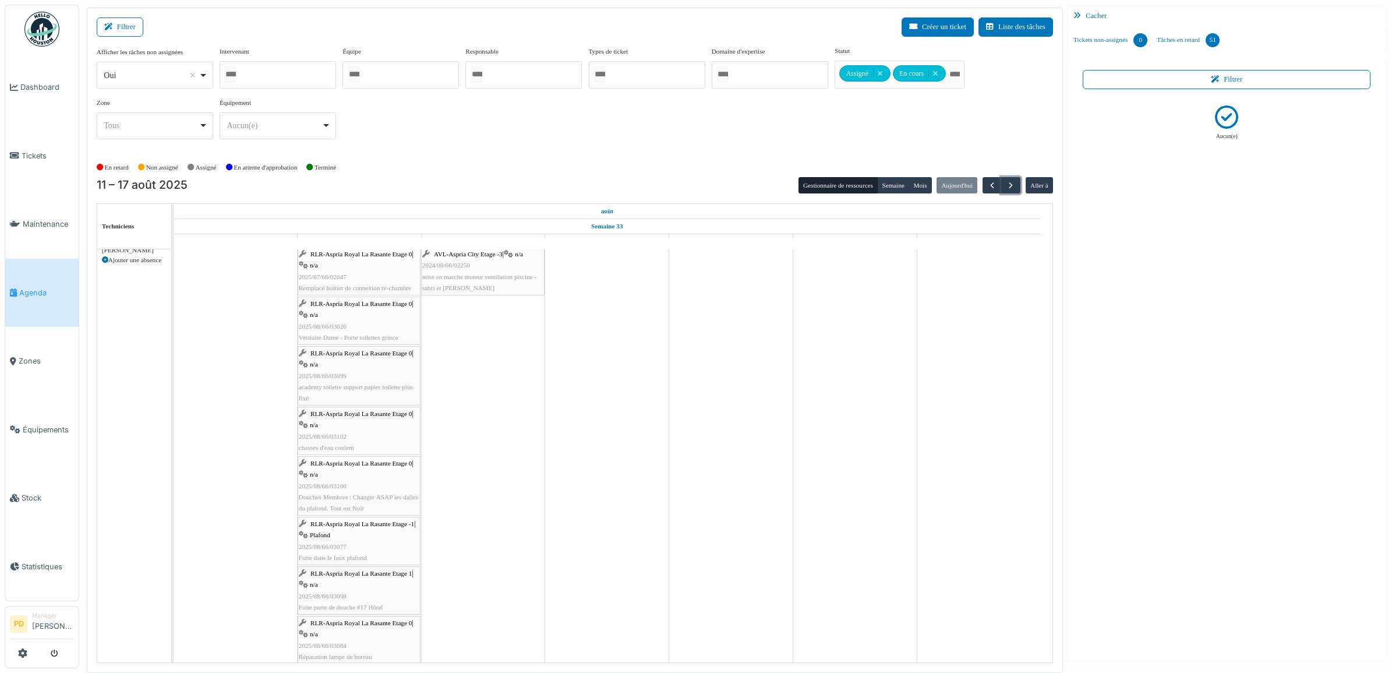
scroll to position [246, 0]
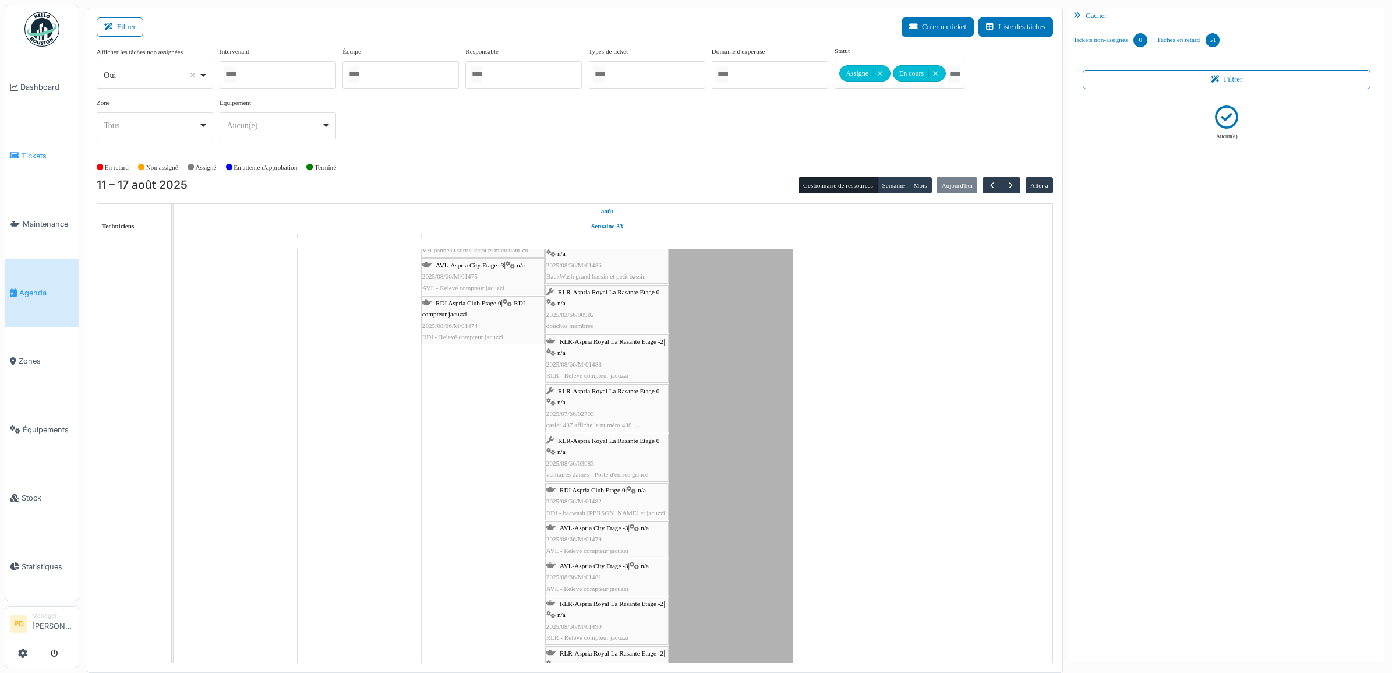
click at [44, 150] on span "Tickets" at bounding box center [48, 155] width 52 height 11
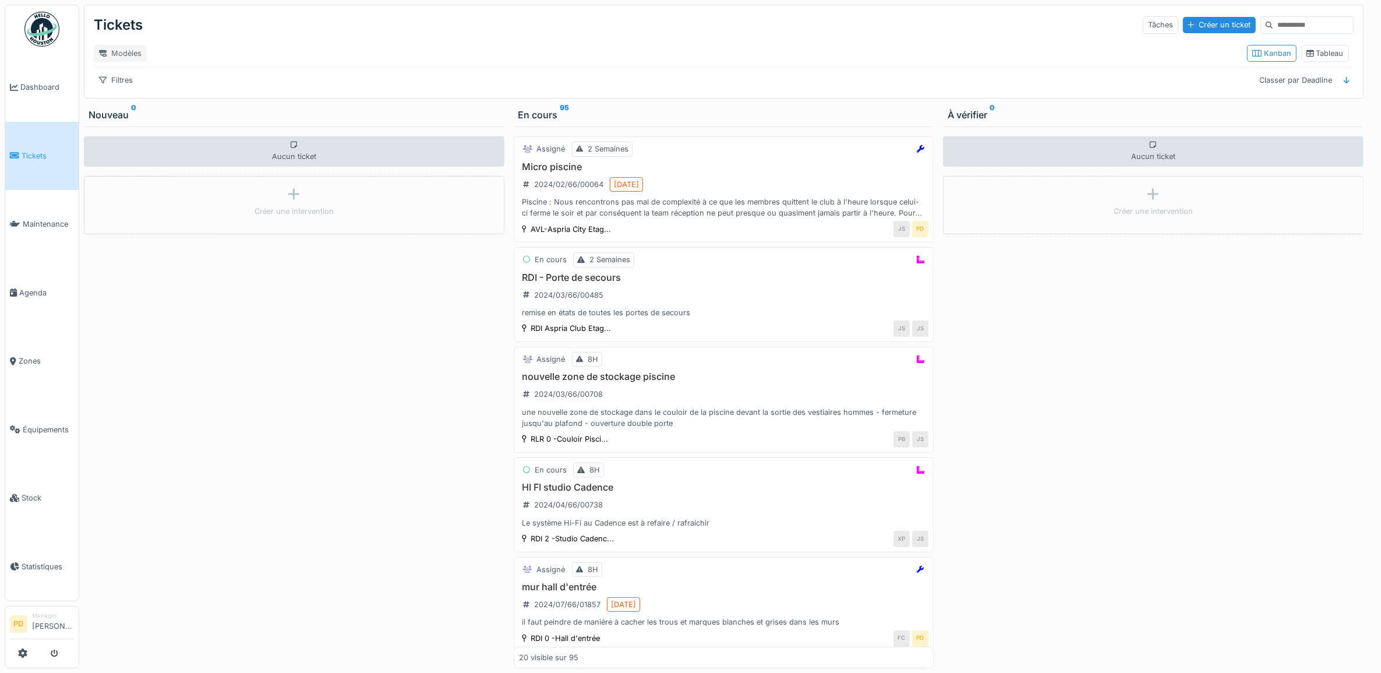
click at [135, 52] on div "Modèles" at bounding box center [120, 53] width 53 height 17
drag, startPoint x: 263, startPoint y: 36, endPoint x: 191, endPoint y: 70, distance: 79.4
click at [263, 38] on div "Tickets Tâches Créer un ticket" at bounding box center [723, 25] width 1259 height 30
click at [126, 89] on div "Filtres" at bounding box center [116, 80] width 44 height 17
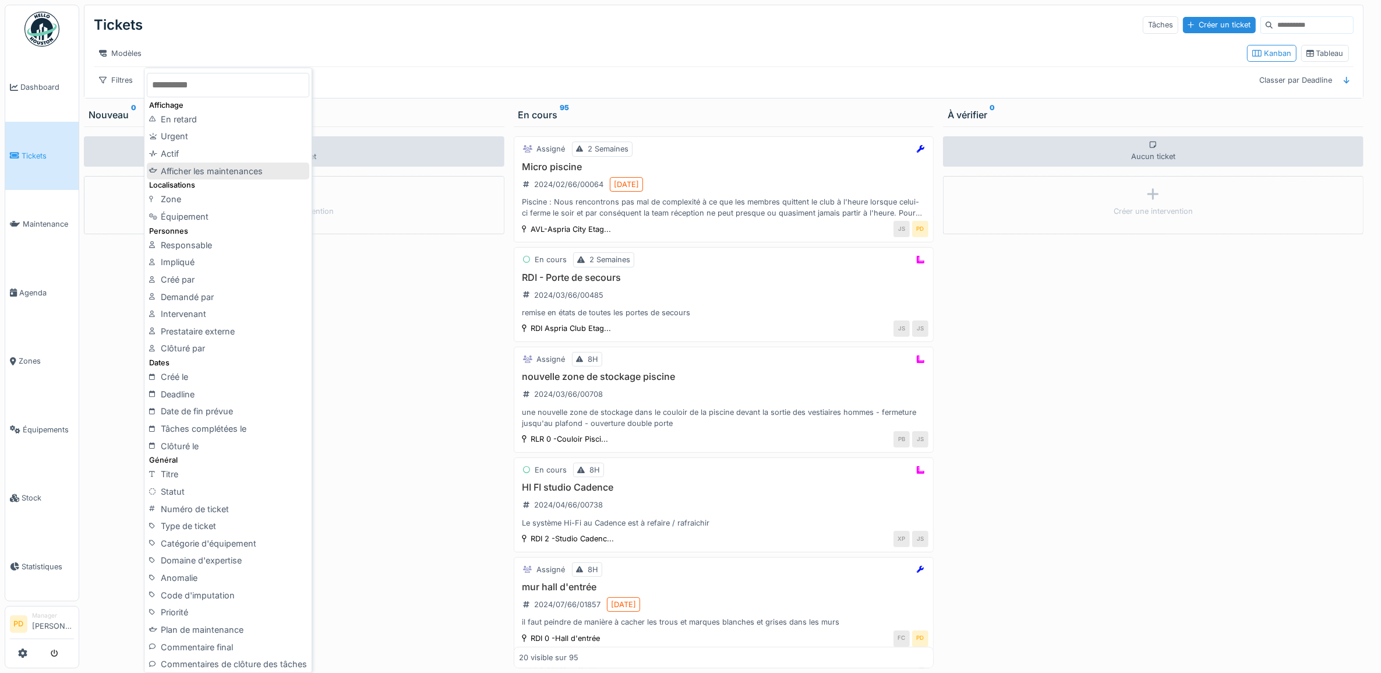
click at [210, 168] on div "Afficher les maintenances" at bounding box center [228, 170] width 162 height 17
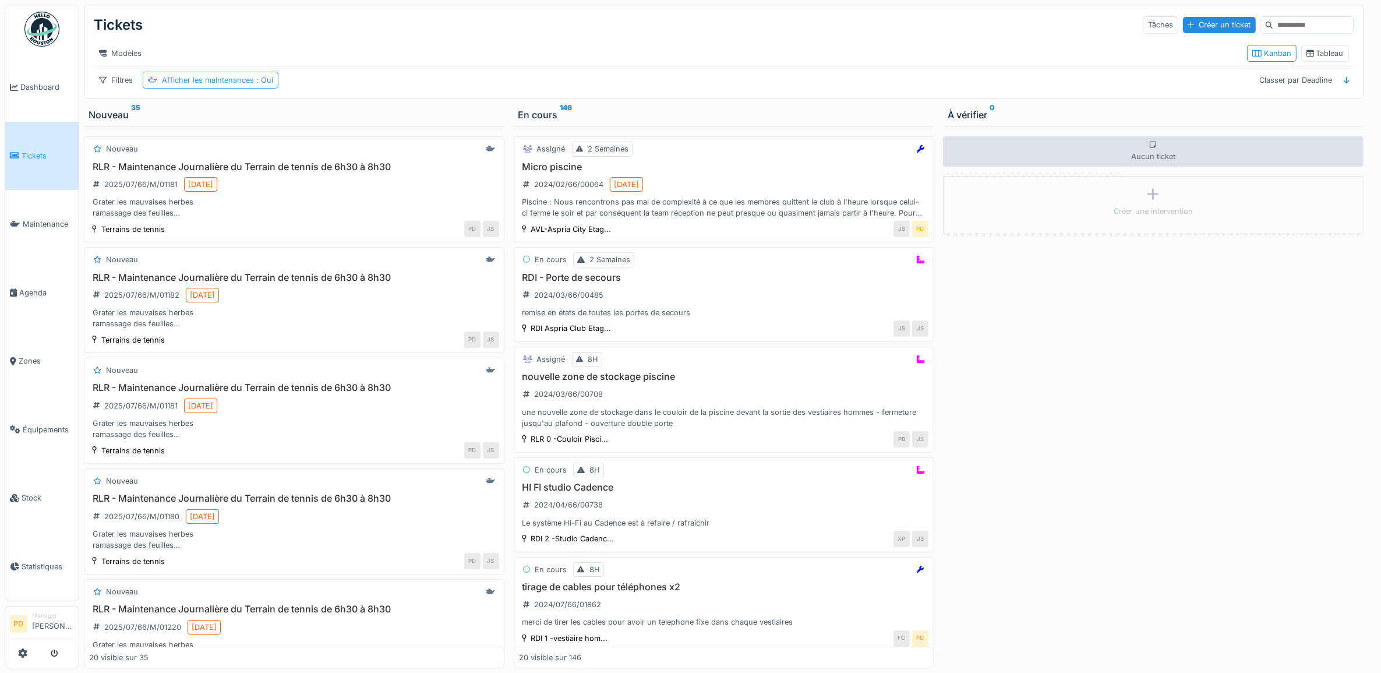
click at [269, 84] on span ": Oui" at bounding box center [263, 80] width 19 height 9
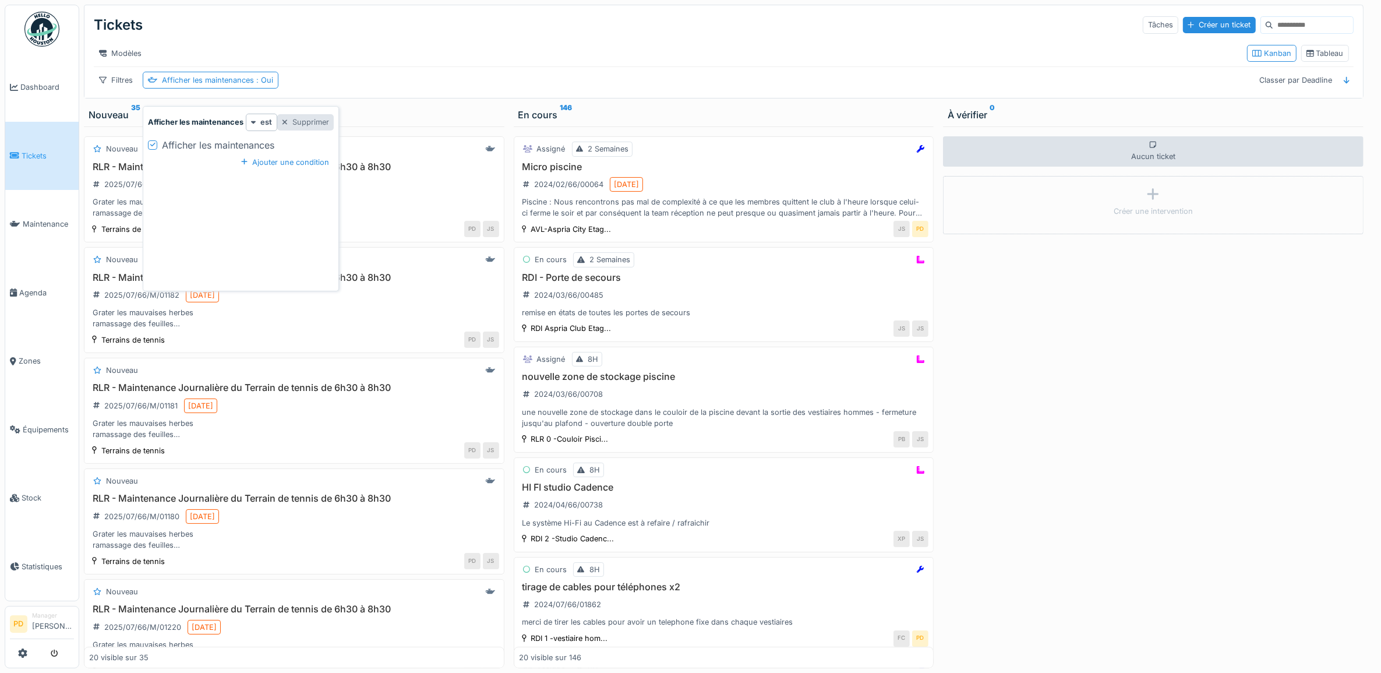
click at [299, 121] on div "Supprimer" at bounding box center [305, 122] width 56 height 16
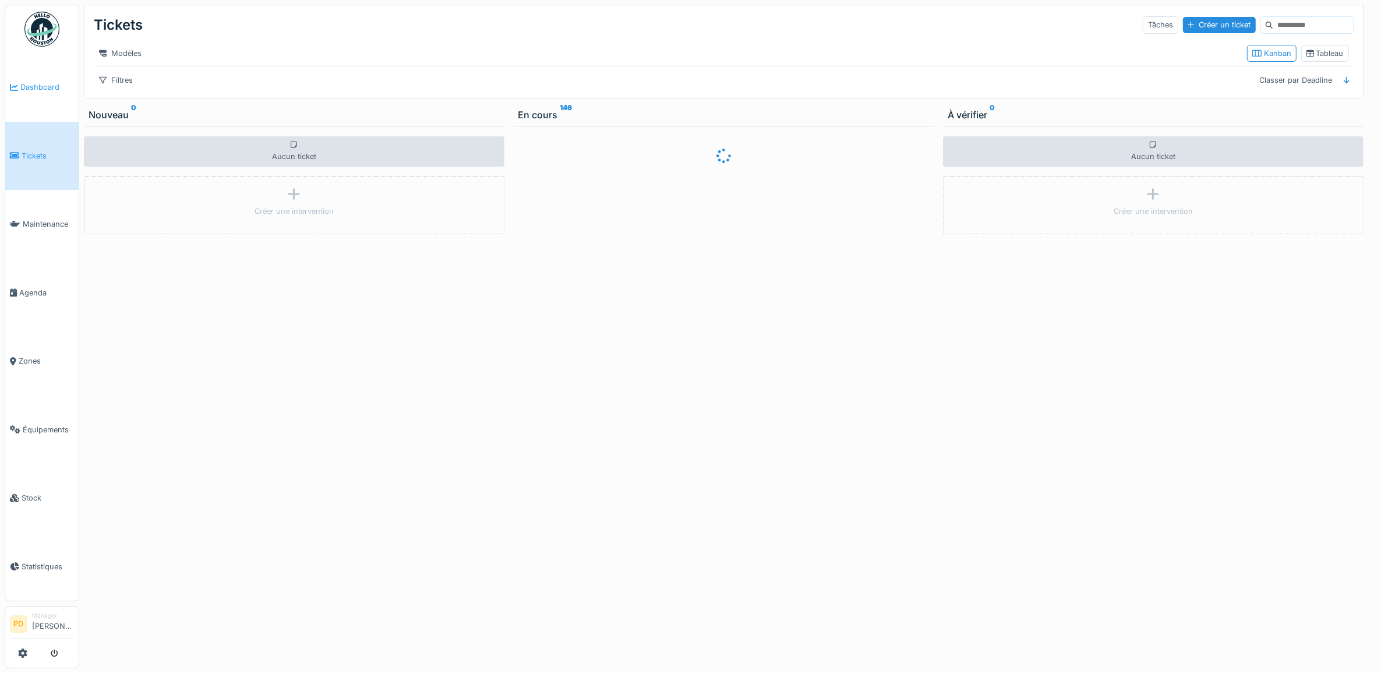
click at [43, 86] on span "Dashboard" at bounding box center [47, 87] width 54 height 11
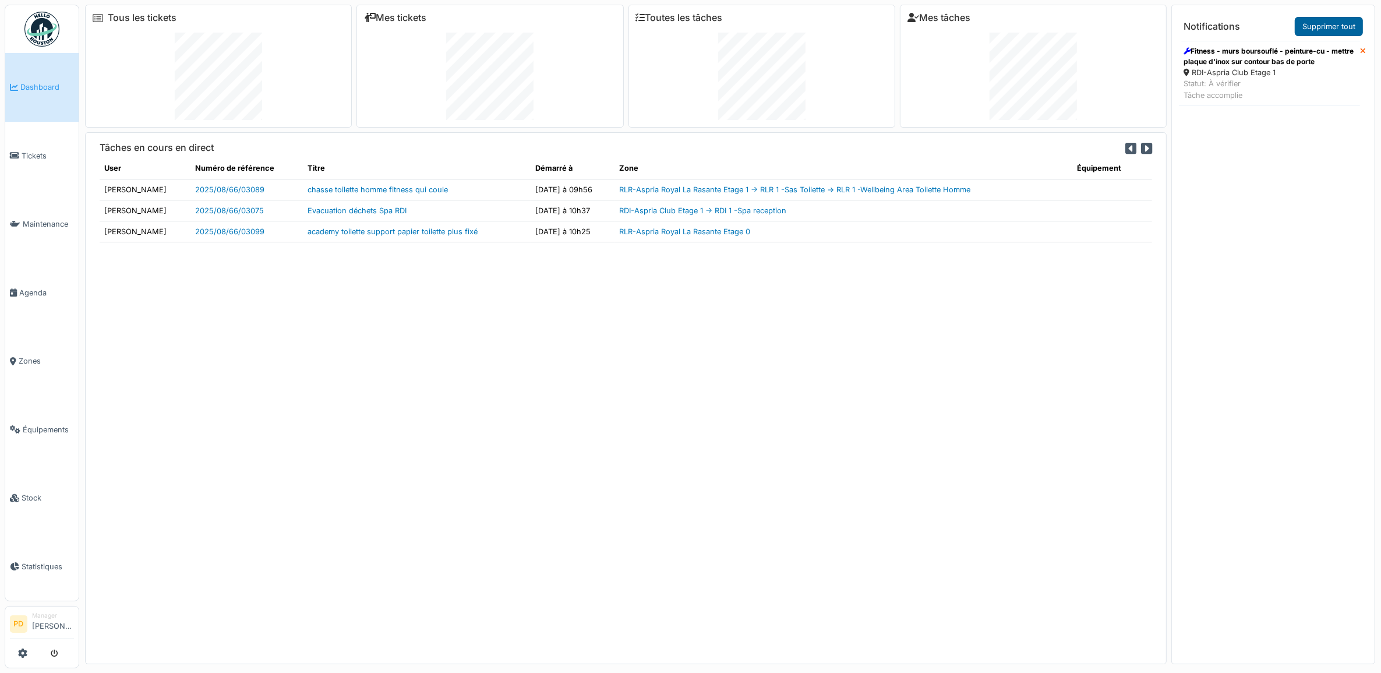
click at [1316, 28] on link "Supprimer tout" at bounding box center [1328, 26] width 68 height 19
click at [23, 151] on span "Tickets" at bounding box center [48, 155] width 52 height 11
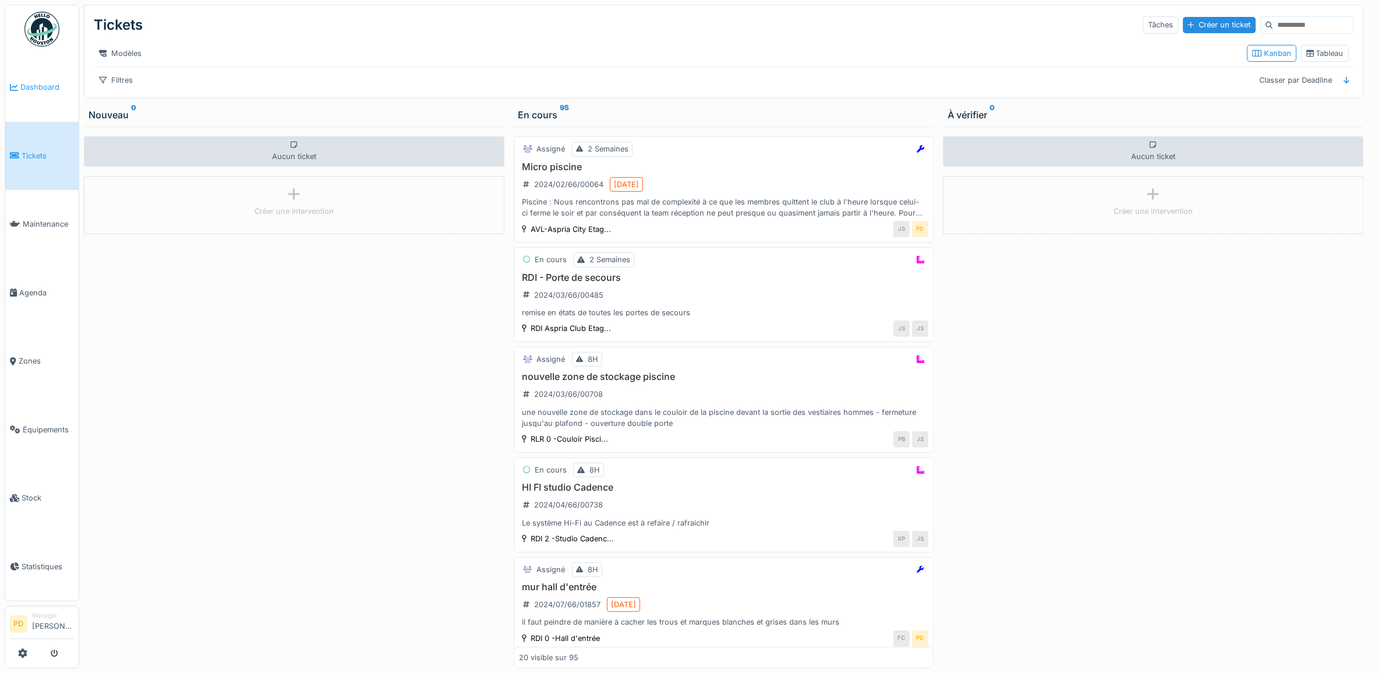
click at [45, 89] on span "Dashboard" at bounding box center [47, 87] width 54 height 11
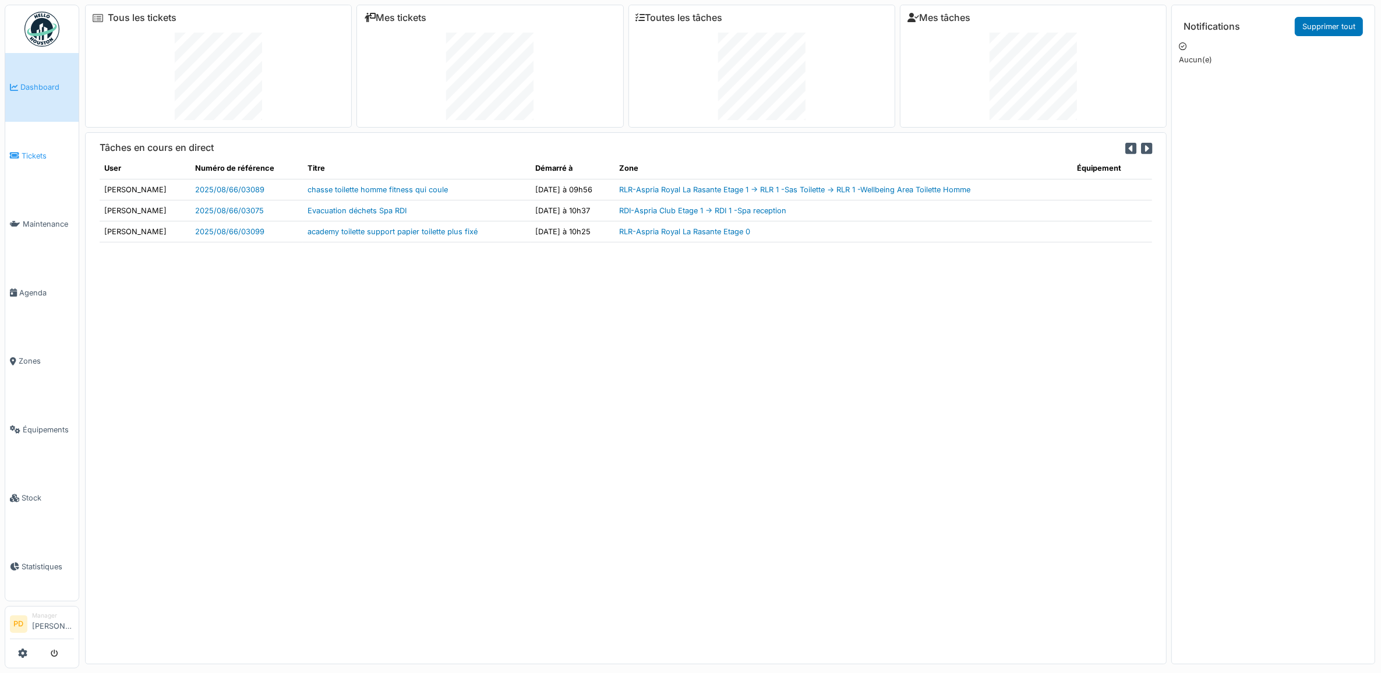
click at [30, 158] on link "Tickets" at bounding box center [41, 156] width 73 height 69
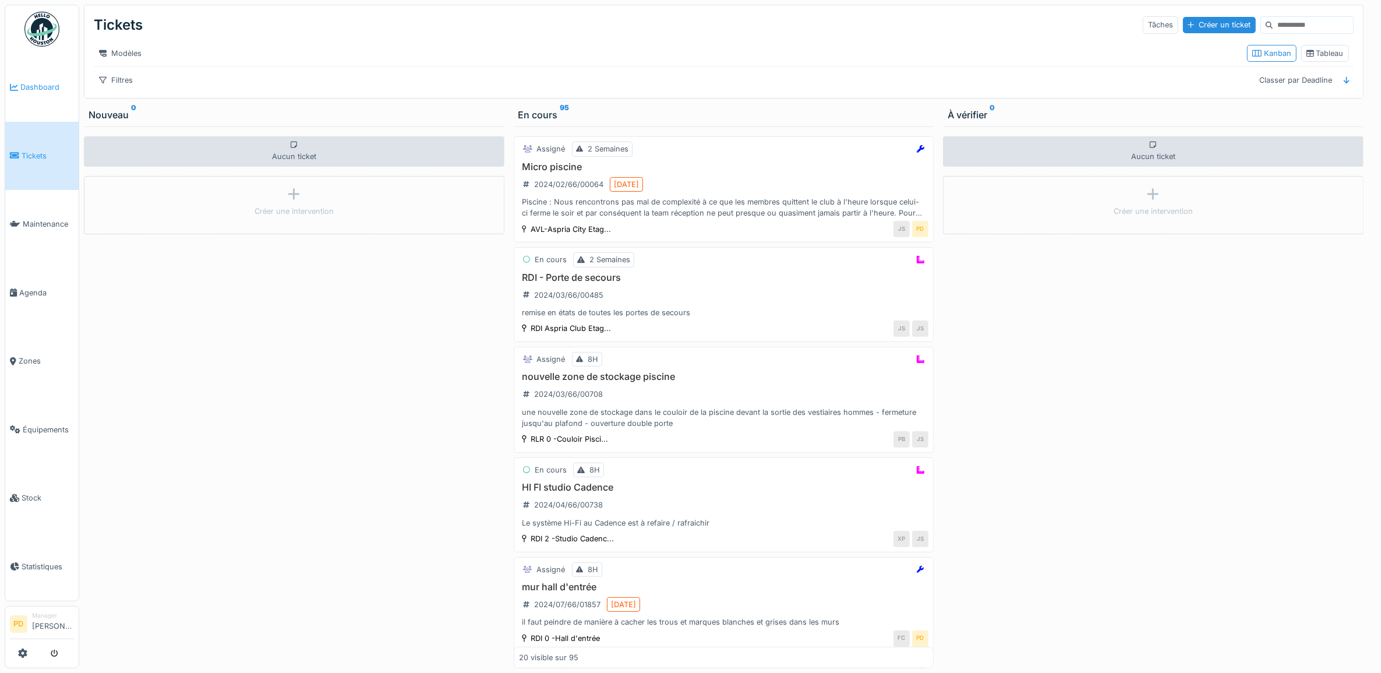
click at [49, 82] on span "Dashboard" at bounding box center [47, 87] width 54 height 11
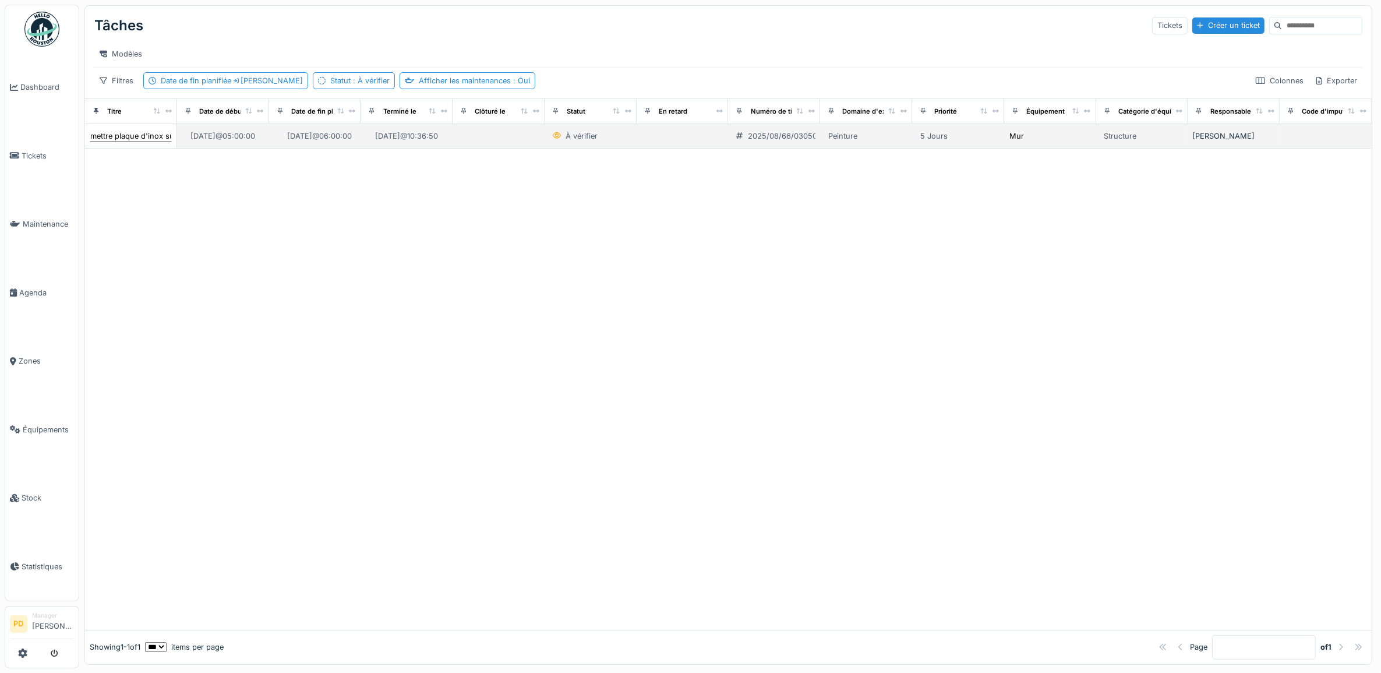
click at [131, 141] on div "mettre plaque d'inox sur contour bas de porte" at bounding box center [172, 135] width 164 height 11
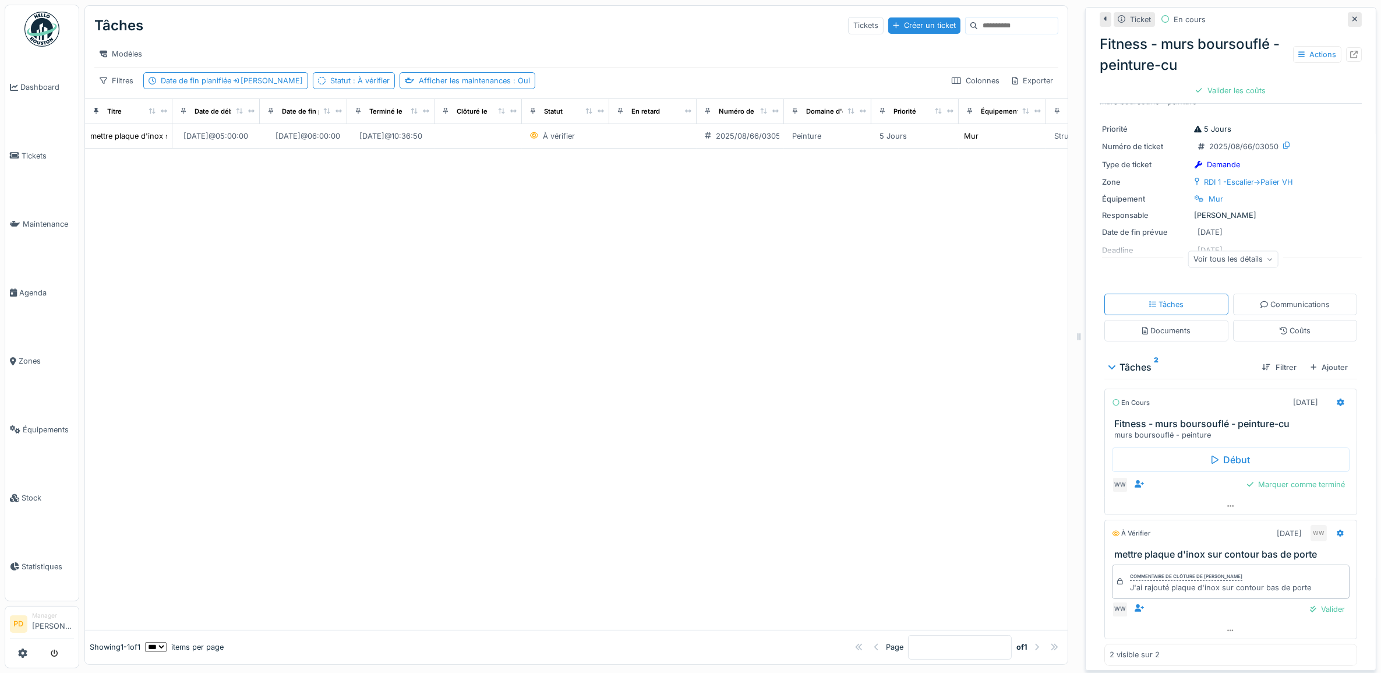
scroll to position [43, 0]
click at [1309, 603] on div "Valider" at bounding box center [1327, 604] width 44 height 16
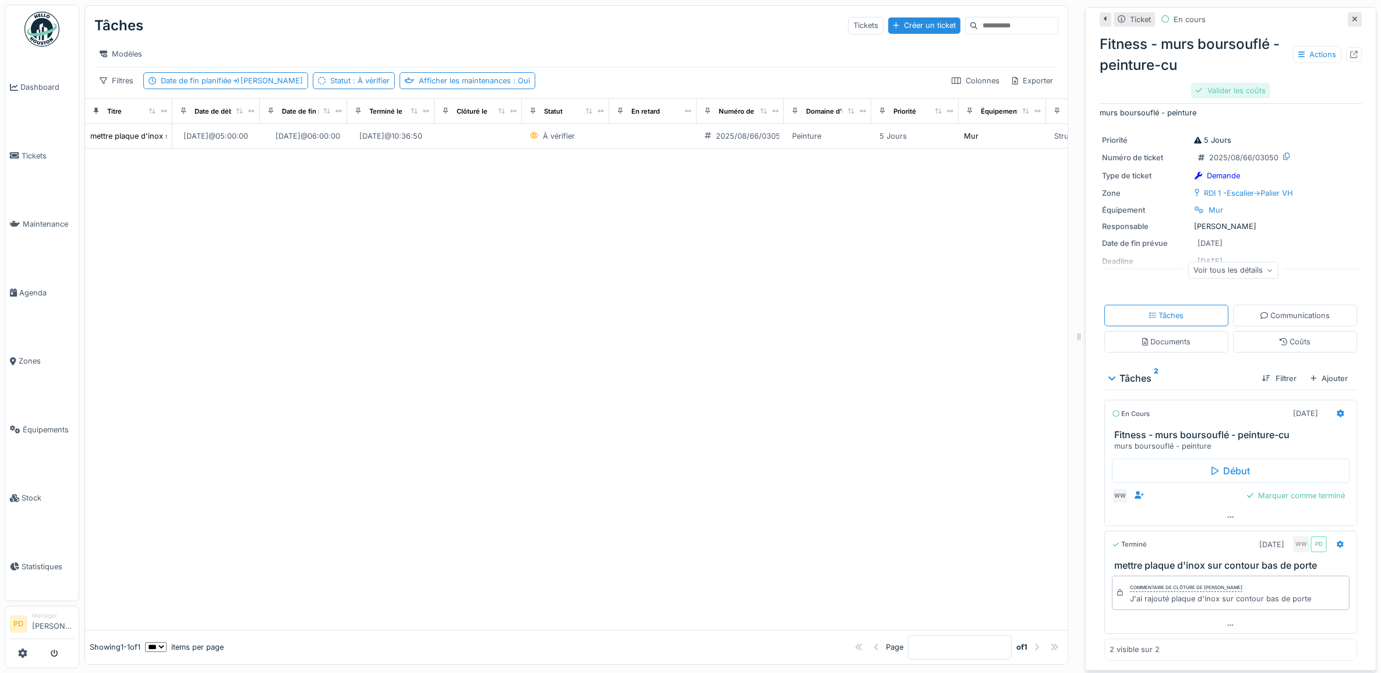
click at [1217, 92] on div "Valider les coûts" at bounding box center [1230, 91] width 79 height 16
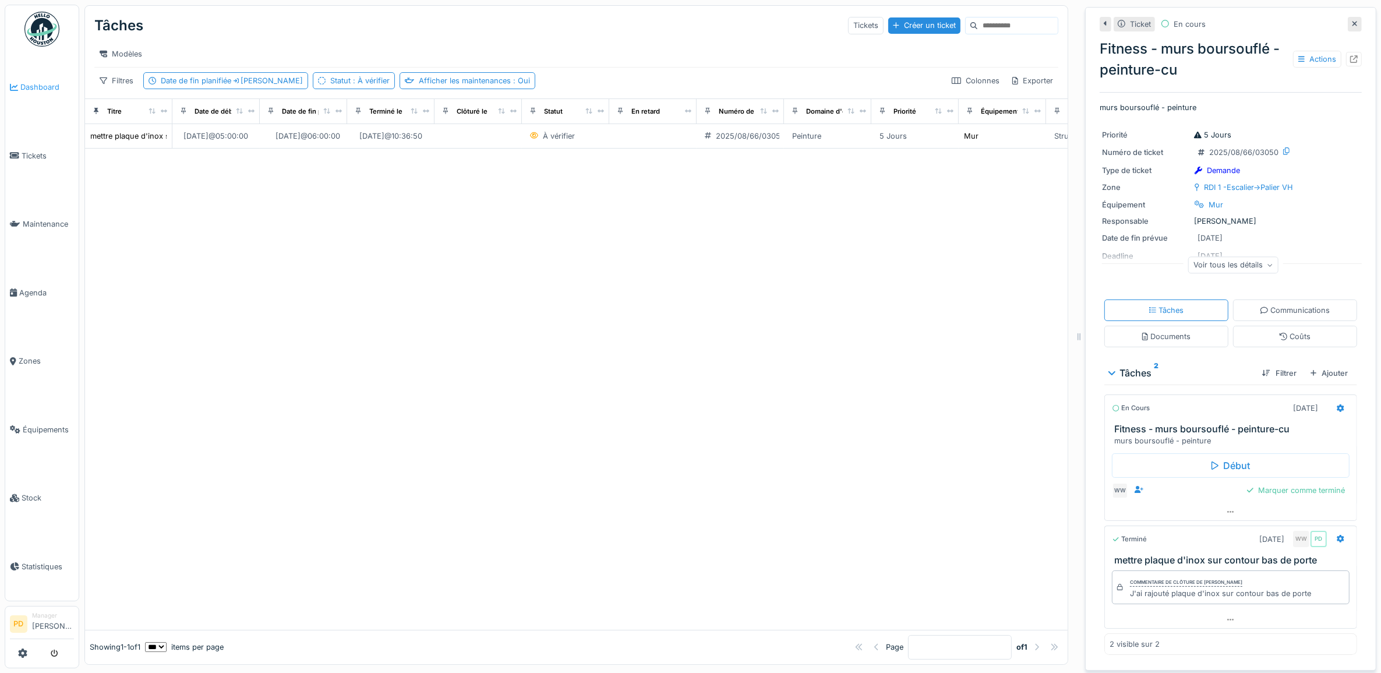
click at [43, 83] on span "Dashboard" at bounding box center [47, 87] width 54 height 11
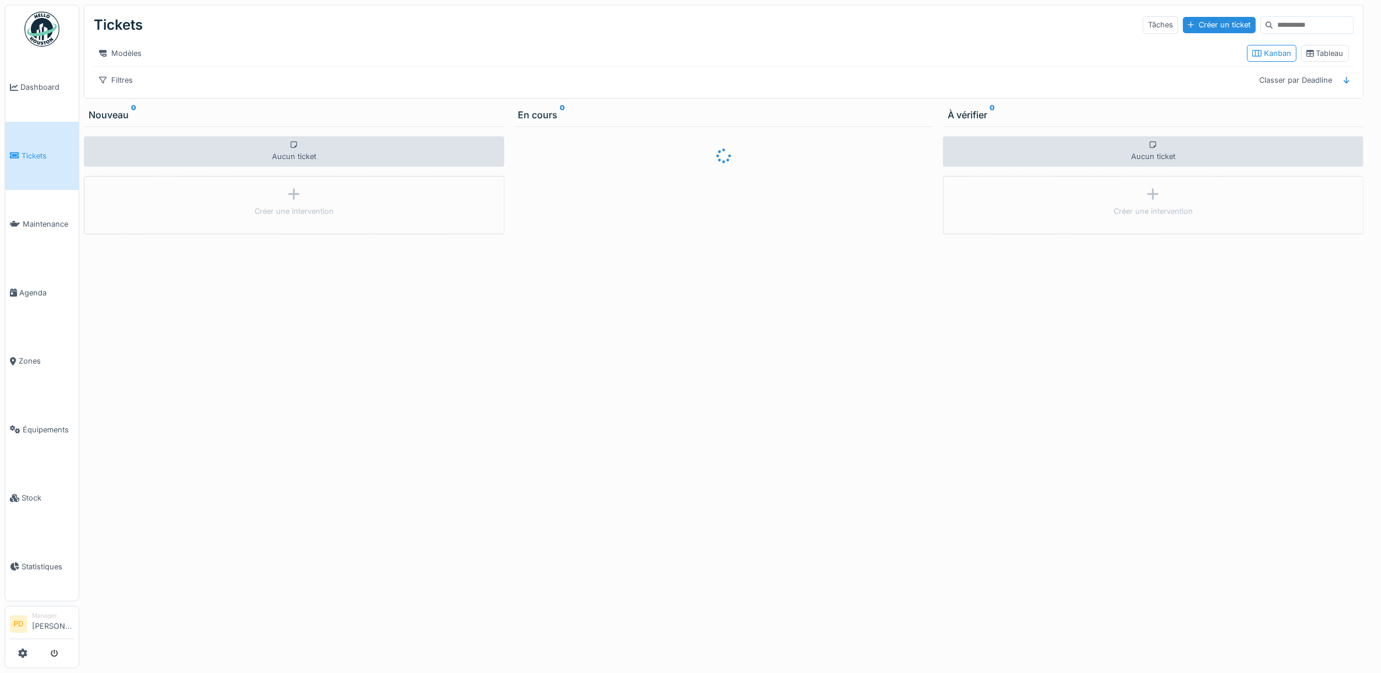
click at [48, 85] on span "Dashboard" at bounding box center [47, 87] width 54 height 11
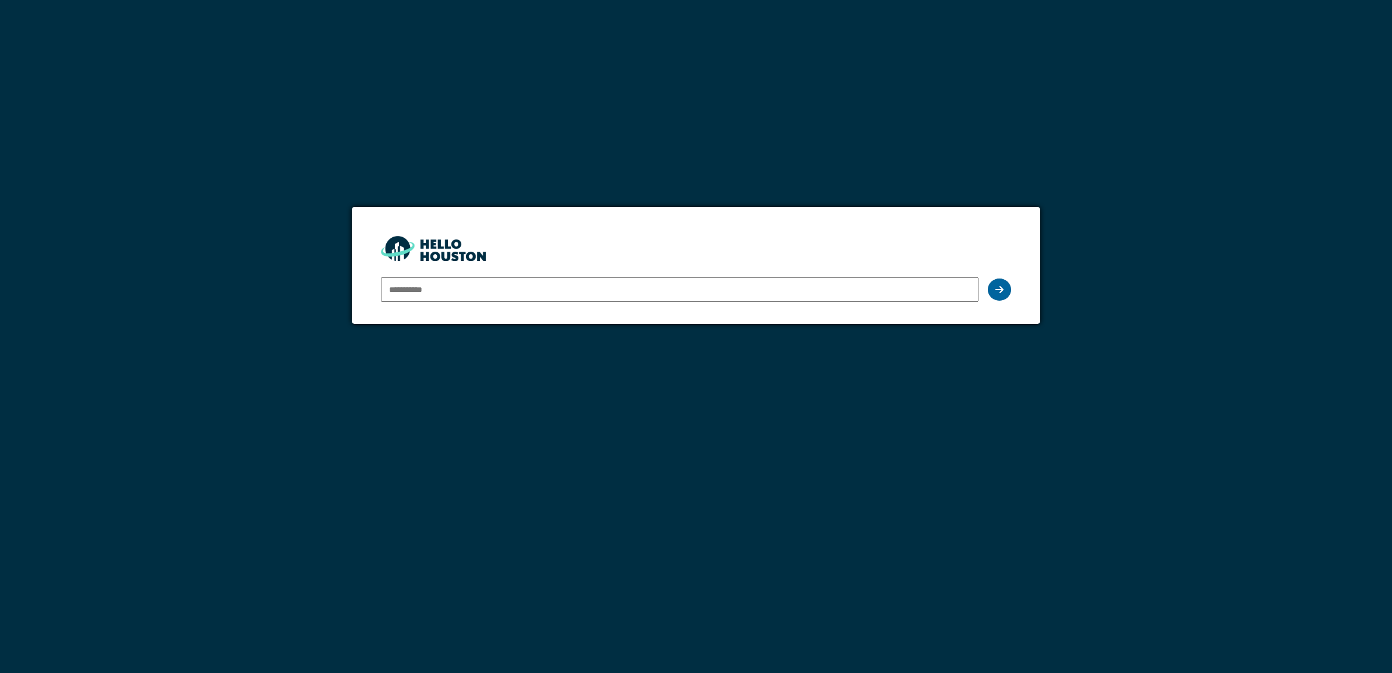
type input "**********"
click at [1003, 291] on icon at bounding box center [999, 289] width 8 height 9
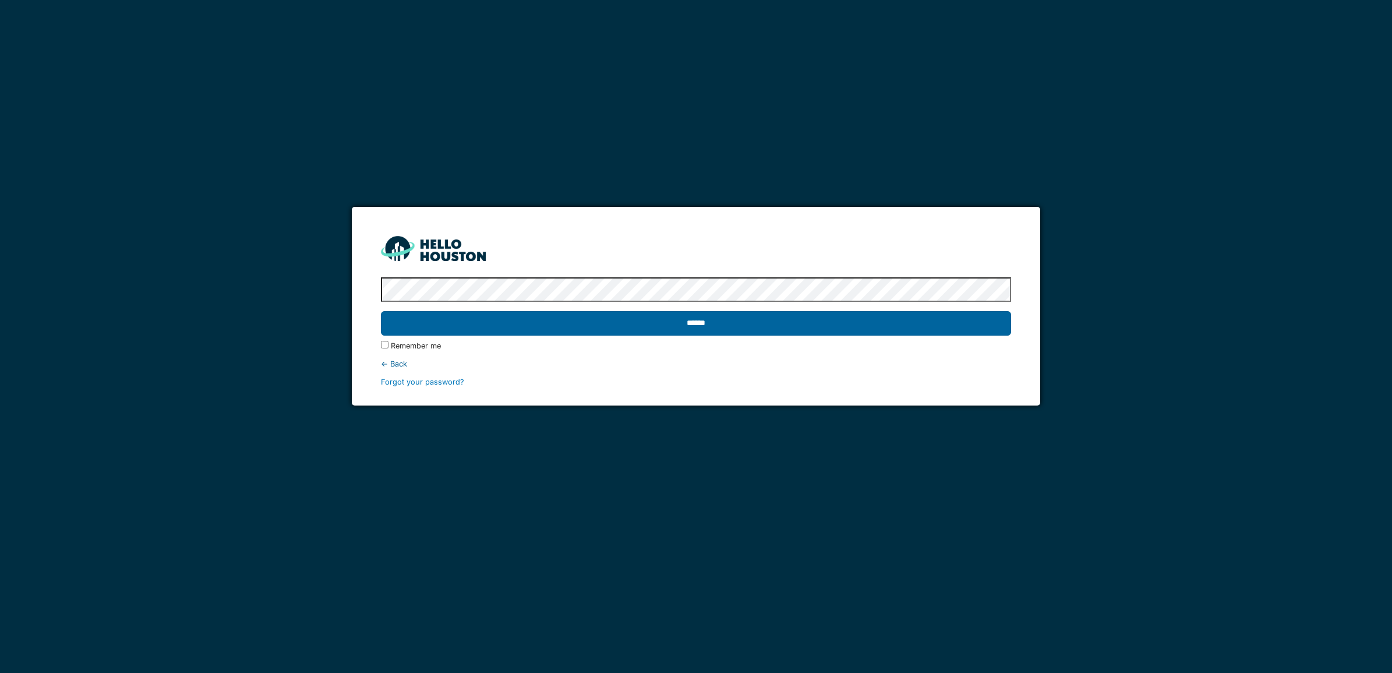
click at [709, 329] on input "******" at bounding box center [696, 323] width 630 height 24
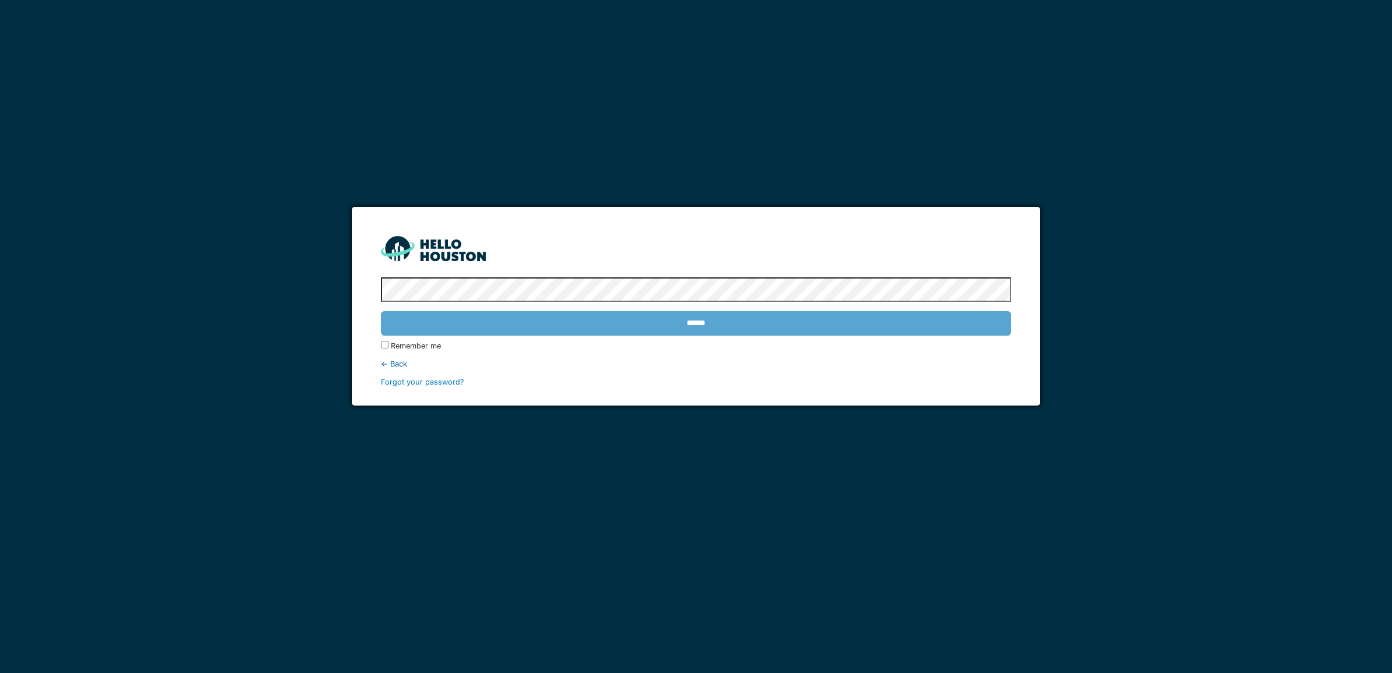
click at [688, 318] on div "******" at bounding box center [696, 323] width 630 height 34
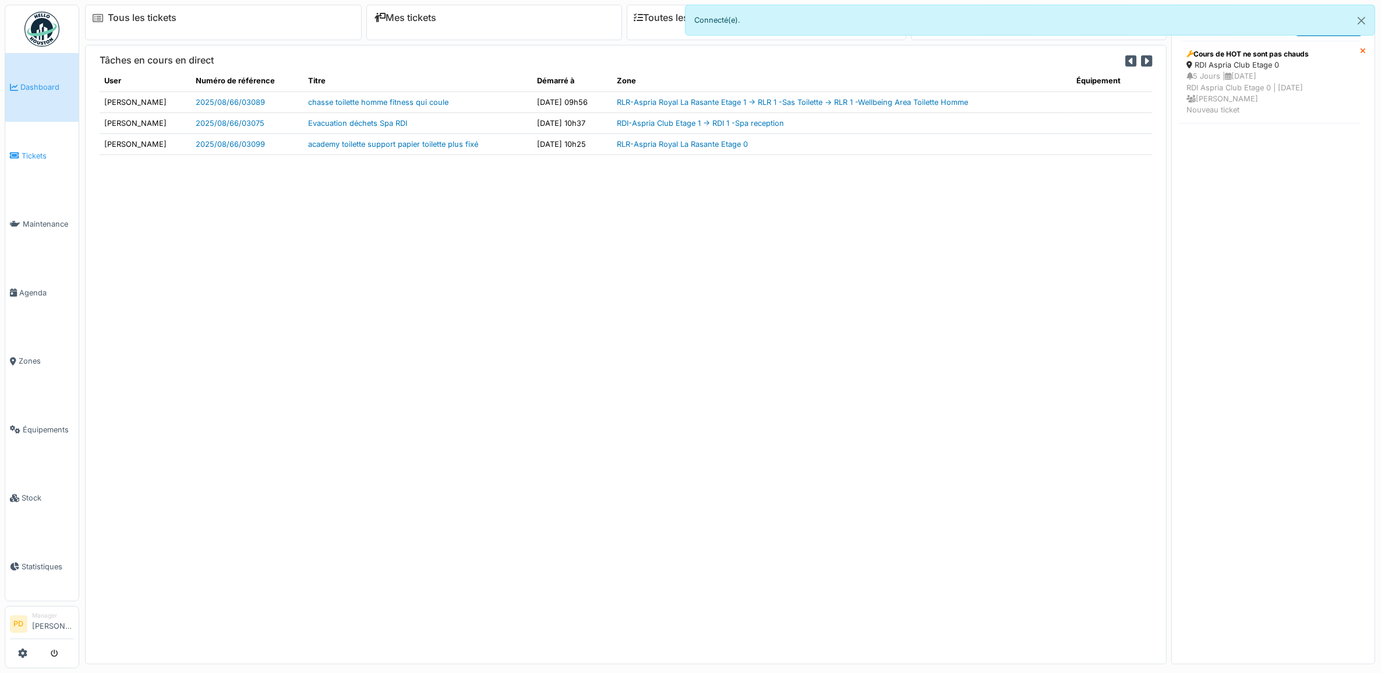
click at [55, 153] on span "Tickets" at bounding box center [48, 155] width 52 height 11
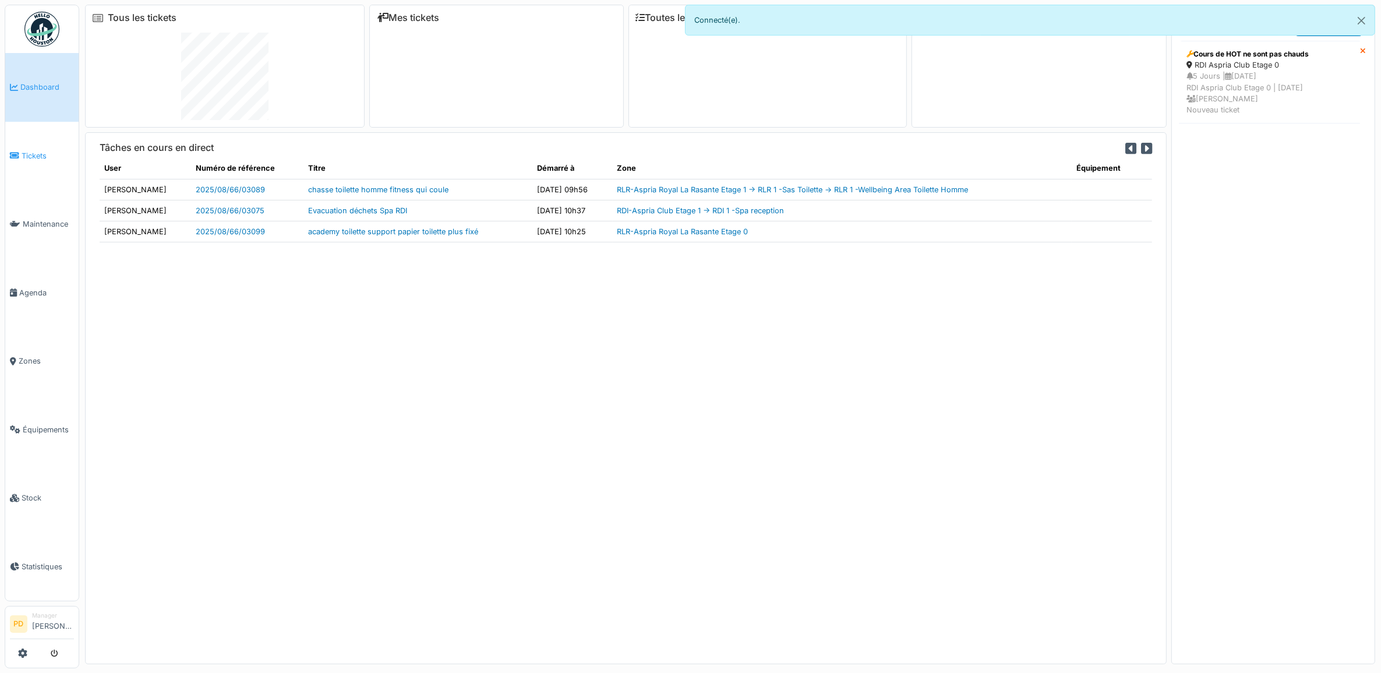
click at [29, 150] on span "Tickets" at bounding box center [48, 155] width 52 height 11
click at [45, 158] on span "Tickets" at bounding box center [48, 155] width 52 height 11
click at [22, 153] on span "Tickets" at bounding box center [48, 155] width 52 height 11
click at [37, 153] on span "Tickets" at bounding box center [48, 155] width 52 height 11
click at [36, 152] on span "Tickets" at bounding box center [48, 155] width 52 height 11
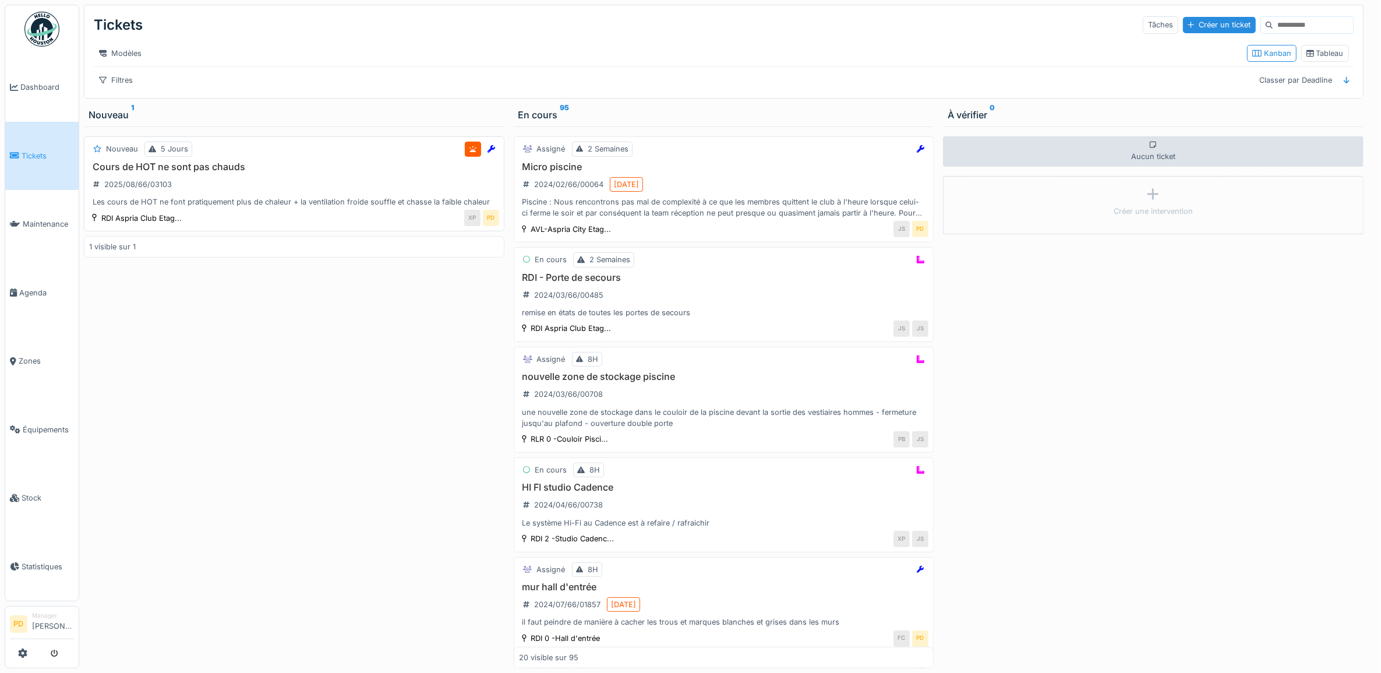
click at [315, 172] on h3 "Cours de HOT ne sont pas chauds" at bounding box center [294, 166] width 410 height 11
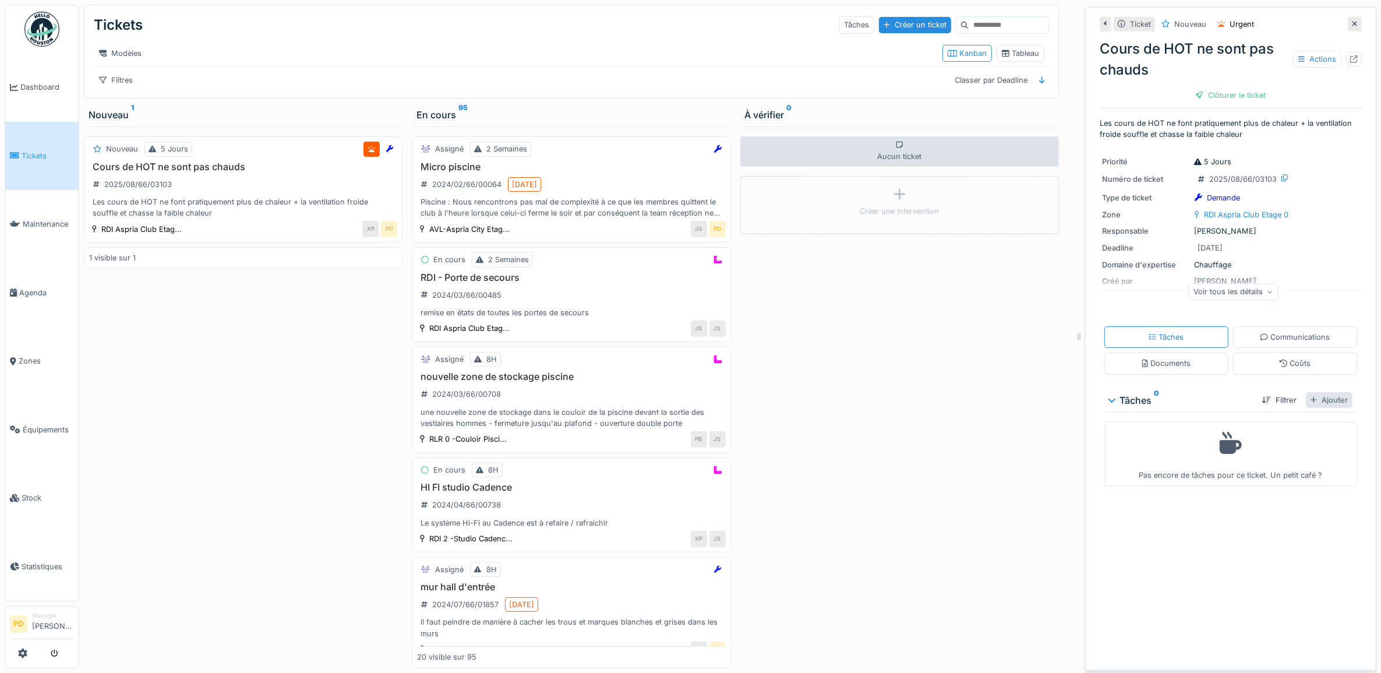
click at [1312, 402] on div "Ajouter" at bounding box center [1328, 400] width 47 height 16
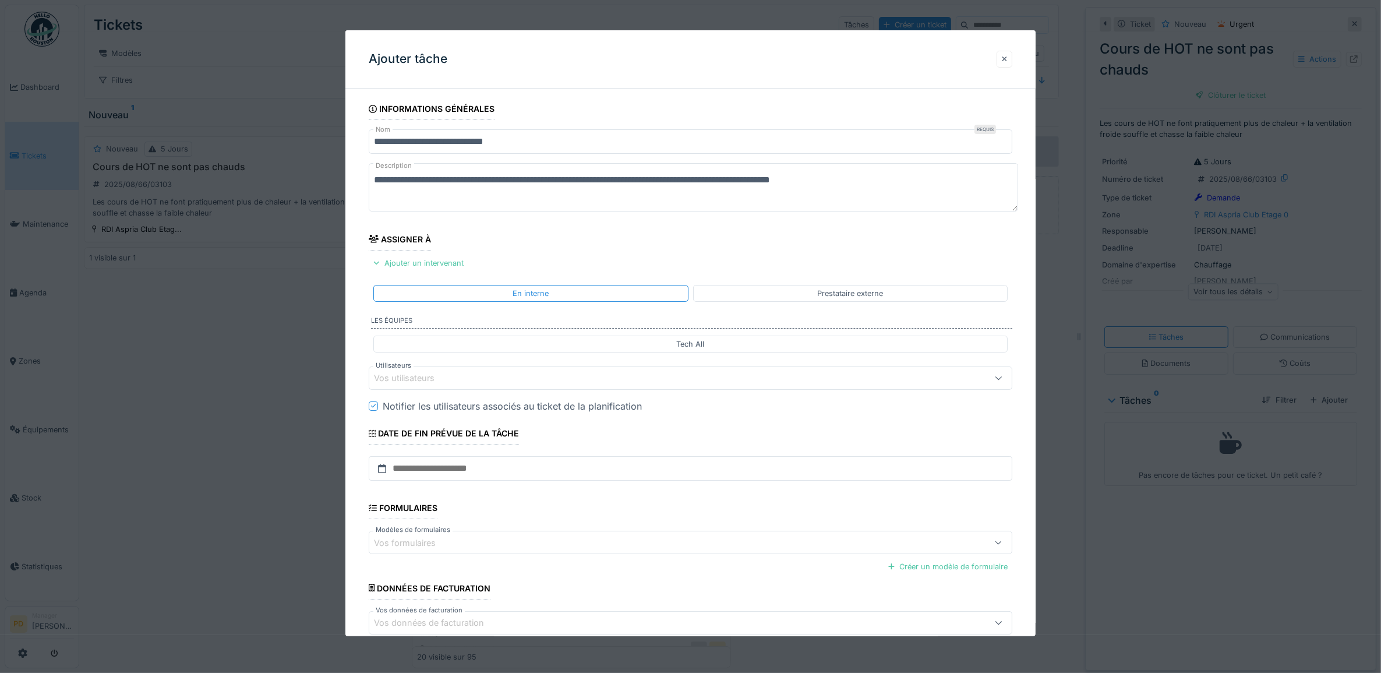
click at [504, 378] on div "Vos utilisateurs" at bounding box center [654, 377] width 561 height 13
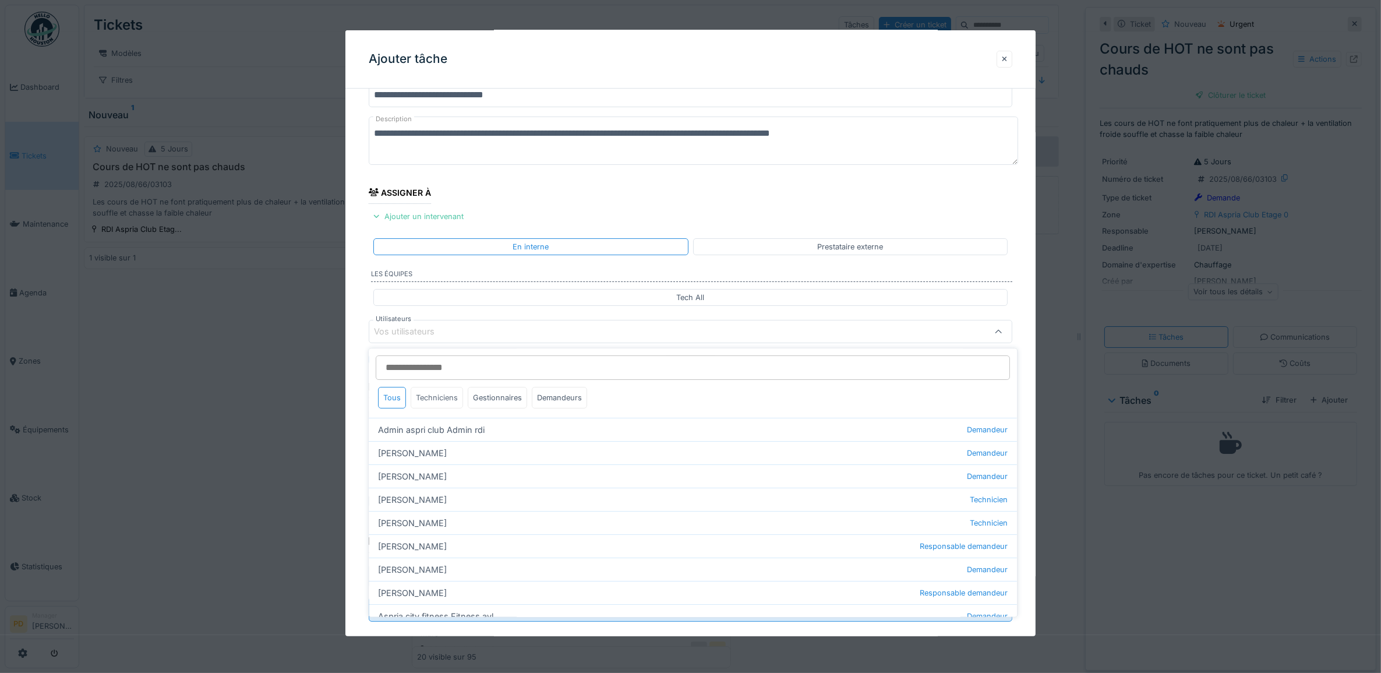
click at [440, 400] on div "Techniciens" at bounding box center [437, 398] width 52 height 22
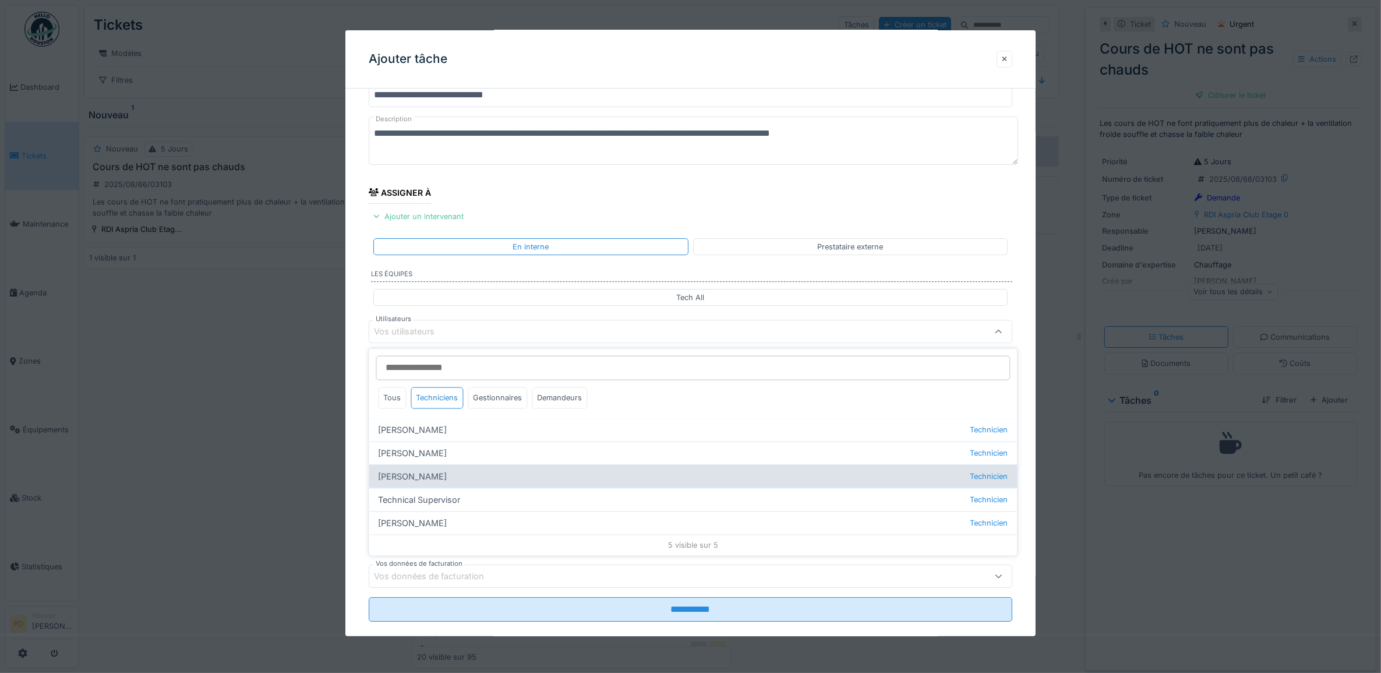
click at [450, 486] on div "Alexandre Michailidis Technicien Alexsander Batista Technicien Florian Sappart …" at bounding box center [693, 486] width 648 height 137
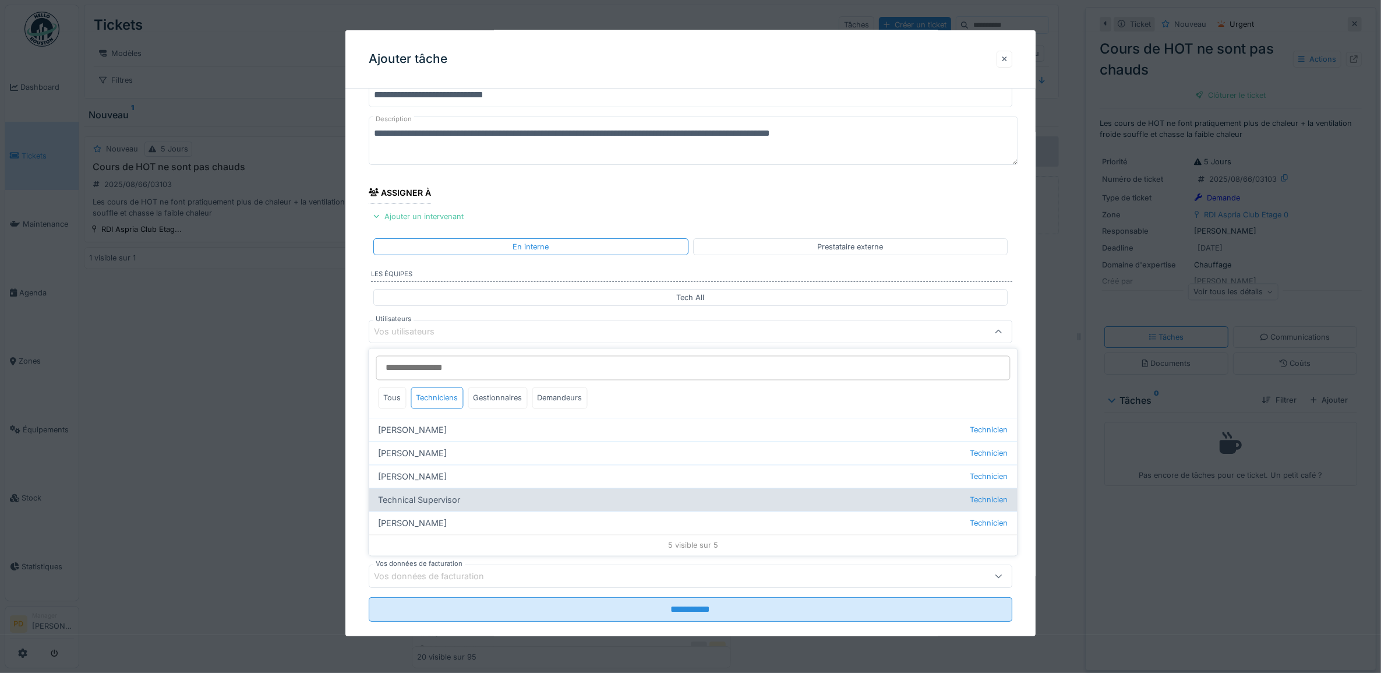
click at [440, 494] on div "Technical Supervisor Technicien" at bounding box center [693, 499] width 648 height 23
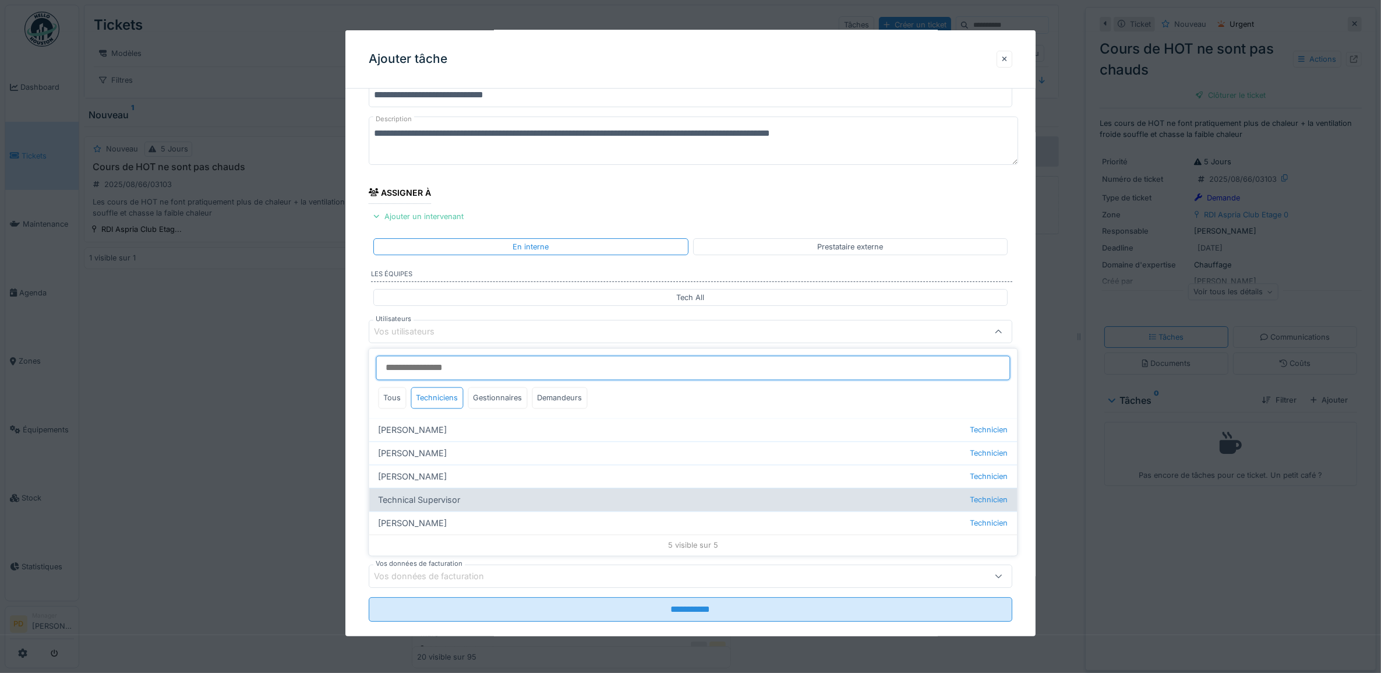
type input "****"
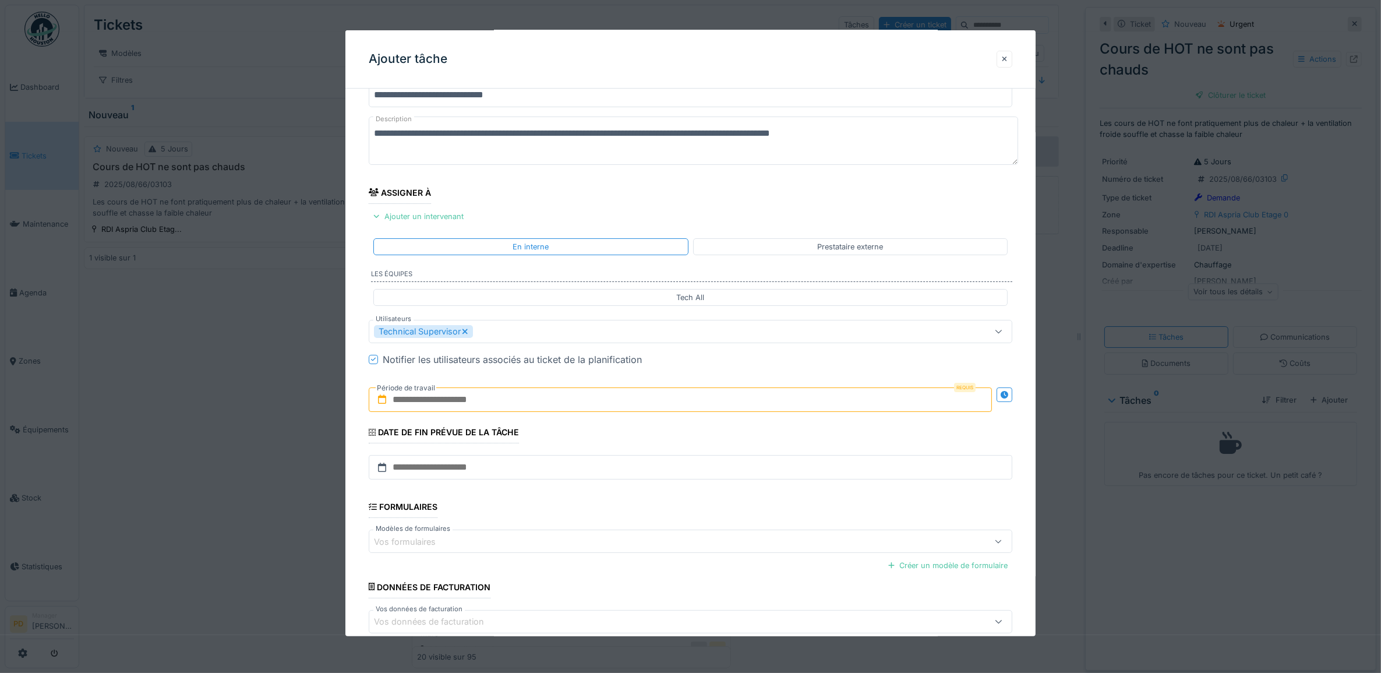
click at [359, 394] on div "**********" at bounding box center [690, 375] width 691 height 648
click at [431, 408] on input "text" at bounding box center [681, 399] width 624 height 24
click at [638, 513] on div "12" at bounding box center [645, 513] width 16 height 17
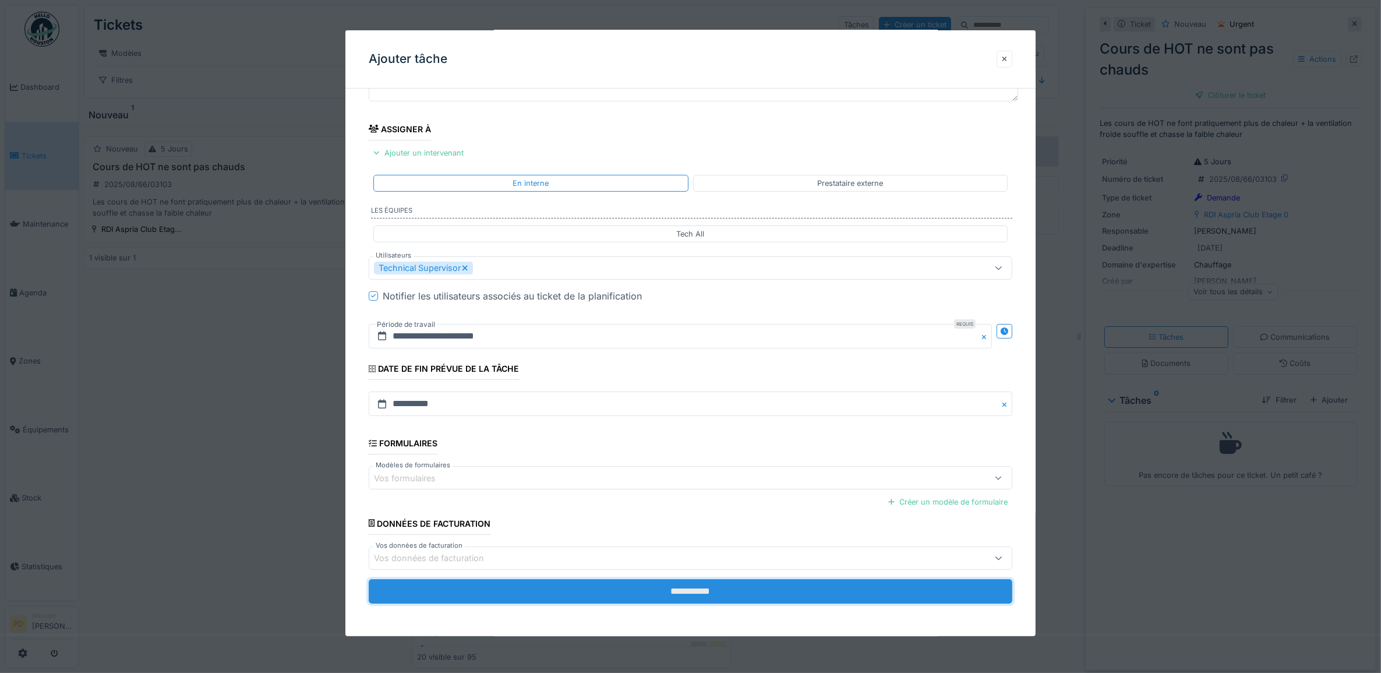
click at [711, 591] on input "**********" at bounding box center [691, 591] width 644 height 24
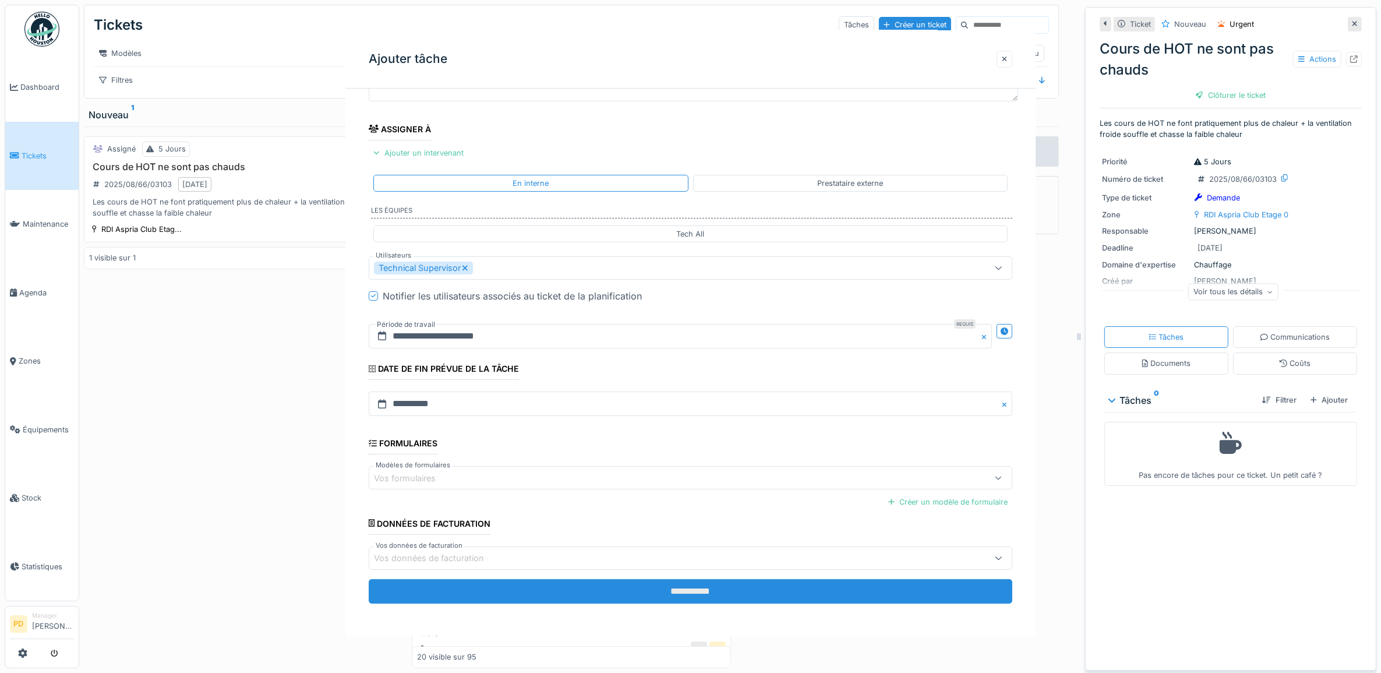
scroll to position [0, 0]
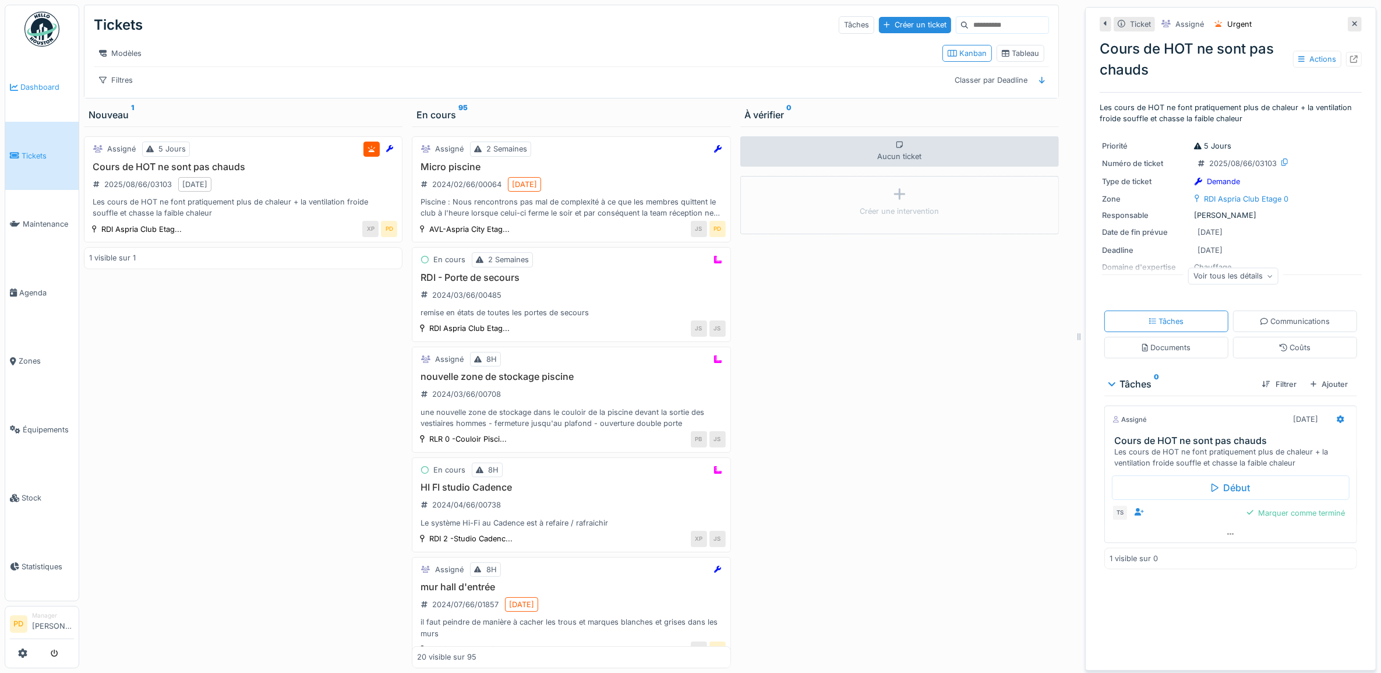
click at [22, 89] on li "Dashboard" at bounding box center [42, 87] width 64 height 11
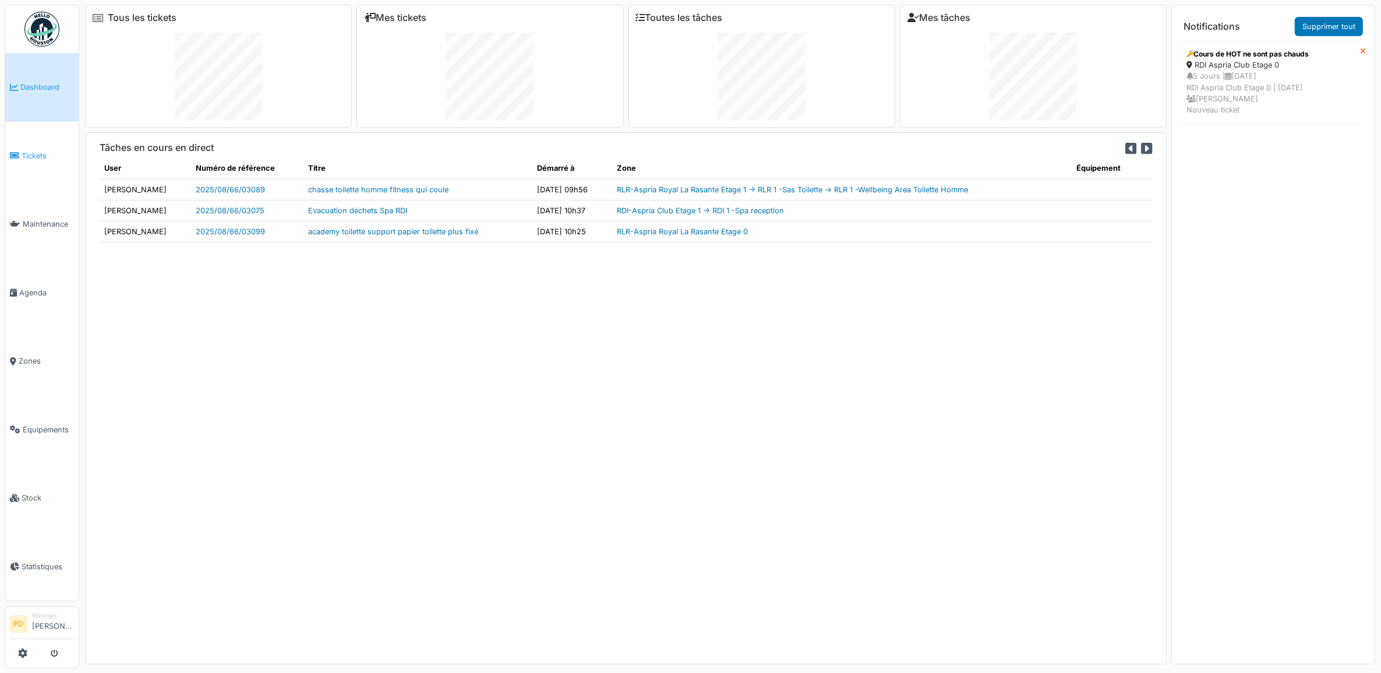
click at [36, 150] on span "Tickets" at bounding box center [48, 155] width 52 height 11
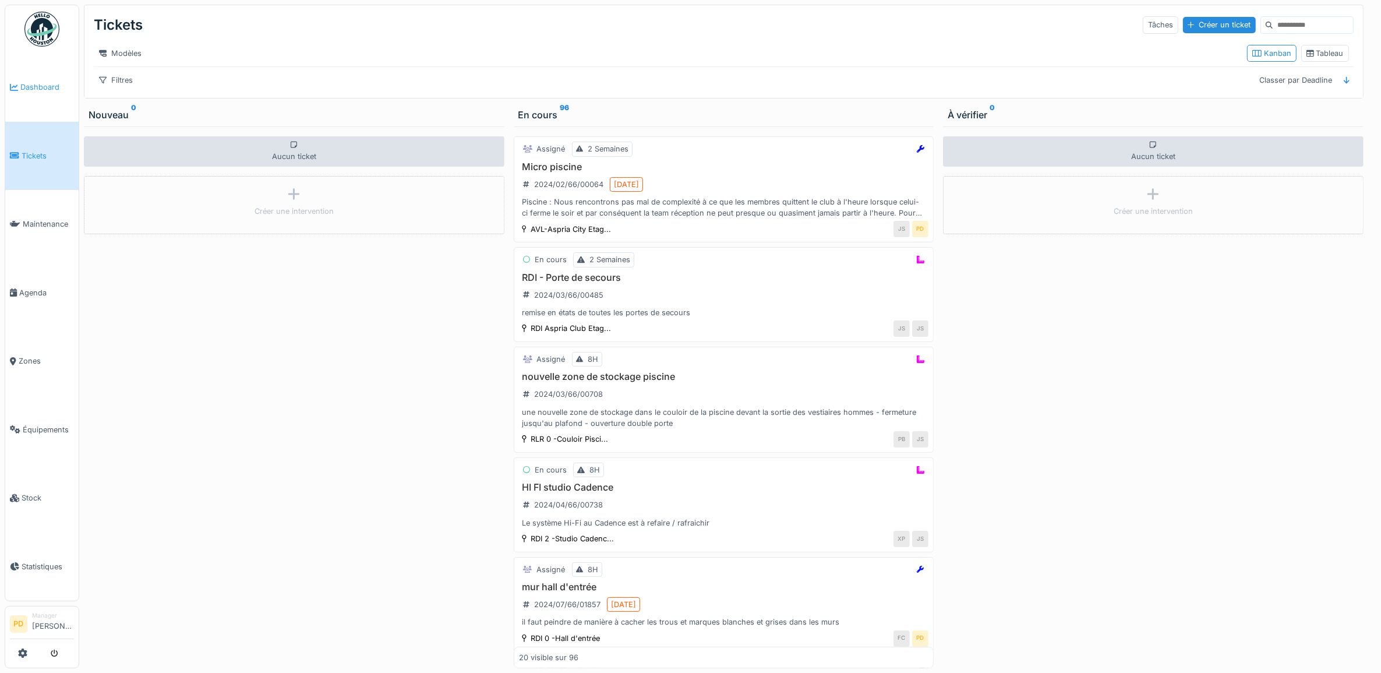
click at [19, 83] on li "Dashboard" at bounding box center [42, 87] width 64 height 11
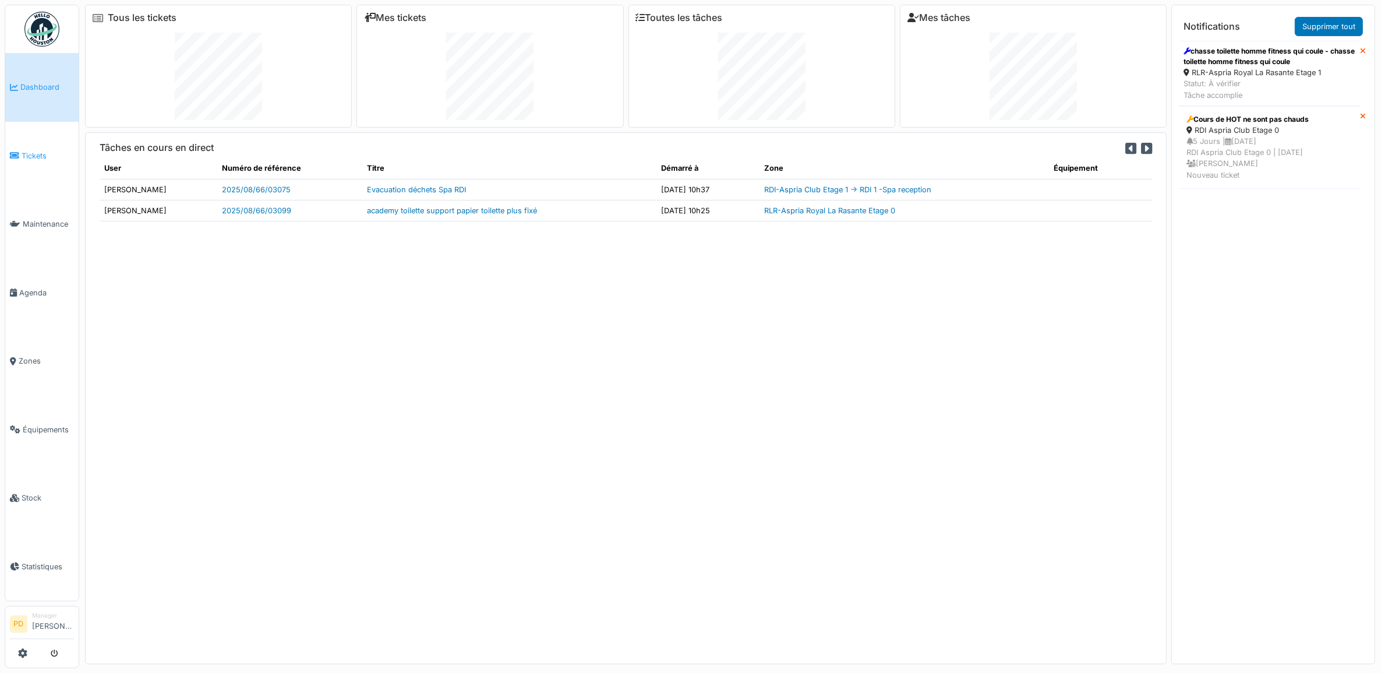
click at [36, 153] on span "Tickets" at bounding box center [48, 155] width 52 height 11
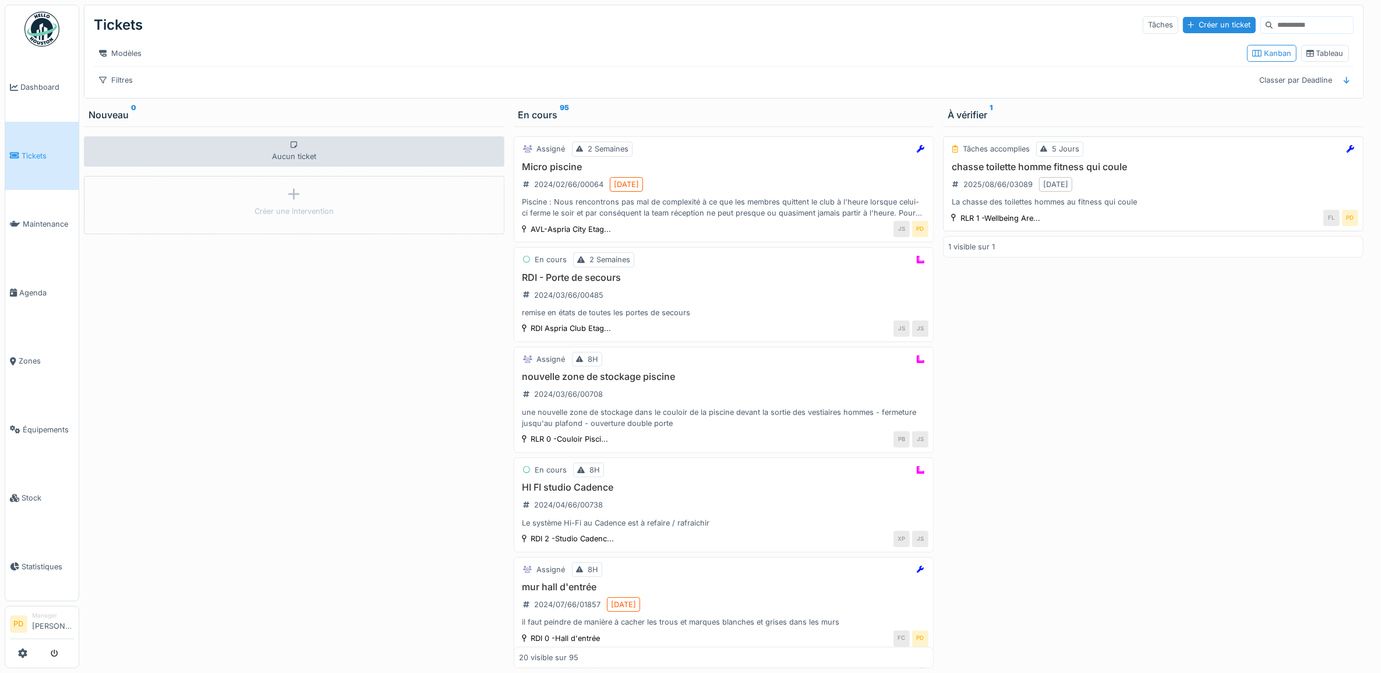
click at [1157, 188] on div "chasse toilette homme fitness qui coule 2025/08/66/03089 [DATE] La chasse des t…" at bounding box center [1153, 184] width 410 height 47
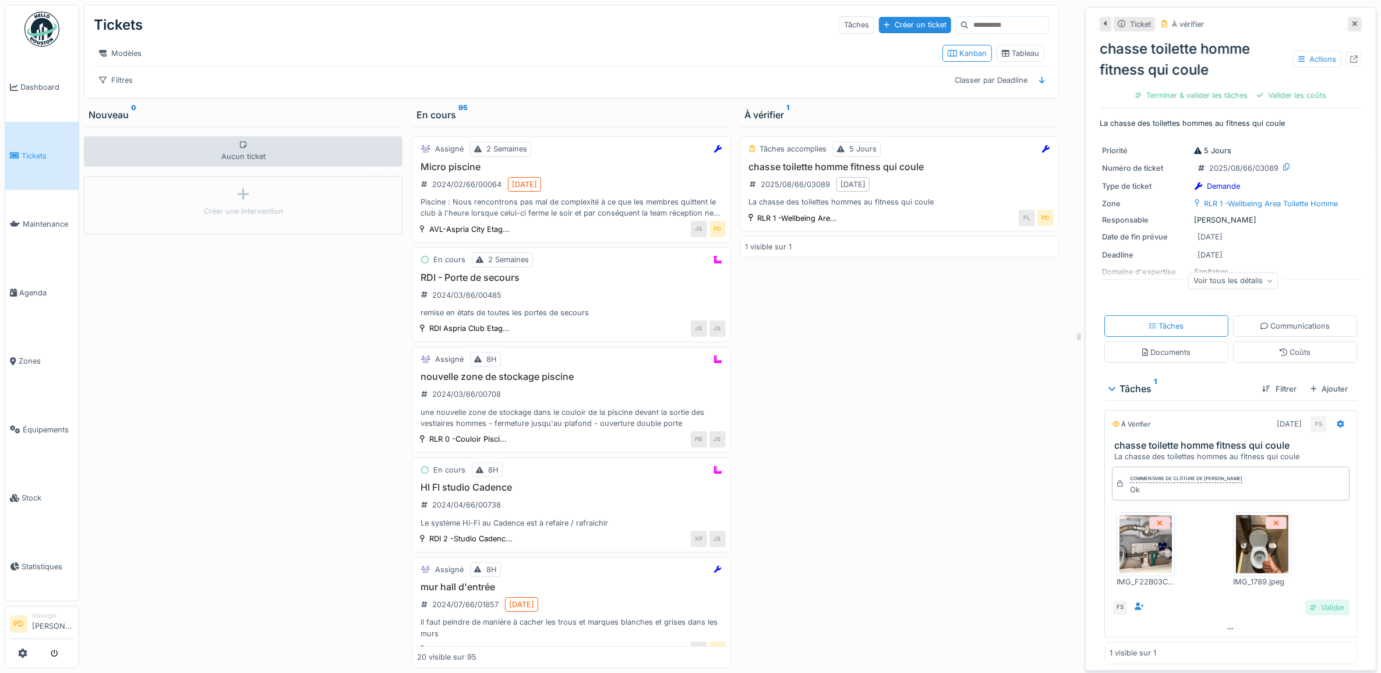
click at [1312, 609] on div "Valider" at bounding box center [1327, 607] width 44 height 16
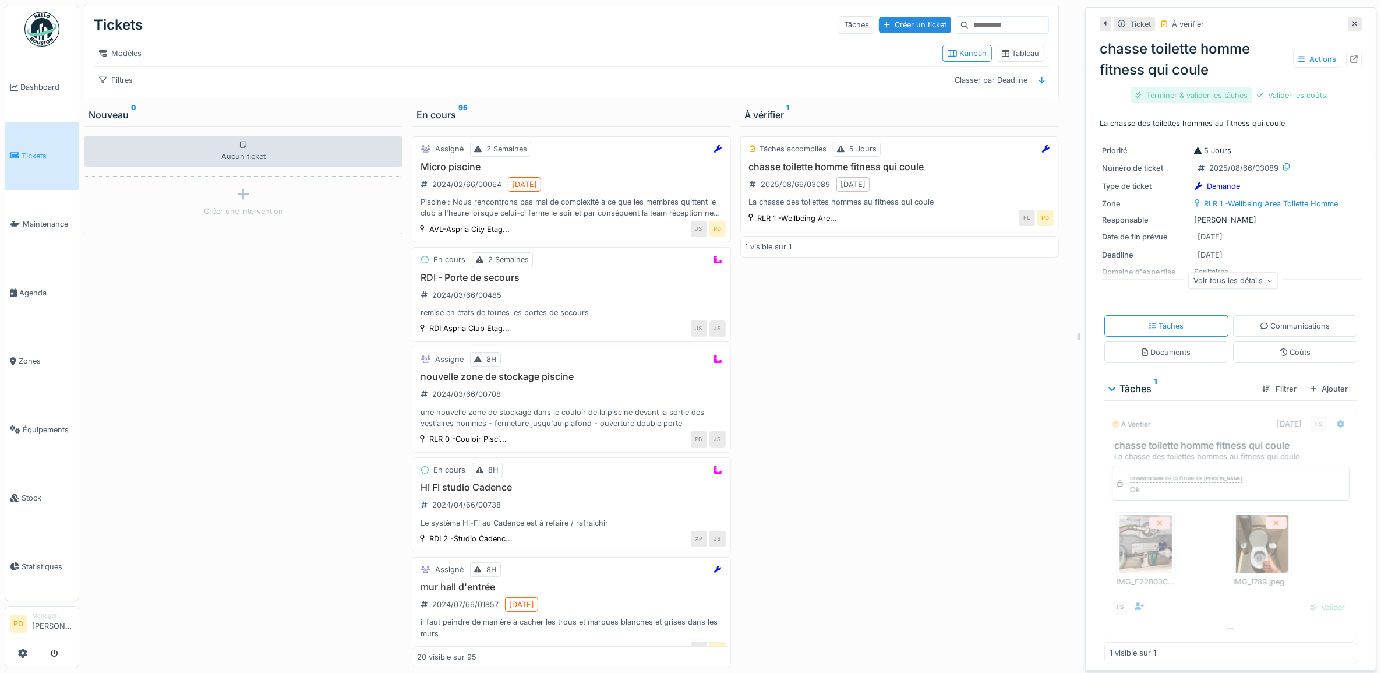
click at [1216, 94] on div "Terminer & valider les tâches" at bounding box center [1191, 95] width 122 height 16
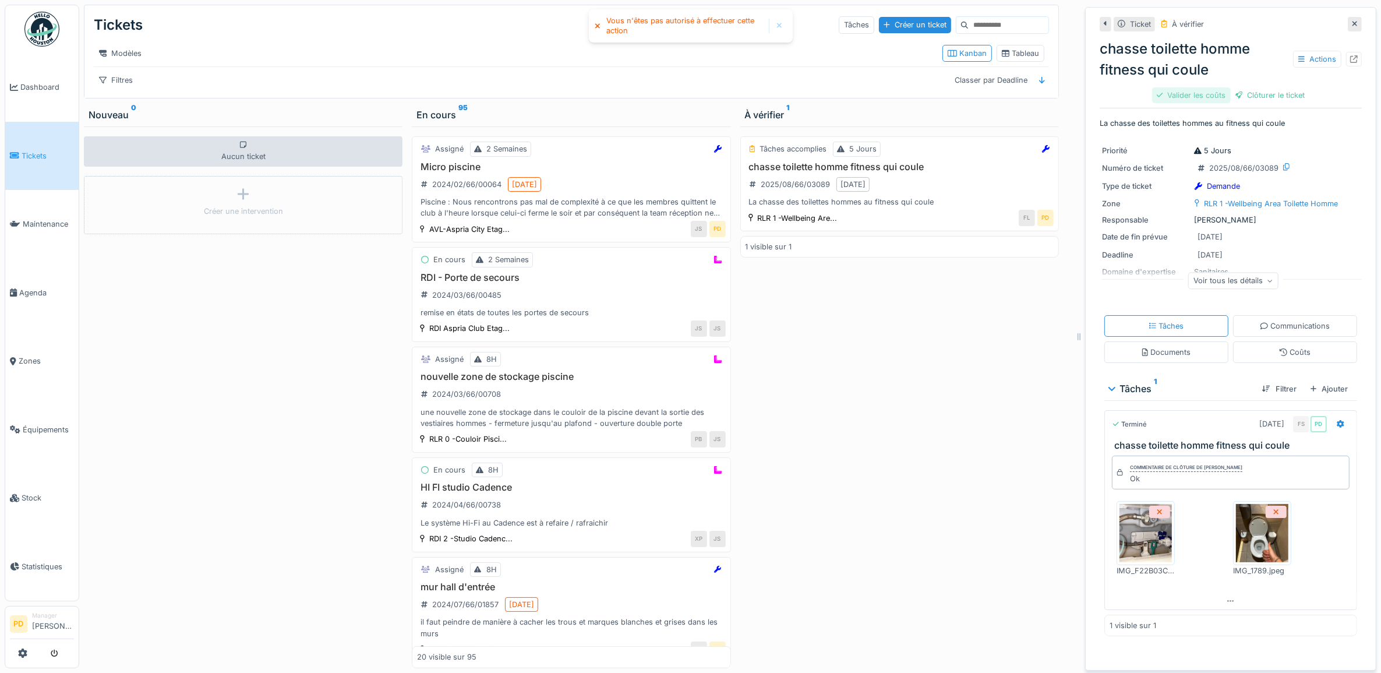
click at [1257, 93] on div "Clôturer le ticket" at bounding box center [1269, 95] width 79 height 16
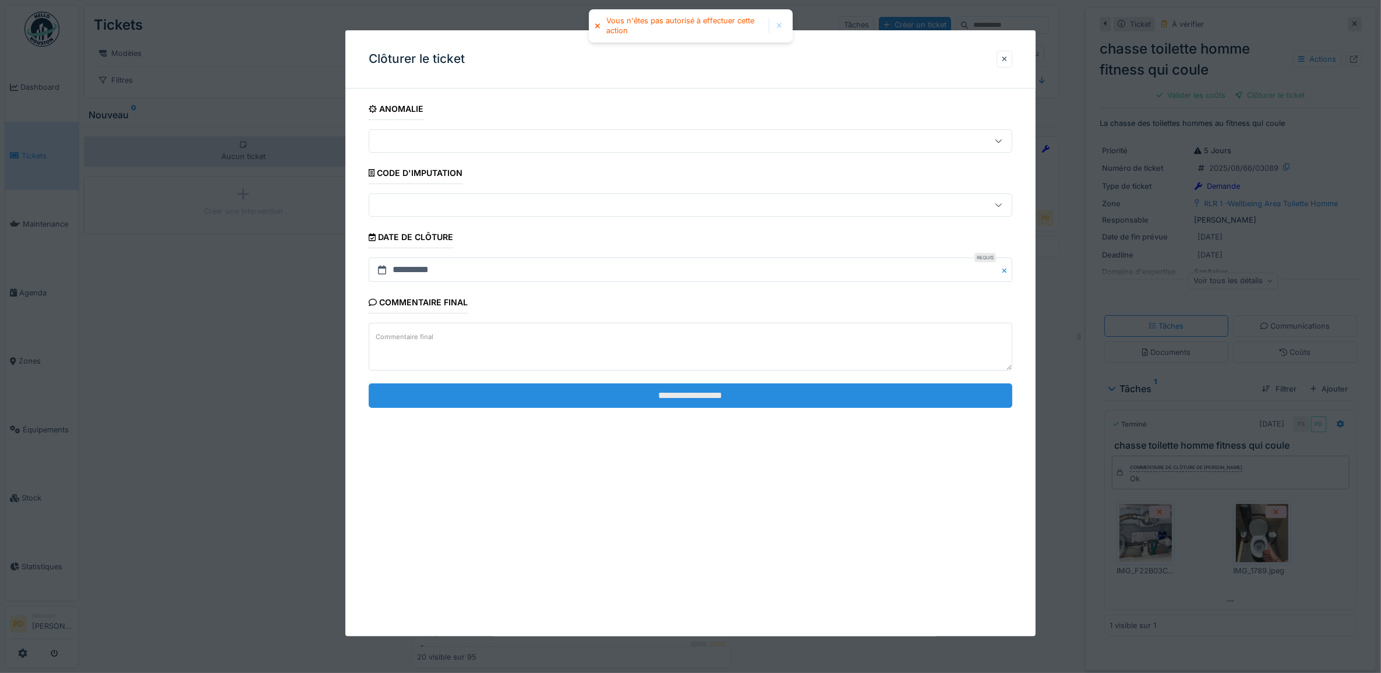
click at [748, 397] on input "**********" at bounding box center [691, 395] width 644 height 24
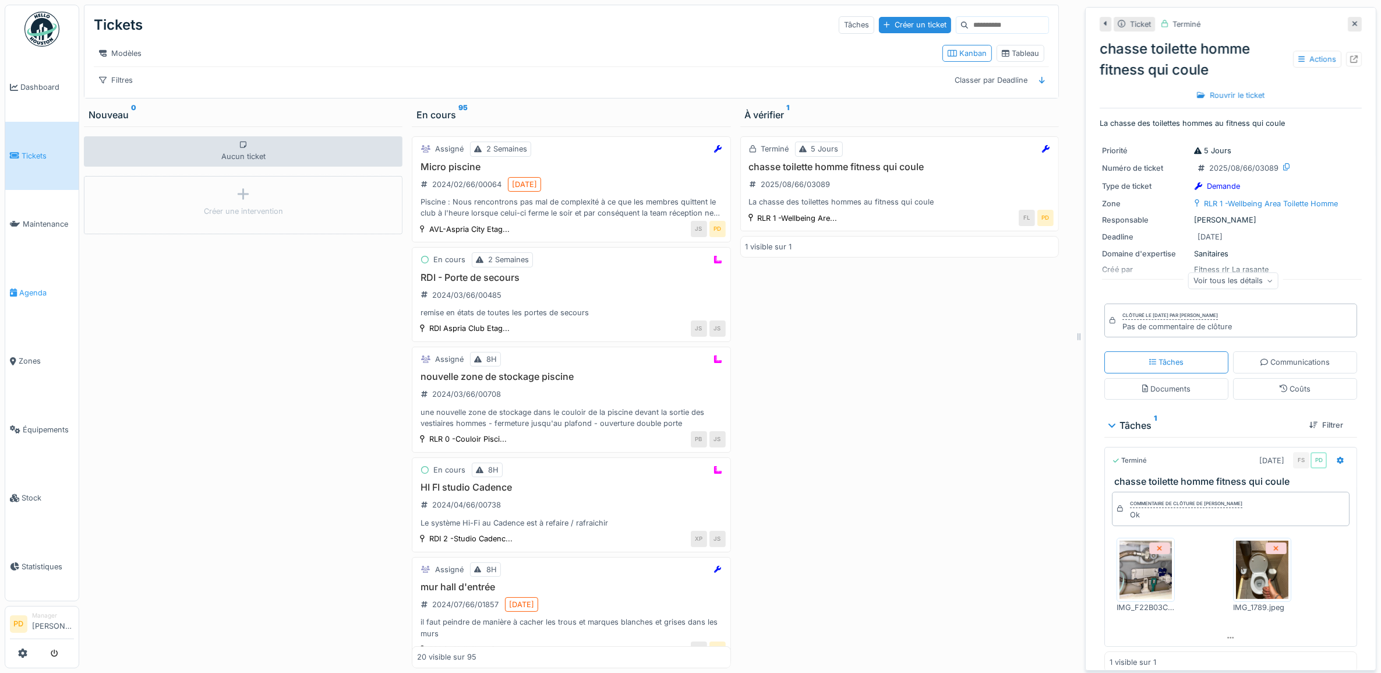
click at [41, 288] on span "Agenda" at bounding box center [46, 292] width 55 height 11
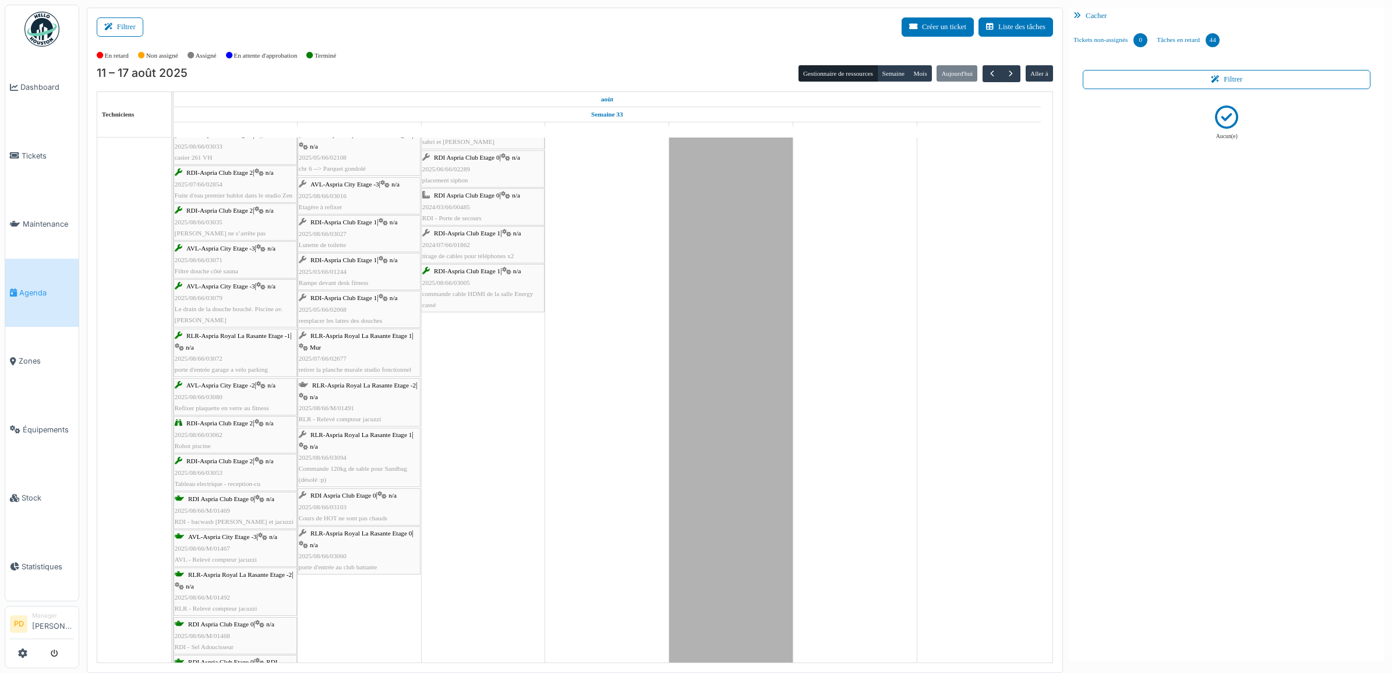
scroll to position [2204, 0]
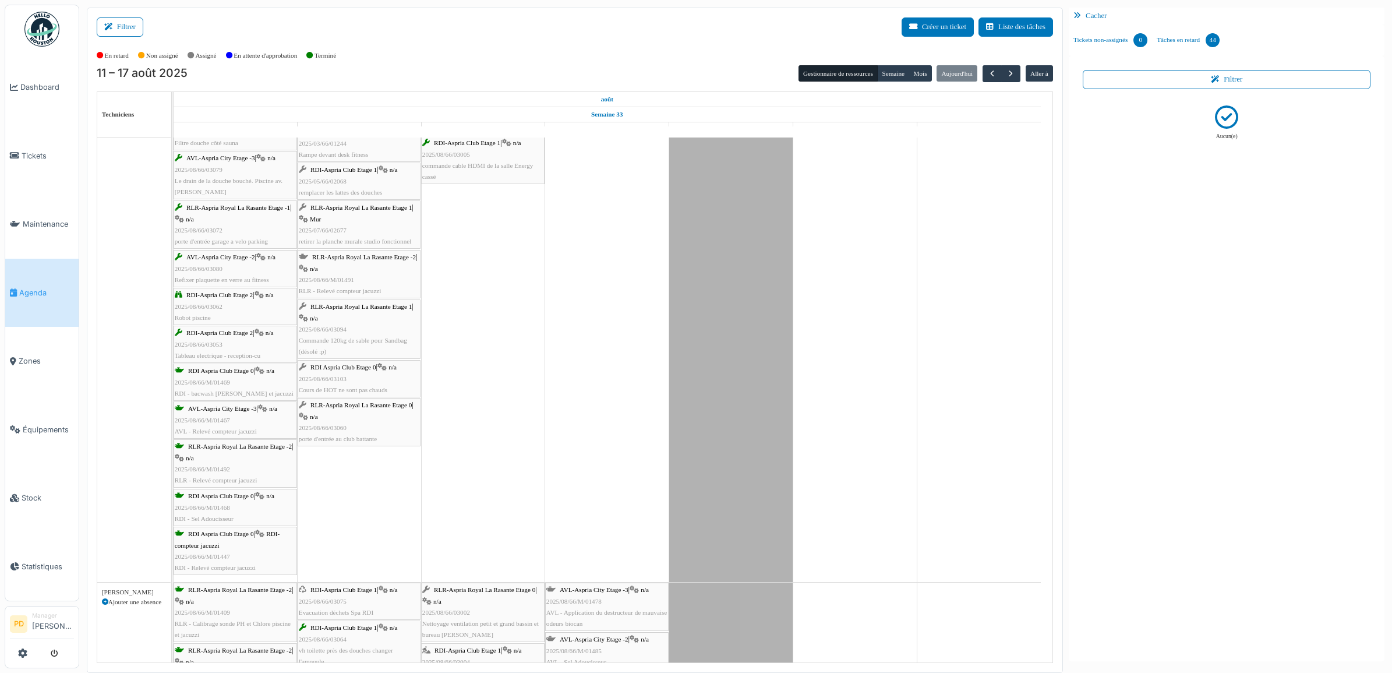
click at [353, 370] on span "RDI Aspria Club Etage 0" at bounding box center [342, 366] width 65 height 7
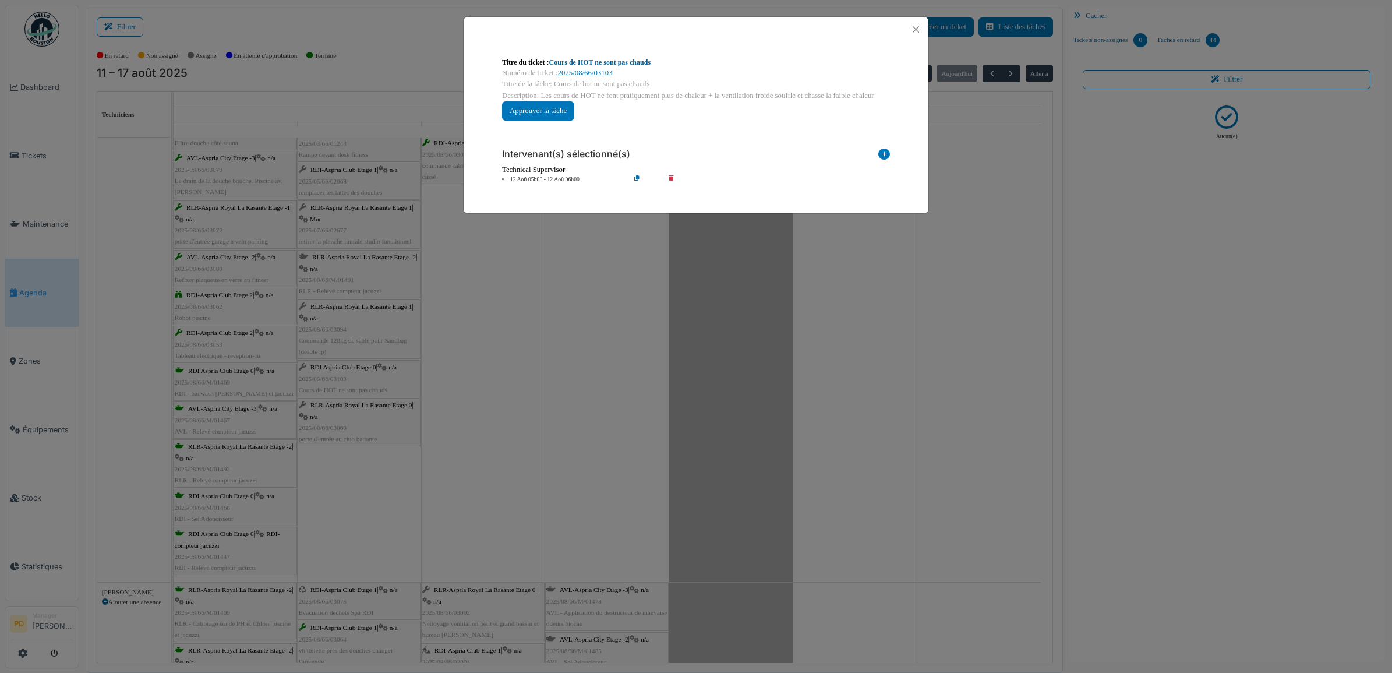
click at [613, 59] on link "Cours de HOT ne sont pas chauds" at bounding box center [600, 62] width 102 height 8
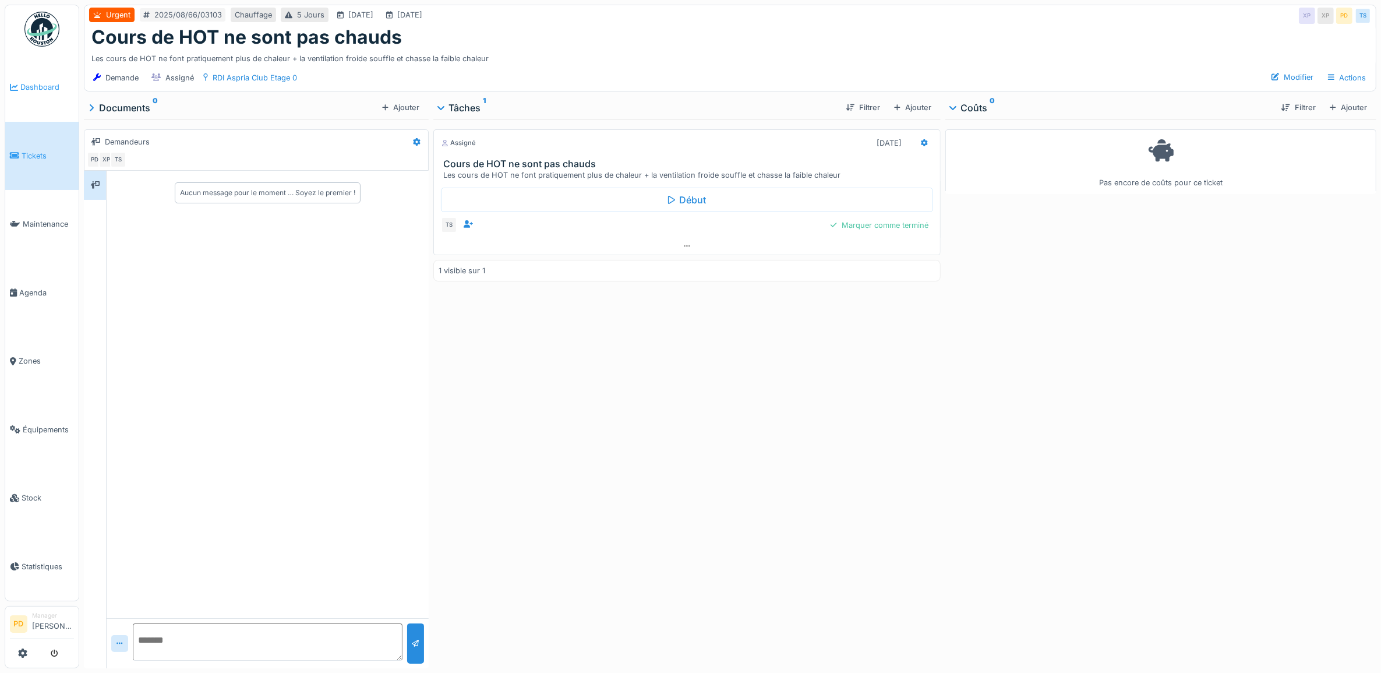
click at [36, 87] on span "Dashboard" at bounding box center [47, 87] width 54 height 11
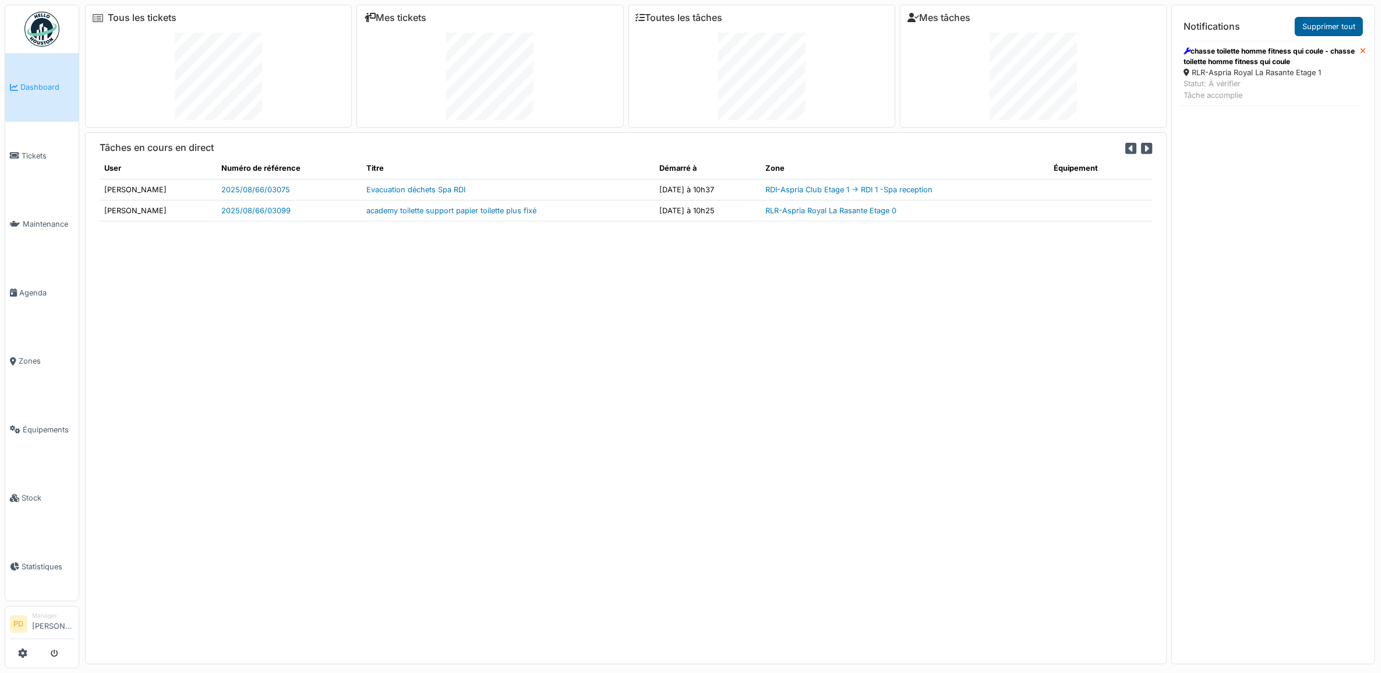
click at [1319, 33] on link "Supprimer tout" at bounding box center [1328, 26] width 68 height 19
click at [30, 79] on link "Dashboard" at bounding box center [41, 87] width 73 height 69
